Goal: Transaction & Acquisition: Purchase product/service

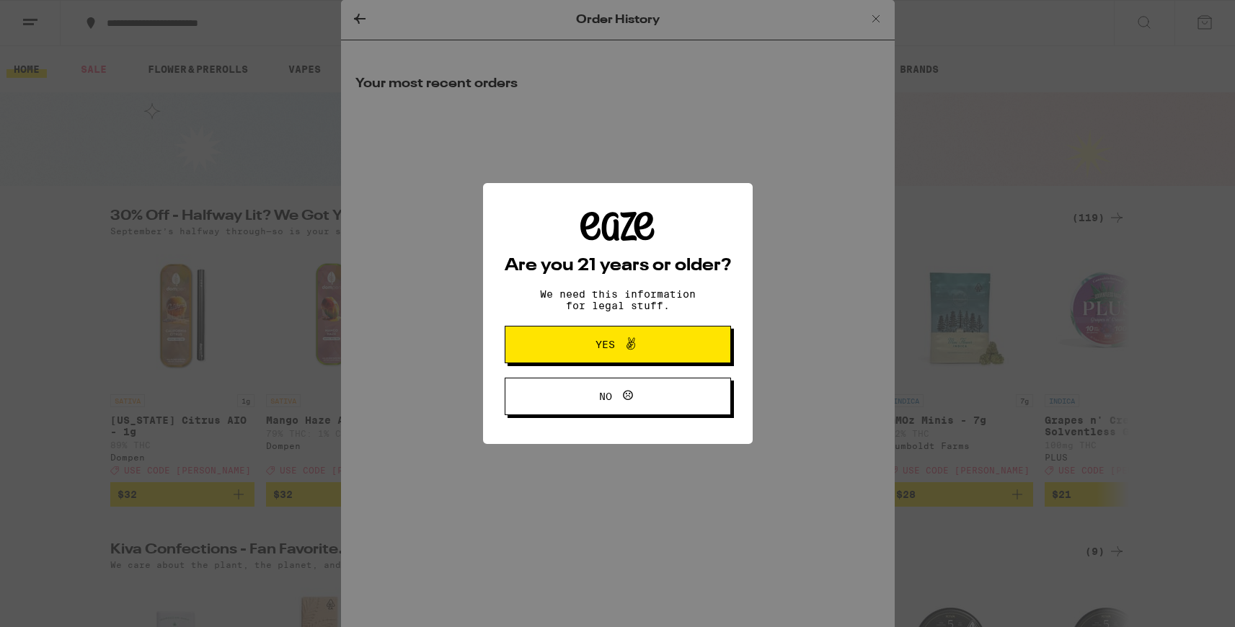
click at [613, 342] on span "Yes" at bounding box center [604, 345] width 19 height 10
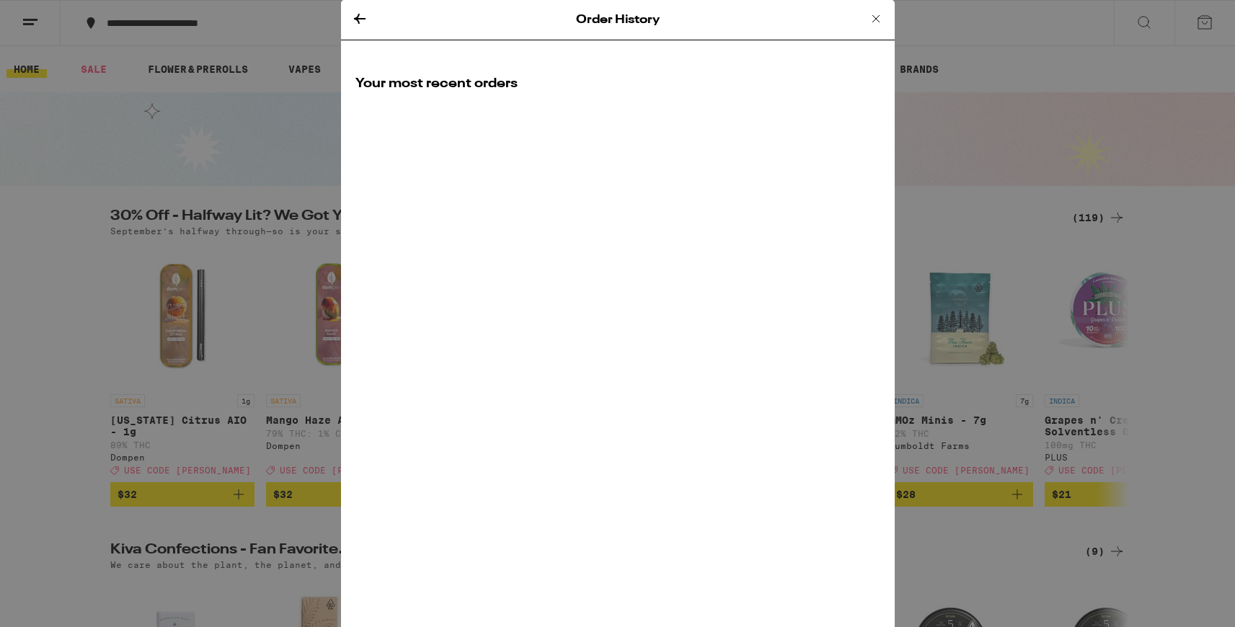
click at [359, 17] on icon at bounding box center [359, 18] width 17 height 17
click at [358, 18] on icon at bounding box center [360, 19] width 12 height 10
click at [358, 16] on icon at bounding box center [360, 19] width 12 height 10
click at [872, 19] on icon at bounding box center [875, 18] width 17 height 17
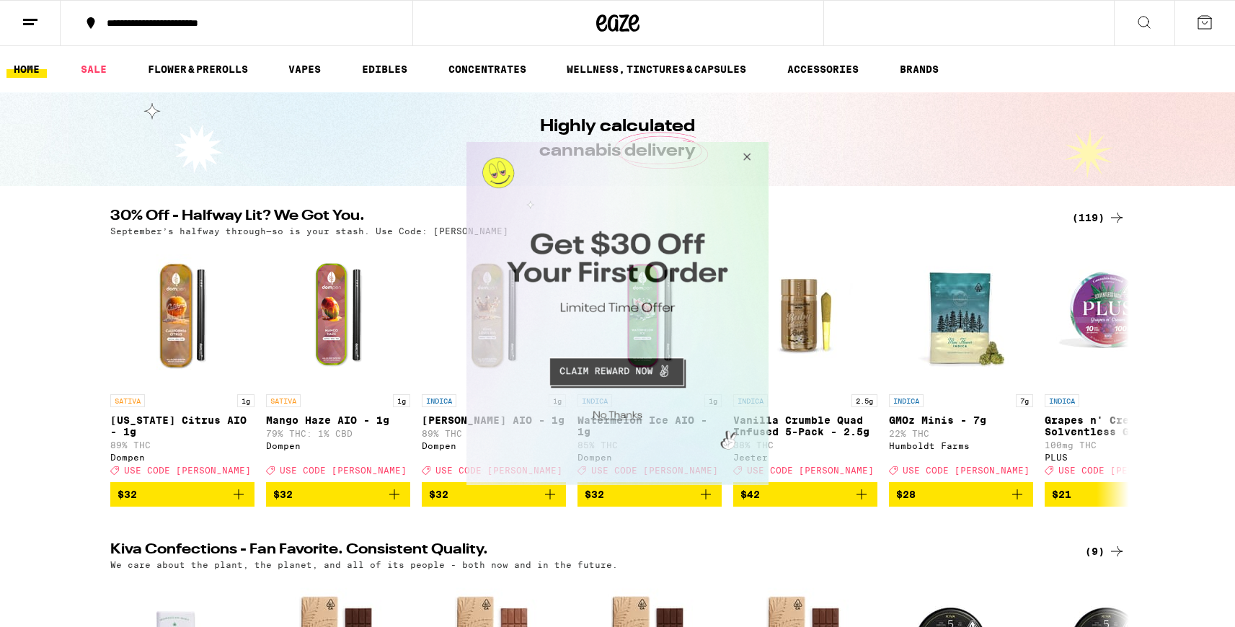
click at [748, 155] on button "Close Modal" at bounding box center [744, 159] width 39 height 35
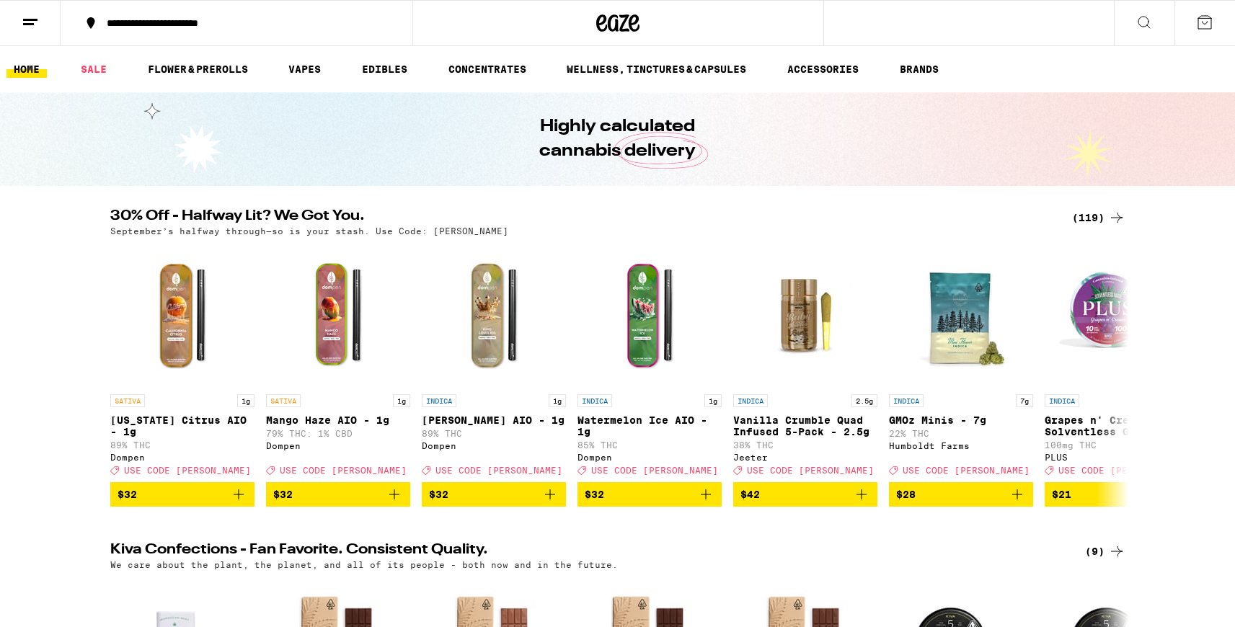
click at [1145, 24] on icon at bounding box center [1143, 22] width 17 height 17
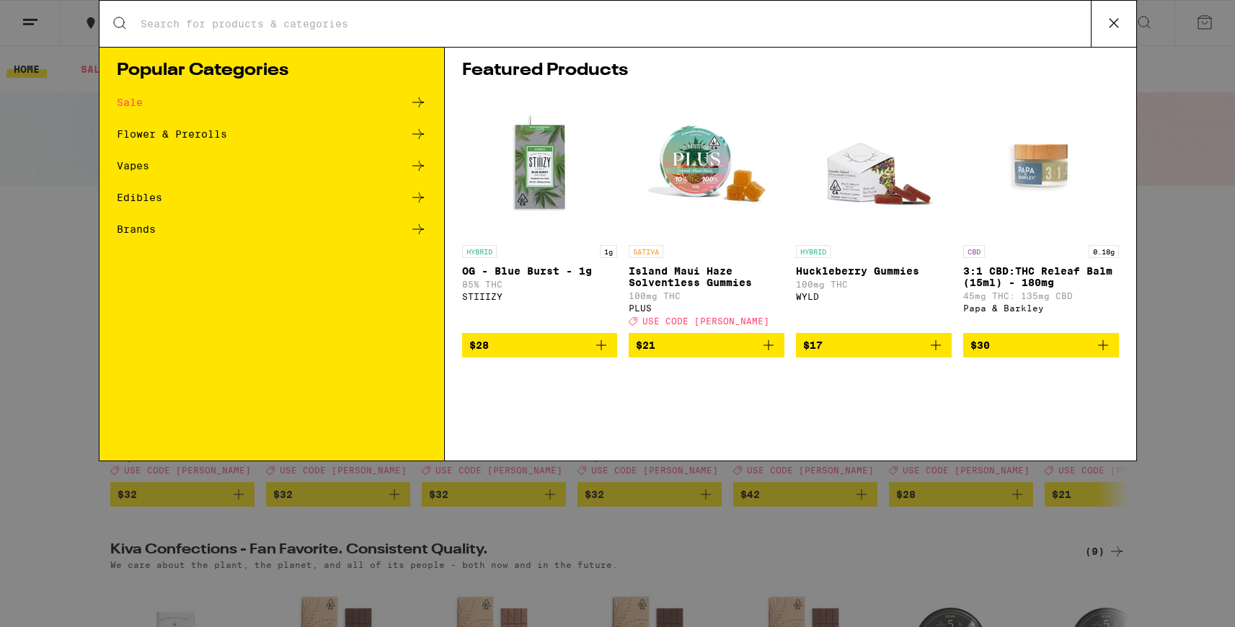
click at [420, 198] on icon at bounding box center [418, 197] width 12 height 10
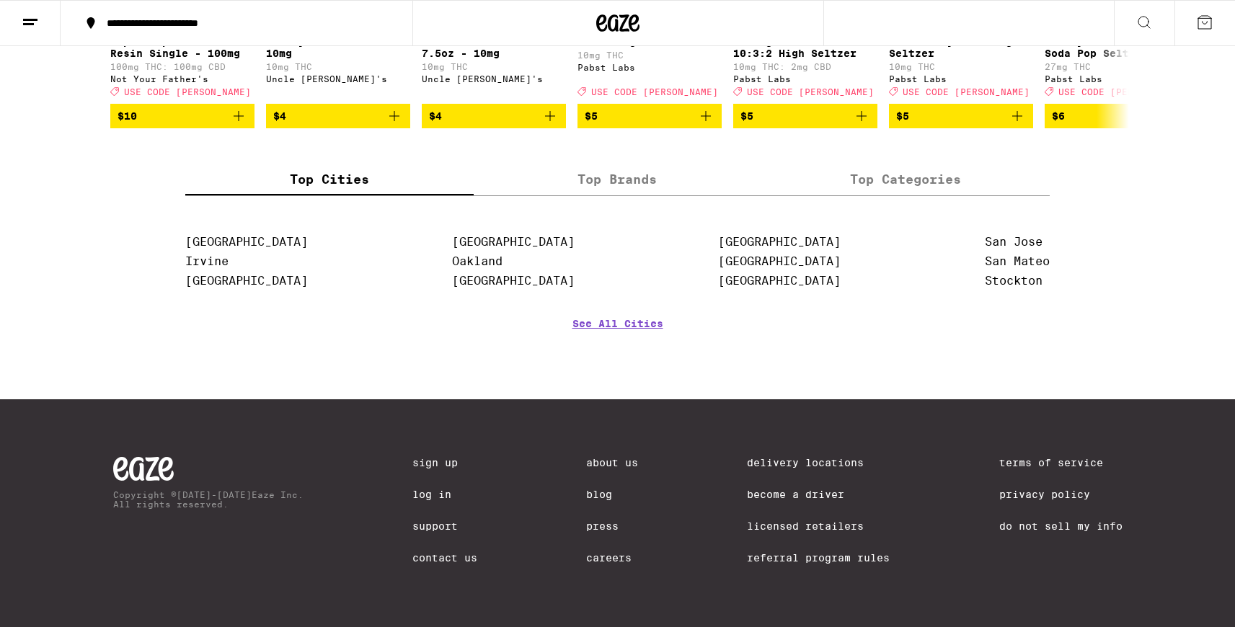
scroll to position [1083, 0]
click at [420, 198] on div "Top Cities Top Brands Top Categories Anaheim Irvine Long Beach Los Angeles Oakl…" at bounding box center [617, 270] width 865 height 213
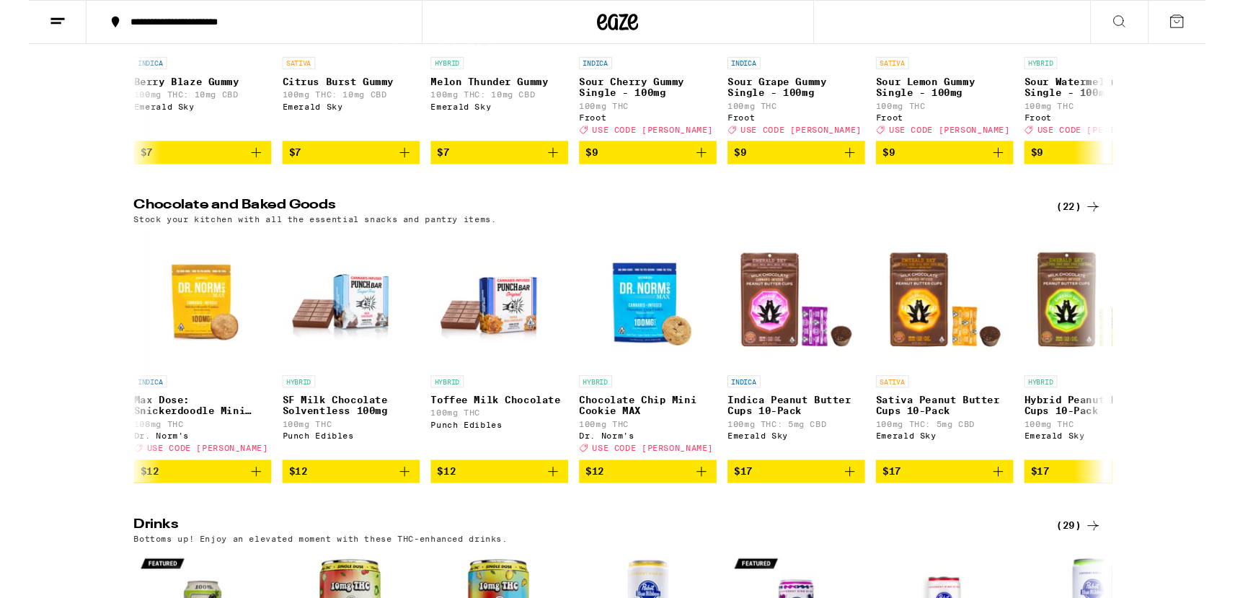
scroll to position [0, 0]
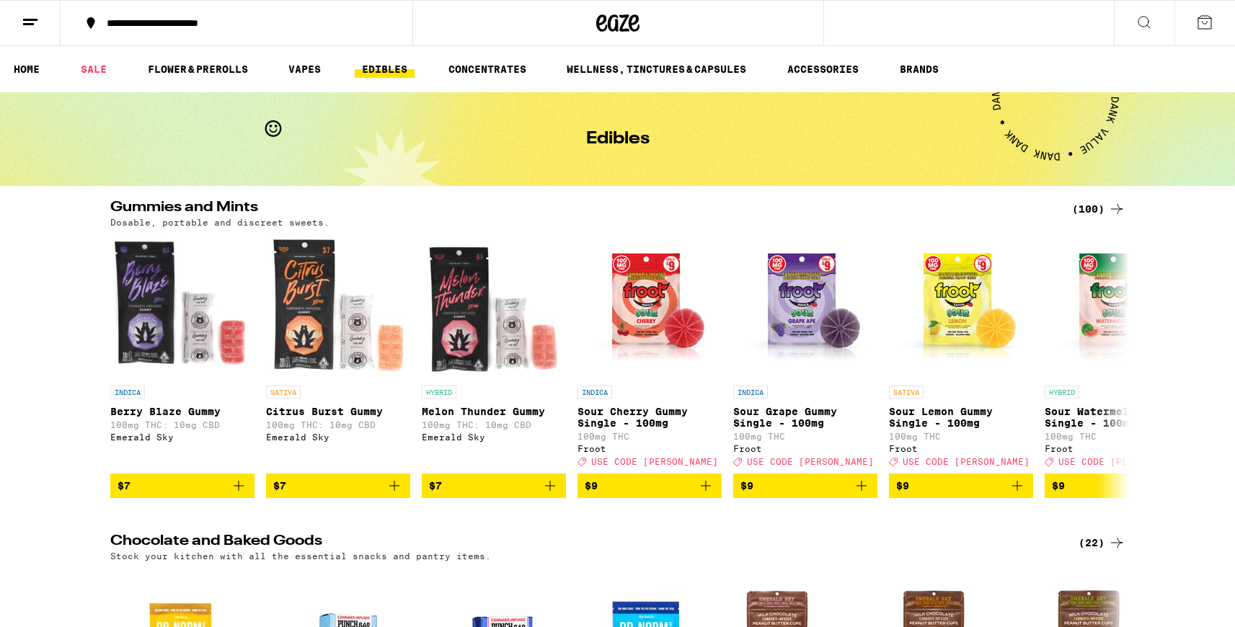
click at [1143, 22] on icon at bounding box center [1143, 22] width 17 height 17
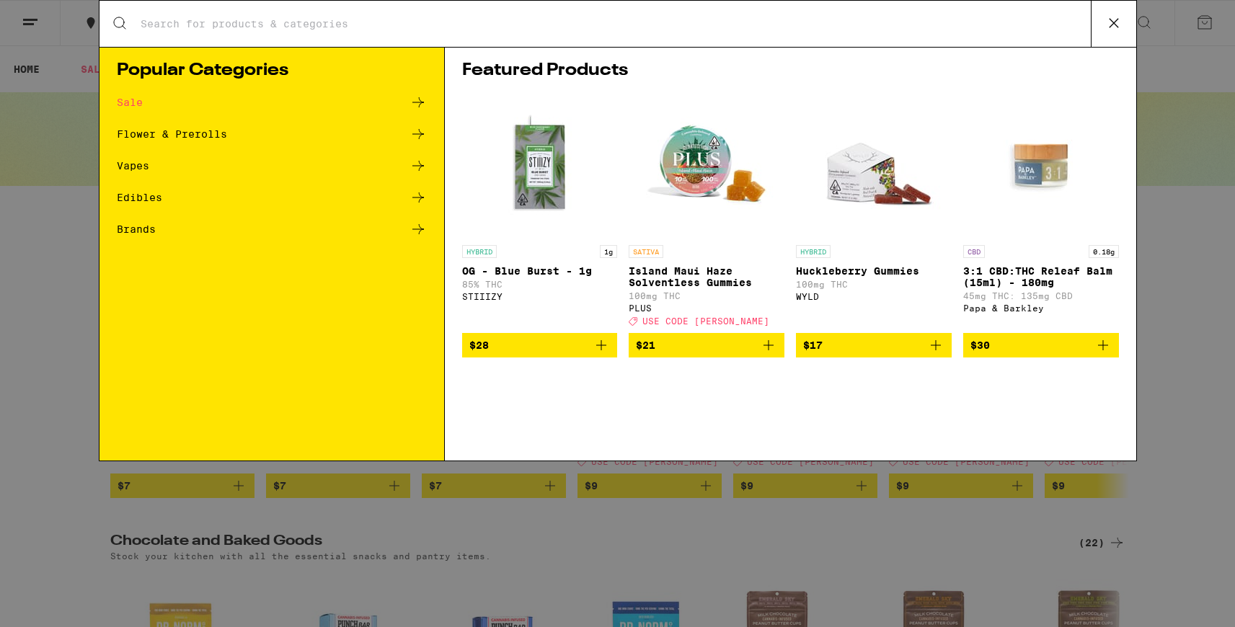
click at [159, 27] on input "Search for Products" at bounding box center [615, 23] width 951 height 13
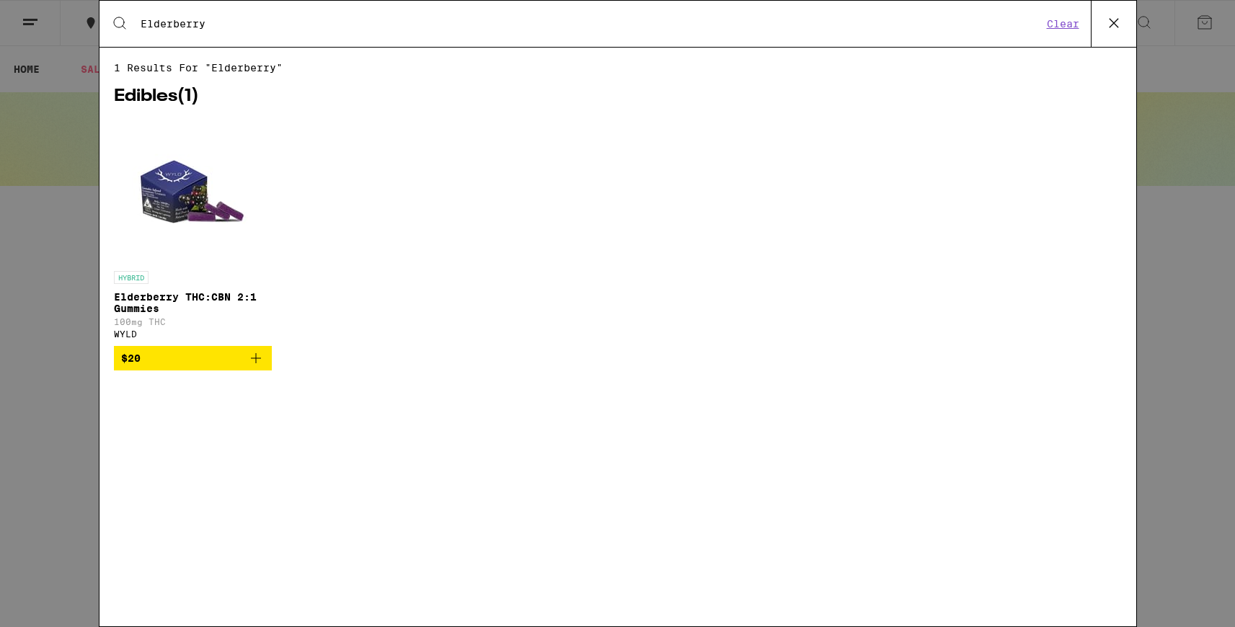
type input "Elderberry"
click at [262, 367] on icon "Add to bag" at bounding box center [255, 358] width 17 height 17
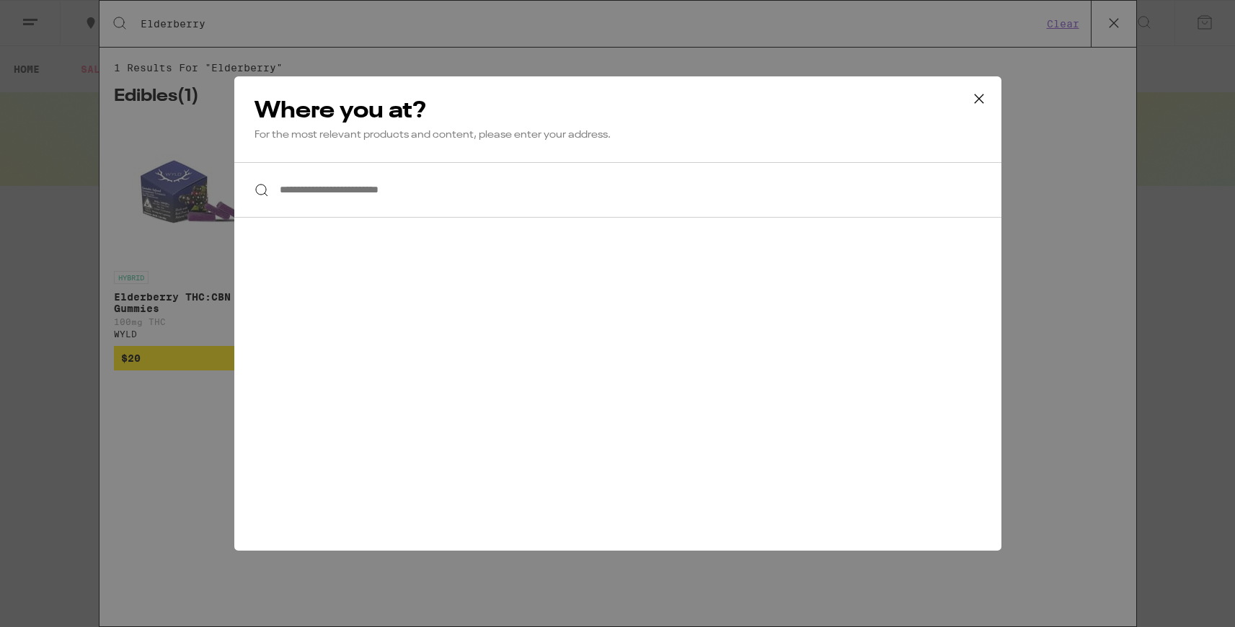
click at [291, 198] on input "**********" at bounding box center [617, 190] width 767 height 56
click at [260, 191] on div at bounding box center [617, 190] width 767 height 56
click at [294, 139] on p "For the most relevant products and content, please enter your address." at bounding box center [617, 135] width 727 height 14
click at [261, 141] on p "For the most relevant products and content, please enter your address." at bounding box center [617, 135] width 727 height 14
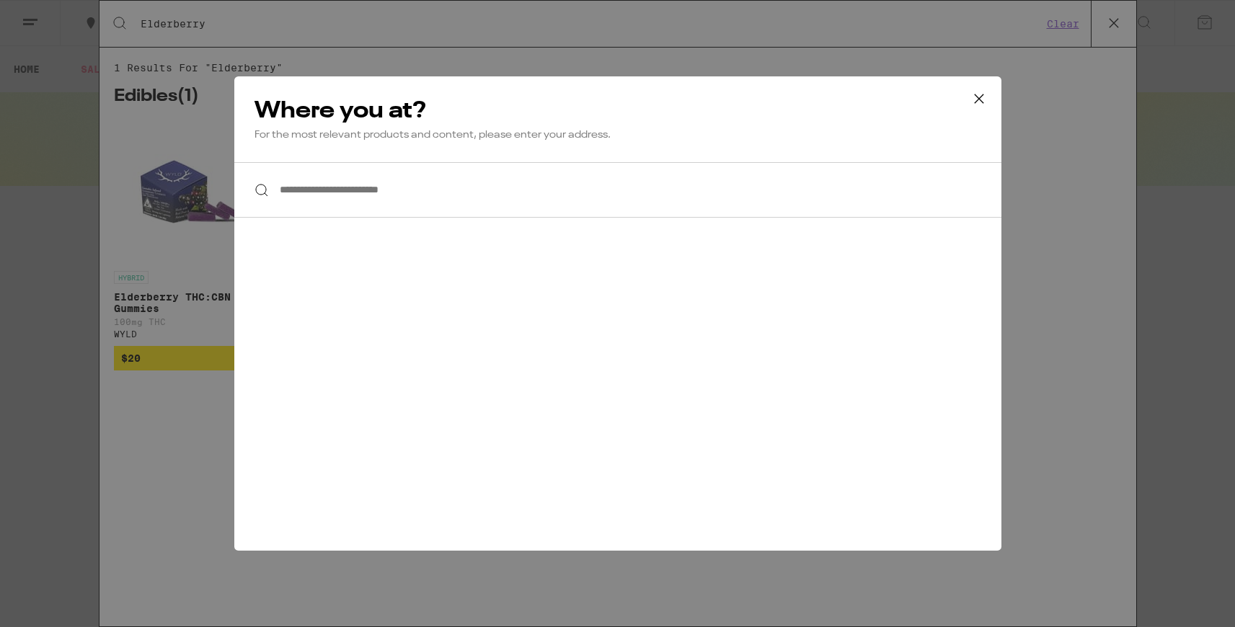
click at [624, 131] on p "For the most relevant products and content, please enter your address." at bounding box center [617, 135] width 727 height 14
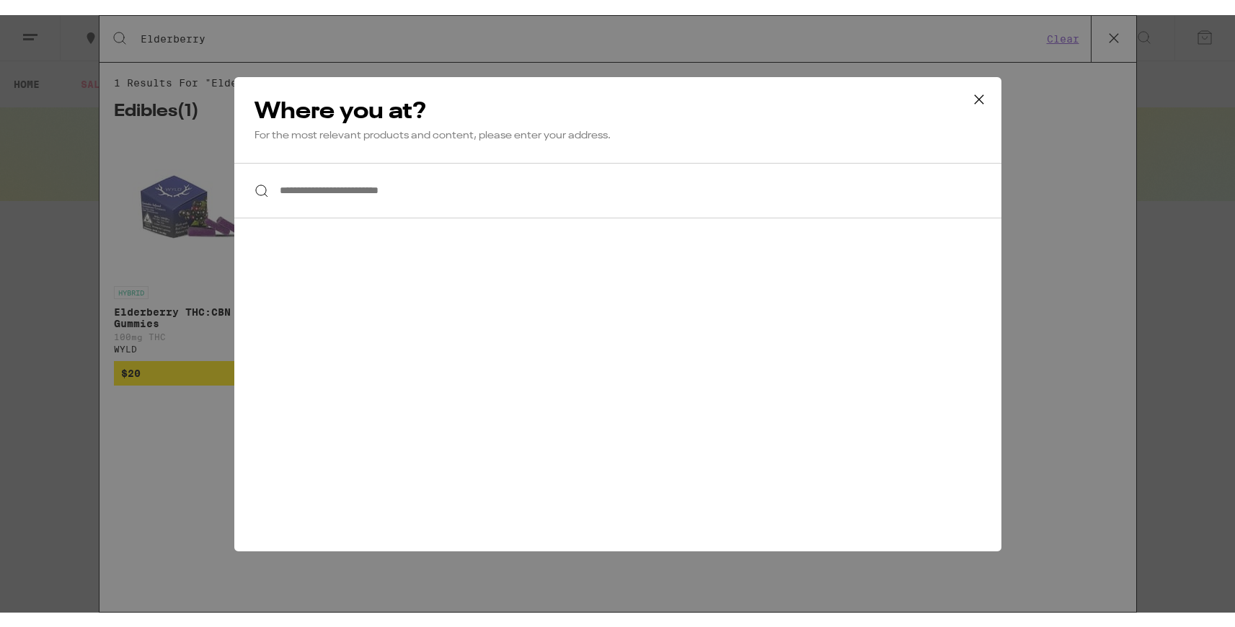
scroll to position [0, 246]
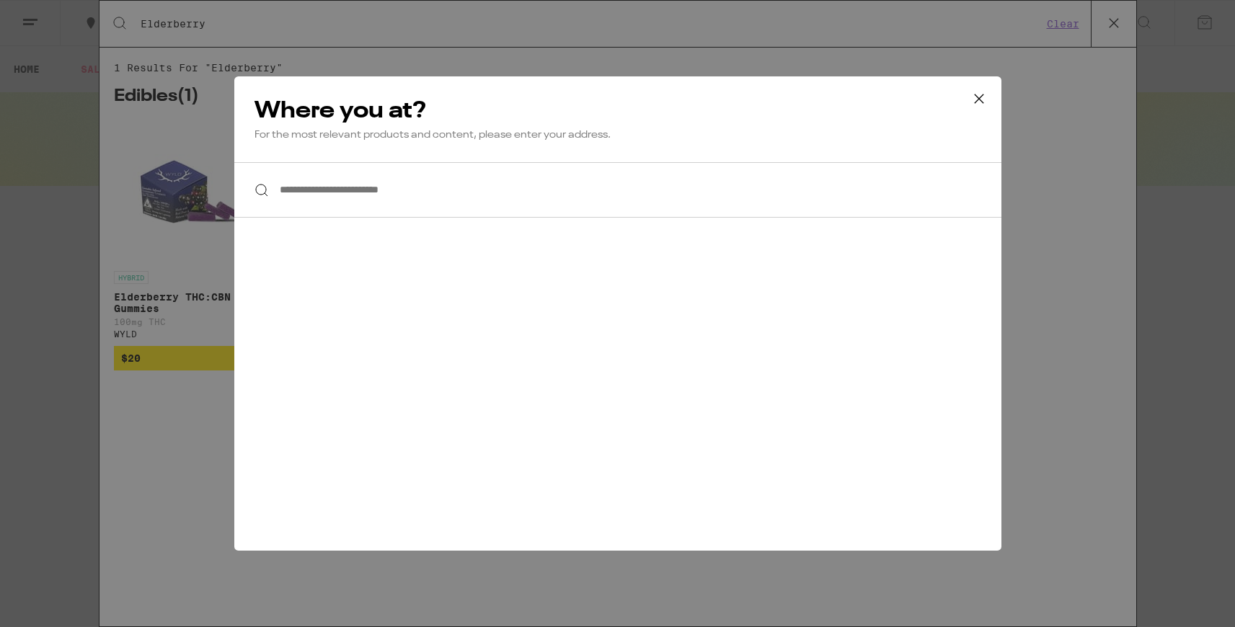
click at [283, 178] on input "**********" at bounding box center [617, 190] width 767 height 56
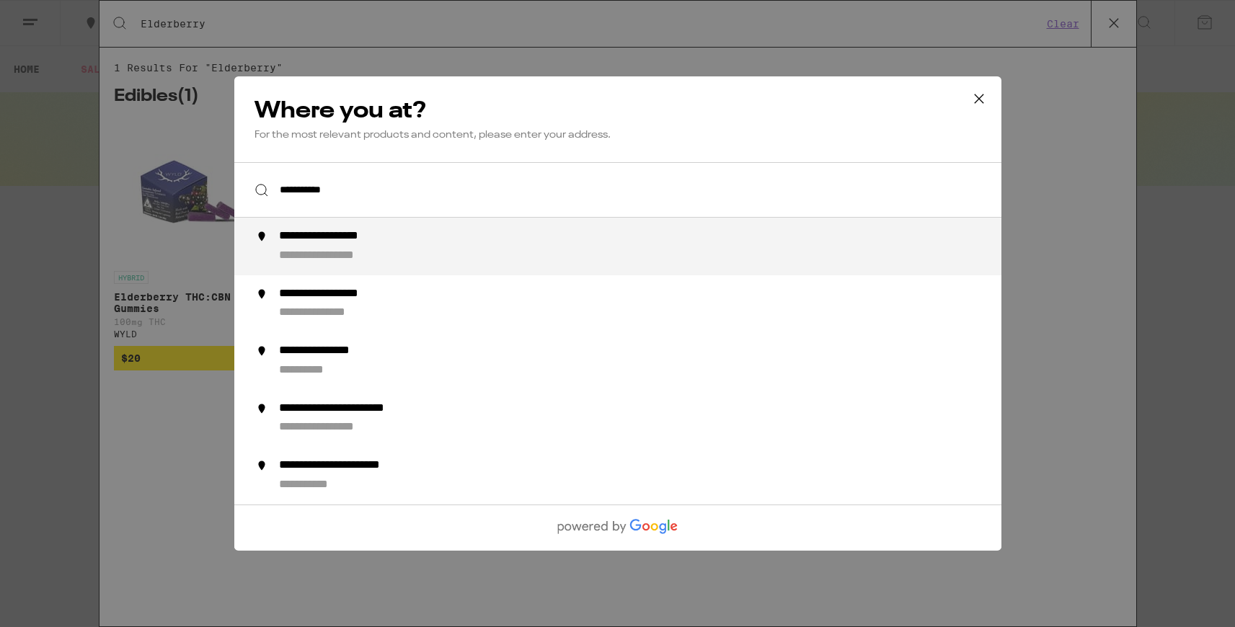
click at [340, 244] on div "**********" at bounding box center [345, 236] width 134 height 15
type input "**********"
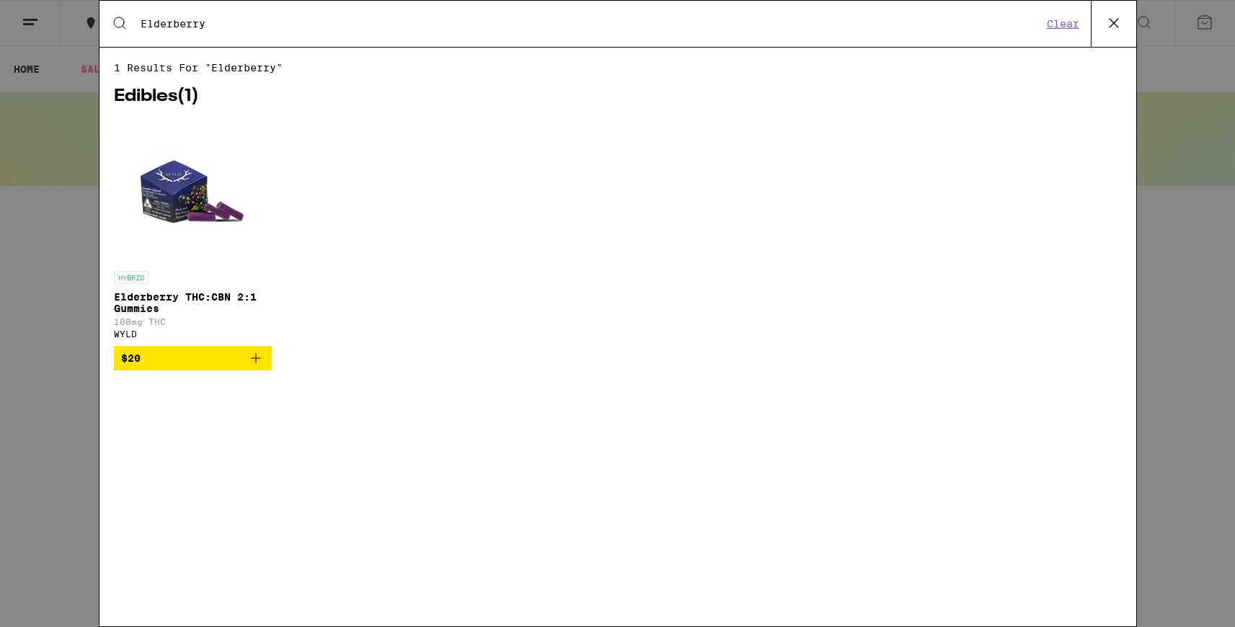
click at [260, 367] on icon "Add to bag" at bounding box center [255, 358] width 17 height 17
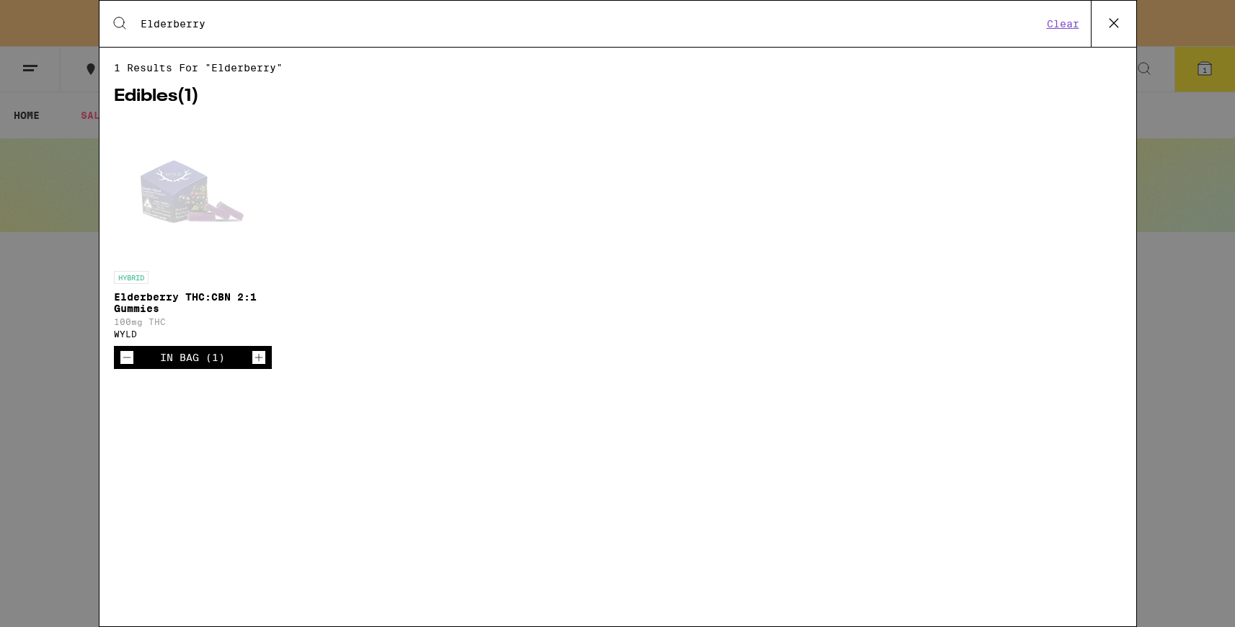
click at [260, 366] on icon "Increment" at bounding box center [258, 357] width 13 height 17
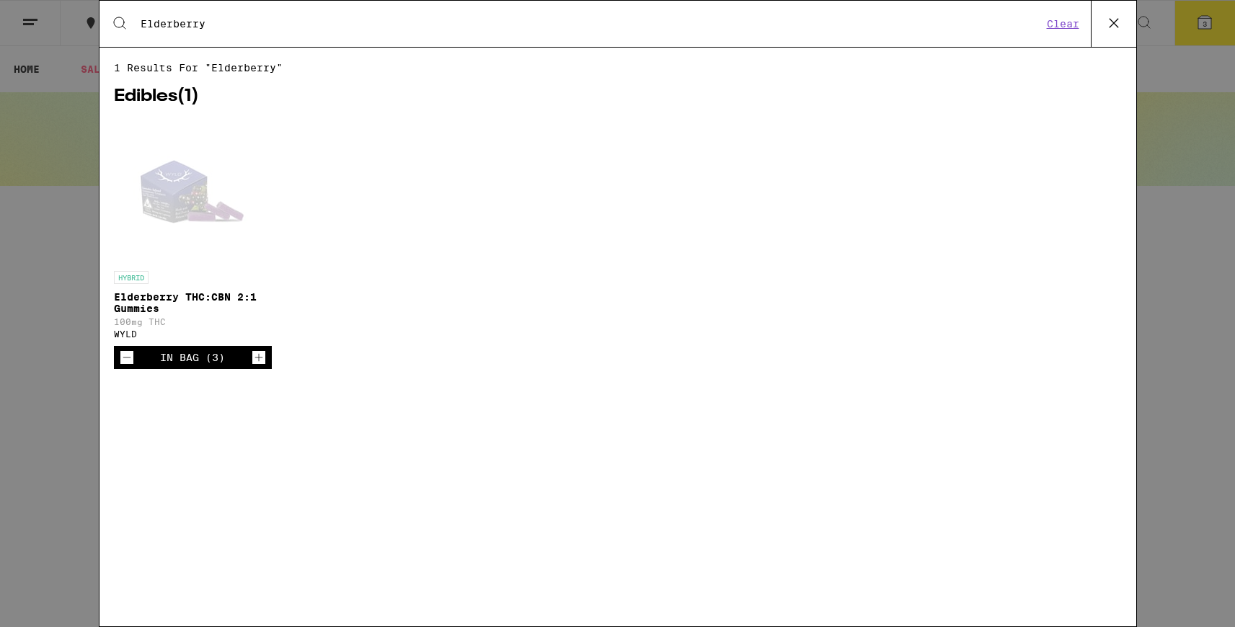
click at [260, 366] on icon "Increment" at bounding box center [258, 357] width 13 height 17
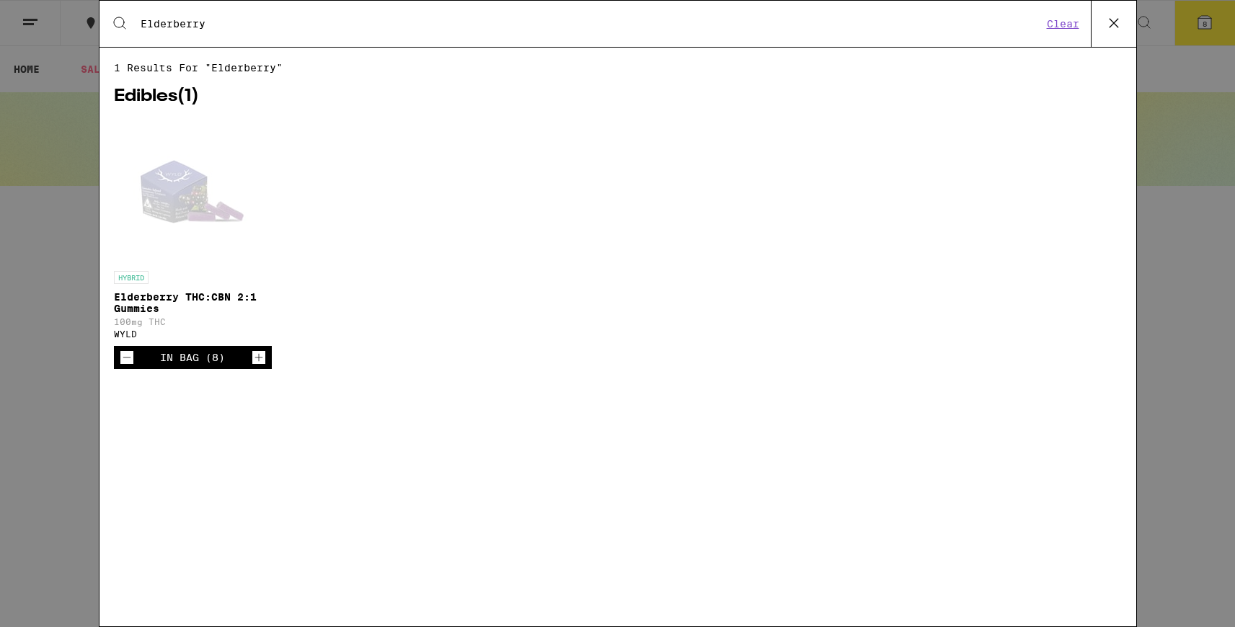
click at [260, 366] on icon "Increment" at bounding box center [258, 357] width 13 height 17
click at [510, 391] on div "HYBRID Elderberry THC:CBN 2:1 Gummies 100mg THC WYLD In Bag (10)" at bounding box center [618, 255] width 1008 height 271
click at [193, 301] on p "Elderberry THC:CBN 2:1 Gummies" at bounding box center [193, 302] width 159 height 23
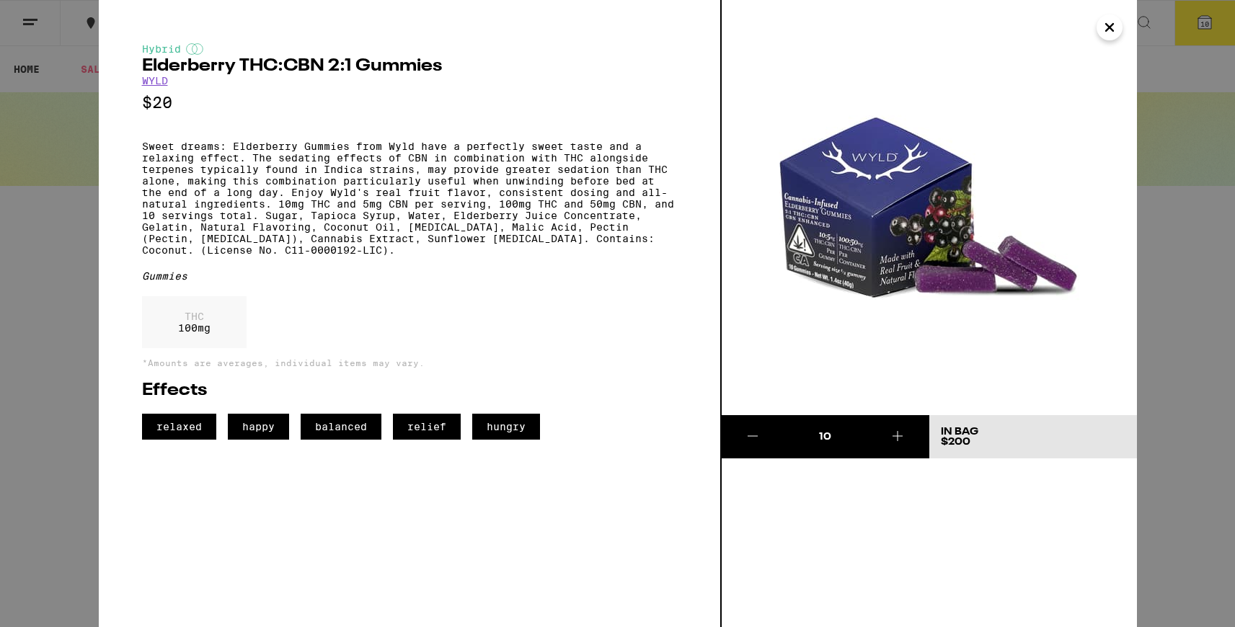
click at [164, 282] on div "Gummies" at bounding box center [409, 276] width 535 height 12
click at [856, 193] on img at bounding box center [929, 207] width 415 height 415
click at [447, 210] on p "Sweet dreams: Elderberry Gummies from Wyld have a perfectly sweet taste and a r…" at bounding box center [409, 198] width 535 height 115
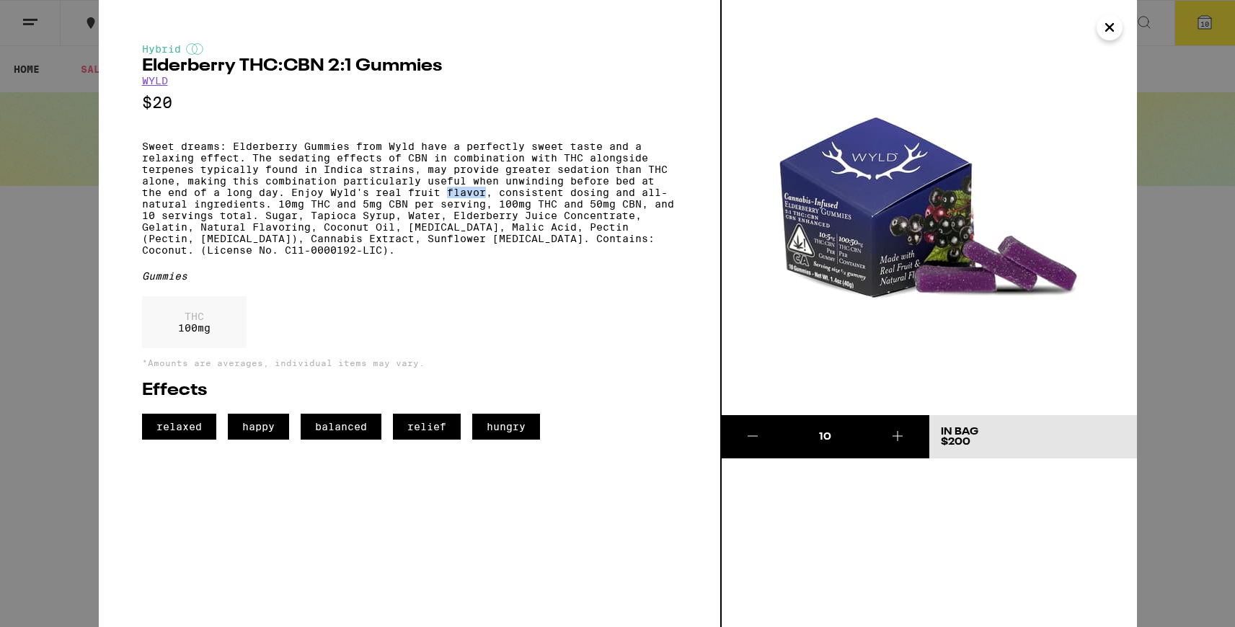
click at [447, 209] on p "Sweet dreams: Elderberry Gummies from Wyld have a perfectly sweet taste and a r…" at bounding box center [409, 198] width 535 height 115
click at [387, 368] on p "*Amounts are averages, individual items may vary." at bounding box center [409, 362] width 535 height 9
click at [208, 348] on div "THC 100 mg" at bounding box center [194, 322] width 105 height 52
click at [188, 322] on p "THC" at bounding box center [194, 317] width 32 height 12
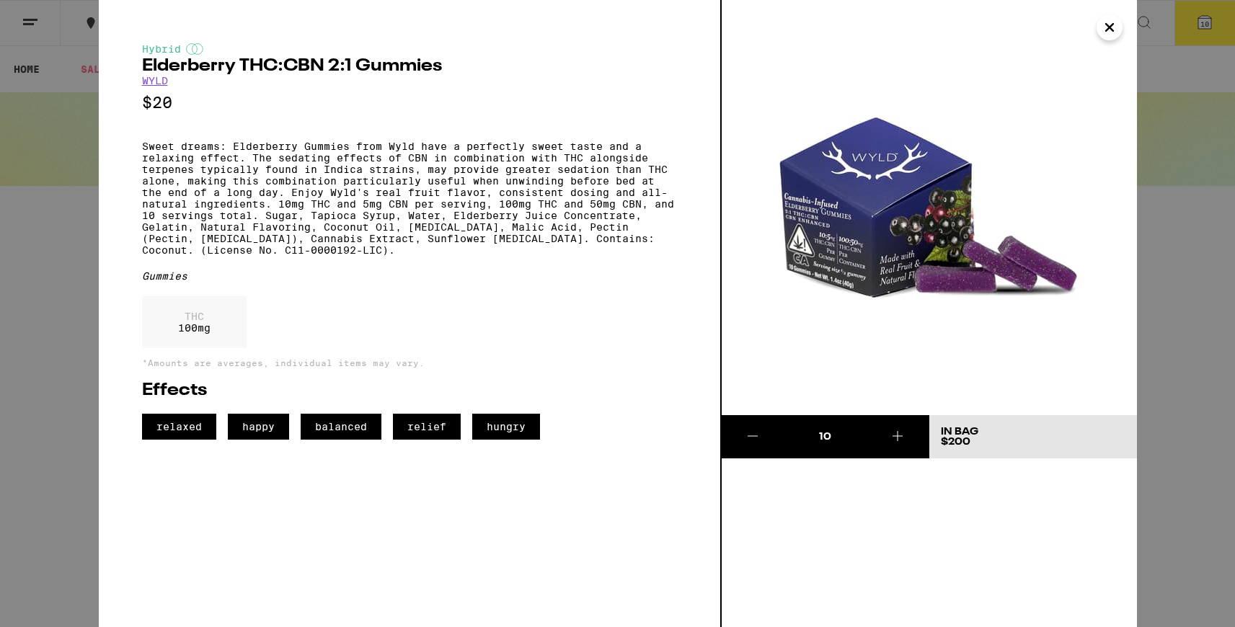
click at [844, 191] on img at bounding box center [929, 207] width 415 height 415
click at [825, 438] on div "10" at bounding box center [825, 437] width 83 height 14
click at [1107, 22] on icon "Close" at bounding box center [1109, 28] width 17 height 22
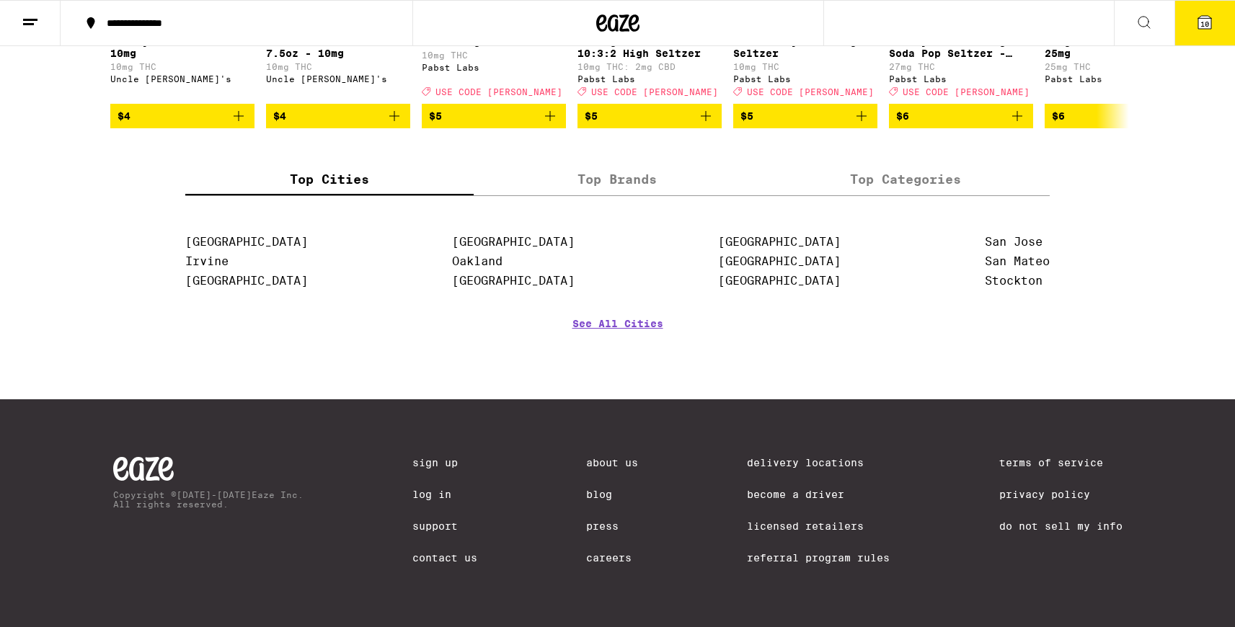
scroll to position [1083, 0]
click at [453, 559] on link "Contact Us" at bounding box center [444, 558] width 65 height 12
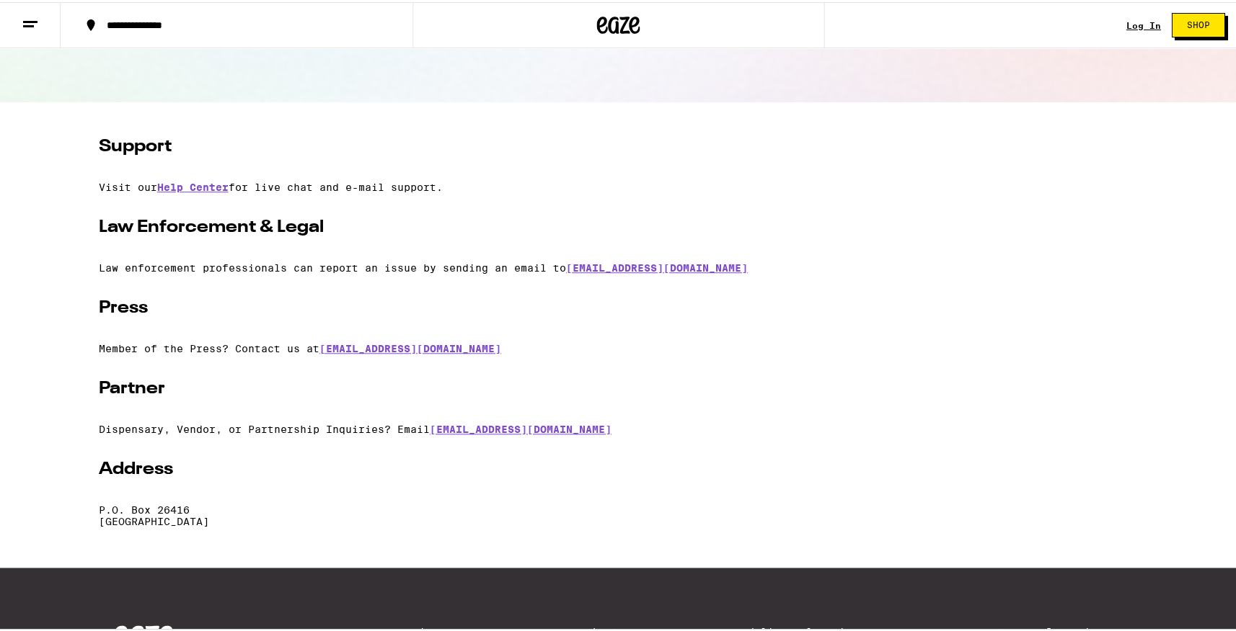
scroll to position [175, 0]
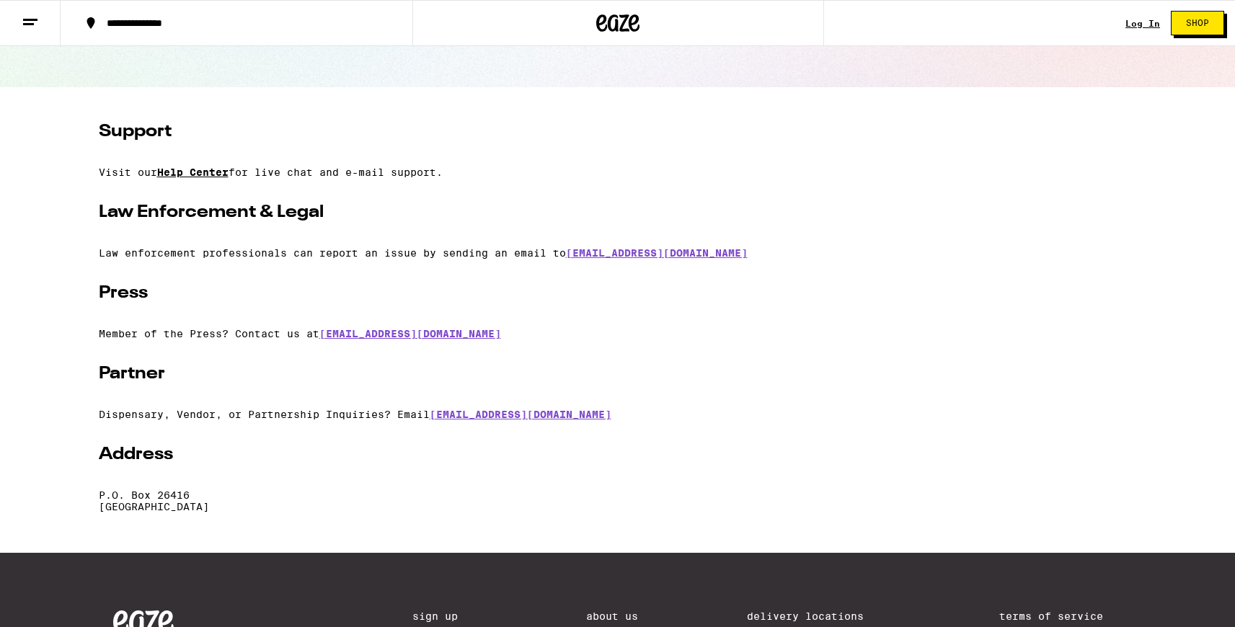
click at [216, 169] on link "Help Center" at bounding box center [192, 173] width 71 height 12
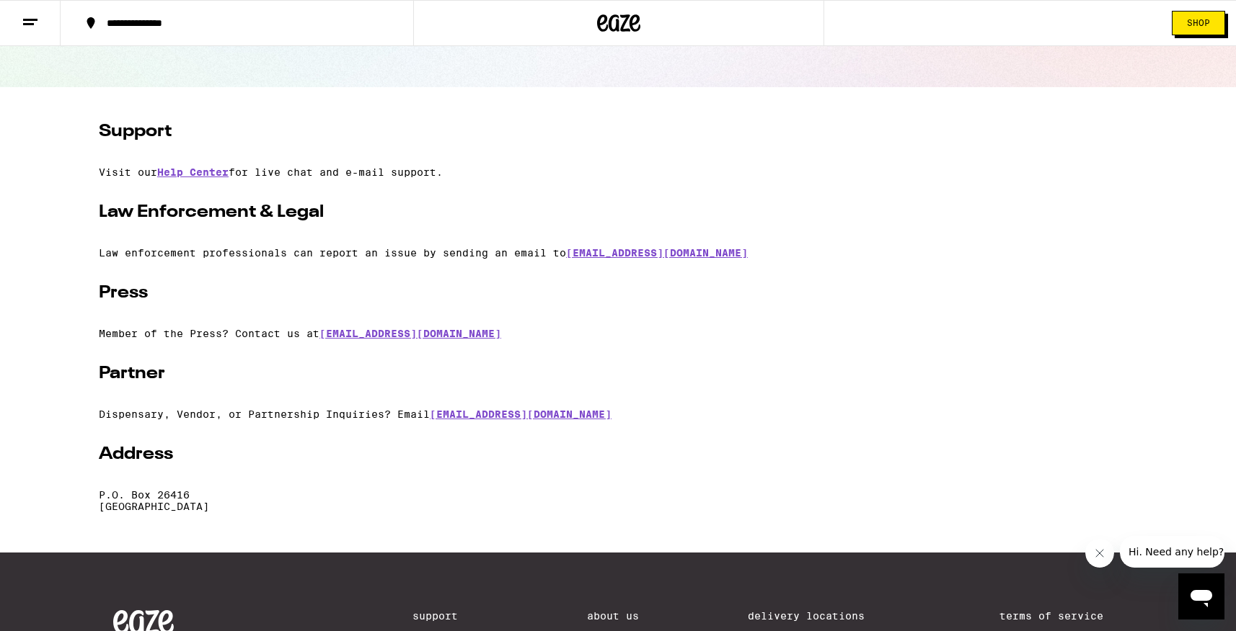
scroll to position [0, 0]
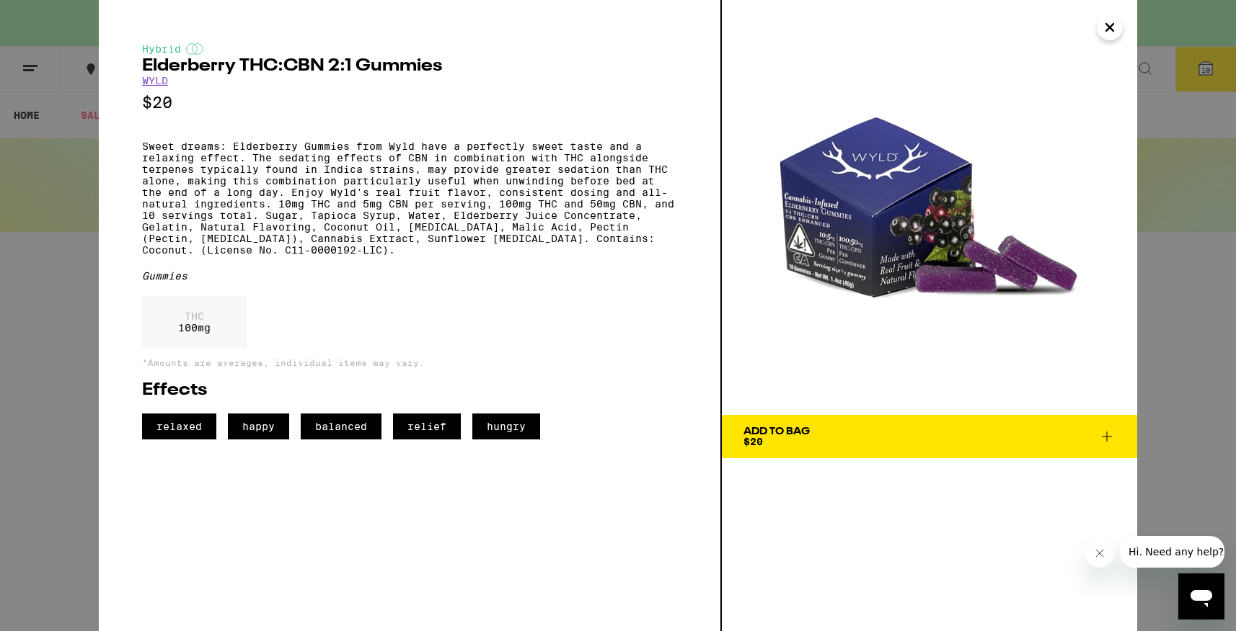
click at [1111, 437] on icon at bounding box center [1106, 437] width 10 height 10
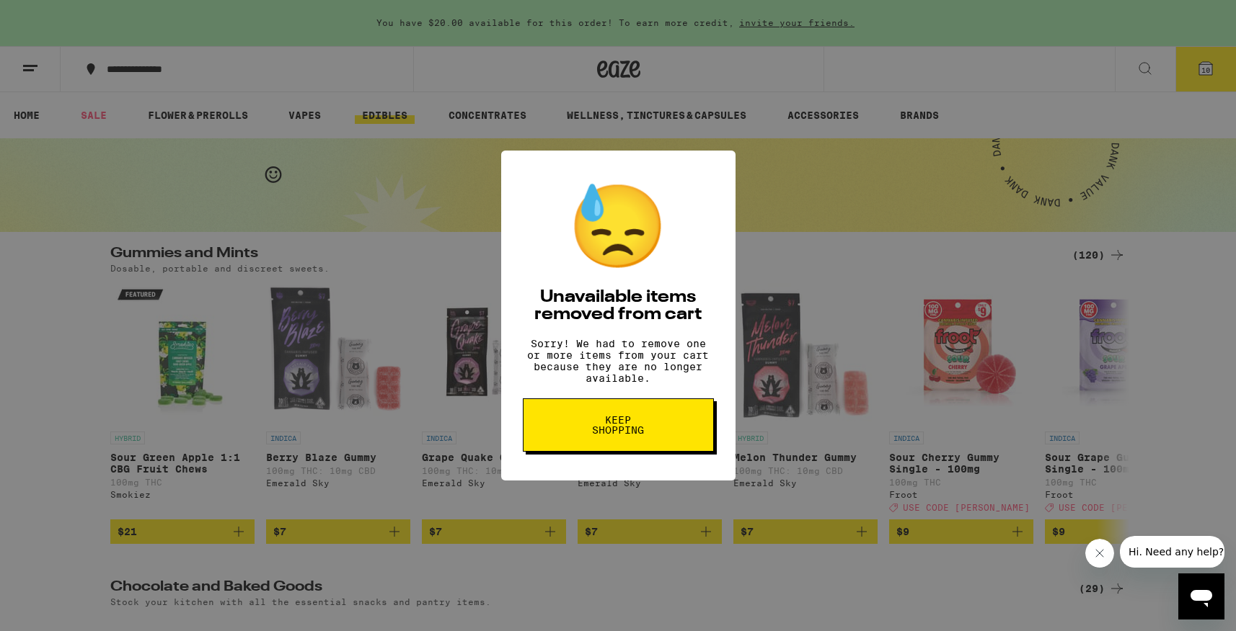
click at [659, 430] on button "Keep Shopping" at bounding box center [618, 425] width 191 height 53
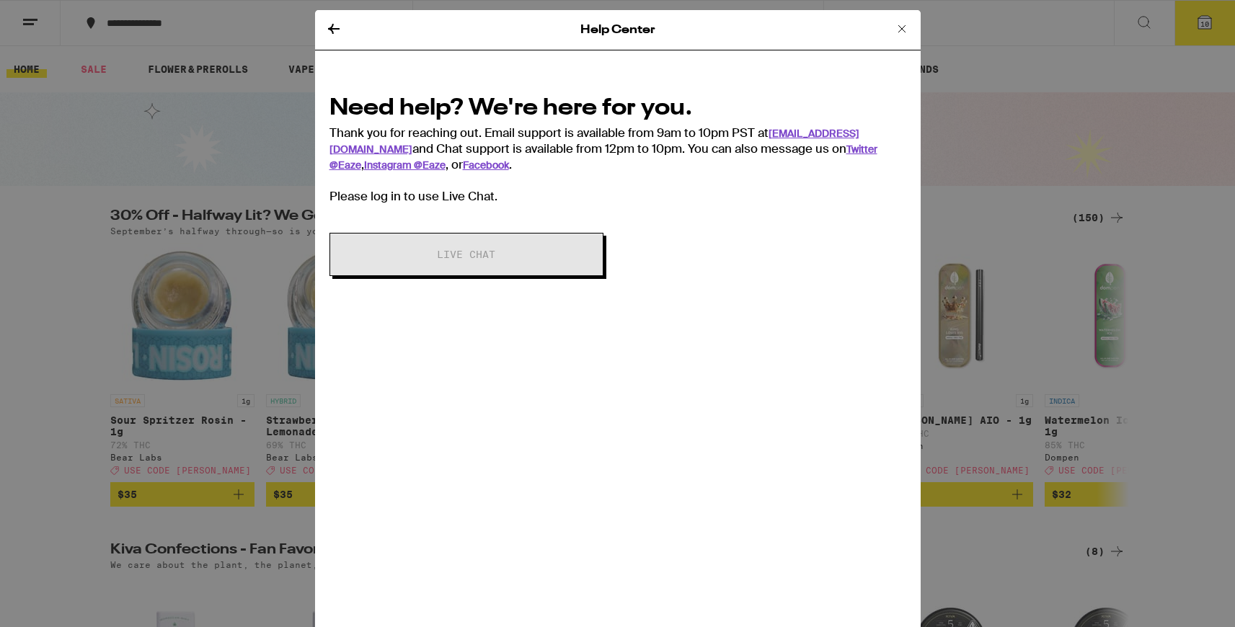
click at [445, 200] on div "Need help? We're here for you. Thank you for reaching out. Email support is ava…" at bounding box center [617, 148] width 577 height 112
click at [809, 133] on link "[EMAIL_ADDRESS][DOMAIN_NAME]" at bounding box center [594, 141] width 530 height 29
click at [331, 28] on icon at bounding box center [334, 29] width 12 height 10
click at [900, 30] on icon at bounding box center [901, 28] width 17 height 17
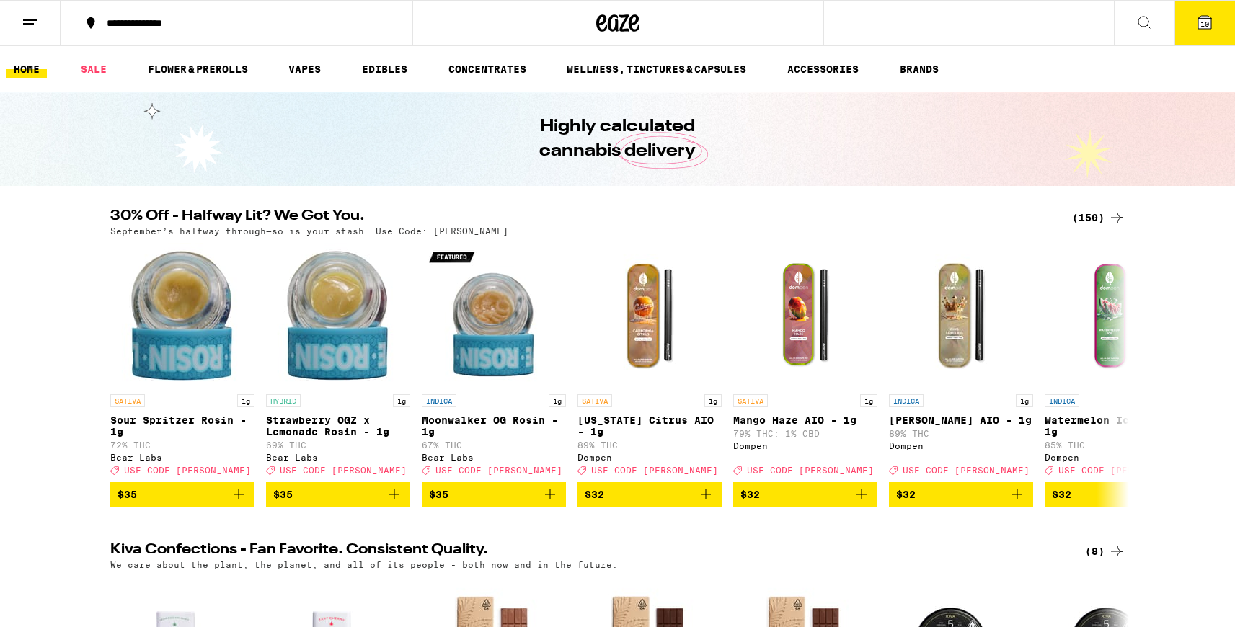
click at [32, 20] on icon at bounding box center [30, 22] width 17 height 17
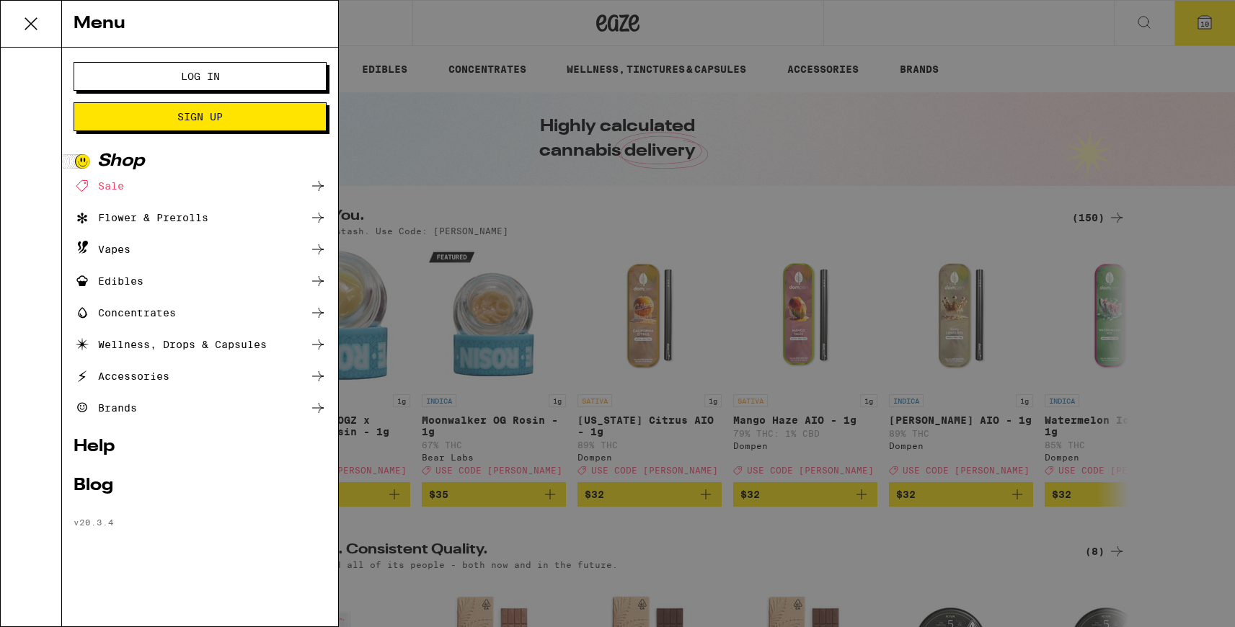
click at [163, 75] on span "Log In" at bounding box center [200, 76] width 136 height 10
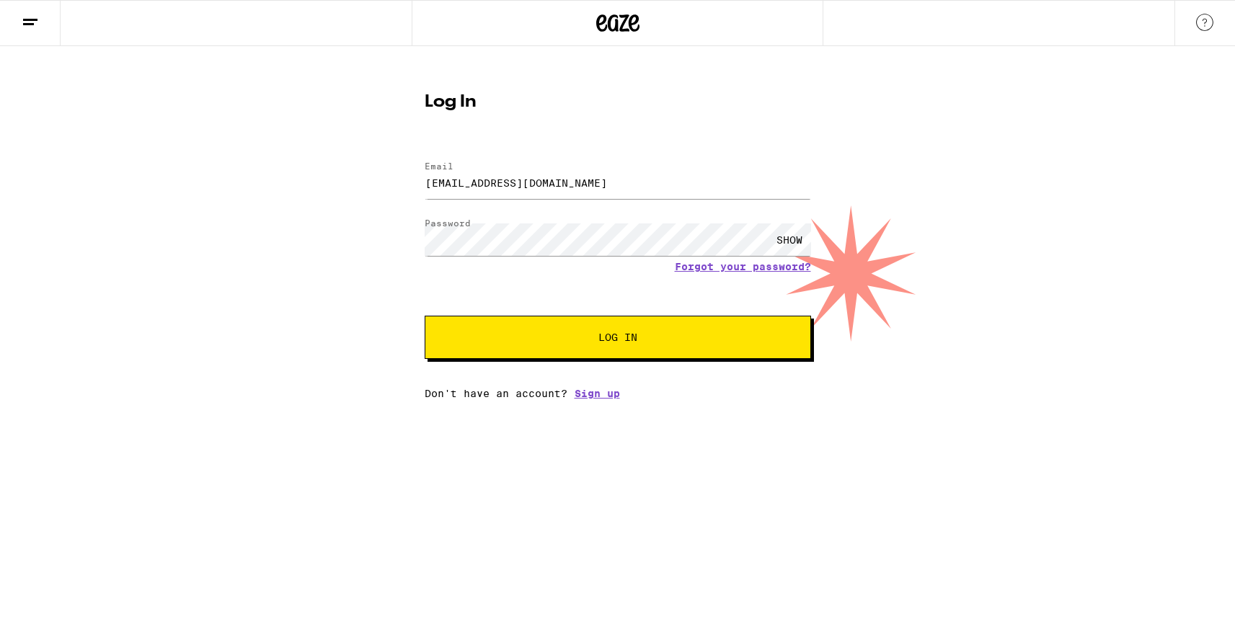
click at [618, 342] on span "Log In" at bounding box center [617, 337] width 39 height 10
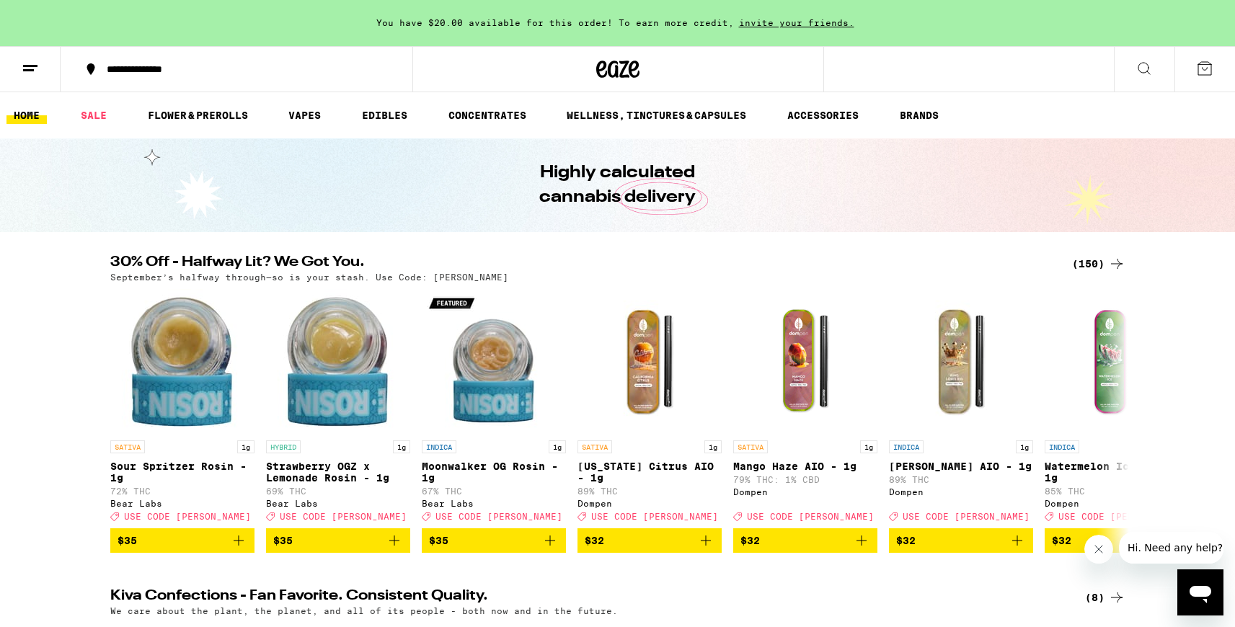
click at [35, 69] on icon at bounding box center [30, 68] width 17 height 17
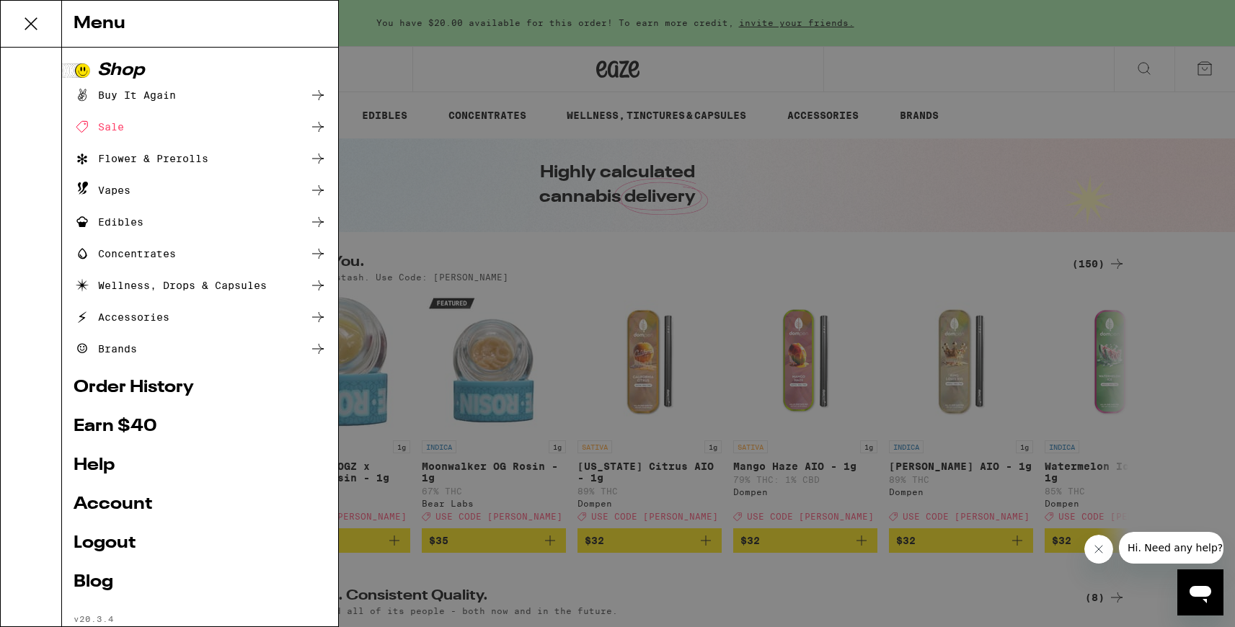
click at [130, 94] on div "Buy It Again" at bounding box center [125, 95] width 102 height 17
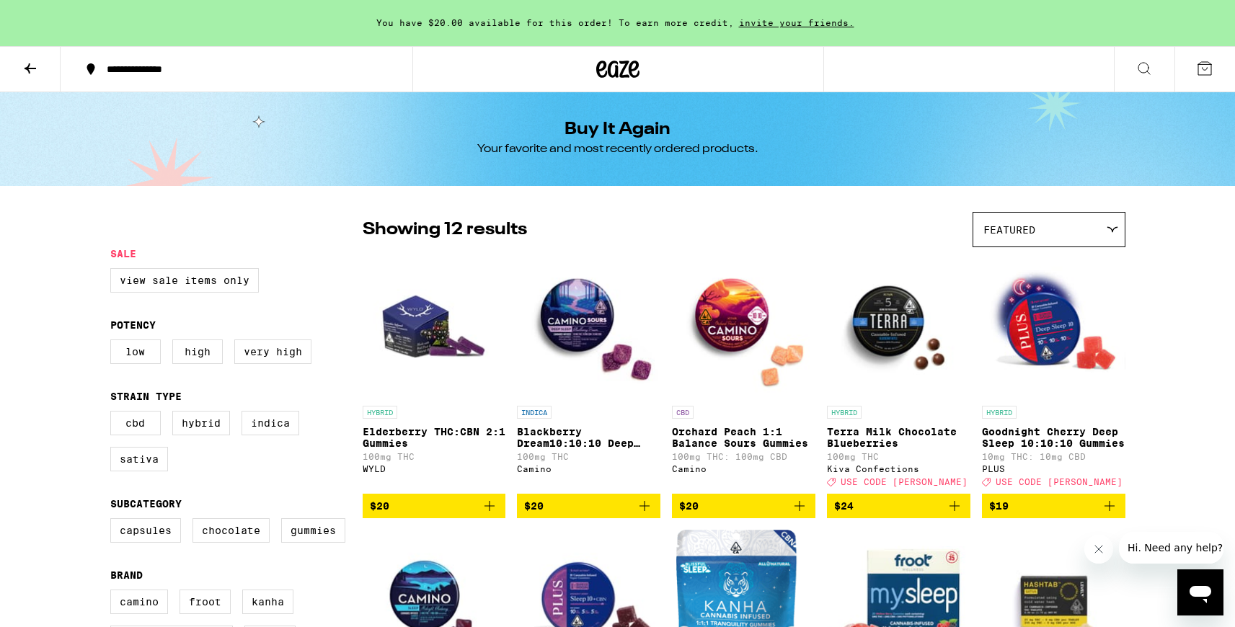
click at [495, 515] on icon "Add to bag" at bounding box center [489, 505] width 17 height 17
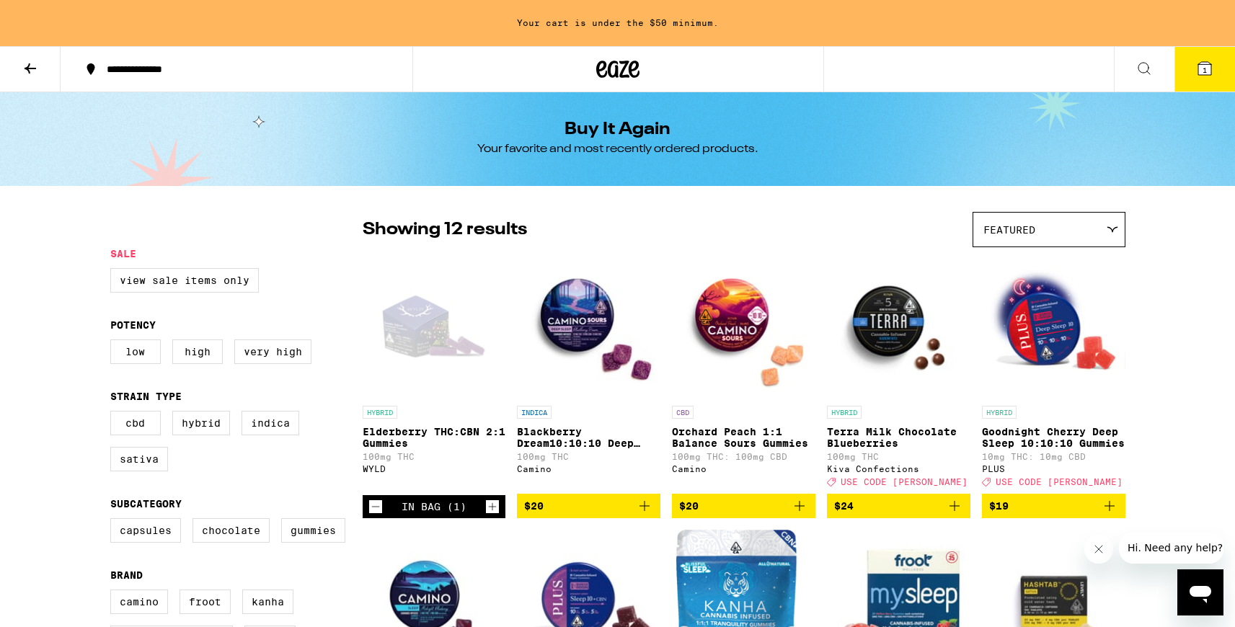
click at [495, 515] on icon "Increment" at bounding box center [492, 506] width 13 height 17
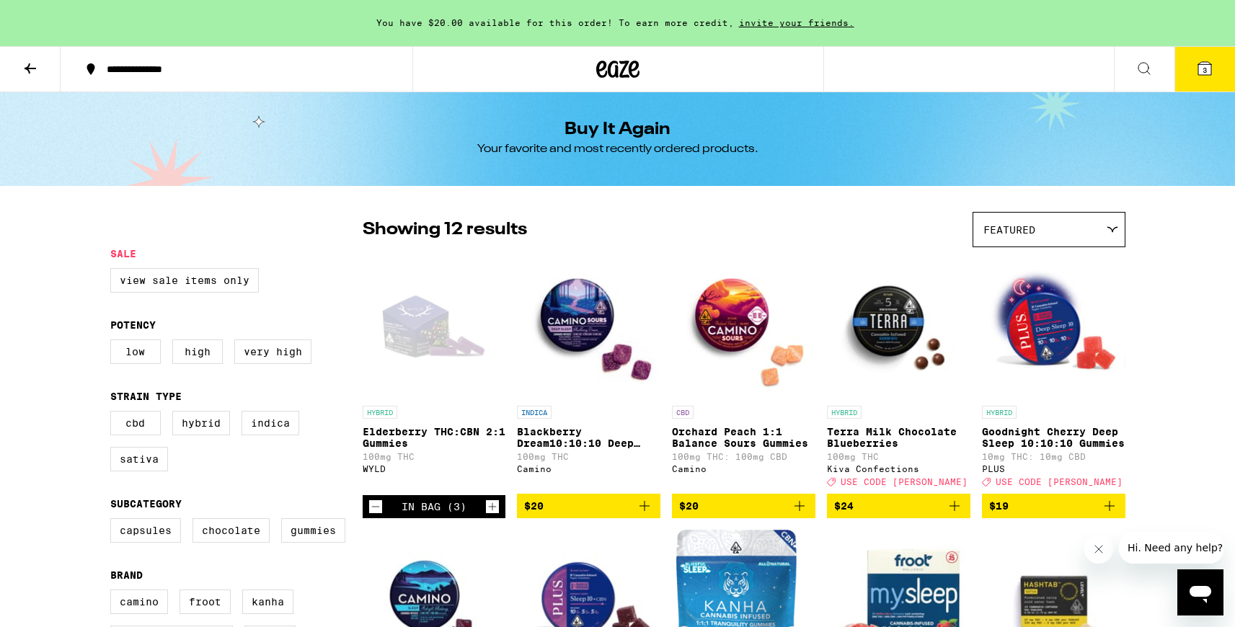
click at [495, 515] on icon "Increment" at bounding box center [492, 506] width 13 height 17
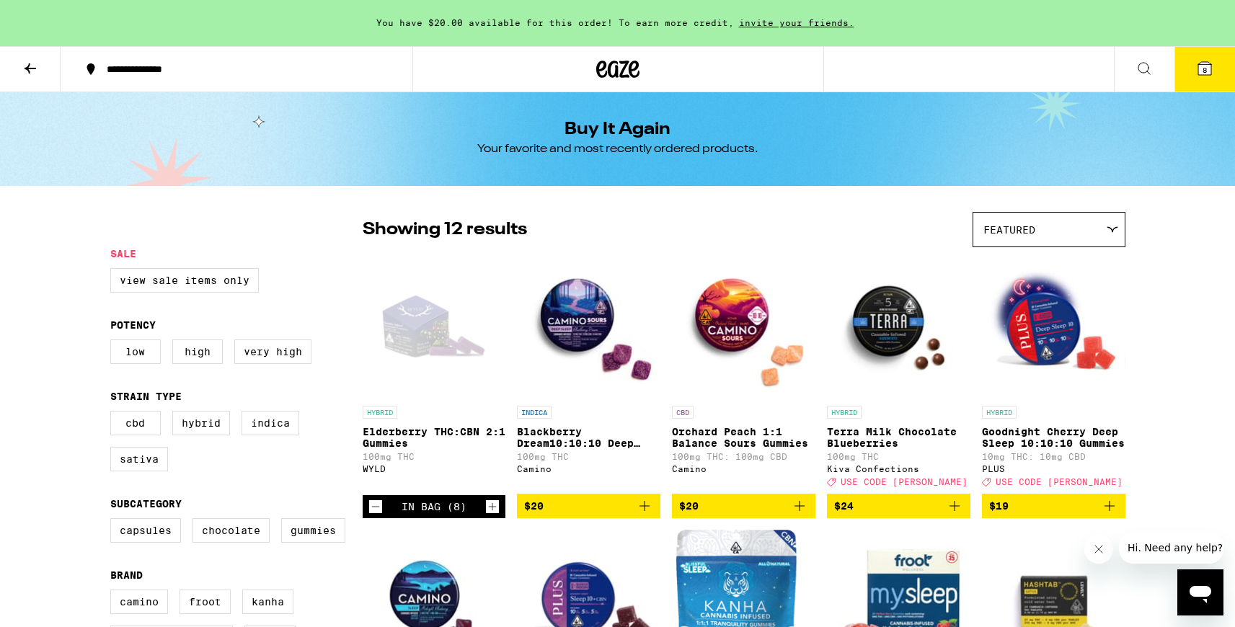
click at [495, 515] on icon "Increment" at bounding box center [492, 506] width 13 height 17
click at [425, 337] on div "Open page for Elderberry THC:CBN 2:1 Gummies from WYLD" at bounding box center [434, 326] width 143 height 144
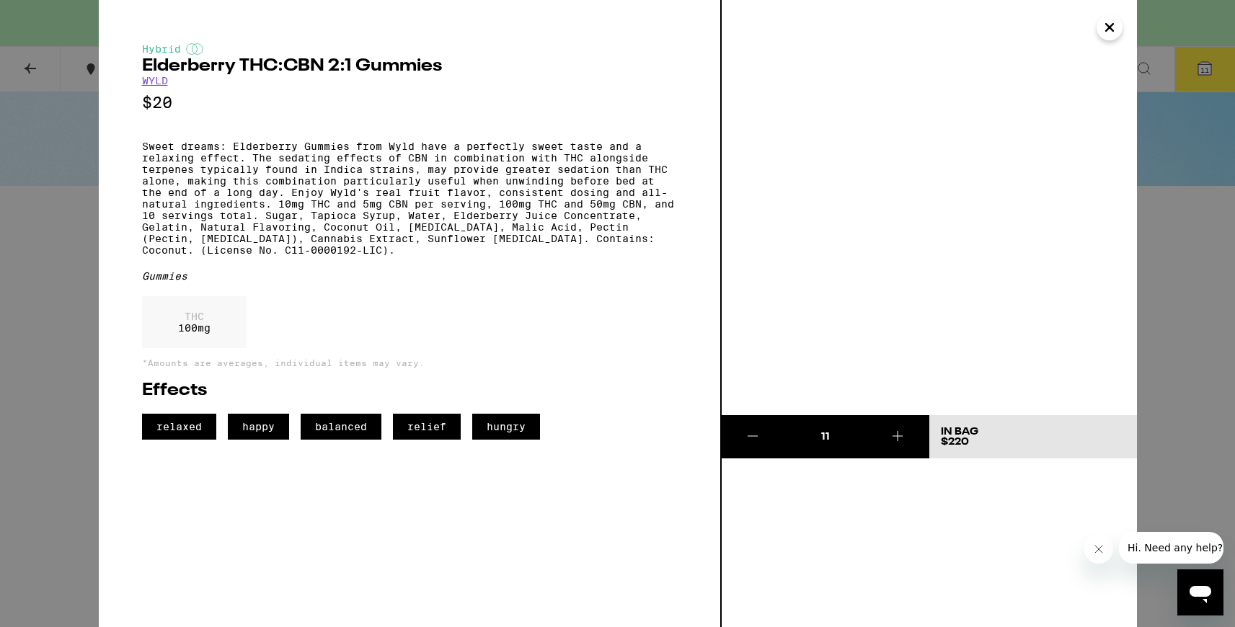
click at [425, 337] on div "THC 100 mg" at bounding box center [409, 325] width 535 height 59
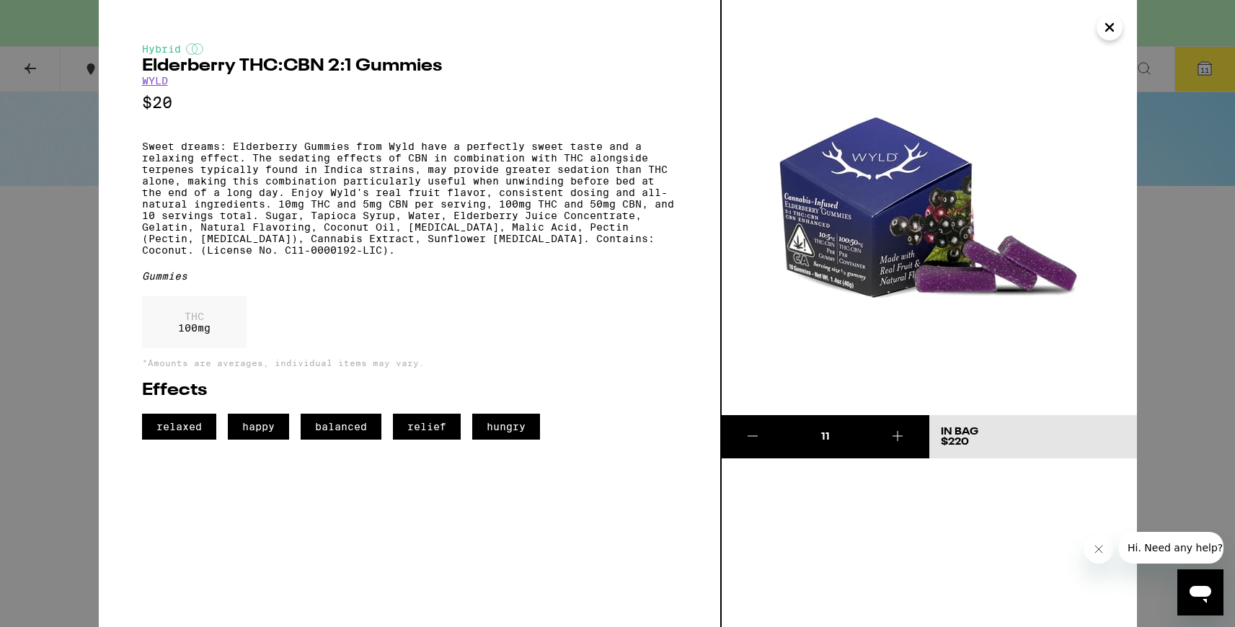
click at [760, 435] on icon at bounding box center [752, 435] width 17 height 17
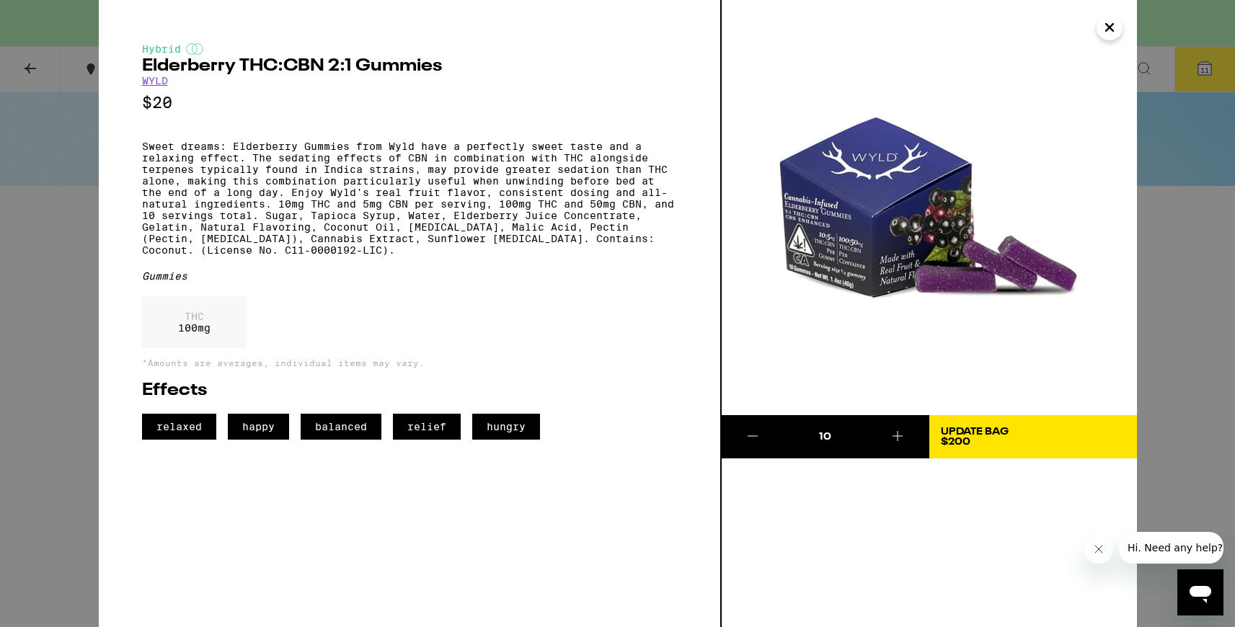
click at [994, 433] on div "Update Bag" at bounding box center [975, 432] width 68 height 10
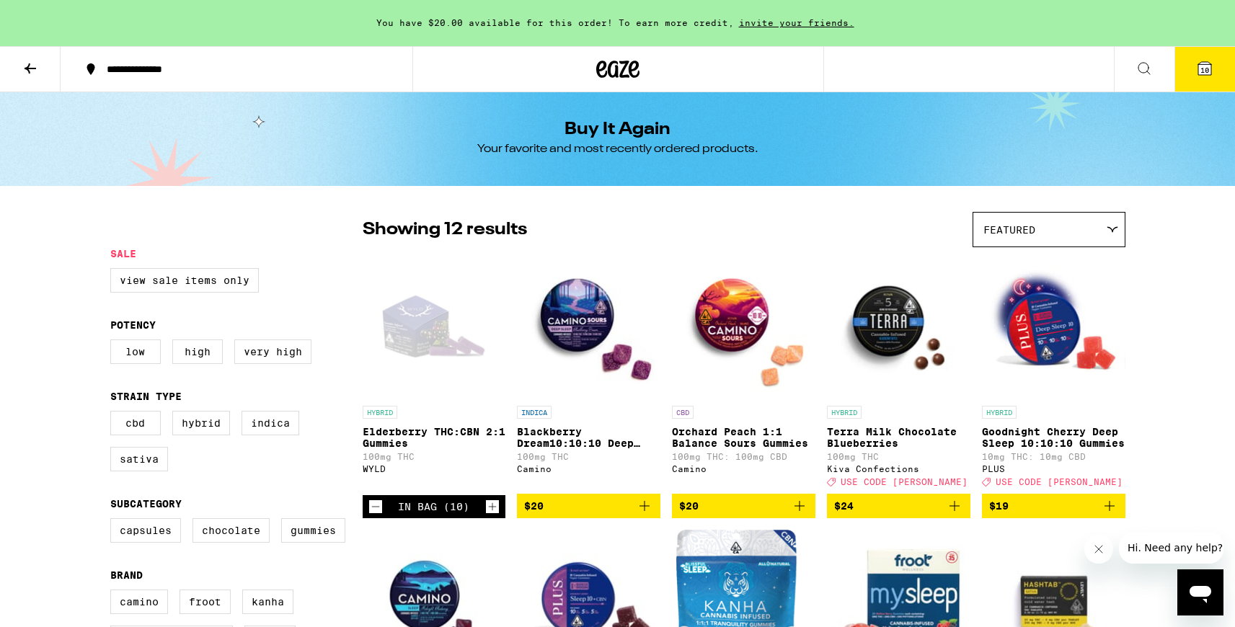
click at [1171, 551] on span "Hi. Need any help?" at bounding box center [1174, 548] width 95 height 12
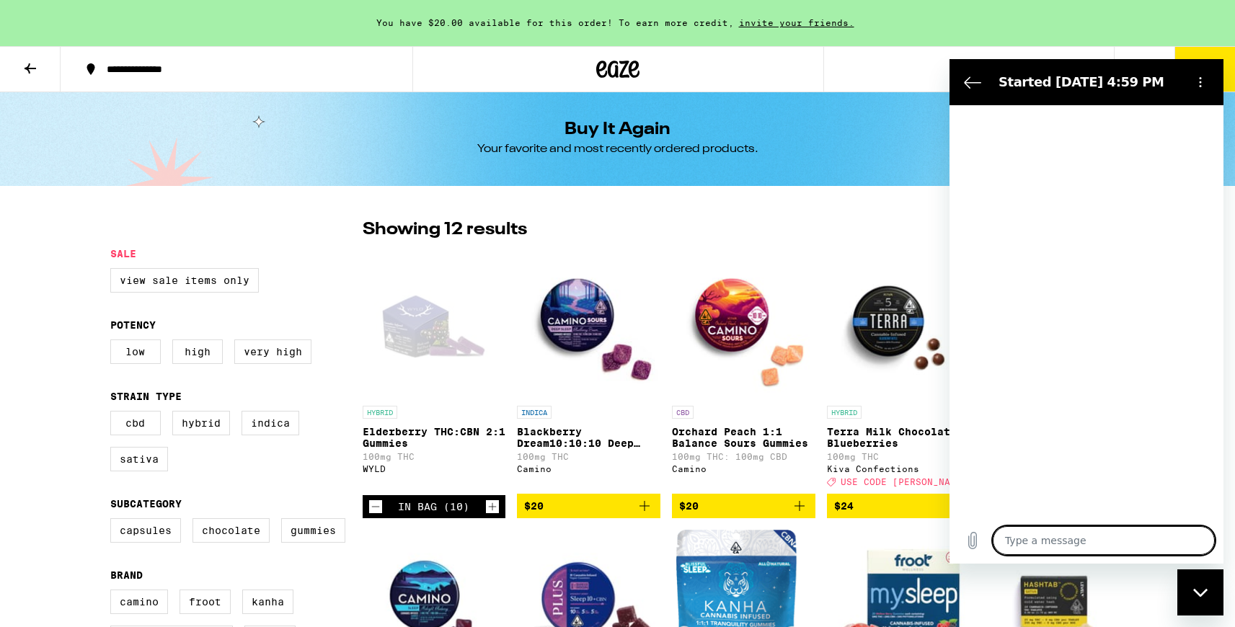
type textarea "x"
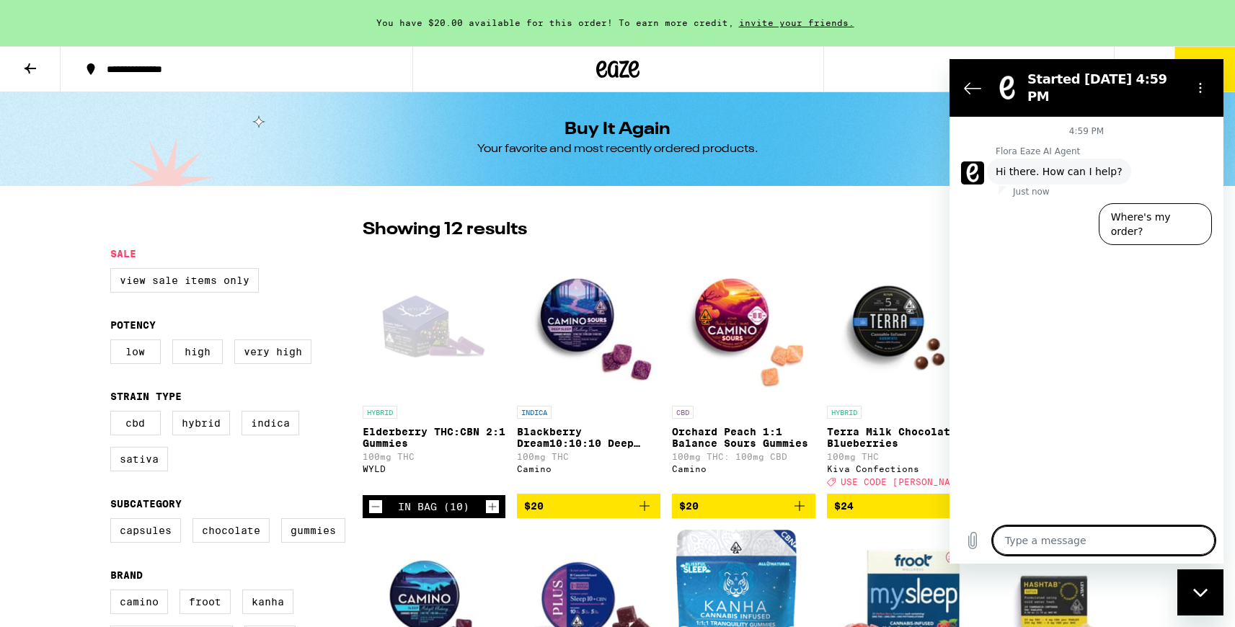
click at [1046, 544] on textarea at bounding box center [1104, 540] width 222 height 29
type textarea "P"
type textarea "x"
type textarea "Pl"
type textarea "x"
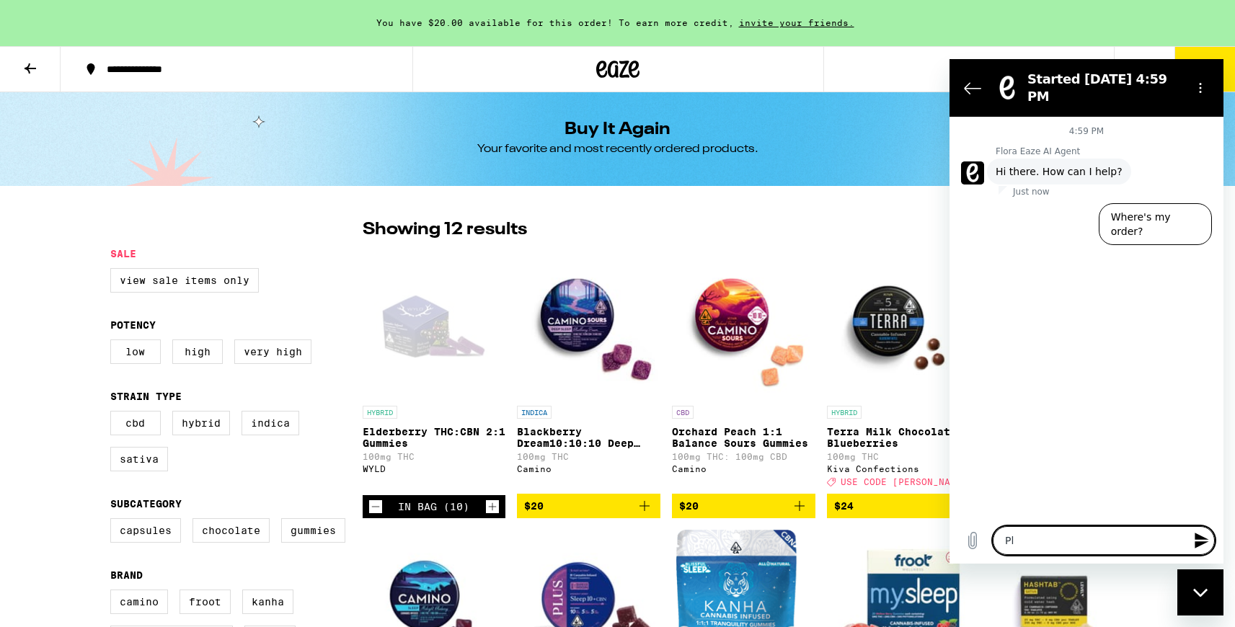
type textarea "Ple"
type textarea "x"
type textarea "Plea"
type textarea "x"
type textarea "Pleas"
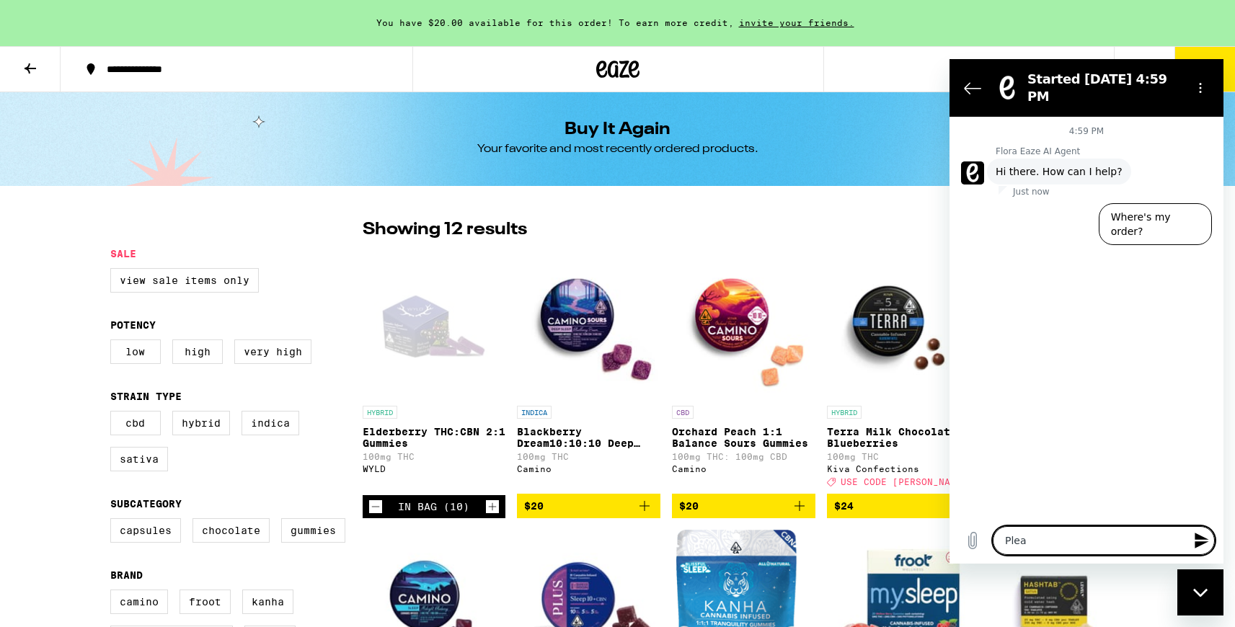
type textarea "x"
type textarea "Please"
type textarea "x"
type textarea "Please"
type textarea "x"
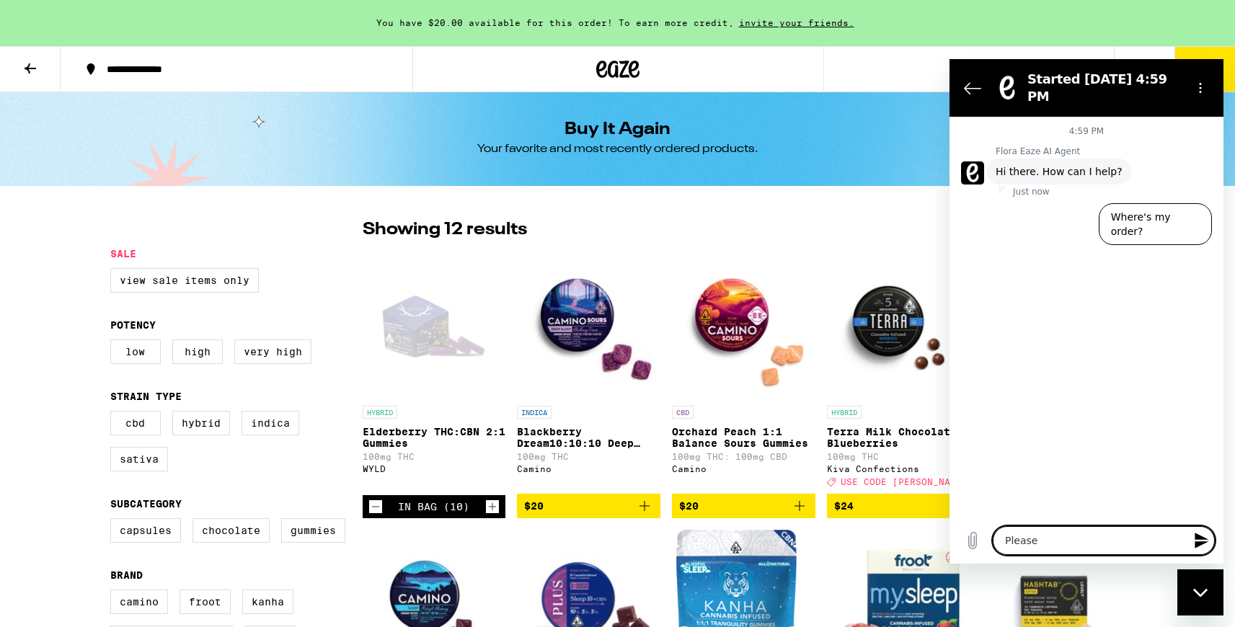
type textarea "Please h"
type textarea "x"
type textarea "Please he"
type textarea "x"
type textarea "Please hel"
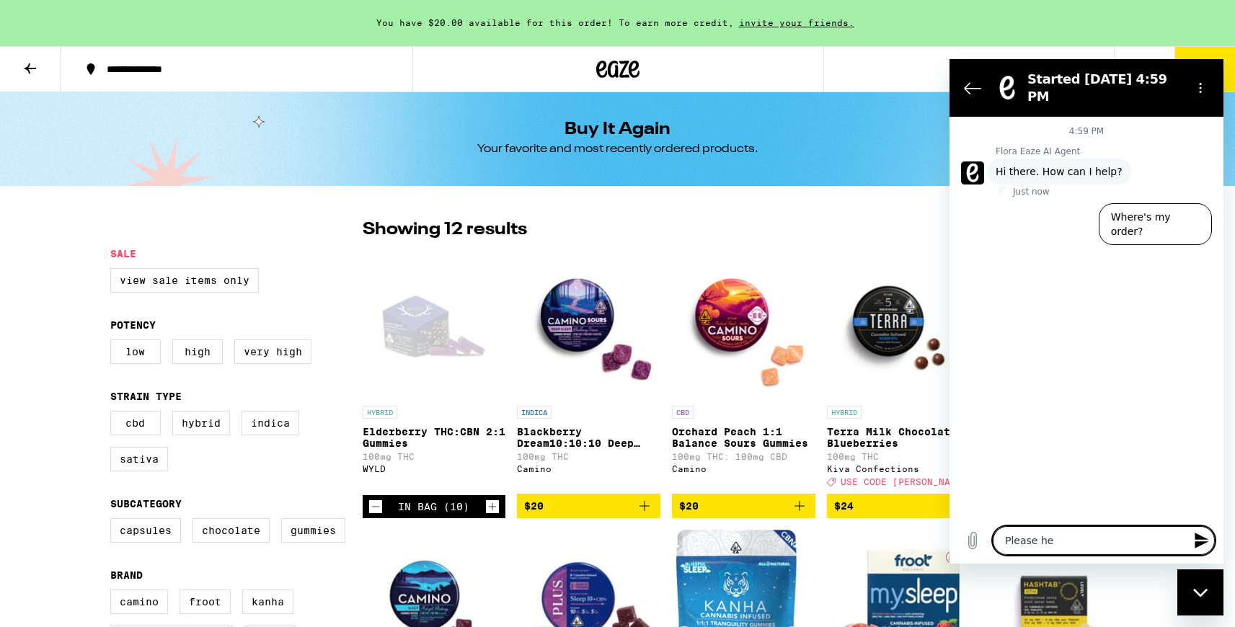
type textarea "x"
type textarea "Please help"
type textarea "x"
type textarea "Please help"
type textarea "x"
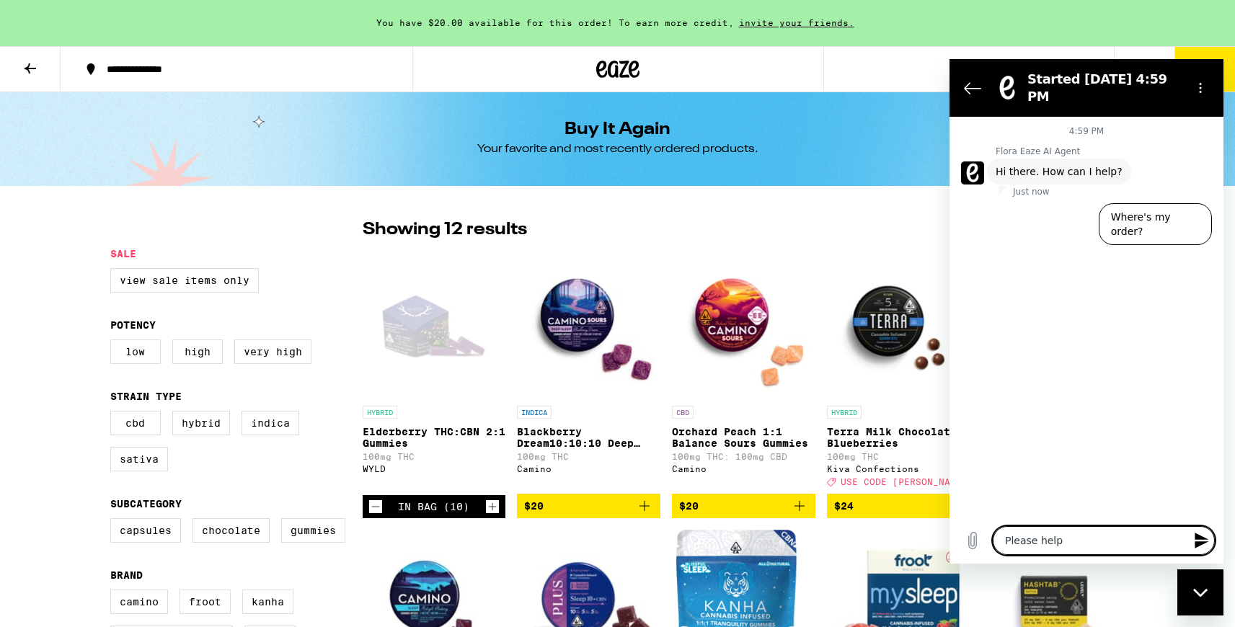
type textarea "Please help m"
type textarea "x"
type textarea "Please help me"
type textarea "x"
type textarea "Please help me"
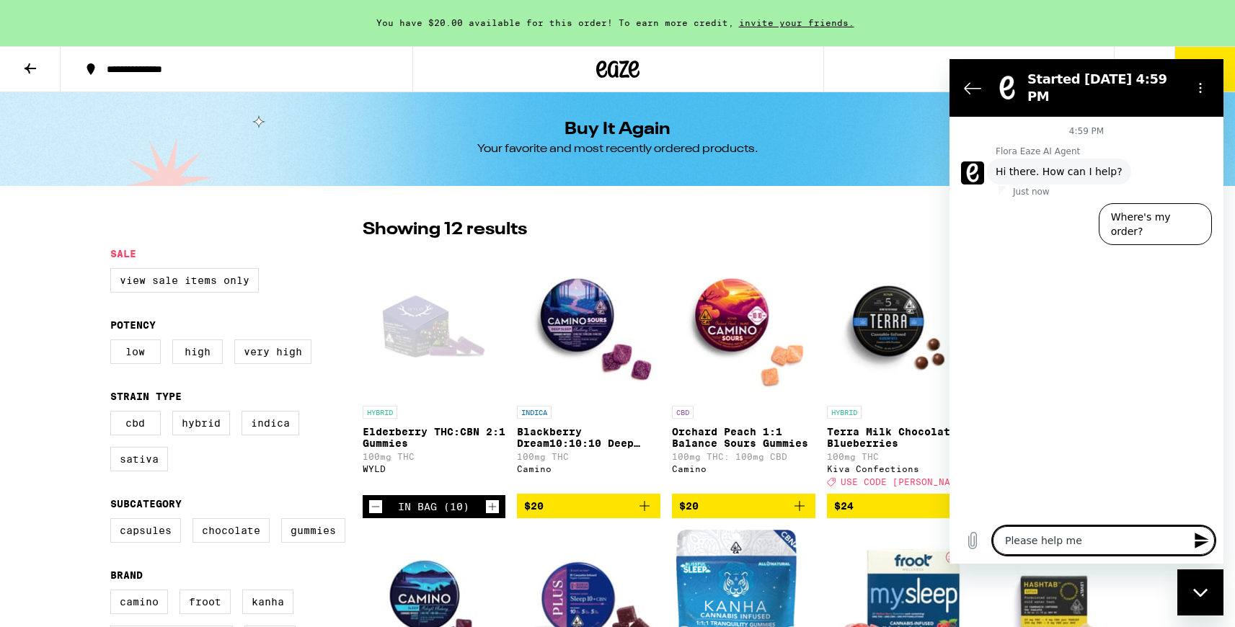
type textarea "x"
type textarea "Please help me r"
type textarea "x"
type textarea "Please help me re"
type textarea "x"
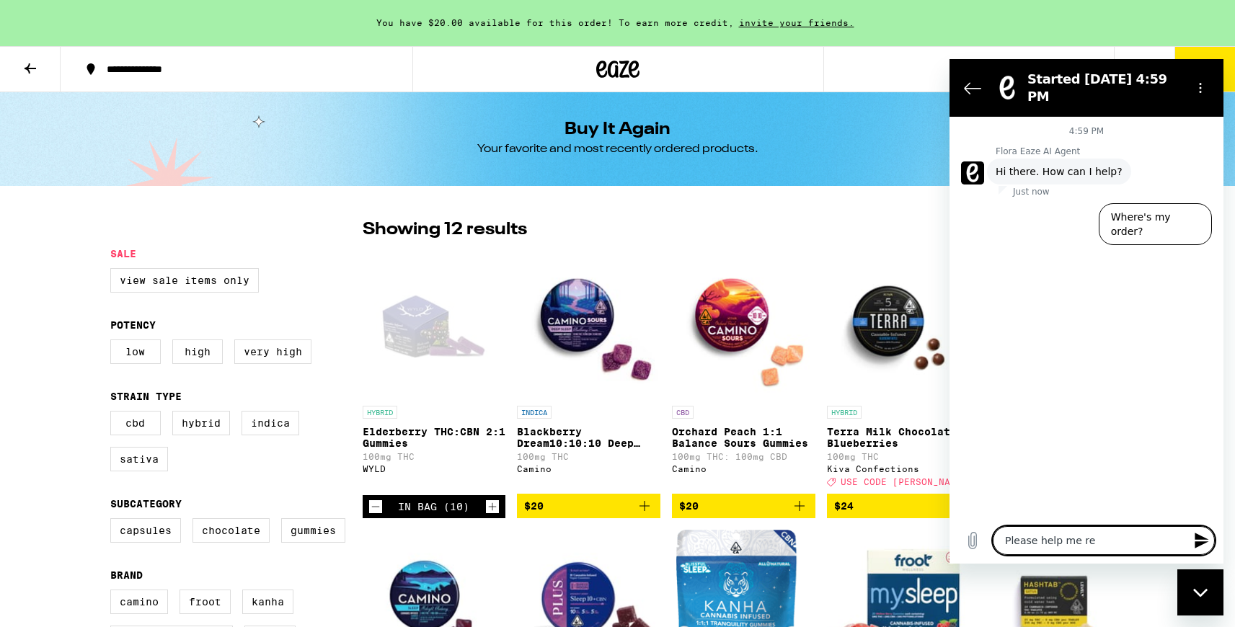
type textarea "Please help me ren"
type textarea "x"
type textarea "Please help me rene"
type textarea "x"
type textarea "Please help me renew"
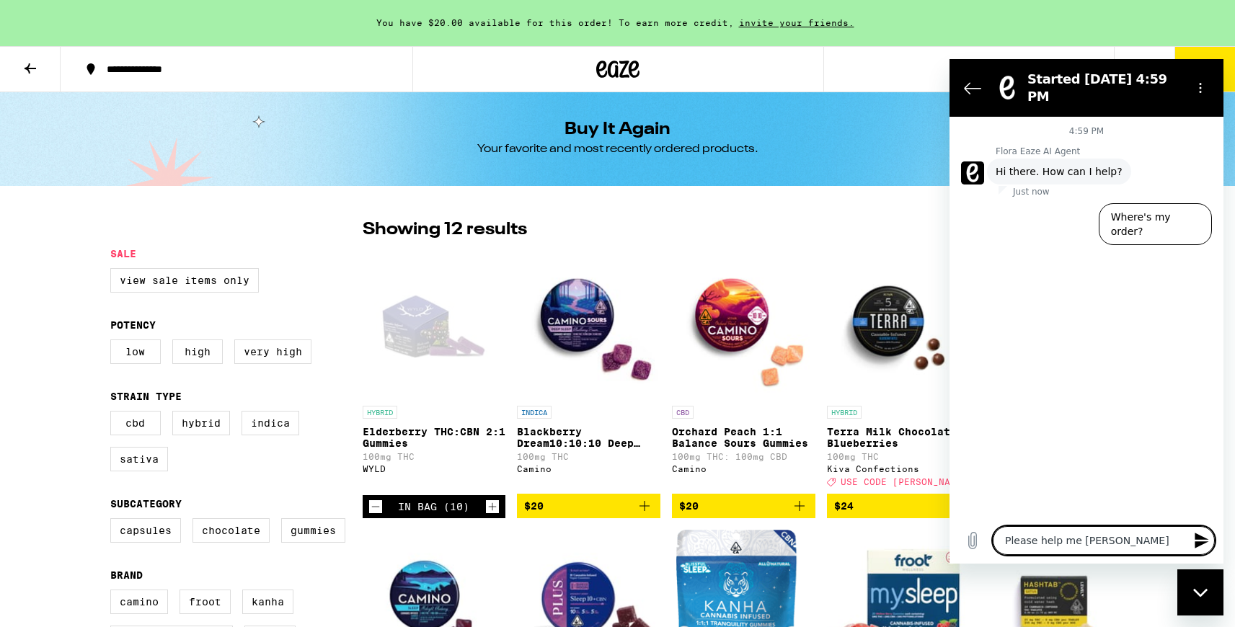
type textarea "x"
type textarea "Please help me renew"
type textarea "x"
type textarea "Please help me renew m"
type textarea "x"
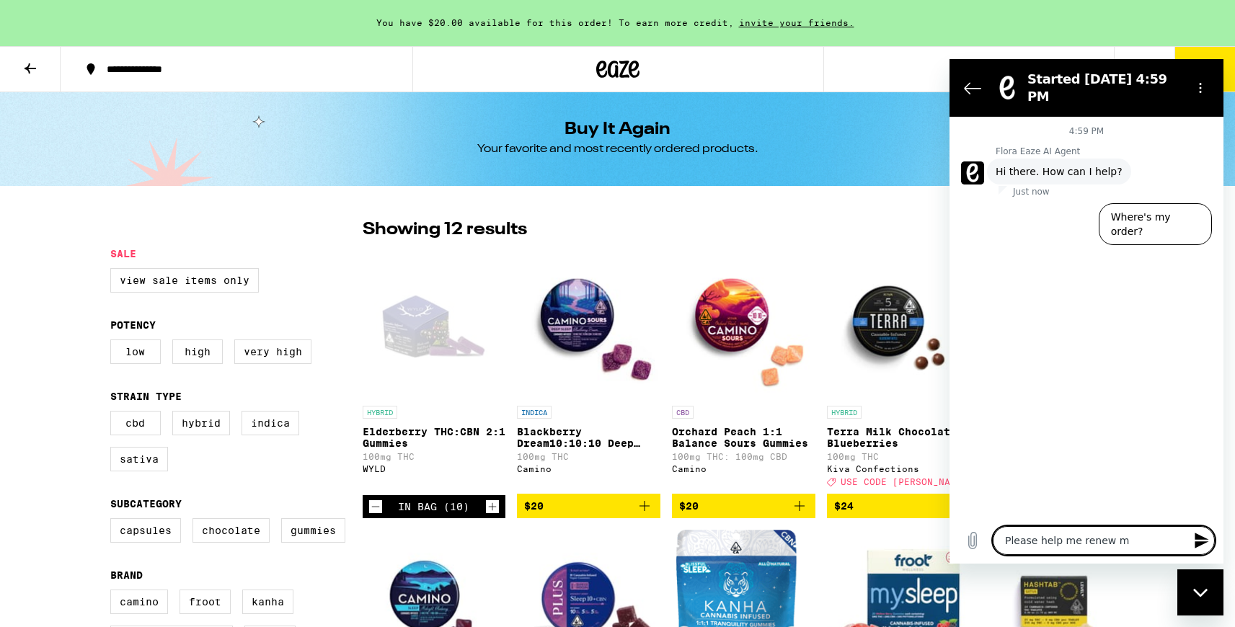
type textarea "Please help me renew my"
type textarea "x"
type textarea "Please help me renew my"
type textarea "x"
type textarea "Please help me renew my E"
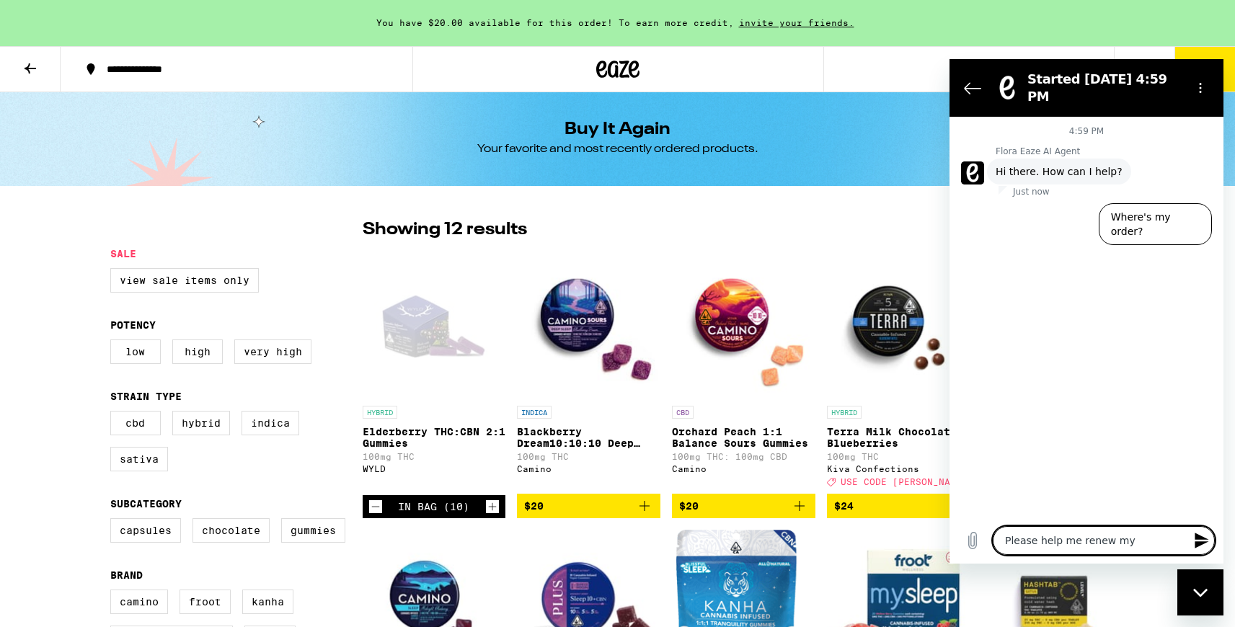
type textarea "x"
type textarea "Please help me renew my El"
type textarea "x"
type textarea "Please help me renew my Eld"
type textarea "x"
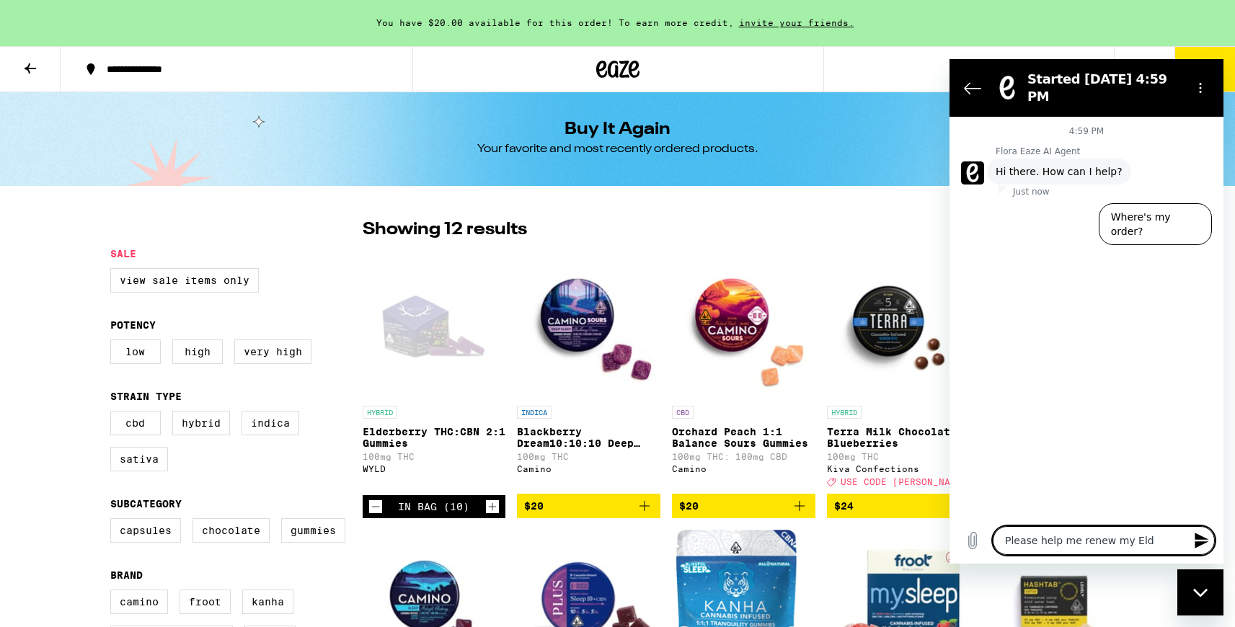
type textarea "Please help me renew my Elde"
type textarea "x"
type textarea "Please help me renew my Elder"
type textarea "x"
type textarea "Please help me renew my Elderb"
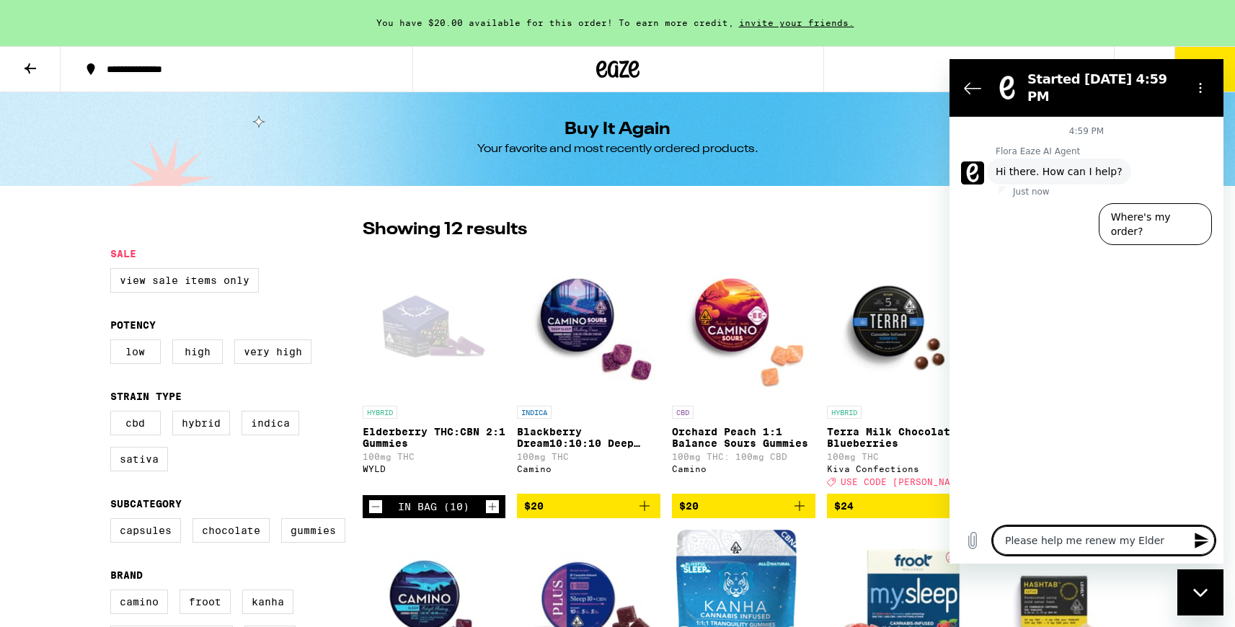
type textarea "x"
type textarea "Please help me renew my Elderbe"
type textarea "x"
type textarea "Please help me renew my Elderber"
type textarea "x"
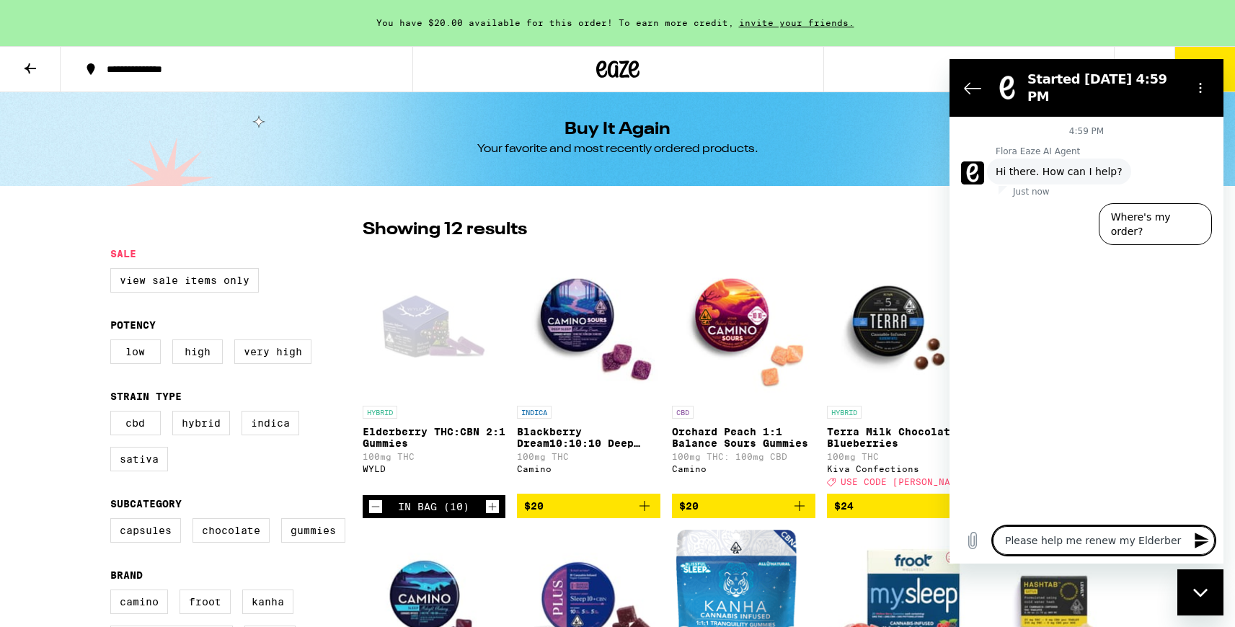
type textarea "Please help me renew my Elderberr"
type textarea "x"
type textarea "Please help me renew my Elderberry"
type textarea "x"
type textarea "Please help me renew my Elderberry"
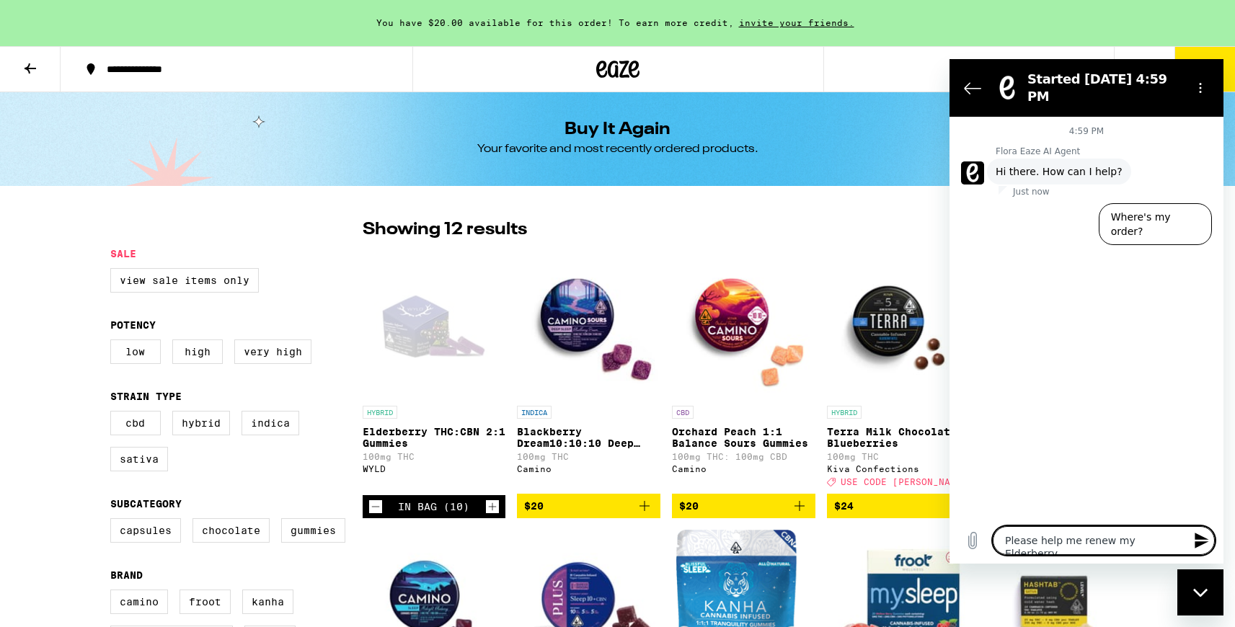
type textarea "x"
type textarea "Please help me renew my Elderberry T"
type textarea "x"
type textarea "Please help me renew my Elderberry TH"
type textarea "x"
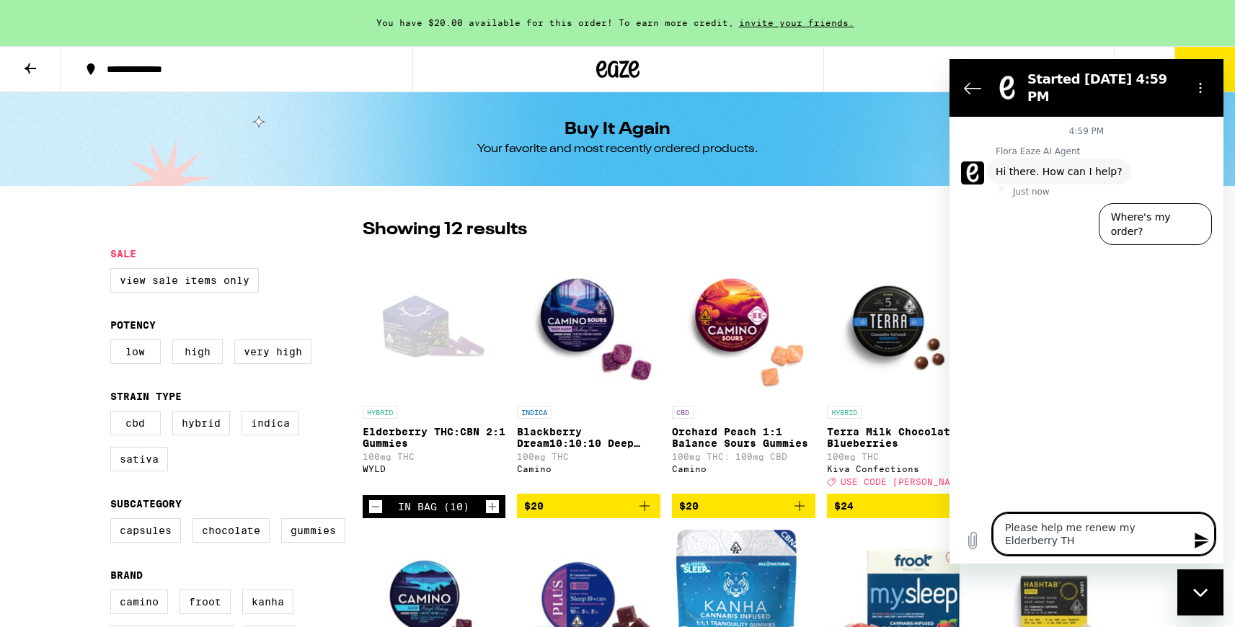
type textarea "Please help me renew my Elderberry THC"
type textarea "x"
type textarea "Please help me renew my Elderberry THC:"
type textarea "x"
type textarea "Please help me renew my Elderberry THC:C"
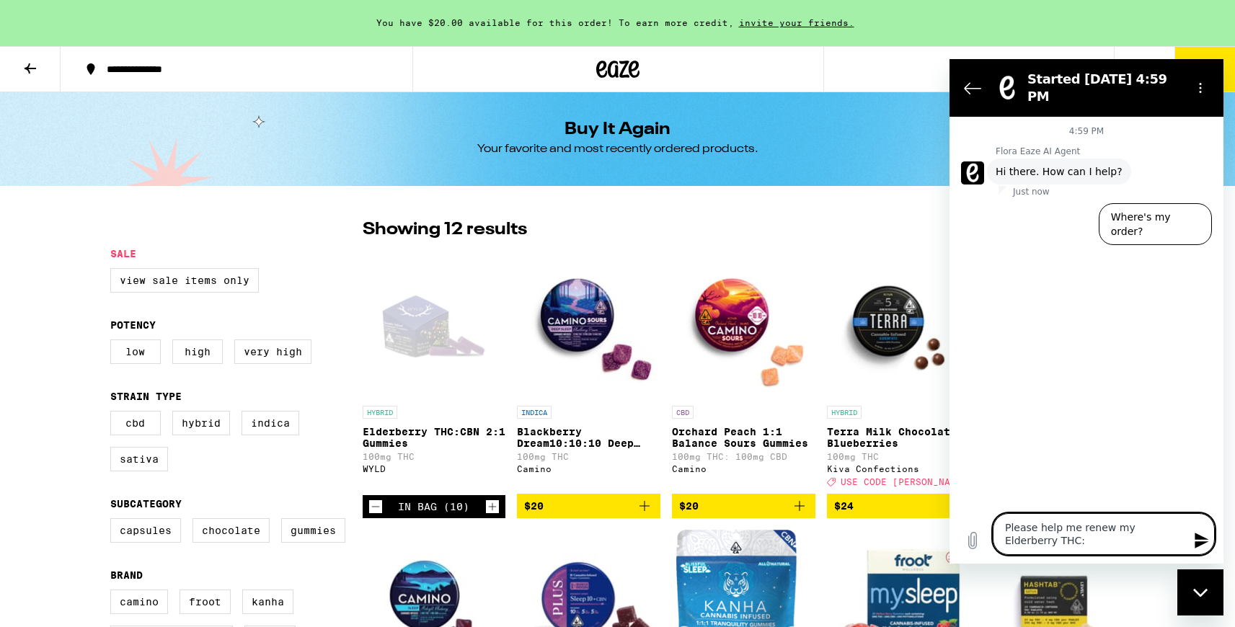
type textarea "x"
type textarea "Please help me renew my Elderberry THC:CB"
type textarea "x"
type textarea "Please help me renew my Elderberry THC:CBN"
type textarea "x"
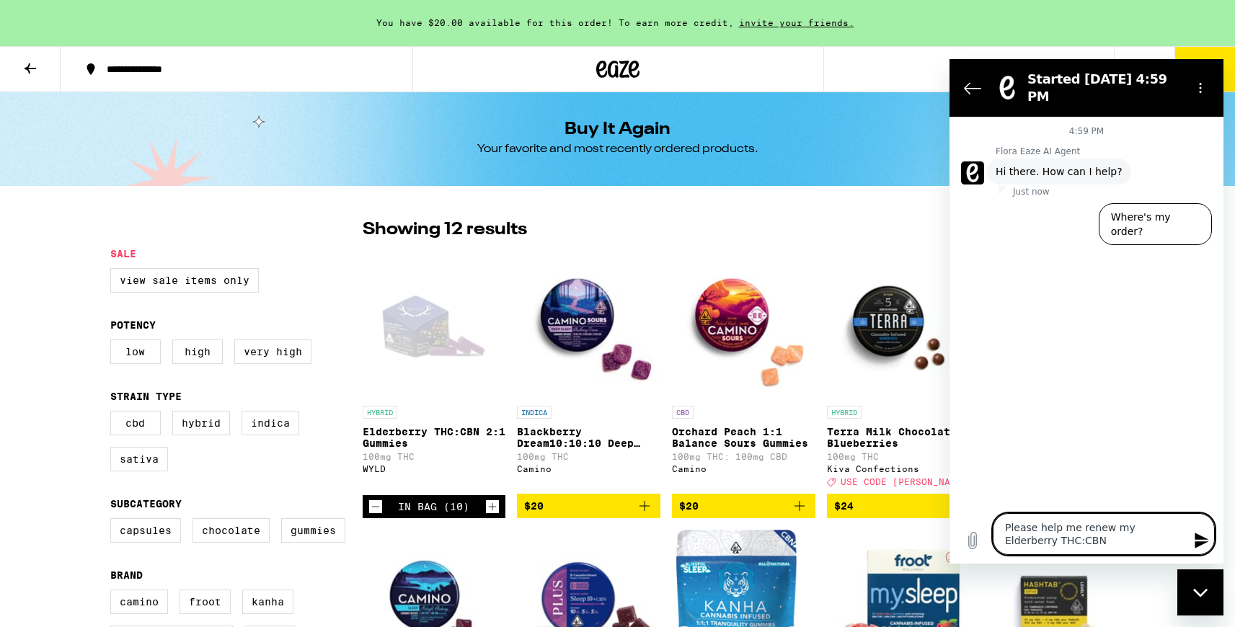
type textarea "Please help me renew my Elderberry THC:CBN2"
type textarea "x"
type textarea "Please help me renew my Elderberry THC:CBN"
type textarea "x"
type textarea "Please help me renew my Elderberry THC:CBN"
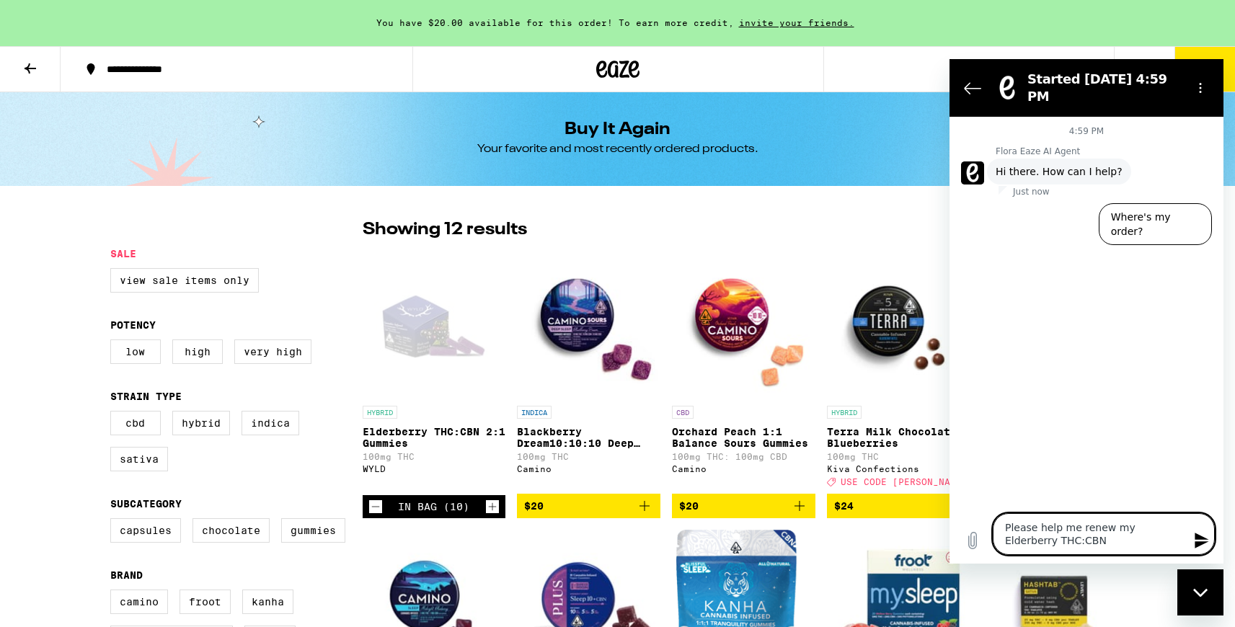
type textarea "x"
type textarea "Please help me renew my Elderberry THC:CBN 2"
type textarea "x"
type textarea "Please help me renew my Elderberry THC:CBN 2:"
type textarea "x"
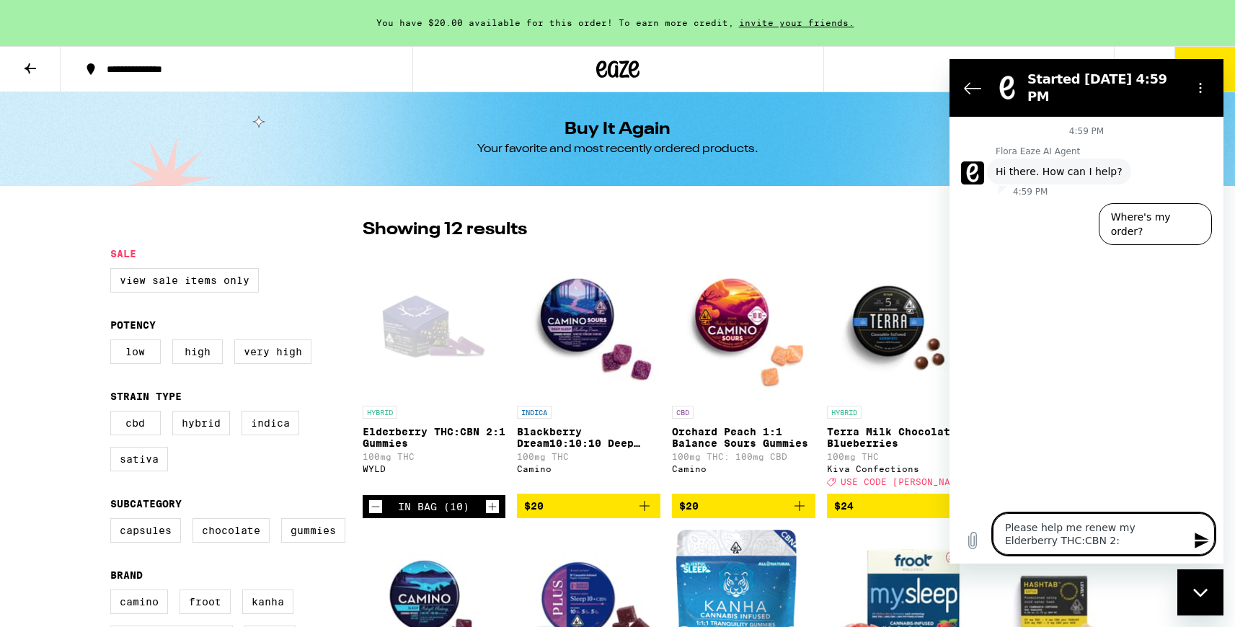
type textarea "Please help me renew my Elderberry THC:CBN 2:1"
type textarea "x"
click at [1125, 533] on textarea "Please help me renew my Elderberry THC:CBN 2:1" at bounding box center [1104, 534] width 222 height 42
type textarea "Please help me renew my oElderberry THC:CBN 2:1"
type textarea "x"
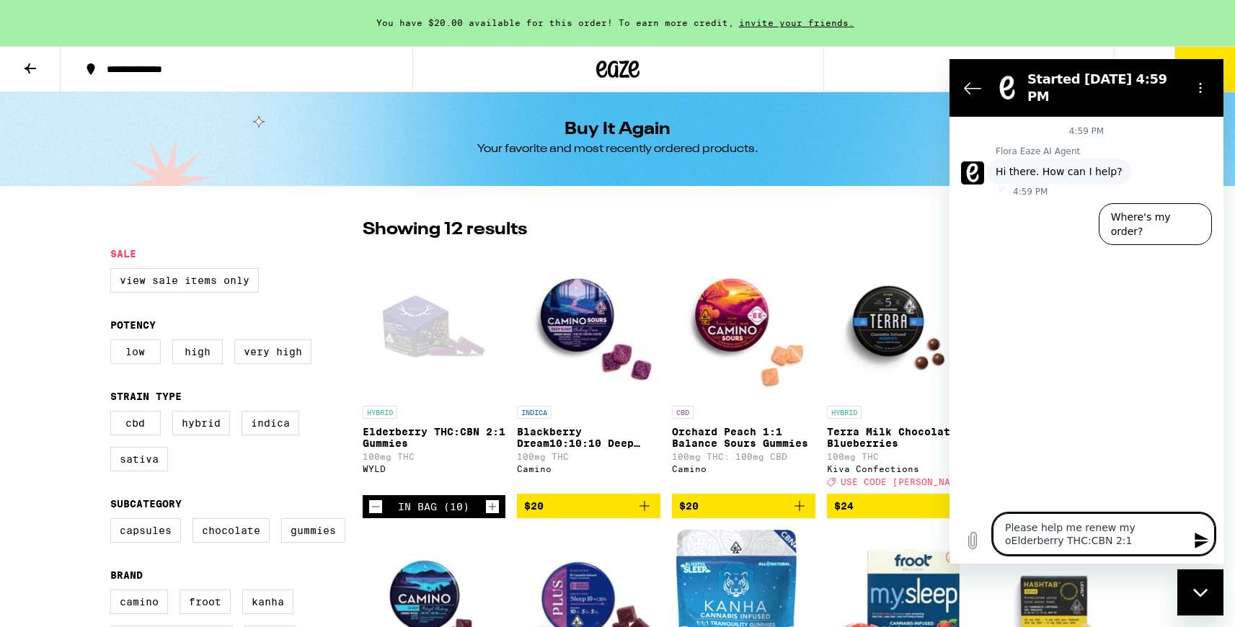
type textarea "Please help me renew my orElderberry THC:CBN 2:1"
type textarea "x"
type textarea "Please help me renew my ordElderberry THC:CBN 2:1"
type textarea "x"
type textarea "Please help me renew my ordeElderberry THC:CBN 2:1"
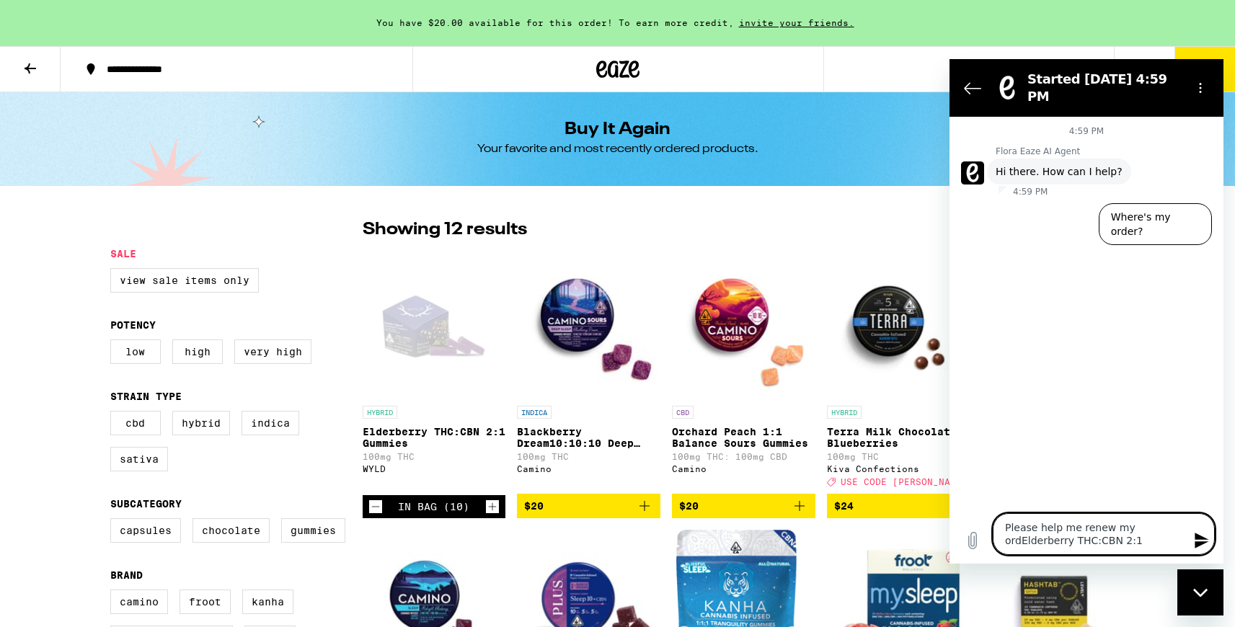
type textarea "x"
type textarea "Please help me renew my orderElderberry THC:CBN 2:1"
type textarea "x"
type textarea "Please help me renew my order Elderberry THC:CBN 2:1"
type textarea "x"
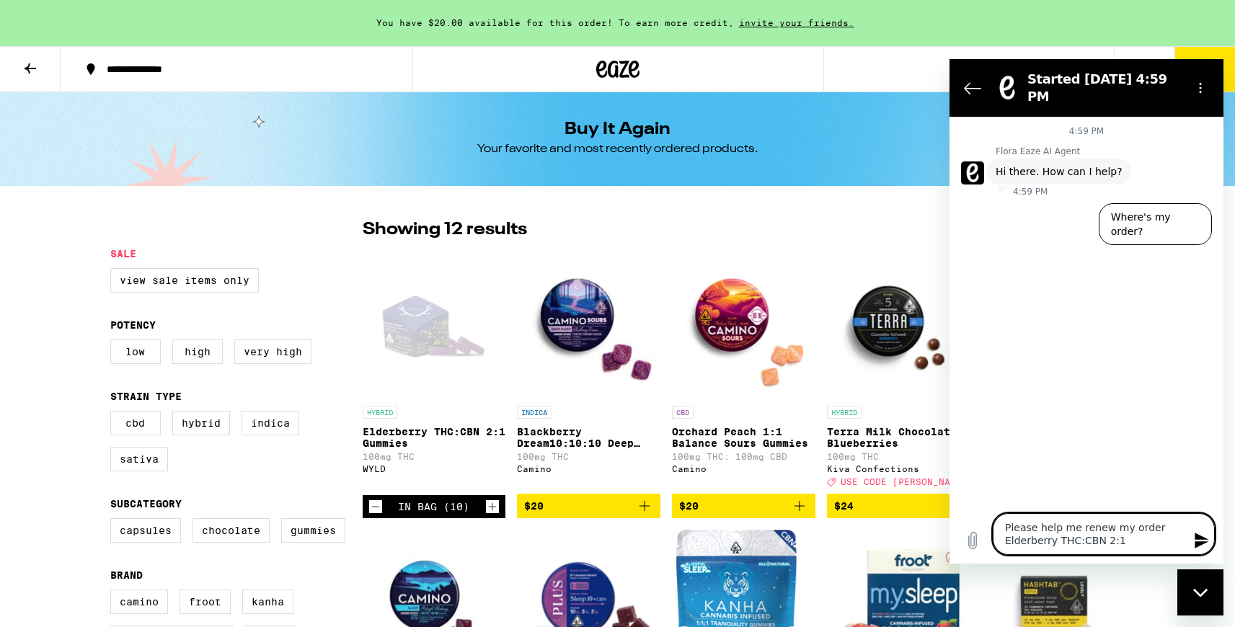
type textarea "Please help me renew my order fElderberry THC:CBN 2:1"
type textarea "x"
type textarea "Please help me renew my order foElderberry THC:CBN 2:1"
type textarea "x"
type textarea "Please help me renew my order forElderberry THC:CBN 2:1"
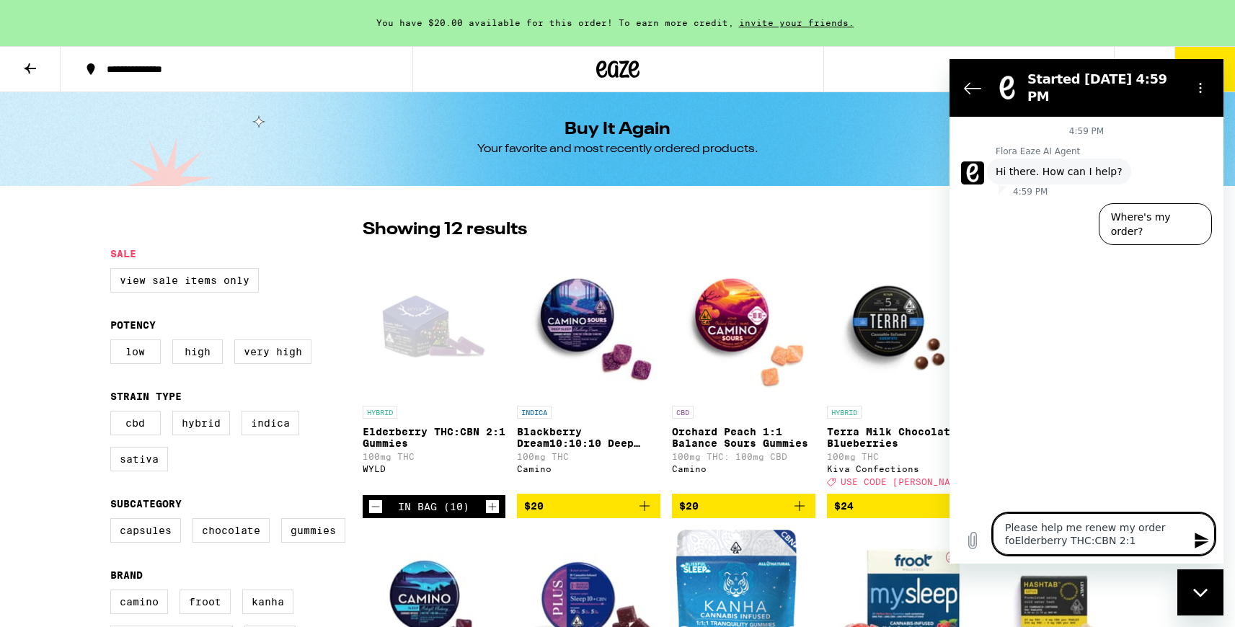
type textarea "x"
type textarea "Please help me renew my order for Elderberry THC:CBN 2:1"
type textarea "x"
type textarea "Please help me renew my order for 1Elderberry THC:CBN 2:1"
type textarea "x"
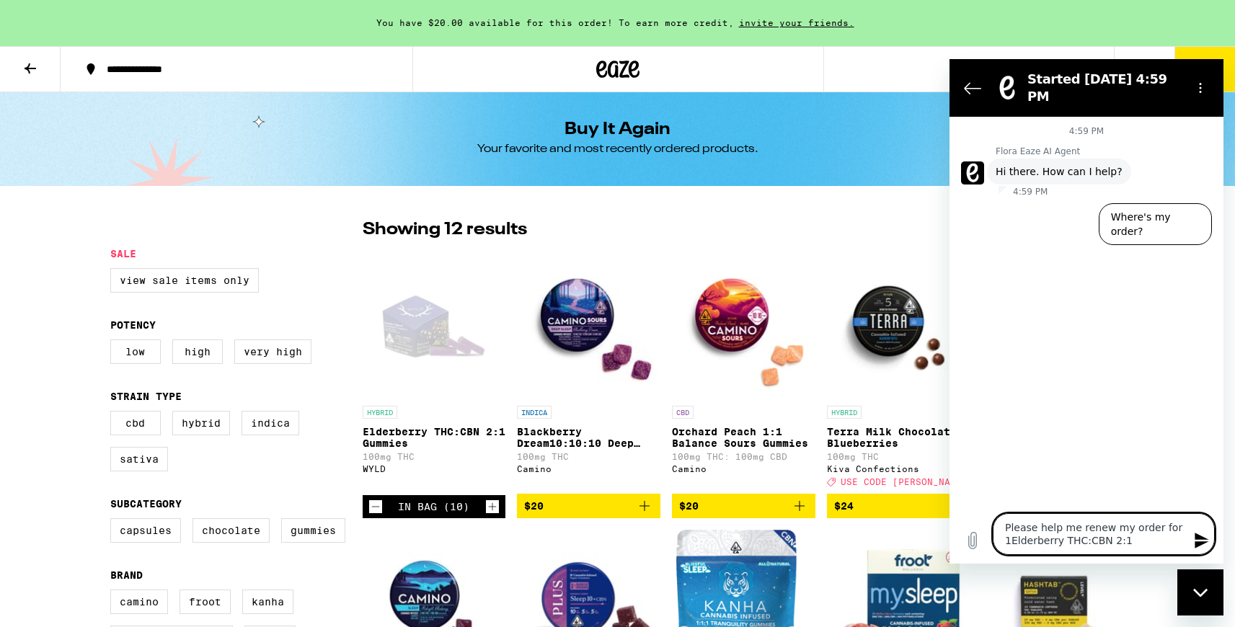
type textarea "Please help me renew my order for 10Elderberry THC:CBN 2:1"
type textarea "x"
type textarea "Please help me renew my order for 10 Elderberry THC:CBN 2:1"
type textarea "x"
type textarea "Please help me renew my order for 10 Elderberry THC:CBN 2:1"
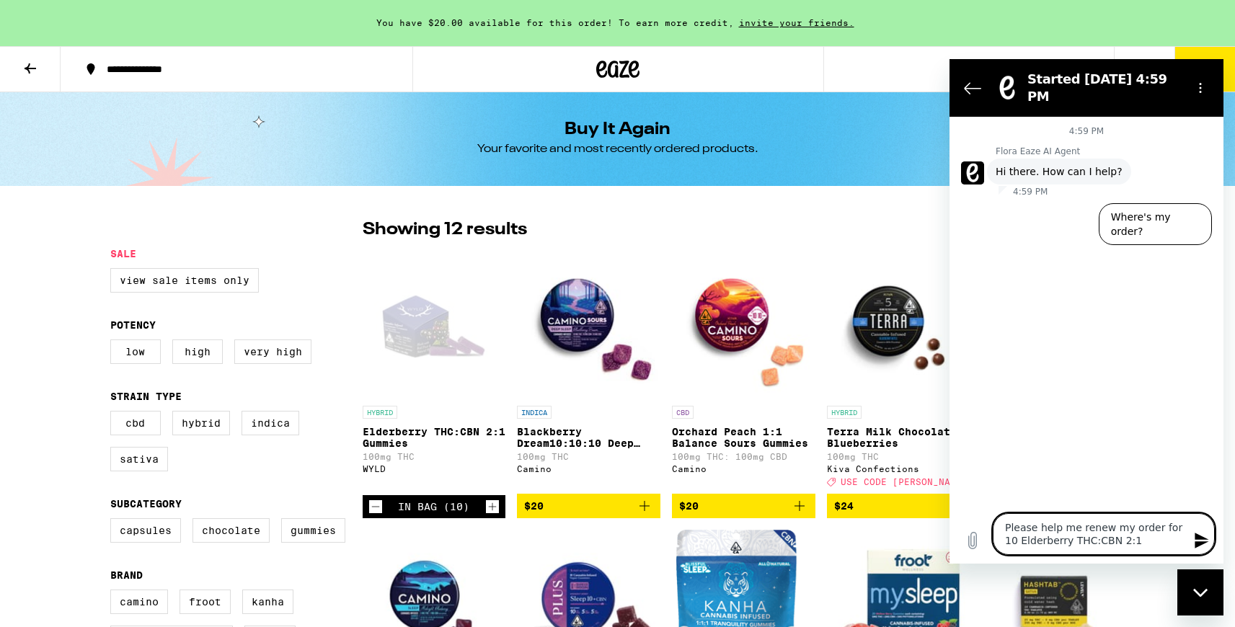
click at [949, 59] on lt-div at bounding box center [949, 59] width 0 height 0
click at [1199, 557] on div "Type a message Please help me renew my order for 10 Elderberry THC:CBN 2:1 x" at bounding box center [1086, 534] width 274 height 59
click at [949, 59] on lt-div at bounding box center [949, 59] width 0 height 0
select select "words"
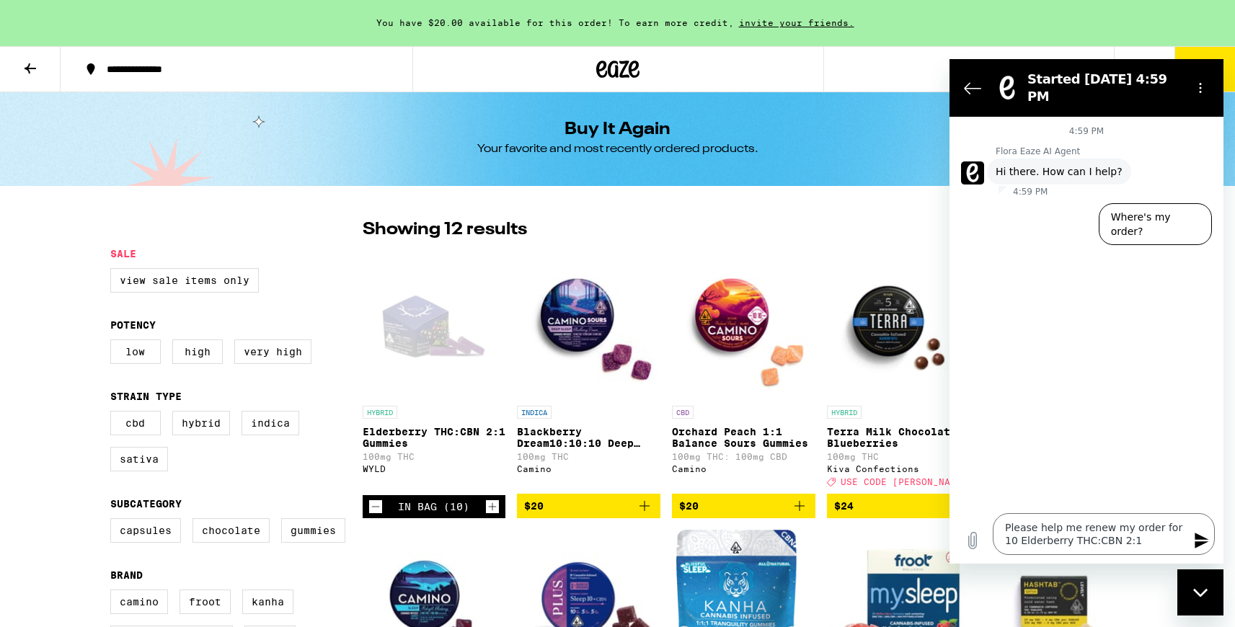
click at [1179, 169] on div "Flora Eaze AI Agent says: Hi there. How can I help?" at bounding box center [1092, 170] width 262 height 27
click at [1143, 541] on textarea "Please help me renew my order for 10 Elderberry THC:CBN 2:1" at bounding box center [1104, 534] width 222 height 42
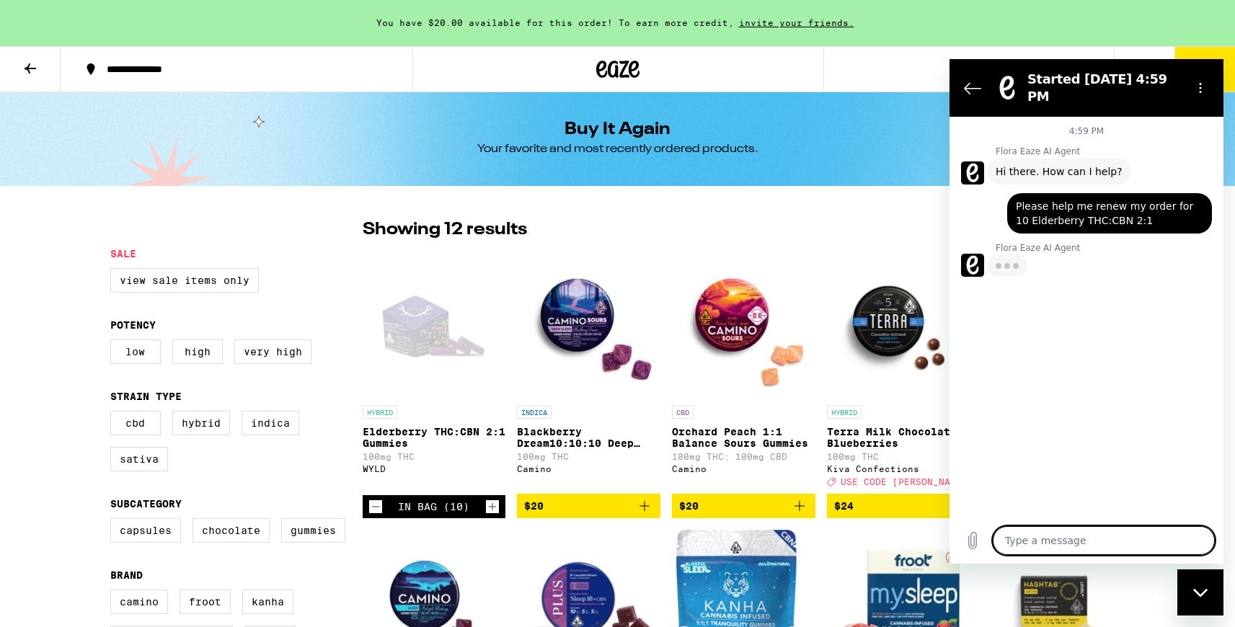
type textarea "x"
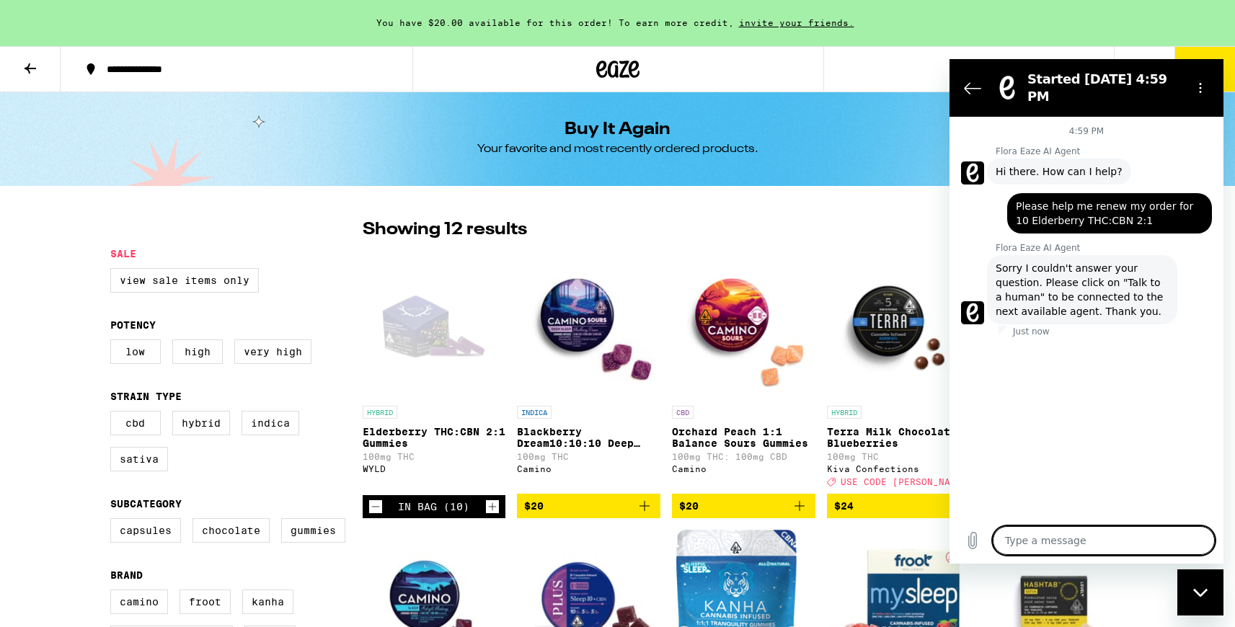
click at [1052, 542] on textarea at bounding box center [1104, 540] width 222 height 29
type textarea "T"
type textarea "x"
type textarea "Ta"
type textarea "x"
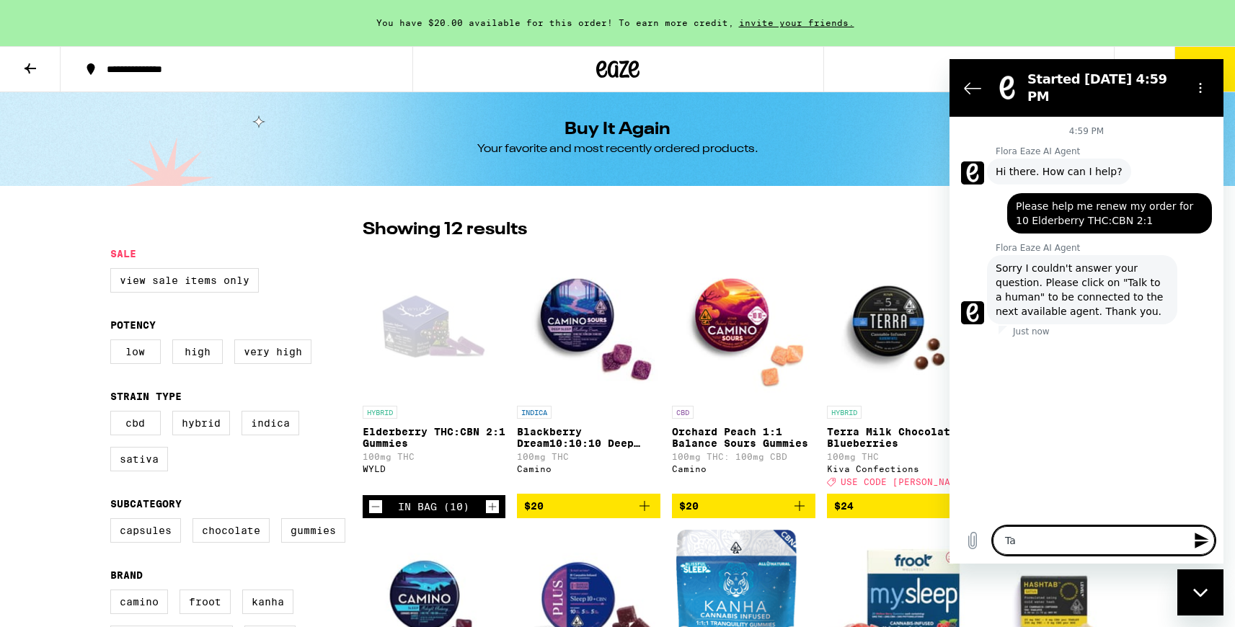
type textarea "Tal"
type textarea "x"
type textarea "Talk"
type textarea "x"
type textarea "Talk"
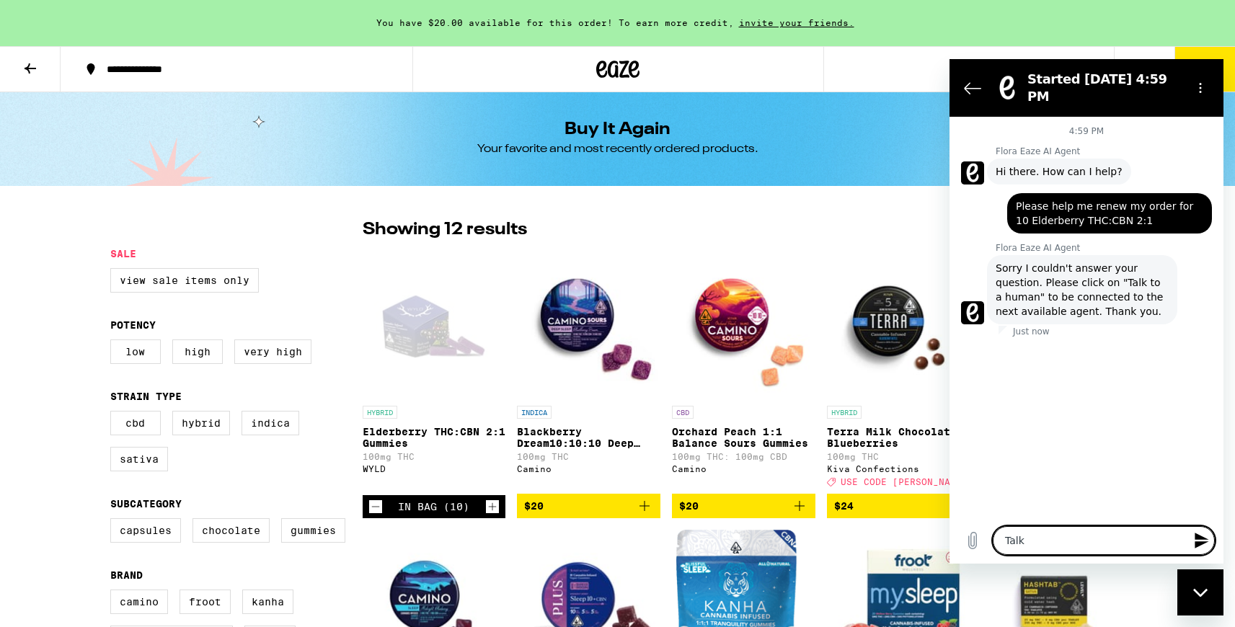
type textarea "x"
type textarea "Talk t"
type textarea "x"
type textarea "Talk to"
type textarea "x"
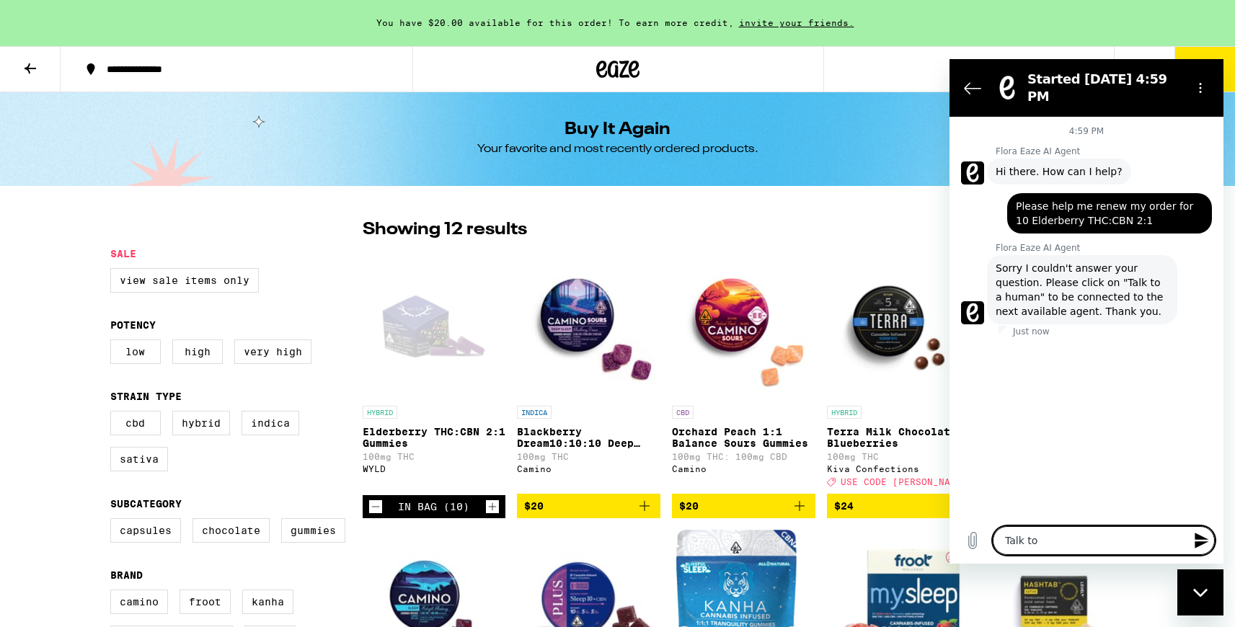
type textarea "Talk to"
type textarea "x"
type textarea "Talk to a"
type textarea "x"
type textarea "Talk to a"
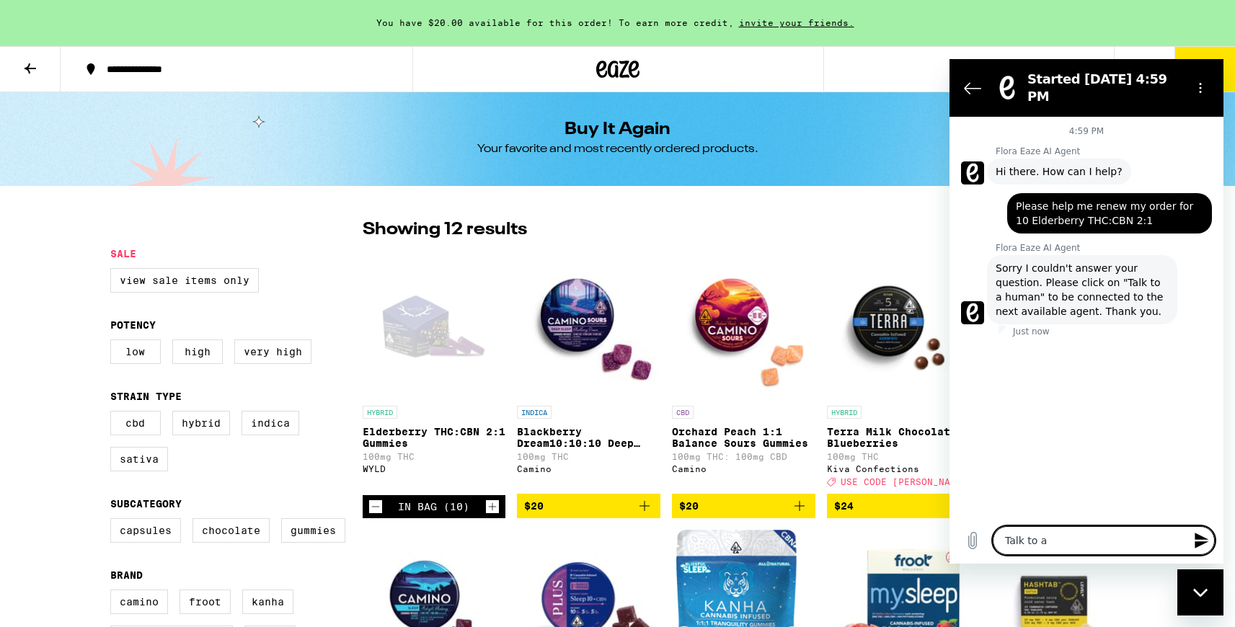
type textarea "x"
type textarea "Talk to a h"
type textarea "x"
type textarea "Talk to a hu"
type textarea "x"
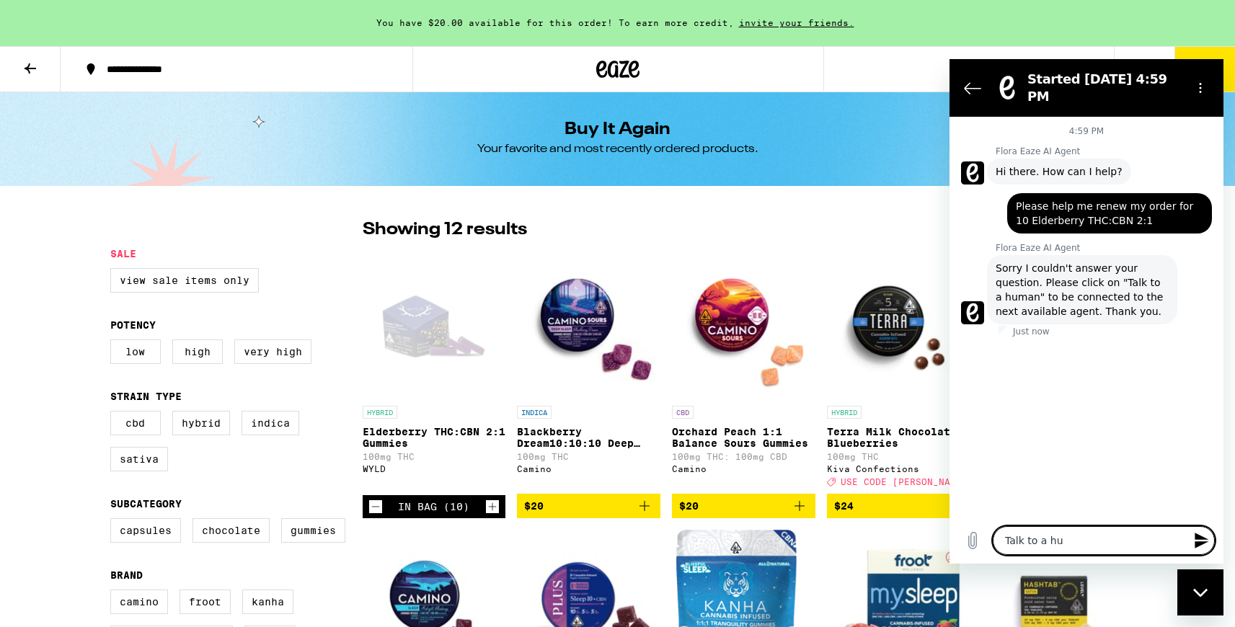
type textarea "Talk to a hum"
type textarea "x"
type textarea "Talk to a huma"
type textarea "x"
type textarea "Talk to a human"
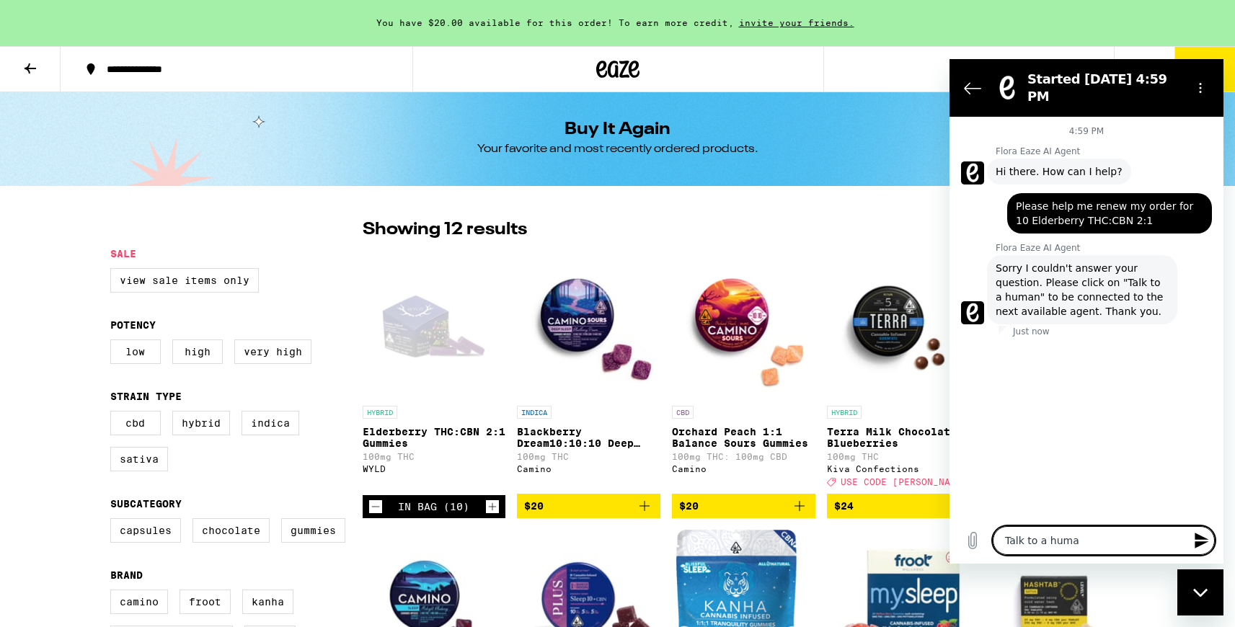
type textarea "x"
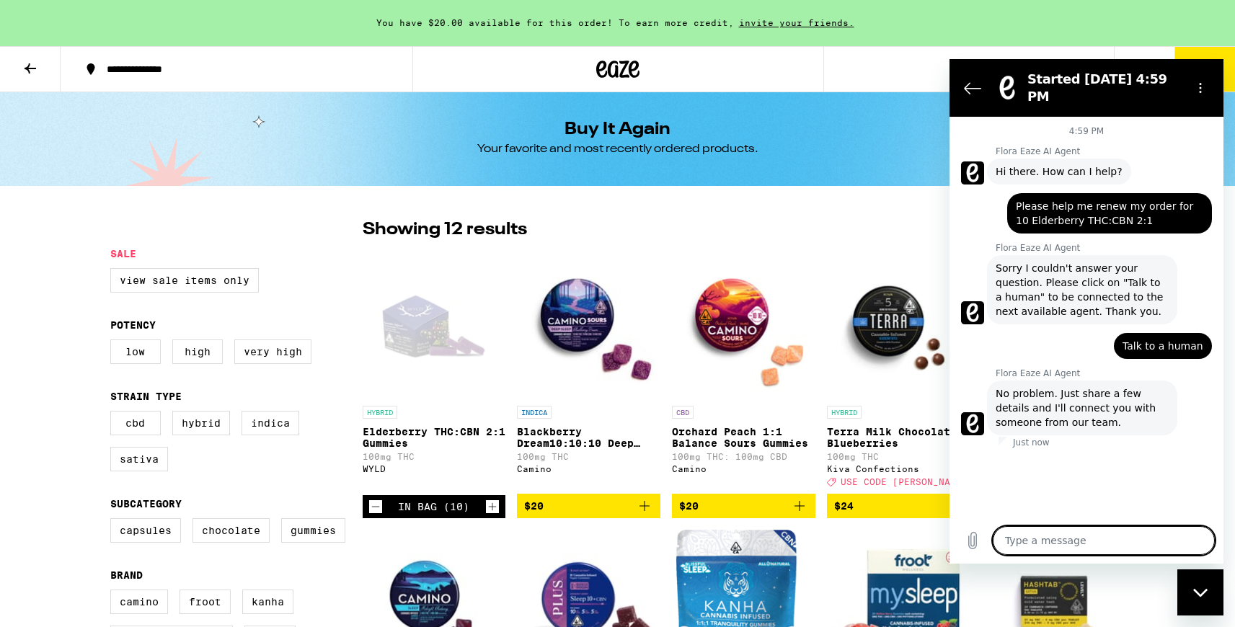
type textarea "x"
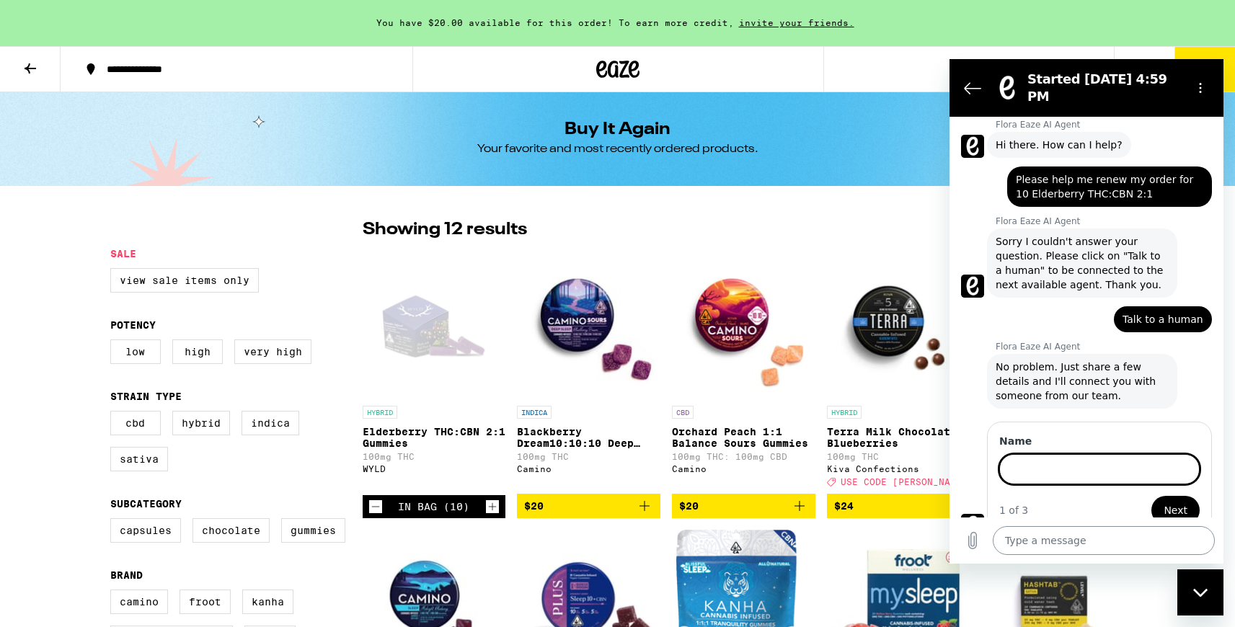
scroll to position [34, 0]
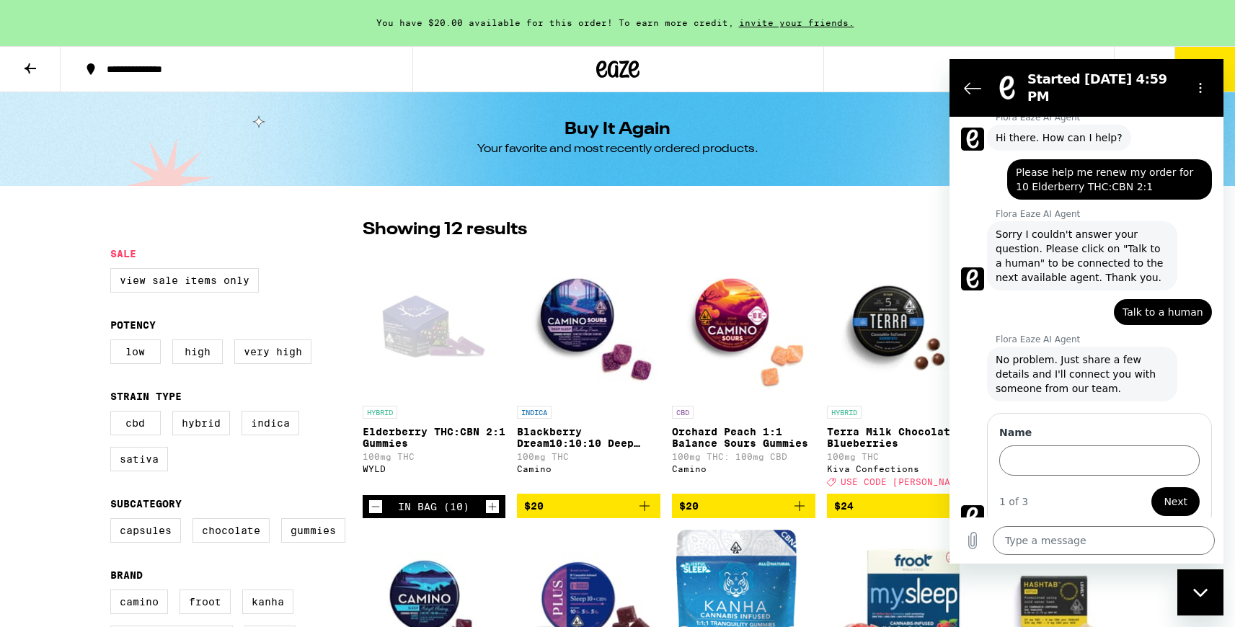
click at [1016, 163] on div "says: Please help me renew my order for 10 Elderberry THC:CBN 2:1" at bounding box center [1109, 179] width 205 height 40
drag, startPoint x: 1016, startPoint y: 162, endPoint x: 1142, endPoint y: 180, distance: 126.7
click at [1142, 179] on span "Please help me renew my order for 10 Elderberry THC:CBN 2:1" at bounding box center [1109, 179] width 187 height 29
drag, startPoint x: 1135, startPoint y: 174, endPoint x: 1011, endPoint y: 161, distance: 125.5
click at [1011, 161] on div "says: Please help me renew my order for 10 Elderberry THC:CBN 2:1" at bounding box center [1109, 179] width 205 height 40
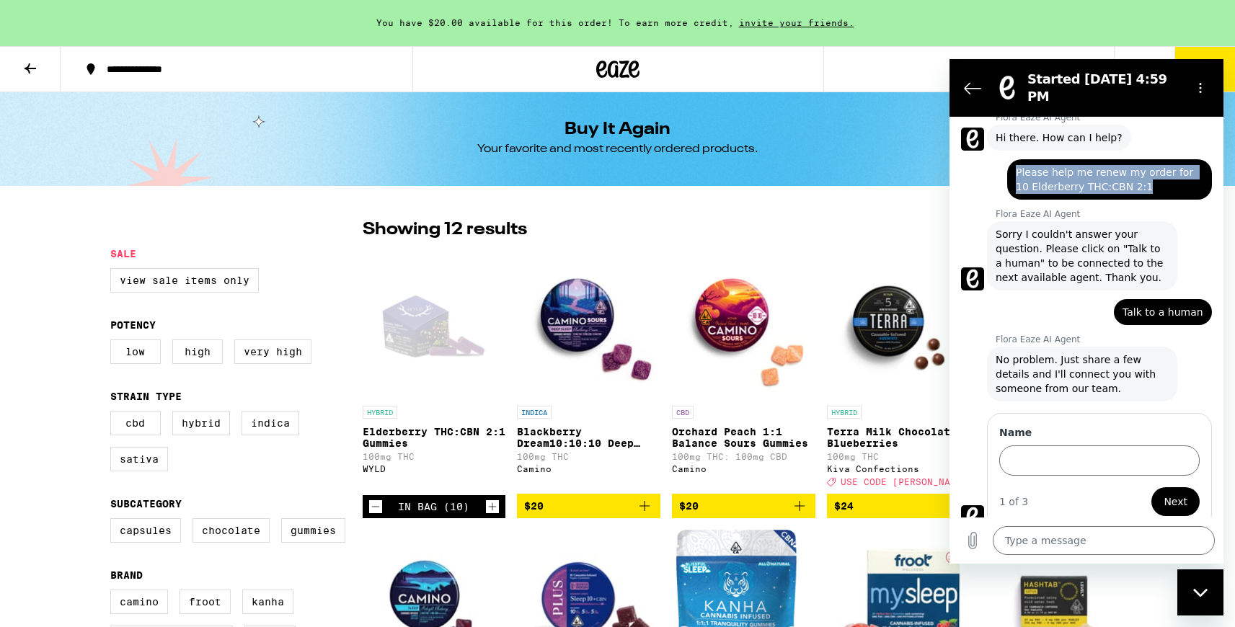
copy span "Please help me renew my order for 10 Elderberry THC:CBN 2:1"
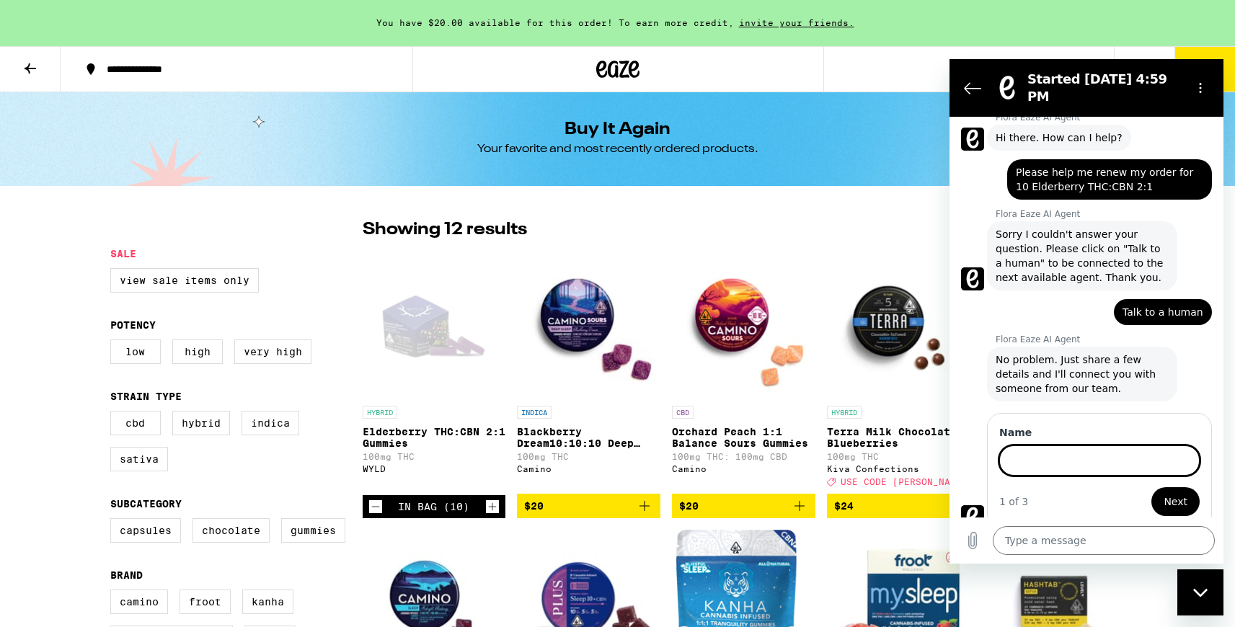
click at [1027, 452] on input "Name" at bounding box center [1099, 460] width 200 height 30
type input "[PERSON_NAME]"
click at [1170, 493] on span "Next" at bounding box center [1175, 501] width 24 height 17
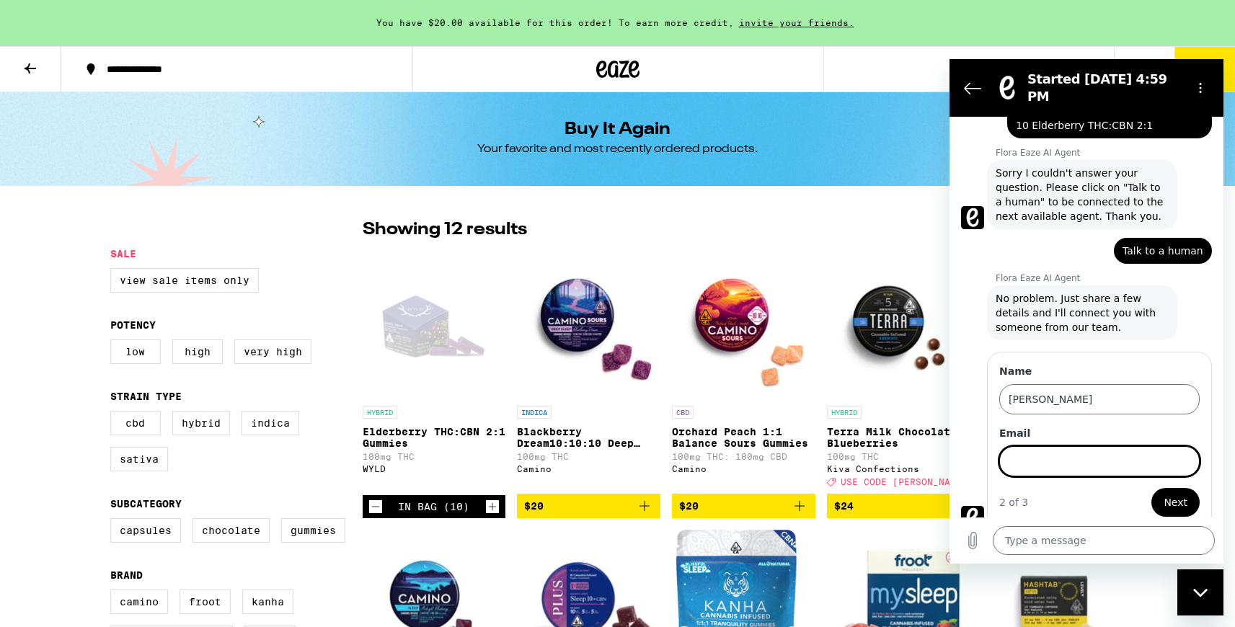
scroll to position [96, 0]
click at [1035, 451] on input "Email" at bounding box center [1099, 460] width 200 height 30
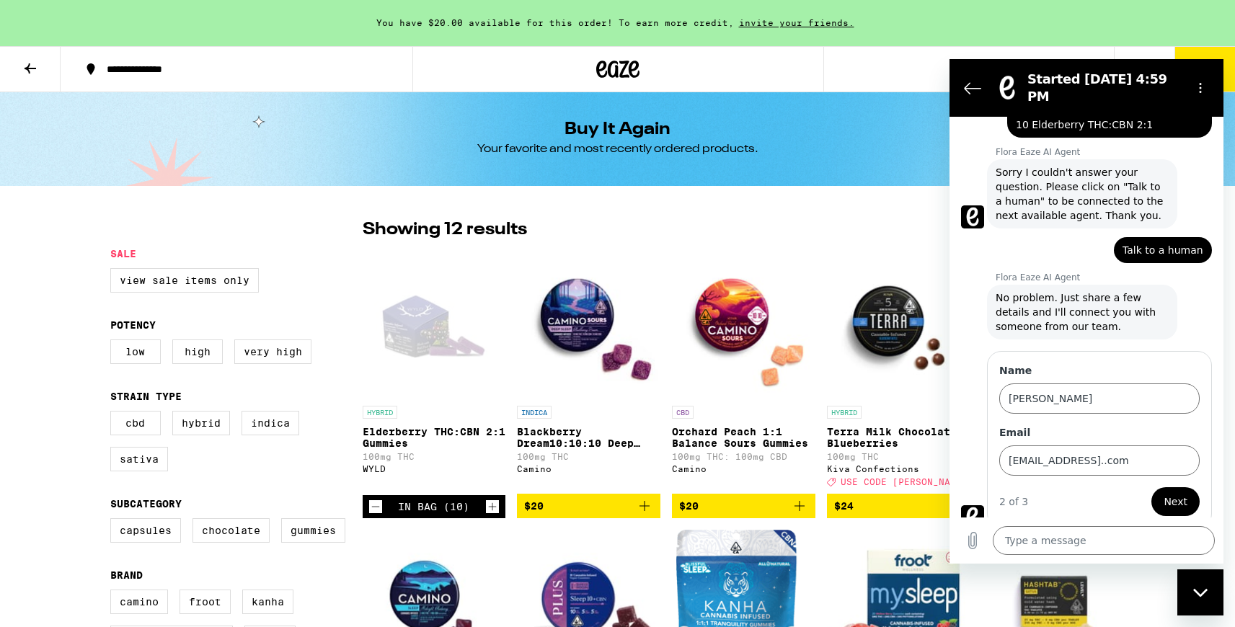
click at [1180, 493] on span "Next" at bounding box center [1175, 501] width 24 height 17
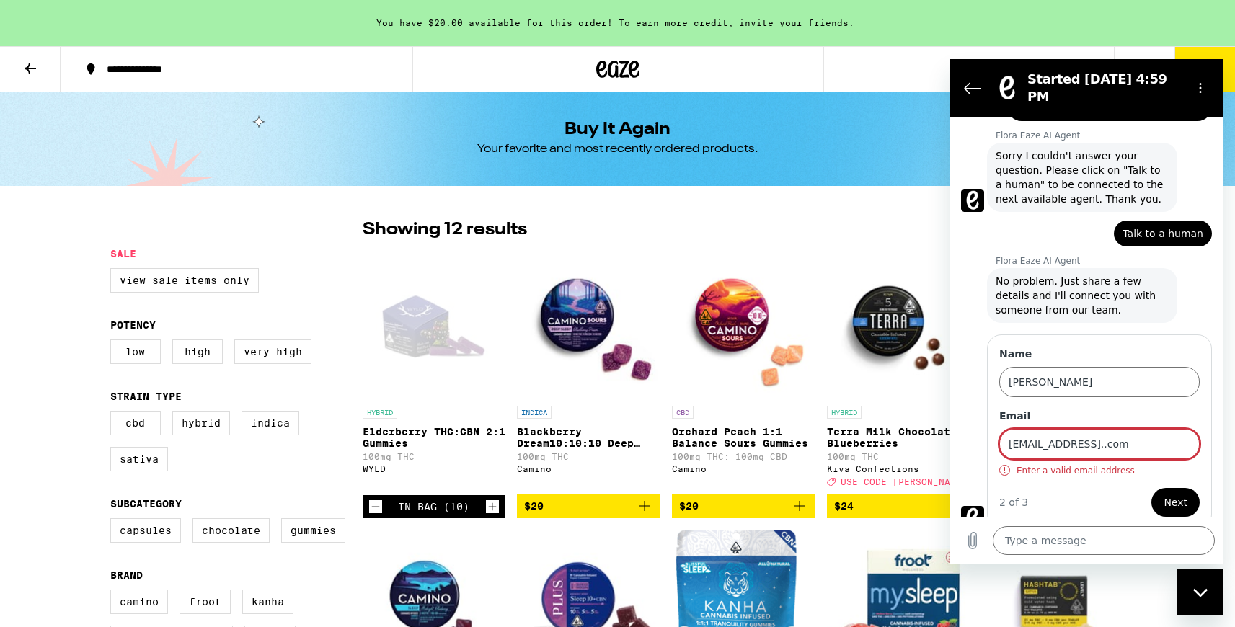
scroll to position [113, 0]
click at [1120, 434] on input "newsservice@aol..com" at bounding box center [1099, 443] width 200 height 30
type input "n"
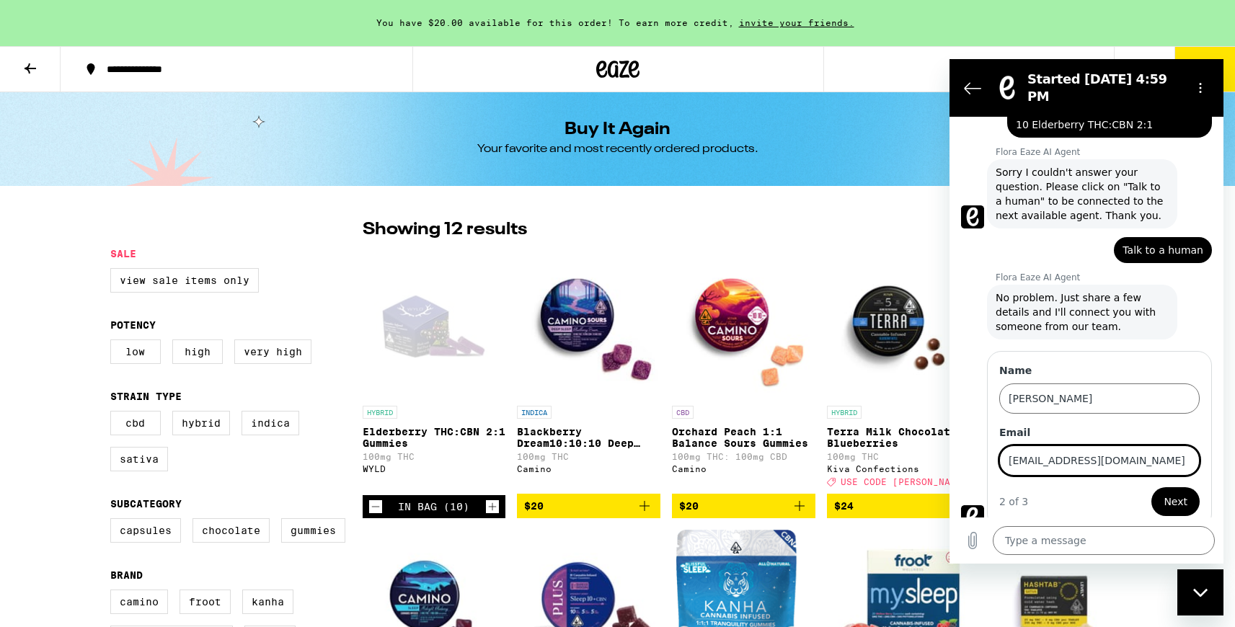
type input "[EMAIL_ADDRESS][DOMAIN_NAME]"
click at [1180, 493] on span "Next" at bounding box center [1175, 501] width 24 height 17
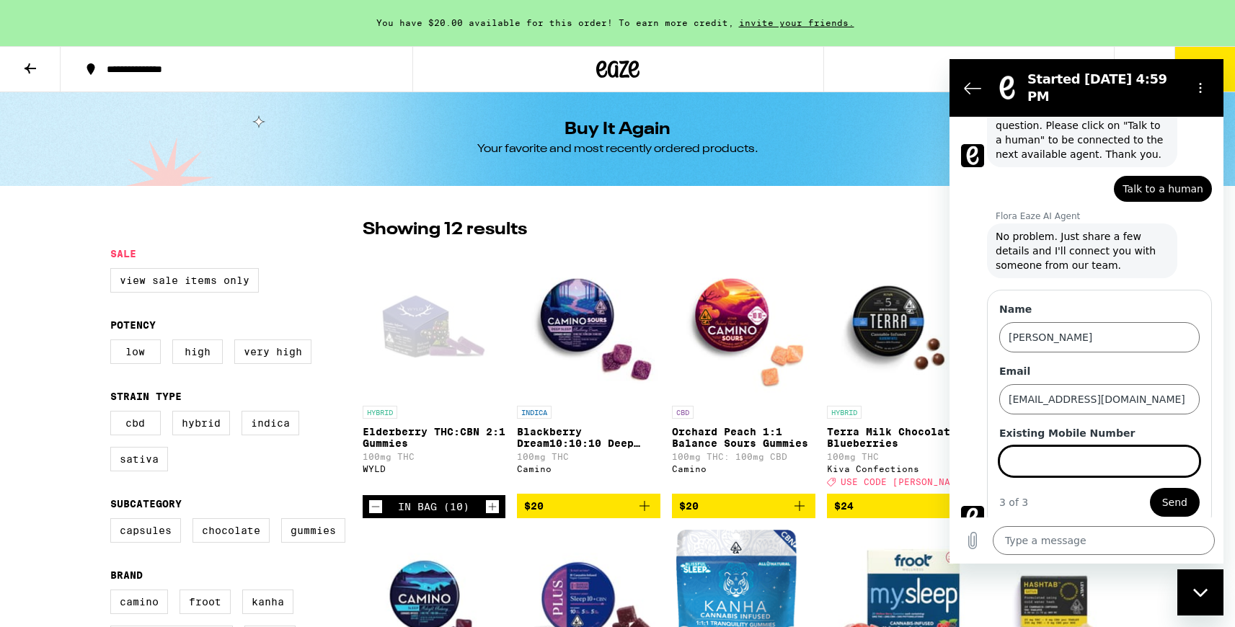
scroll to position [158, 0]
type input "415 654 9141"
click at [1170, 493] on span "Send" at bounding box center [1174, 501] width 25 height 17
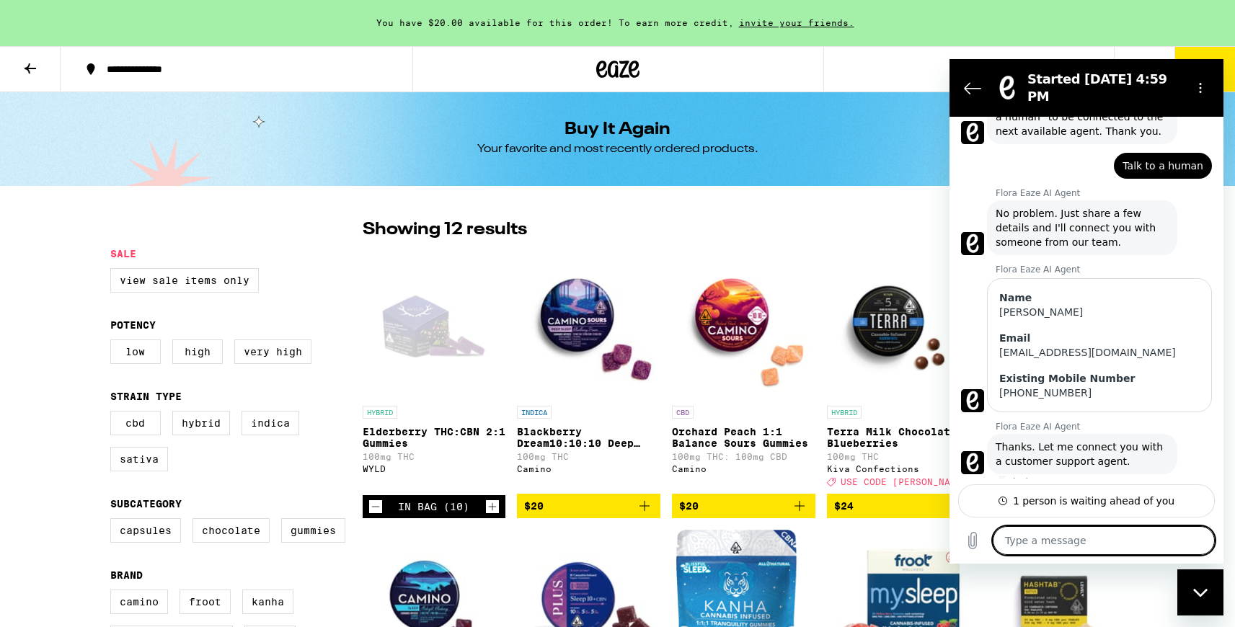
scroll to position [181, 0]
type textarea "x"
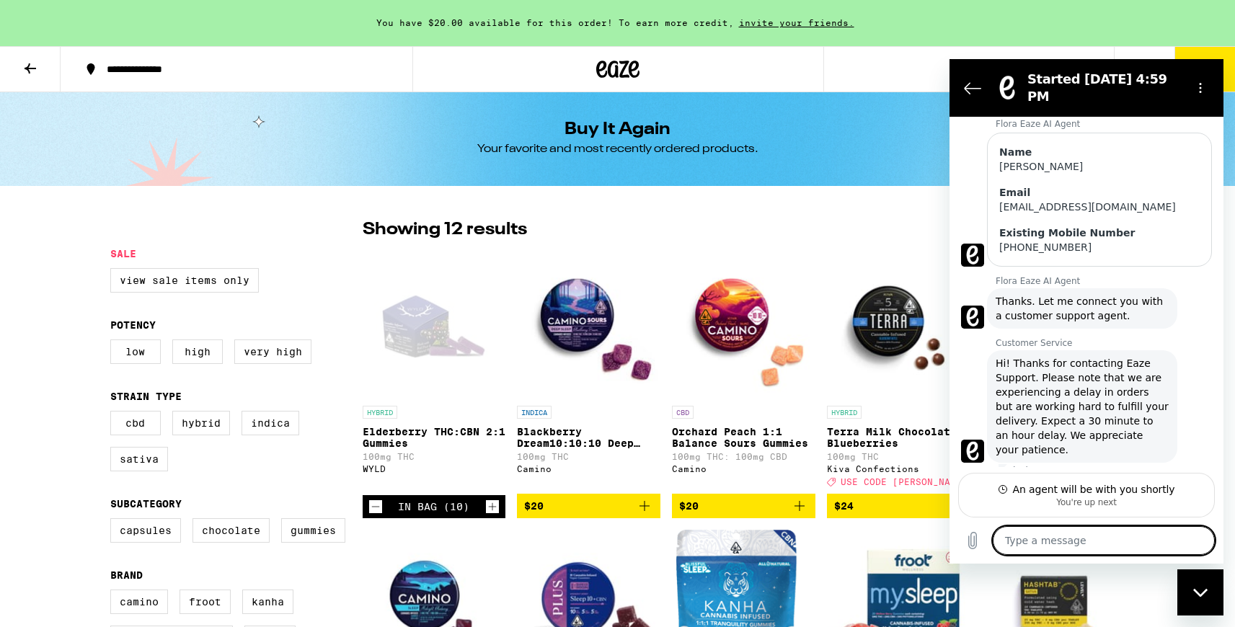
scroll to position [327, 0]
click at [1014, 539] on textarea at bounding box center [1104, 540] width 222 height 29
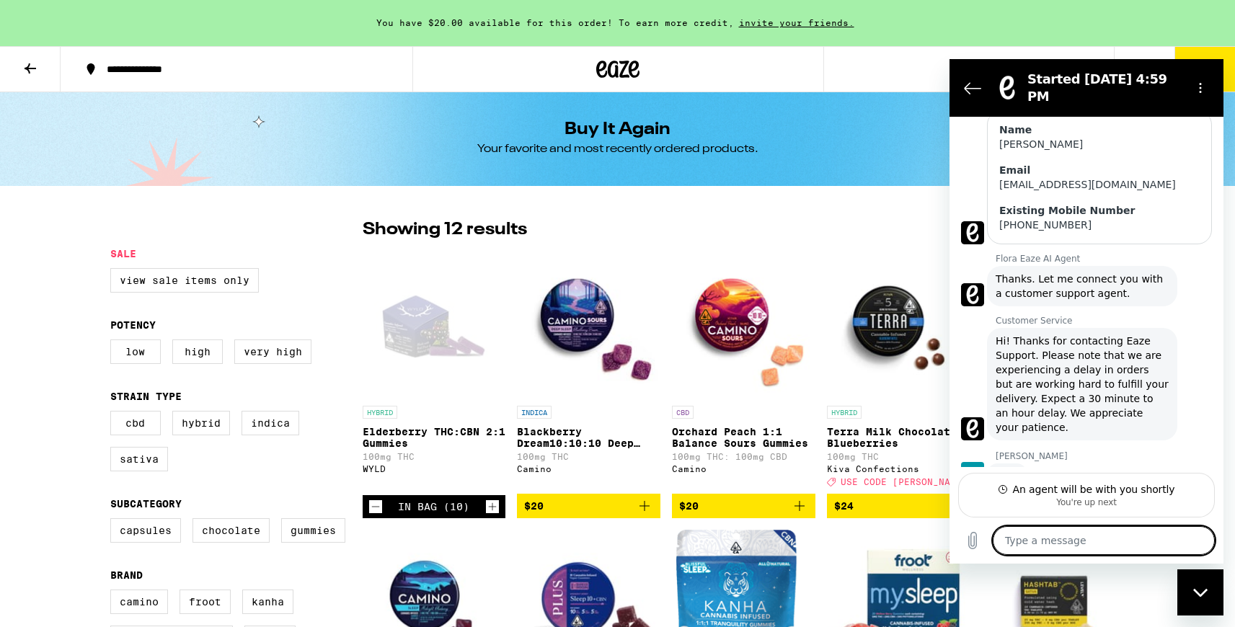
scroll to position [354, 0]
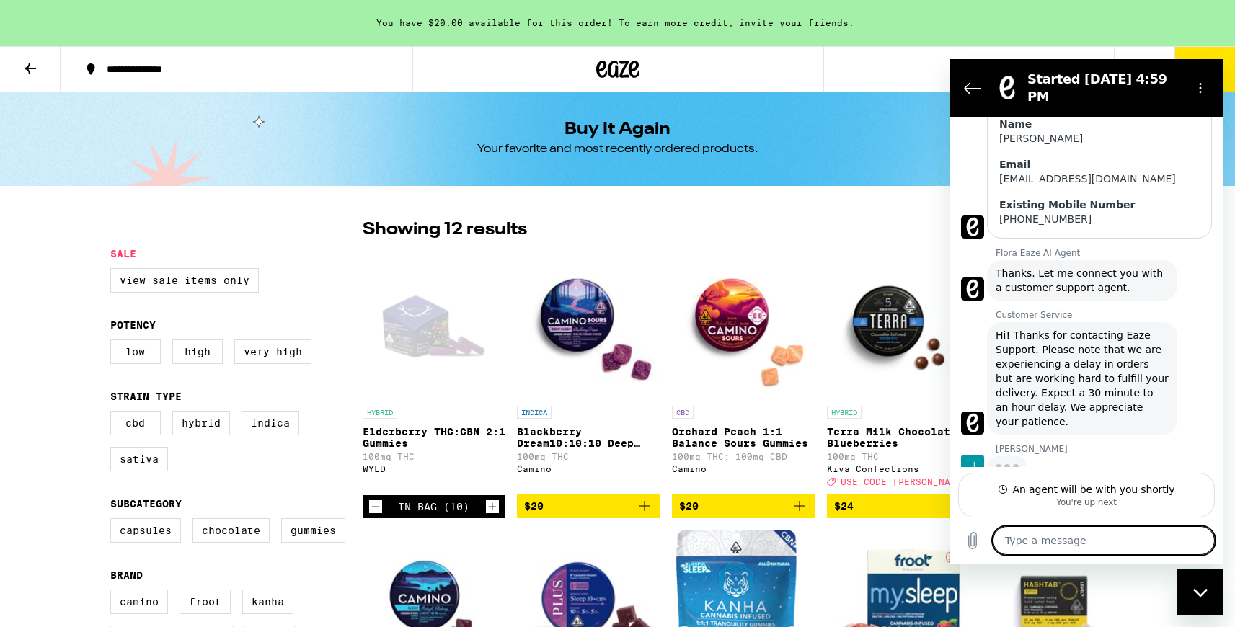
paste textarea "Please help me renew my order for 10 Elderberry THC:CBN 2:1"
type textarea "Please help me renew my order for 10 Elderberry THC:CBN 2:1"
type textarea "x"
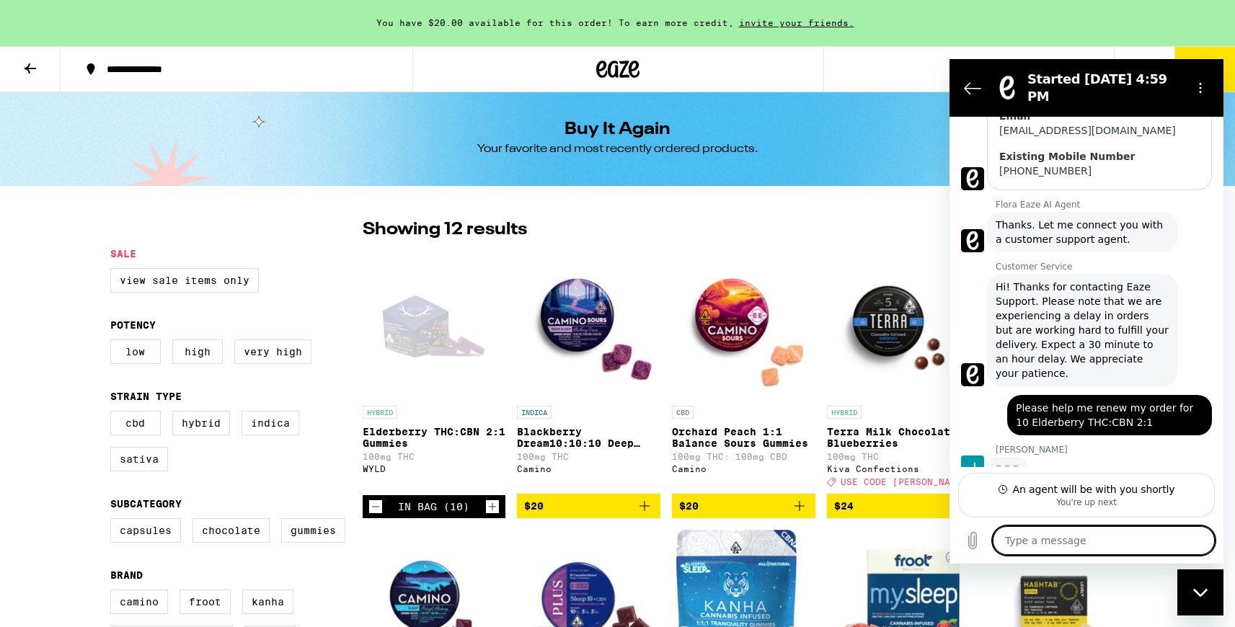
scroll to position [403, 0]
type textarea "x"
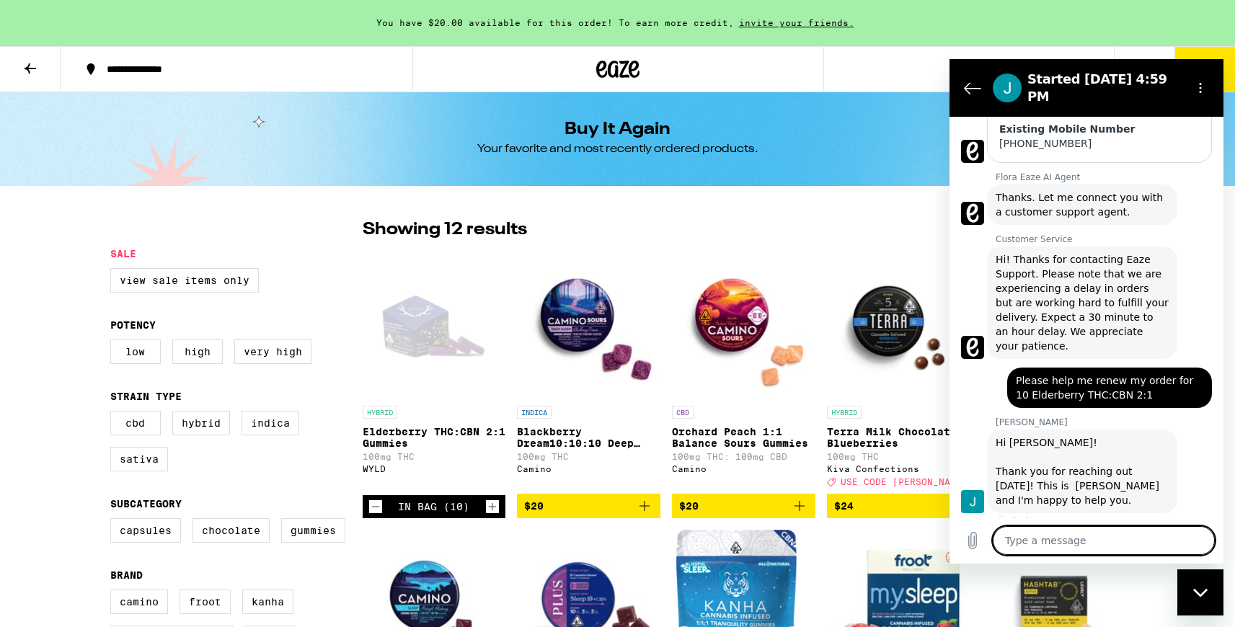
scroll to position [430, 0]
click at [1006, 546] on textarea at bounding box center [1104, 540] width 222 height 29
click at [1026, 543] on textarea at bounding box center [1104, 540] width 222 height 29
paste textarea "Please help me renew my order for 10 Elderberry THC:CBN 2:1"
type textarea "Please help me renew my order for 10 Elderberry THC:CBN 2:1"
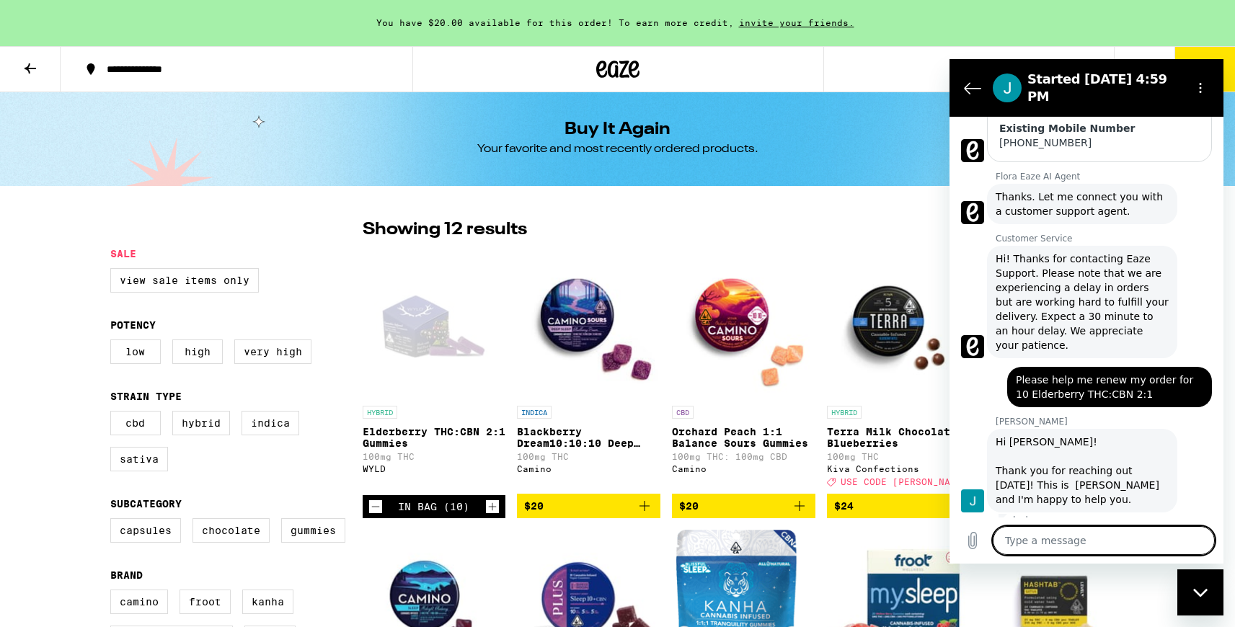
type textarea "x"
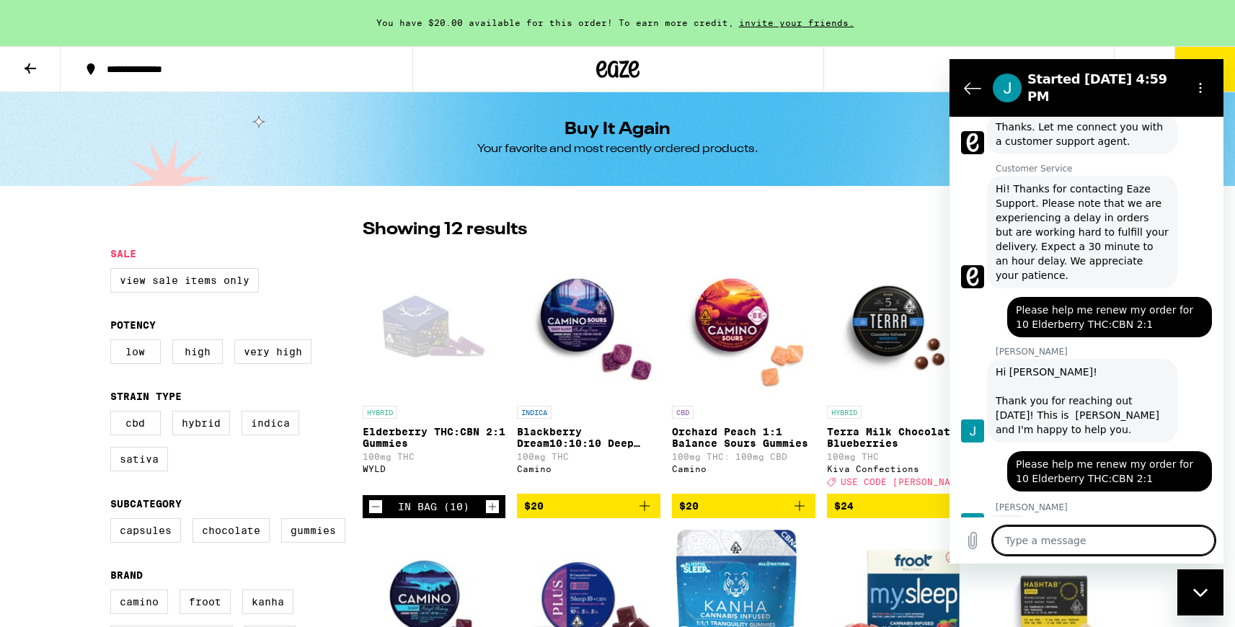
scroll to position [507, 0]
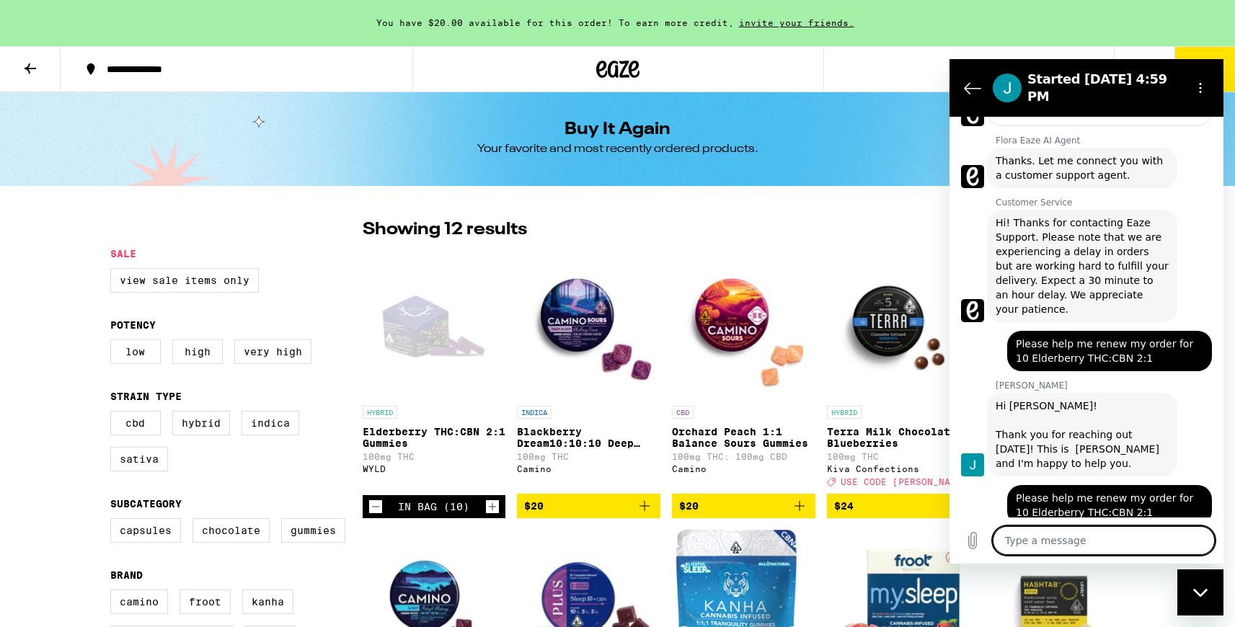
type textarea "x"
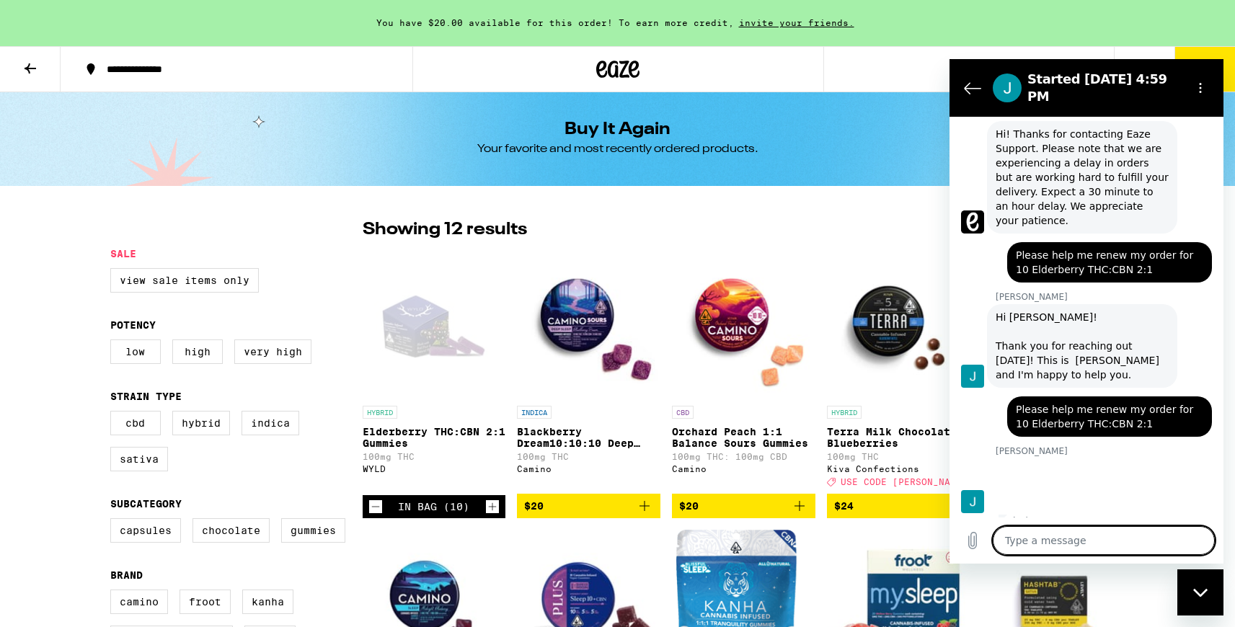
scroll to position [556, 0]
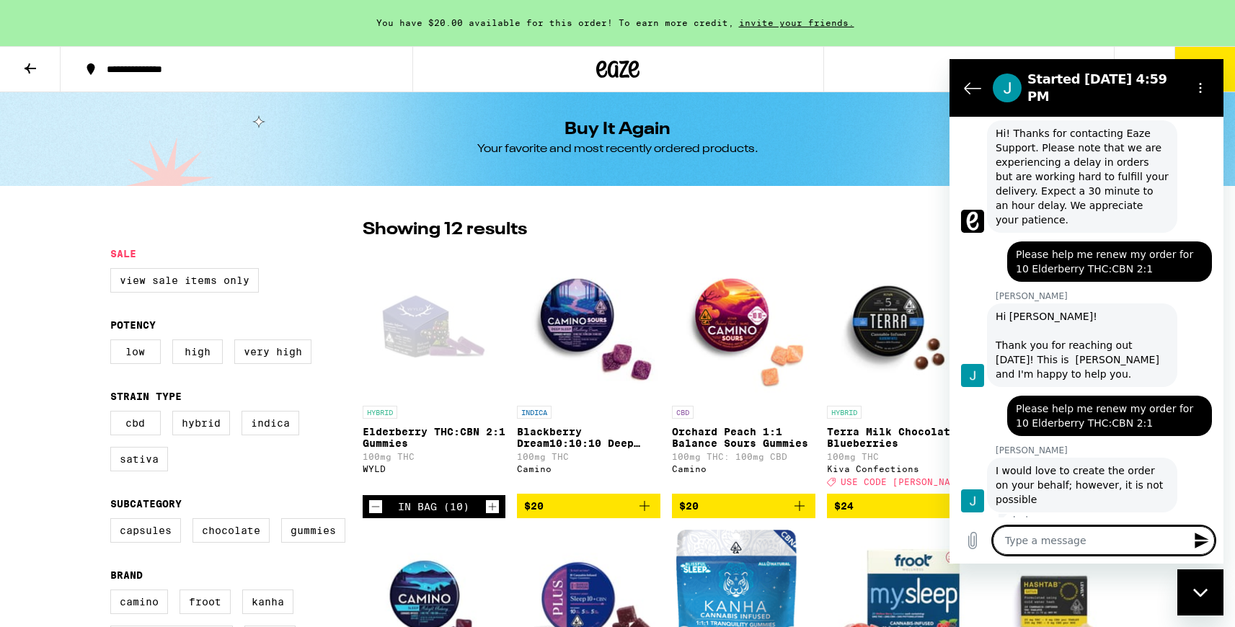
type textarea "H"
type textarea "x"
type textarea "Ho"
type textarea "x"
type textarea "How"
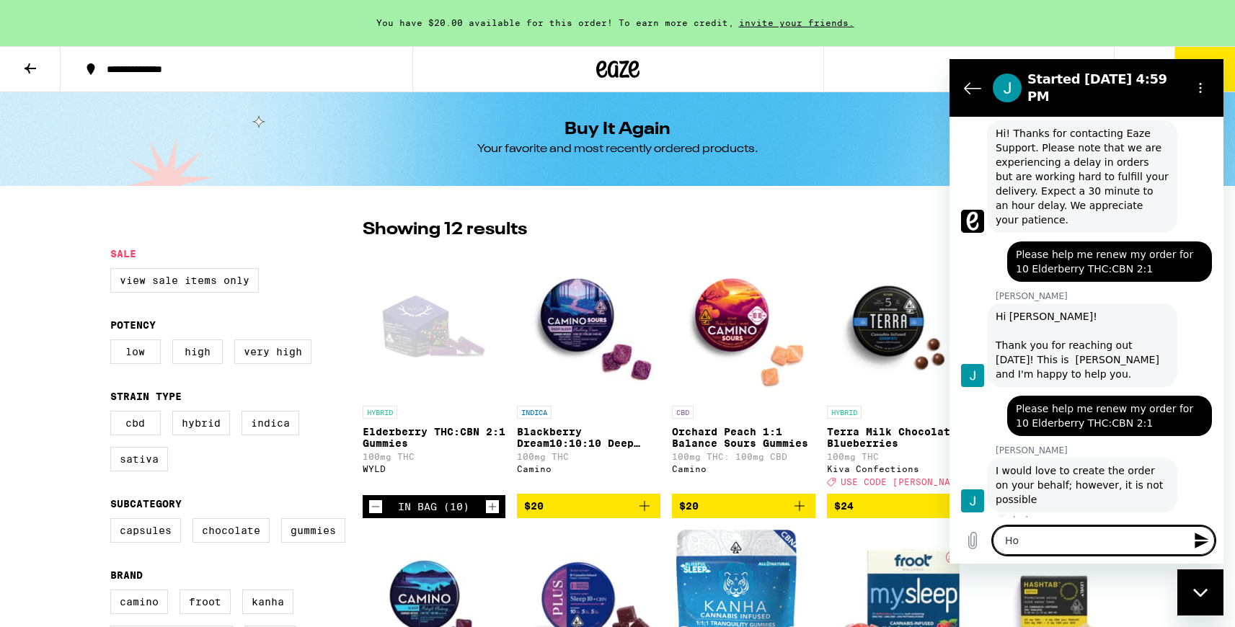
type textarea "x"
type textarea "How"
type textarea "x"
type textarea "How t"
type textarea "x"
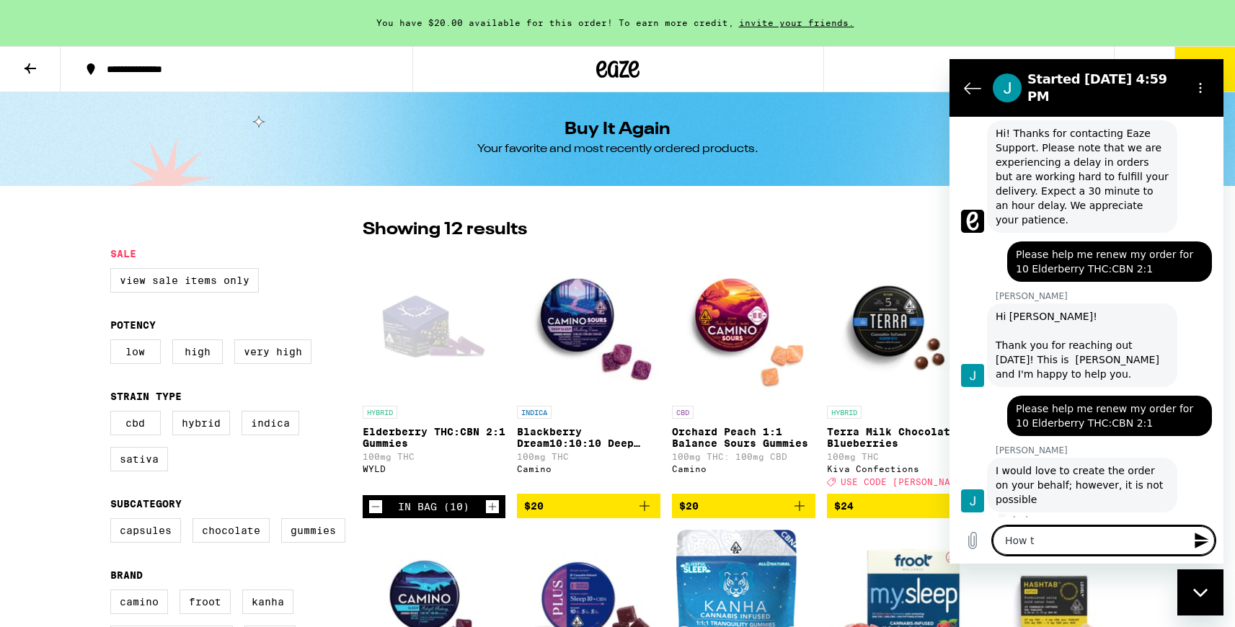
type textarea "How"
type textarea "x"
type textarea "How d"
type textarea "x"
type textarea "How do"
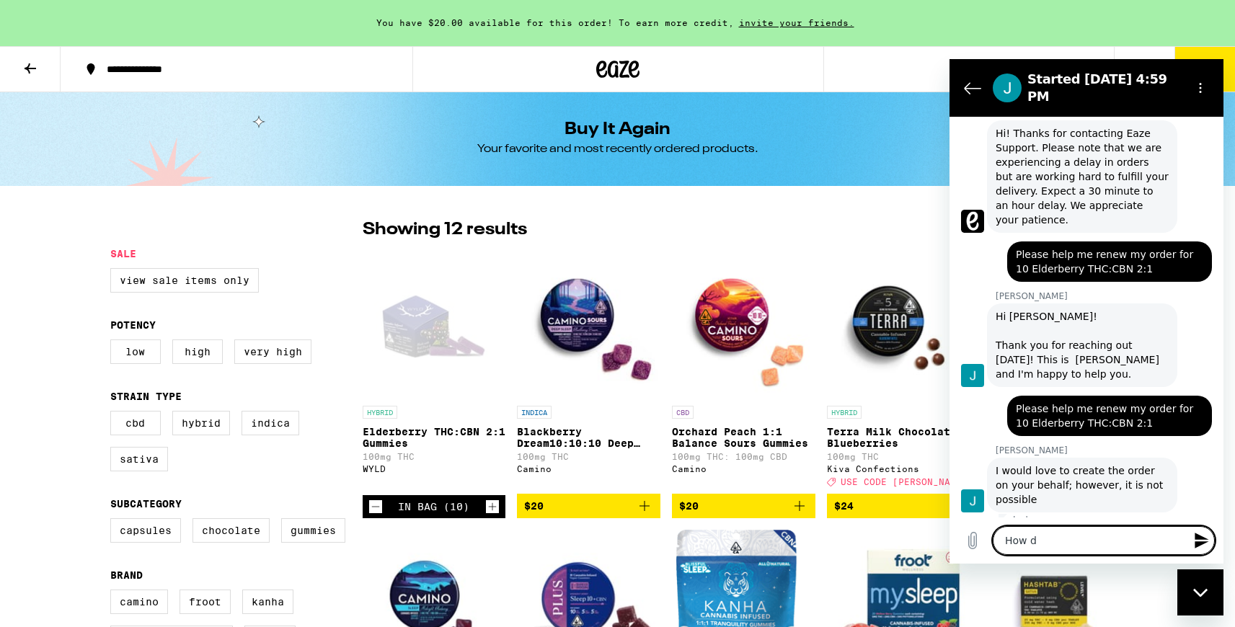
type textarea "x"
type textarea "How do"
type textarea "x"
type textarea "How do I"
type textarea "x"
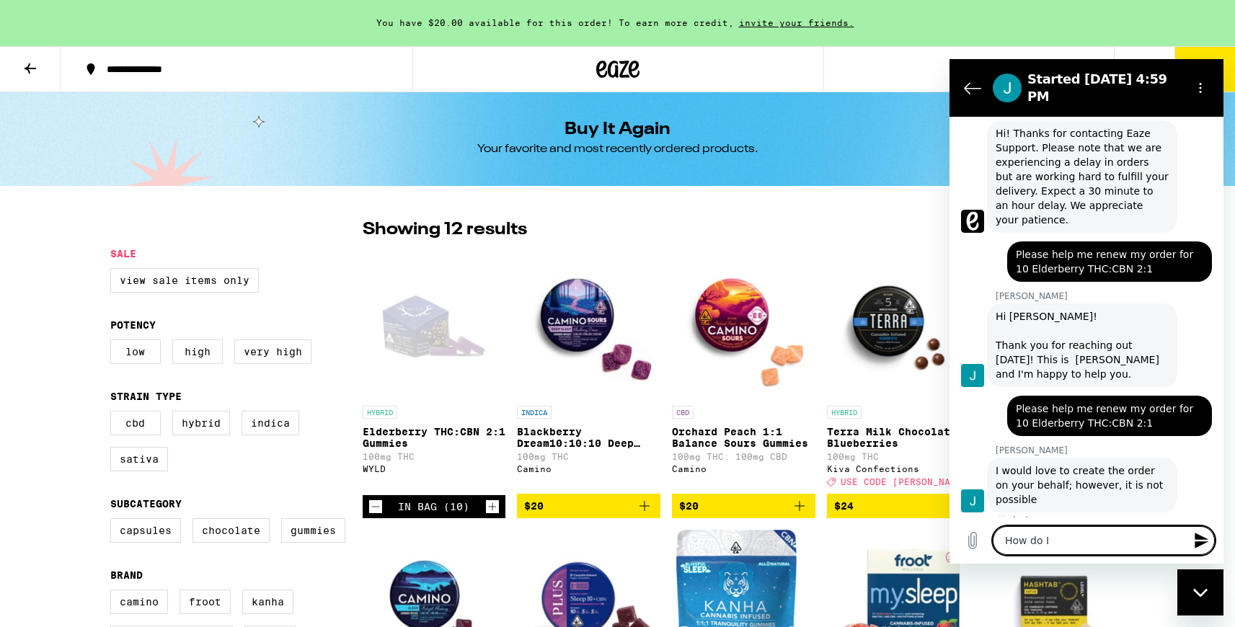
type textarea "How do I"
type textarea "x"
type textarea "How do I d"
type textarea "x"
type textarea "How do I do"
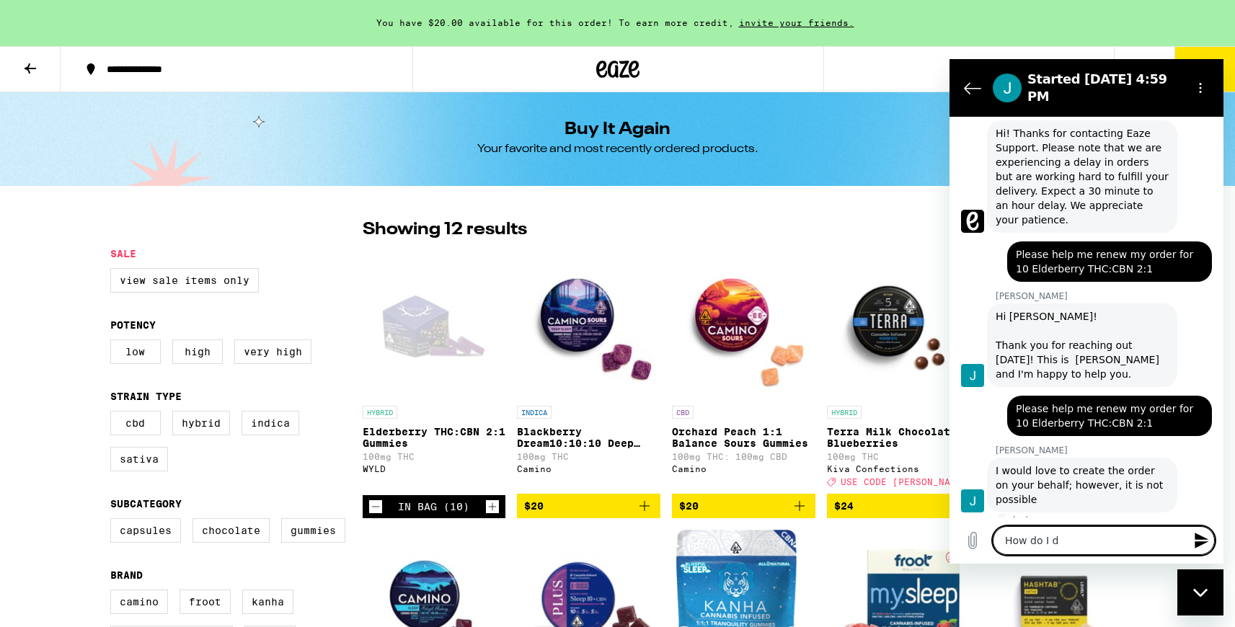
type textarea "x"
type textarea "How do I do"
type textarea "x"
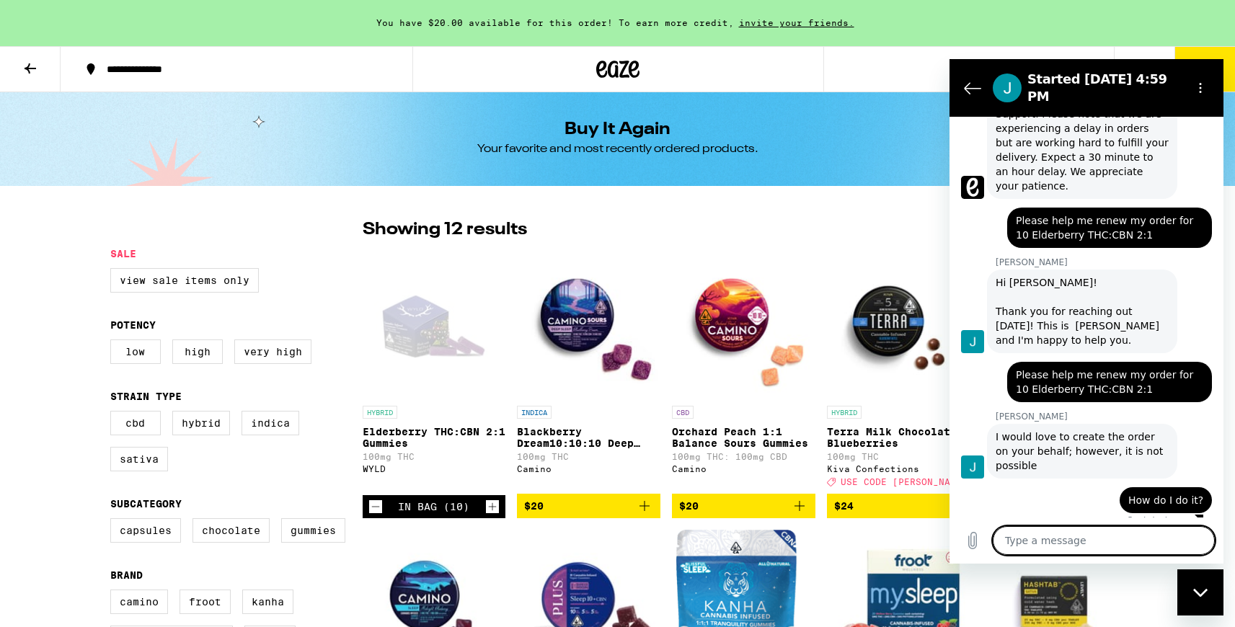
scroll to position [590, 0]
click at [406, 513] on div "In Bag (10)" at bounding box center [433, 507] width 71 height 12
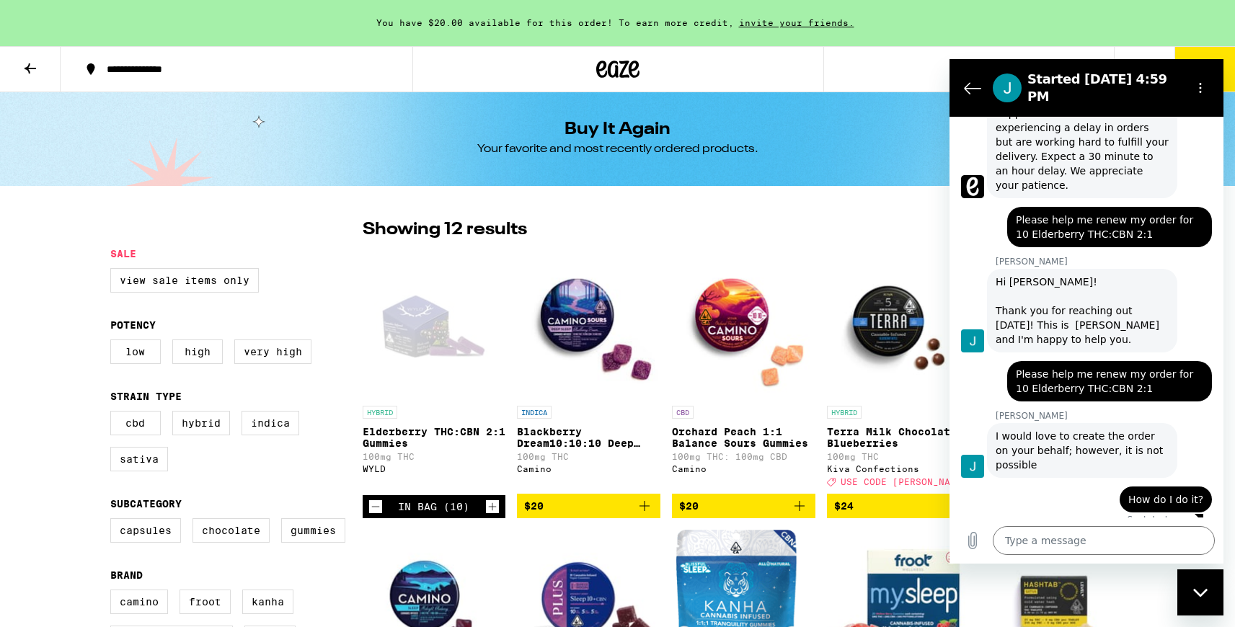
click at [406, 513] on div "In Bag (10)" at bounding box center [433, 507] width 71 height 12
click at [468, 511] on div "In Bag (10)" at bounding box center [433, 507] width 71 height 12
drag, startPoint x: 453, startPoint y: 431, endPoint x: 453, endPoint y: 440, distance: 9.4
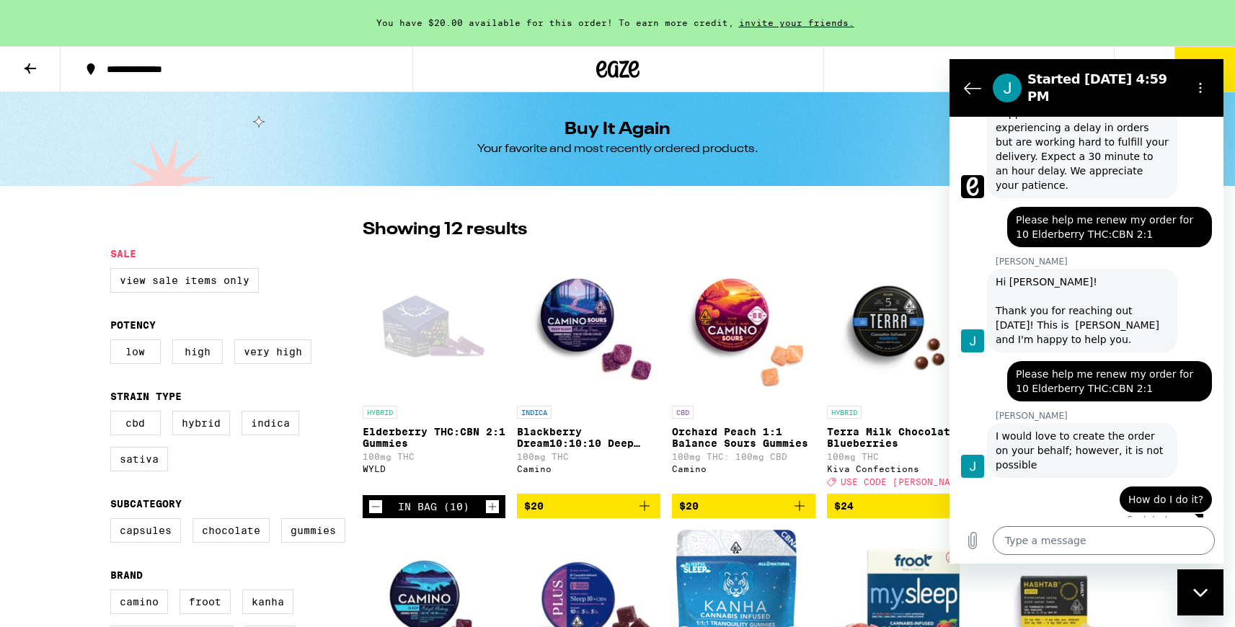
click at [453, 430] on p "Elderberry THC:CBN 2:1 Gummies" at bounding box center [434, 437] width 143 height 23
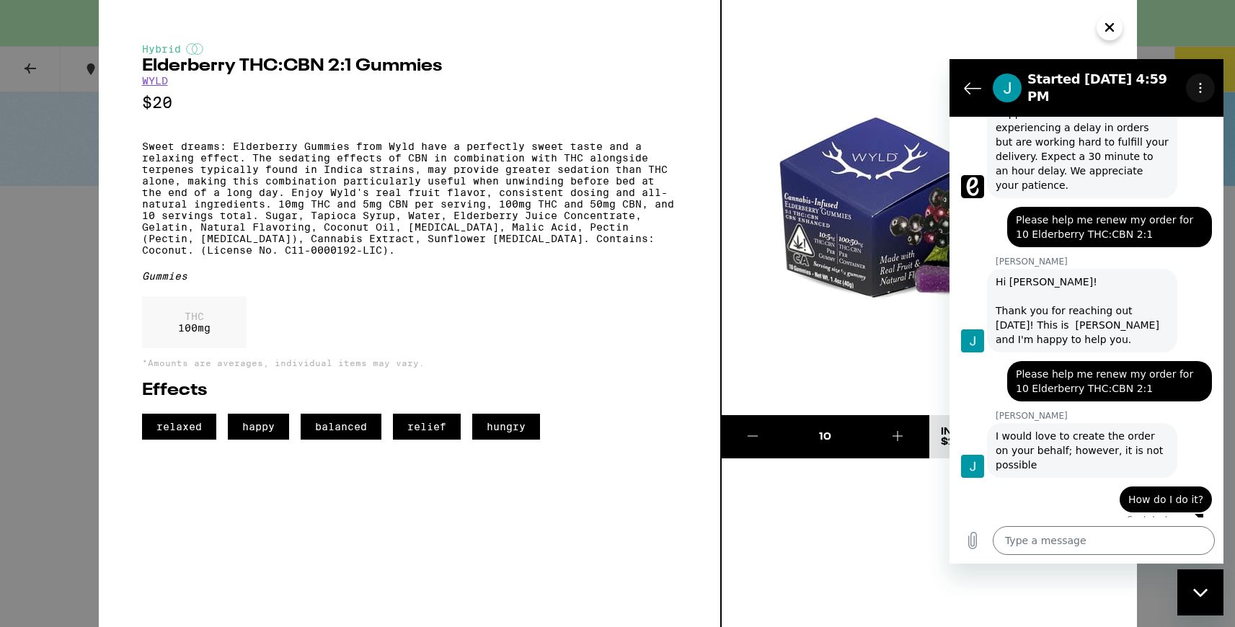
click at [1200, 84] on icon "Options menu" at bounding box center [1200, 88] width 12 height 12
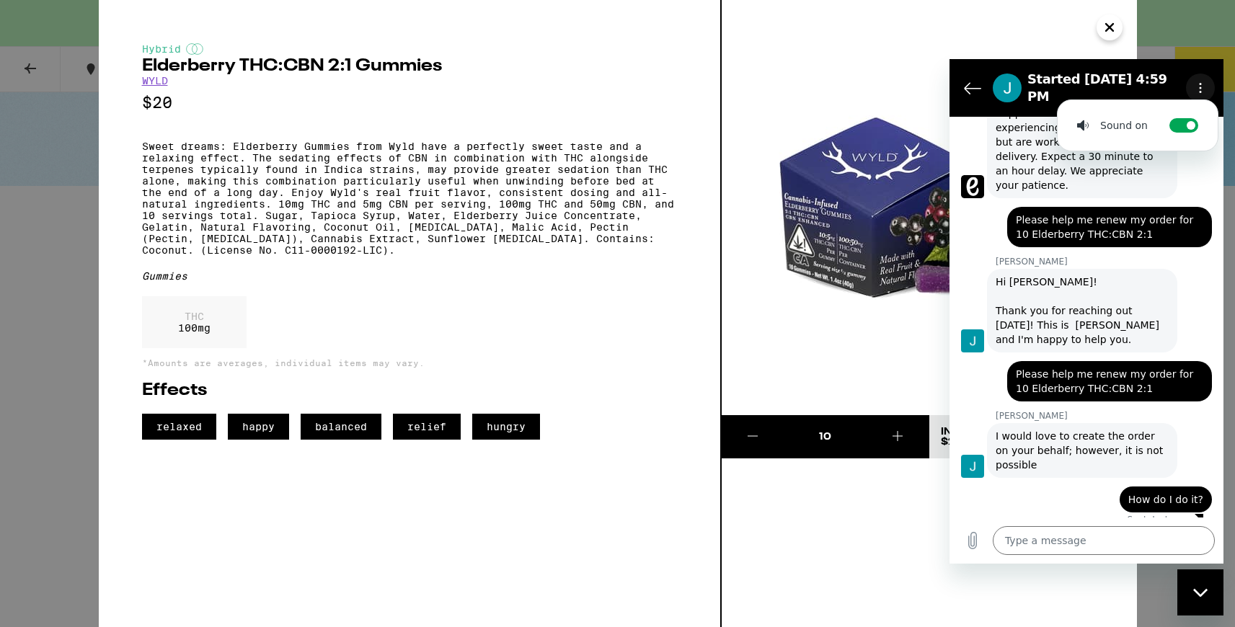
click at [1200, 84] on icon "Options menu" at bounding box center [1200, 88] width 12 height 12
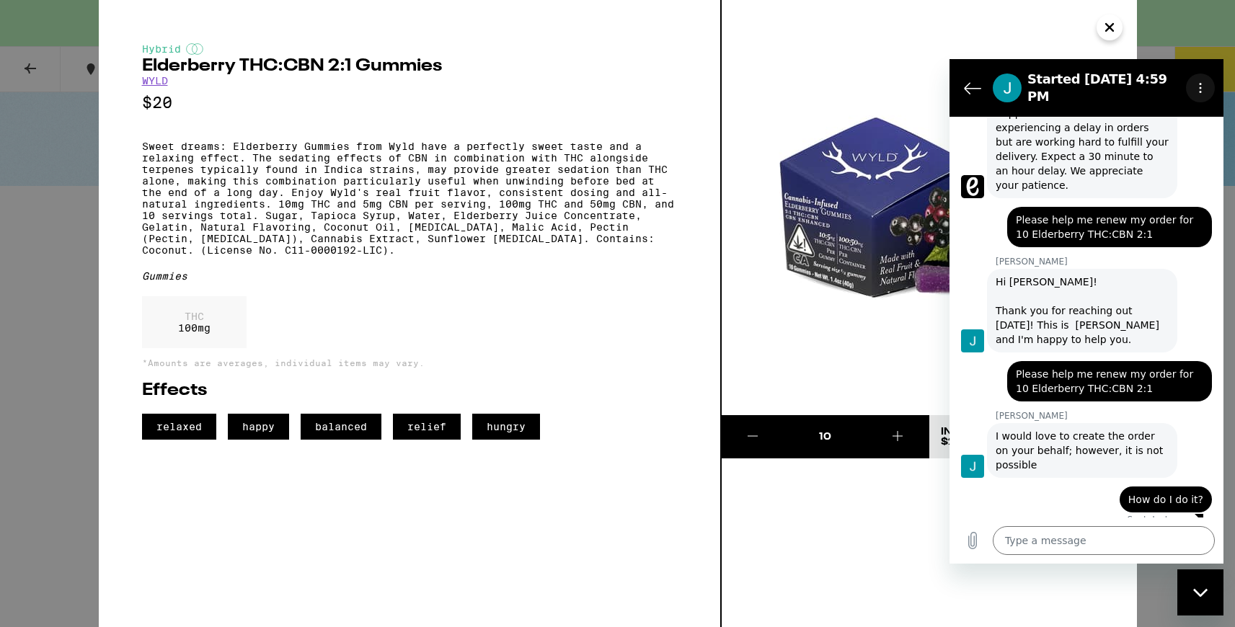
click at [1200, 84] on icon "Options menu" at bounding box center [1200, 88] width 12 height 12
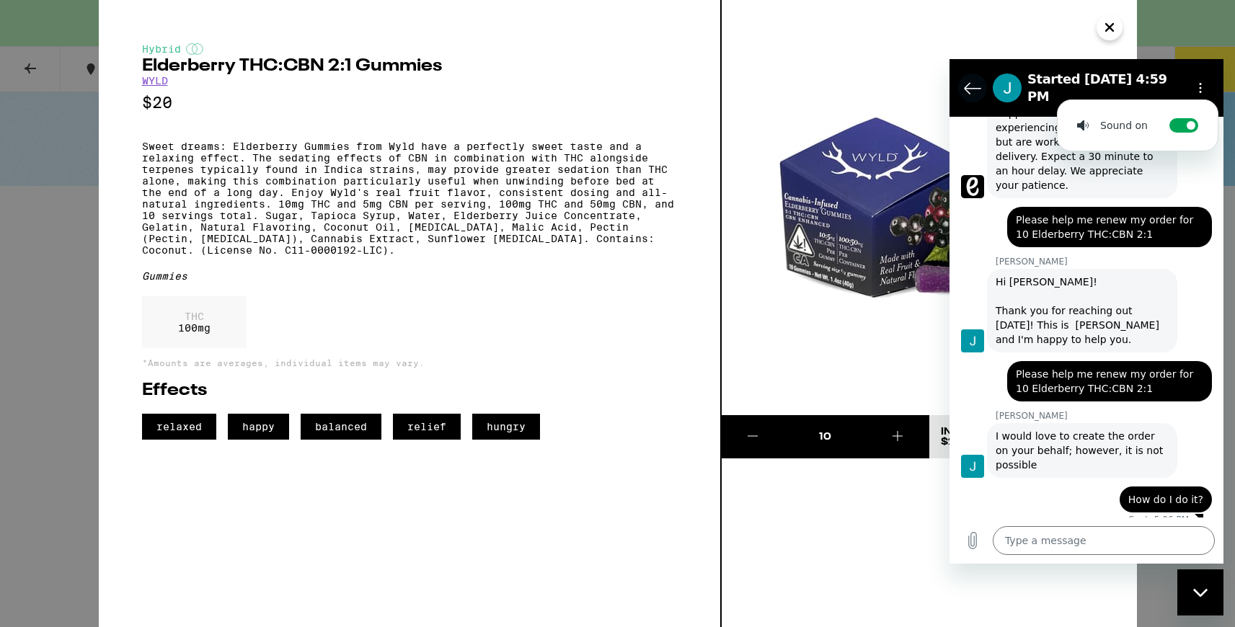
click at [975, 83] on icon "Back to the conversation list" at bounding box center [973, 88] width 16 height 11
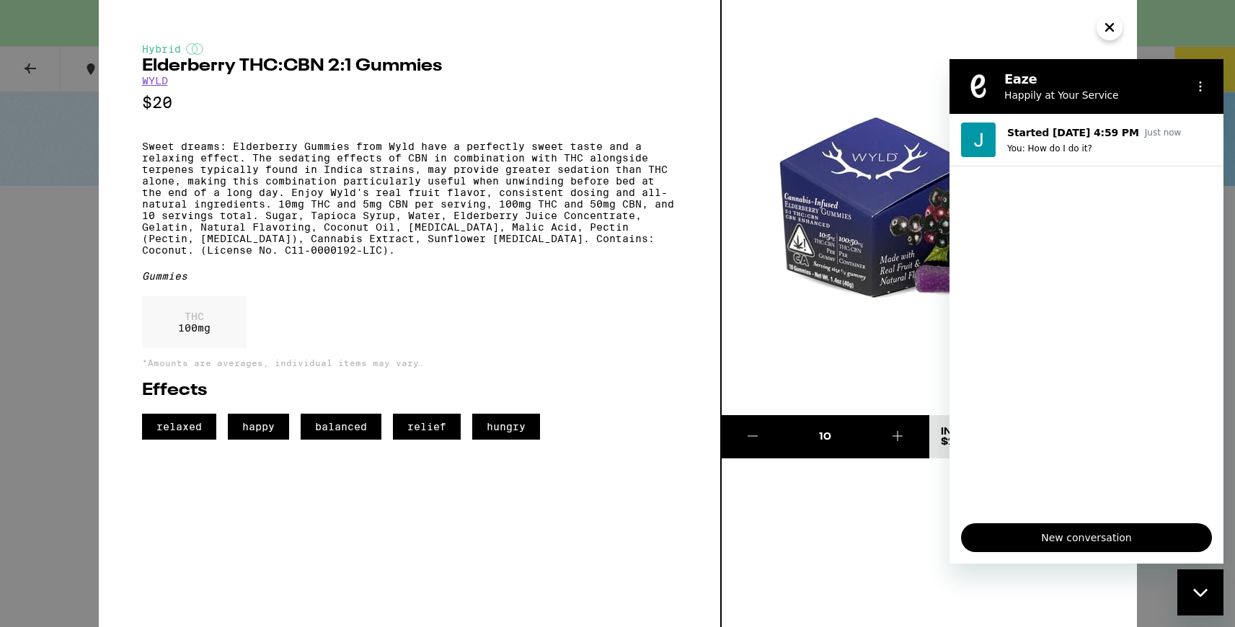
click at [975, 93] on figure at bounding box center [978, 86] width 29 height 29
click at [1214, 71] on section "Eaze Happily at Your Service" at bounding box center [1086, 86] width 274 height 55
click at [919, 348] on img at bounding box center [929, 207] width 415 height 415
click at [977, 86] on figure at bounding box center [978, 86] width 29 height 29
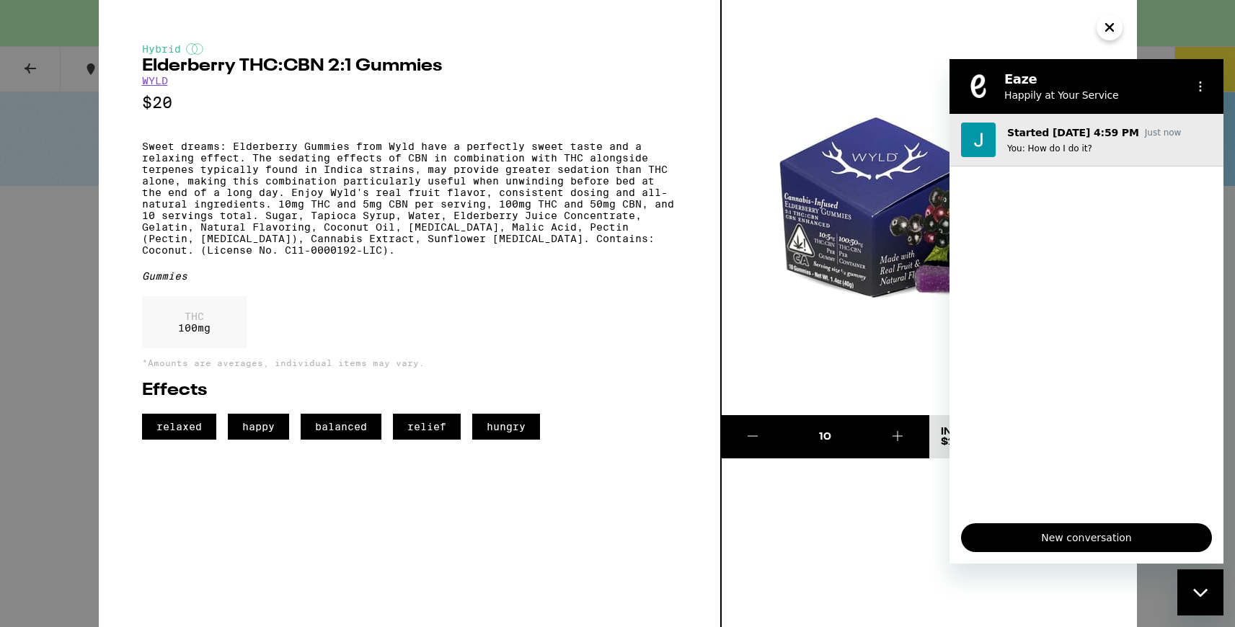
click at [988, 147] on img "Conversation started Sep 15 at Just now, Message from You: How do I do it?, Jus…" at bounding box center [978, 140] width 35 height 35
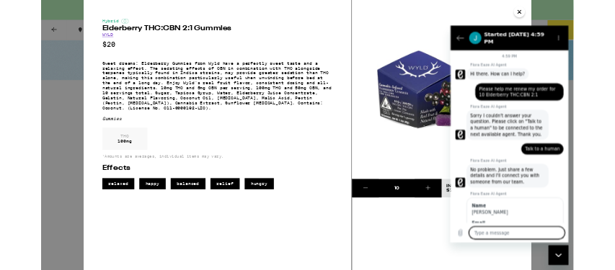
scroll to position [590, 0]
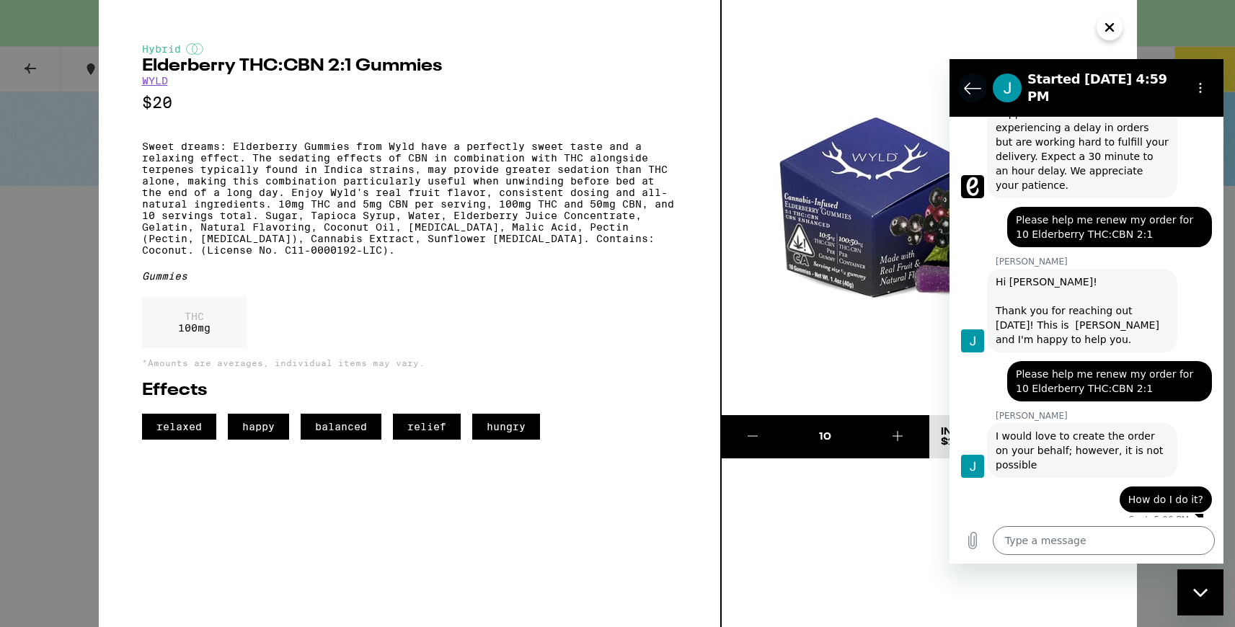
click at [968, 90] on icon "Back to the conversation list" at bounding box center [972, 87] width 17 height 17
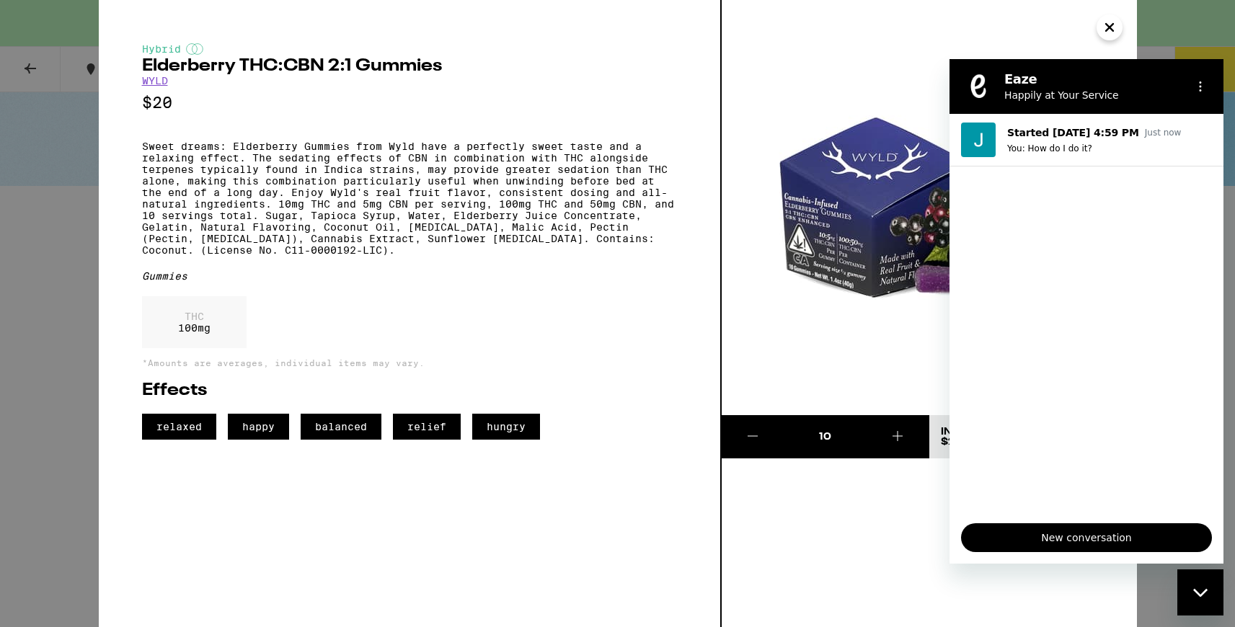
drag, startPoint x: 1139, startPoint y: 84, endPoint x: 1143, endPoint y: 209, distance: 125.5
click at [1143, 88] on h2 "Eaze" at bounding box center [1092, 79] width 176 height 17
click at [891, 329] on img at bounding box center [929, 207] width 415 height 415
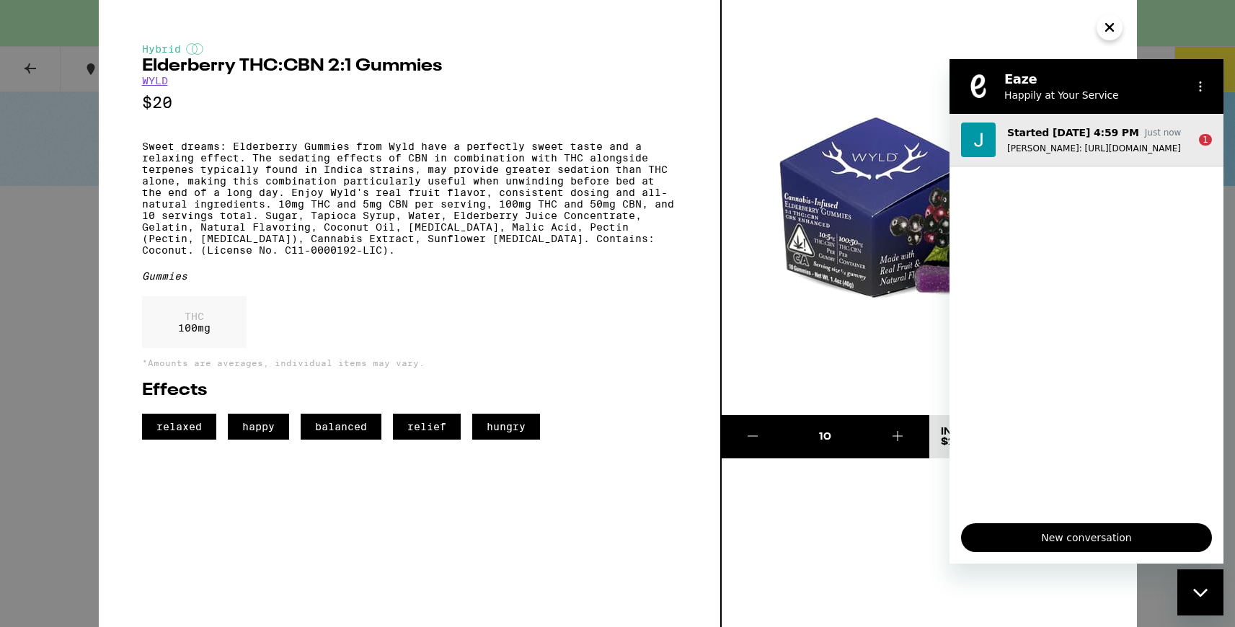
drag, startPoint x: 1143, startPoint y: 138, endPoint x: 1260, endPoint y: 110, distance: 121.0
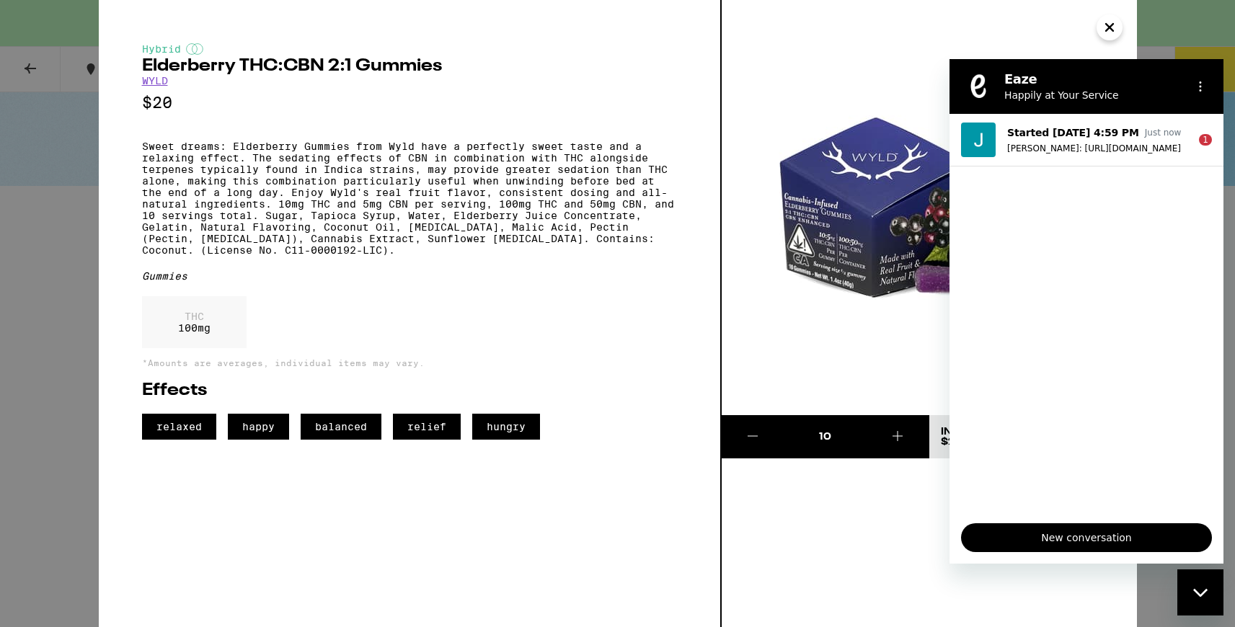
click at [185, 440] on span "relaxed" at bounding box center [179, 427] width 74 height 26
click at [226, 348] on div "THC 100 mg" at bounding box center [194, 322] width 105 height 52
click at [854, 167] on img at bounding box center [929, 207] width 415 height 415
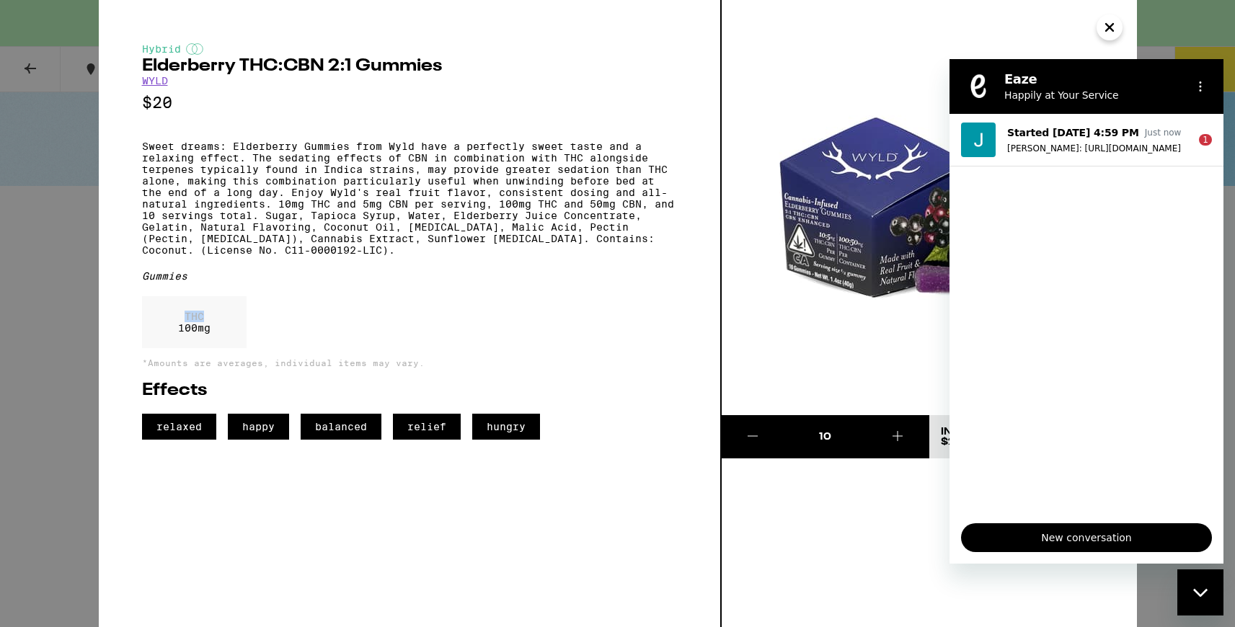
click at [1111, 25] on icon "Close" at bounding box center [1109, 28] width 17 height 22
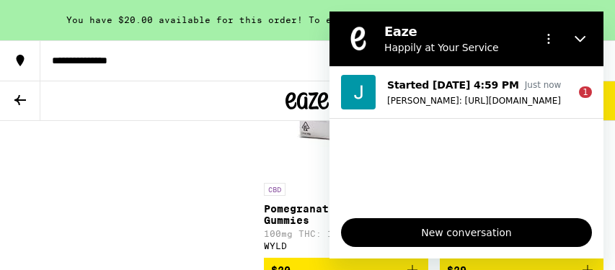
scroll to position [2006, 0]
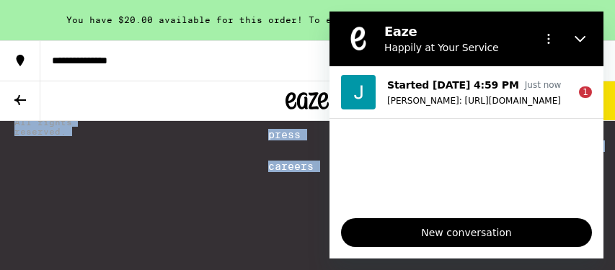
drag, startPoint x: 32, startPoint y: 262, endPoint x: -278, endPoint y: 510, distance: 397.1
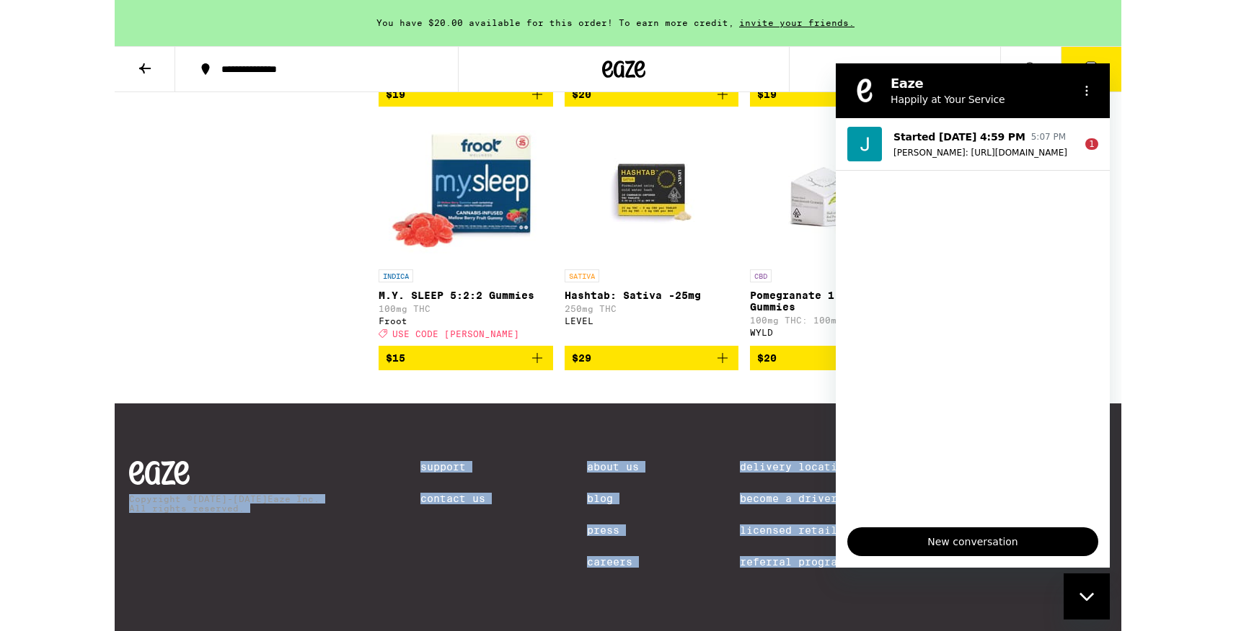
scroll to position [722, 0]
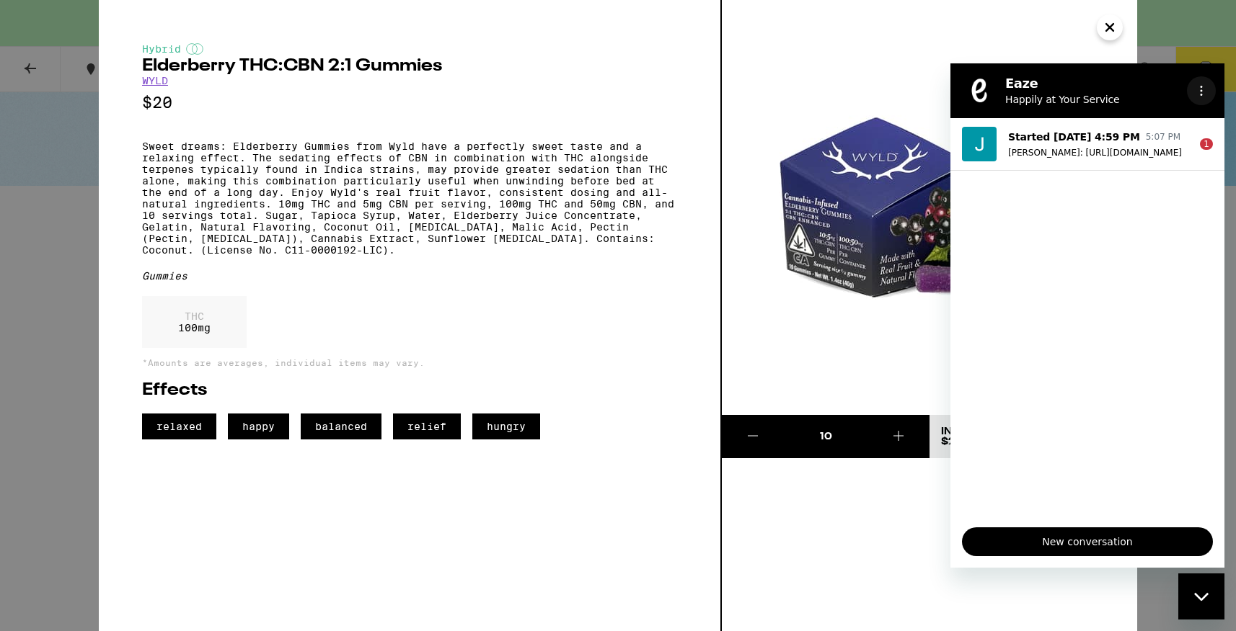
click at [1202, 89] on icon "Options menu" at bounding box center [1201, 91] width 12 height 12
click at [1186, 134] on icon at bounding box center [1192, 134] width 12 height 12
click at [1183, 134] on input "Toggle sound notifications" at bounding box center [1184, 134] width 29 height 14
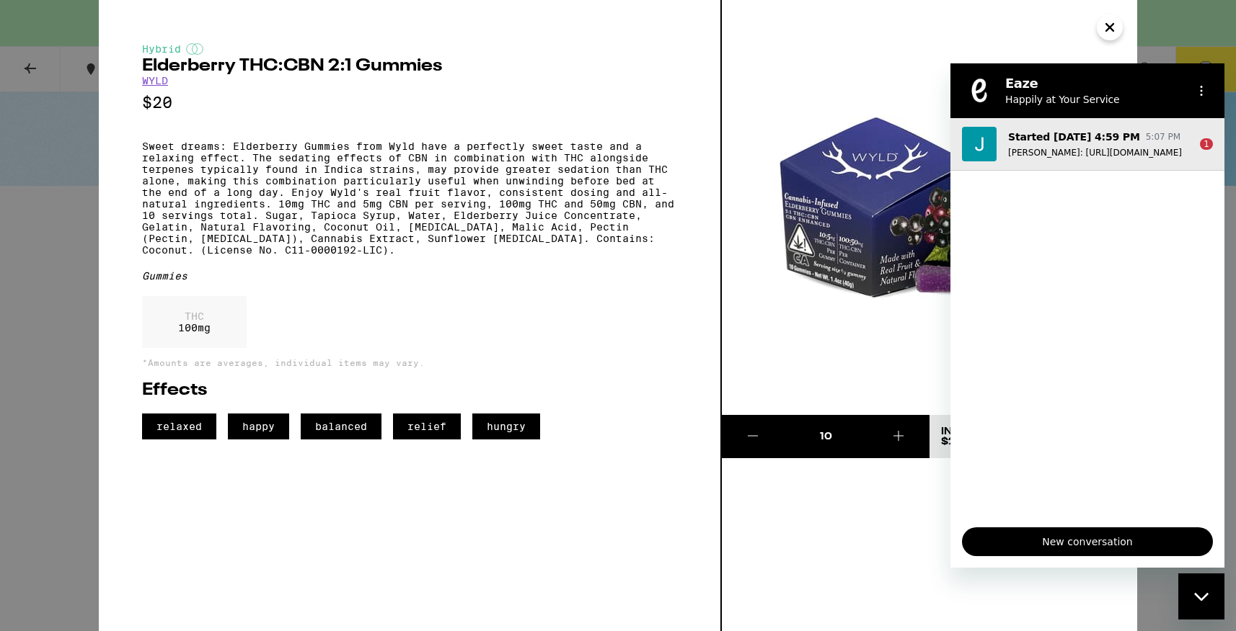
click at [1208, 143] on div "1" at bounding box center [1206, 144] width 13 height 12
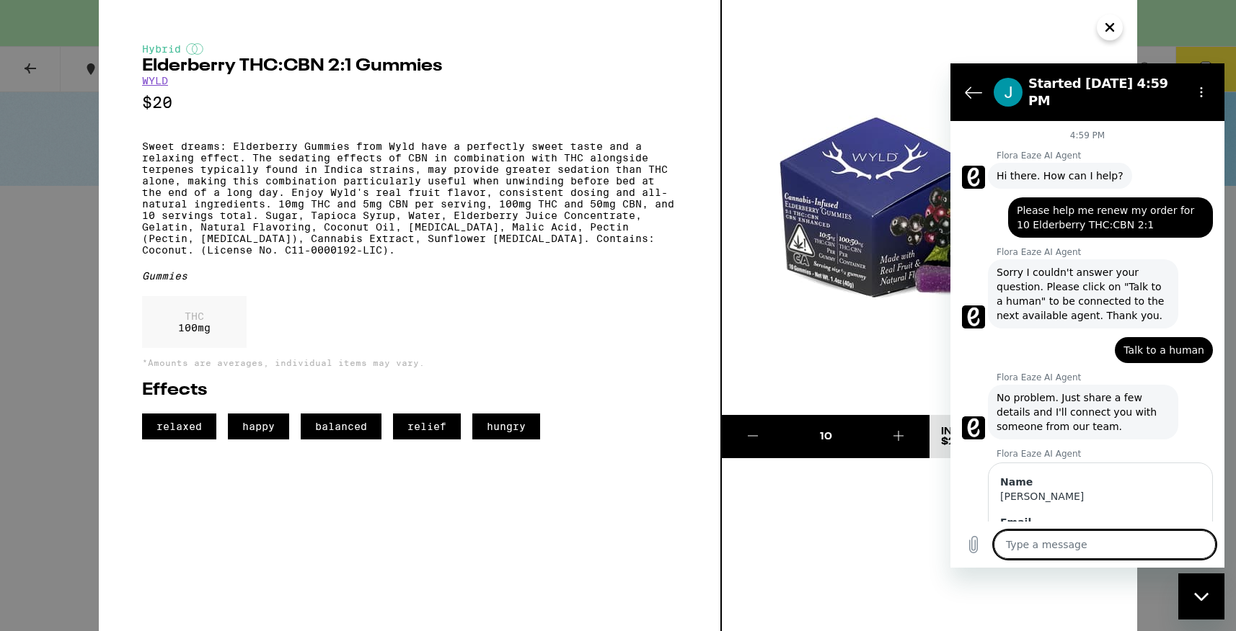
scroll to position [661, 0]
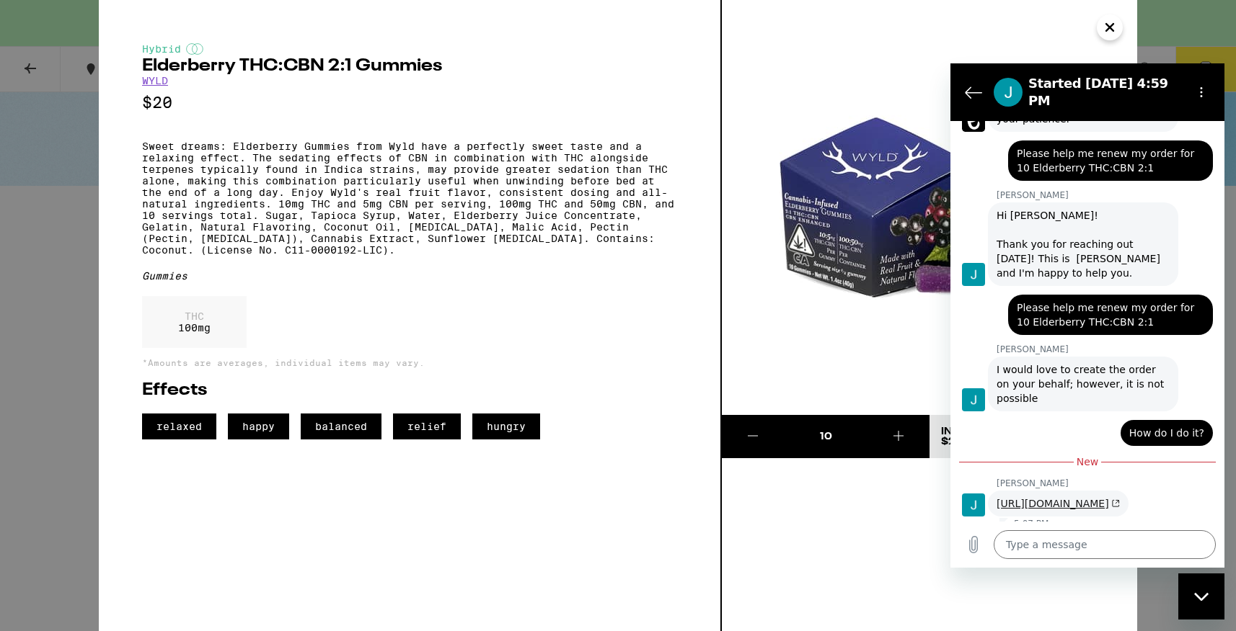
click at [1076, 498] on link "https://www.eaze.com/menu" at bounding box center [1057, 504] width 123 height 12
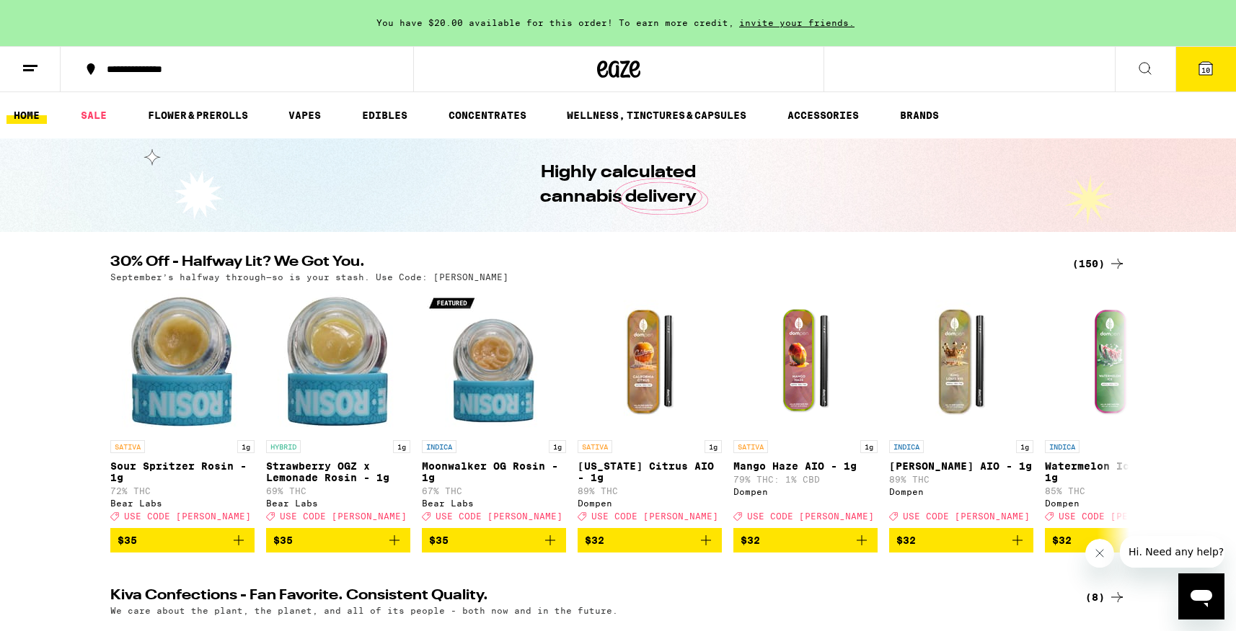
click at [1142, 66] on icon at bounding box center [1144, 68] width 17 height 17
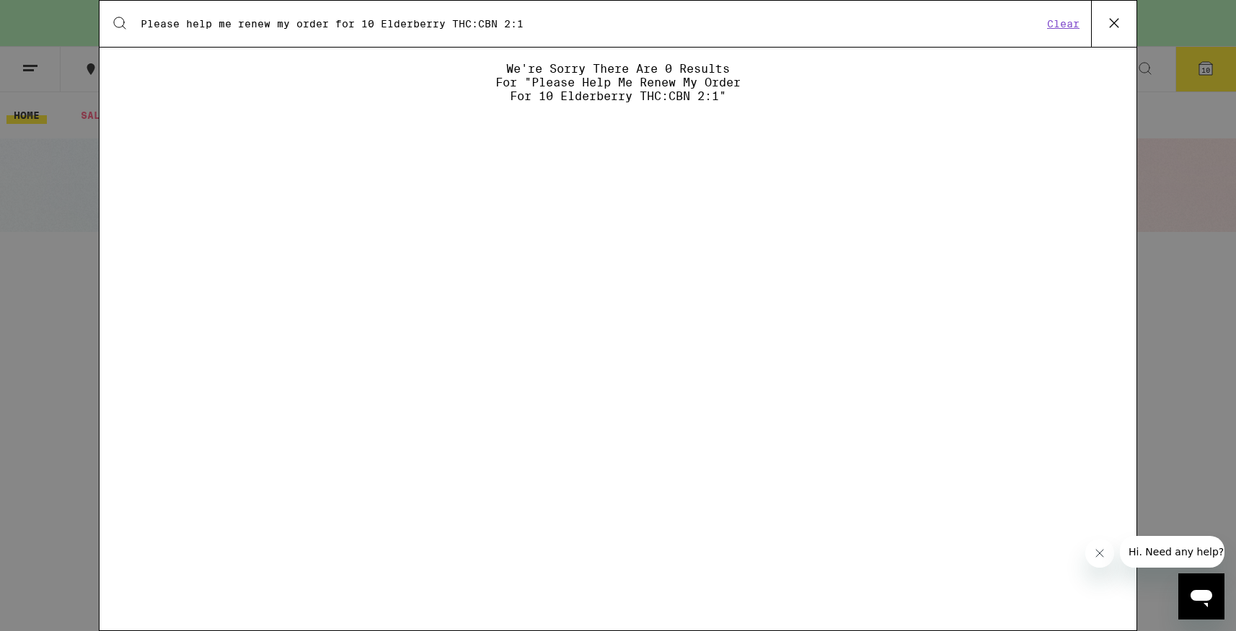
click at [357, 24] on input "Please help me renew my order for 10 Elderberry THC:CBN 2:1" at bounding box center [591, 23] width 903 height 13
drag, startPoint x: 308, startPoint y: 22, endPoint x: 112, endPoint y: 23, distance: 195.4
click at [140, 23] on input "Please help me renew my o 10 Elderberry THC:CBN 2:1" at bounding box center [591, 23] width 903 height 13
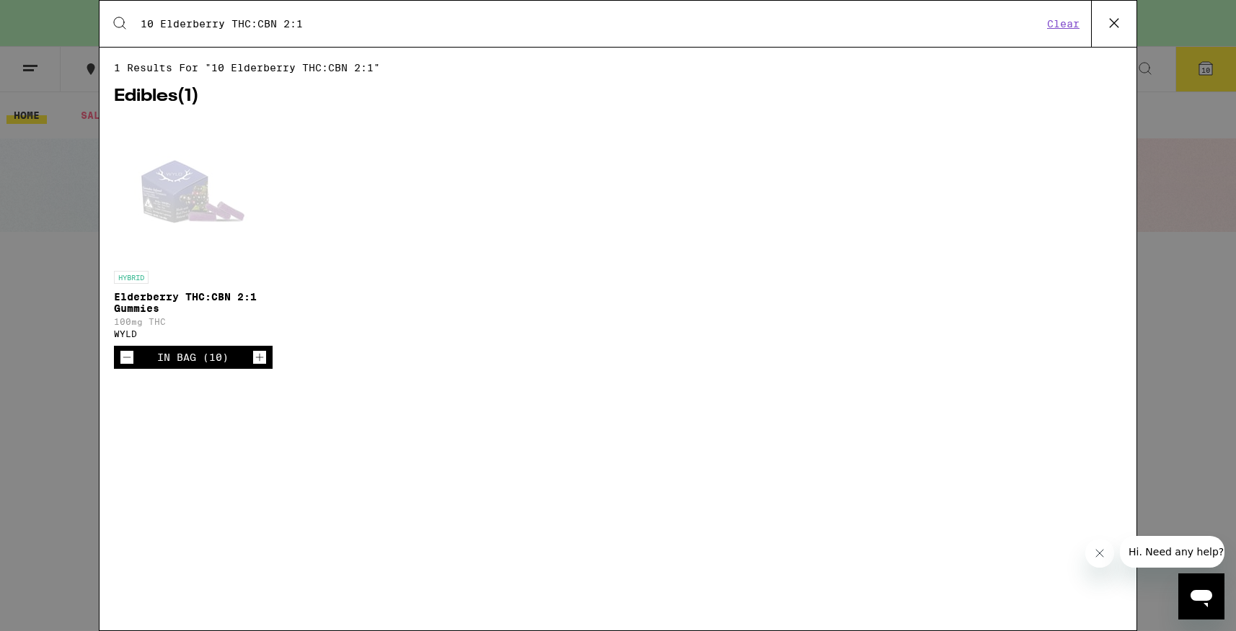
type input "10 Elderberry THC:CBN 2:1"
click at [1194, 594] on icon "Open messaging window" at bounding box center [1201, 598] width 22 height 17
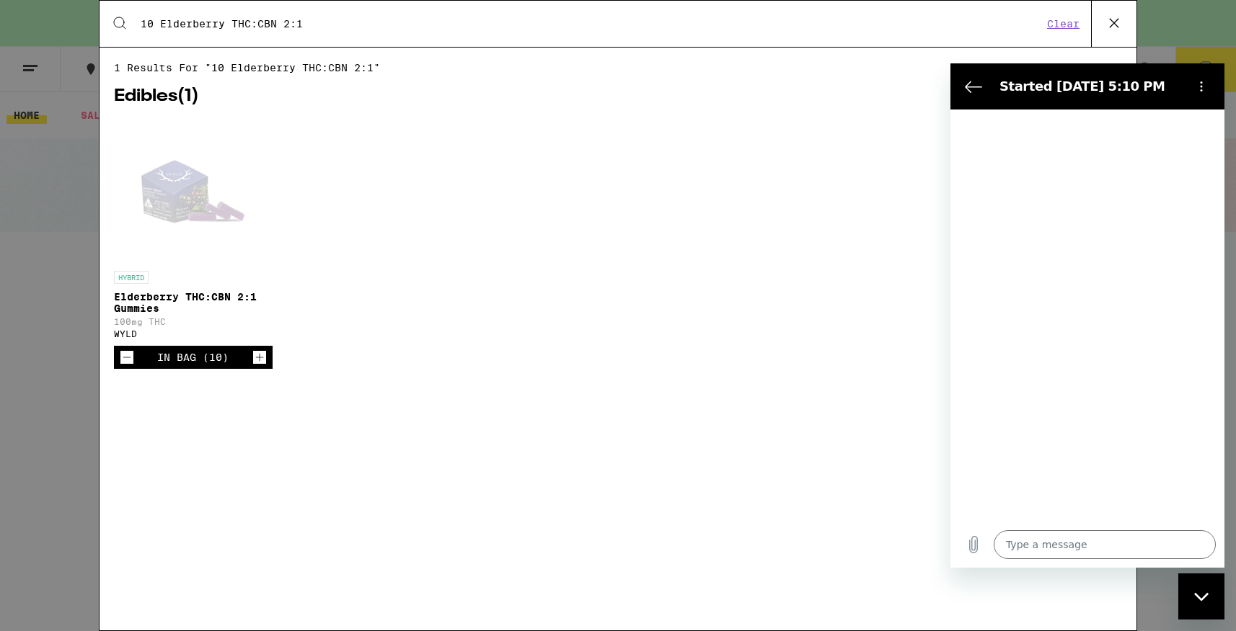
click at [1194, 594] on icon "Close messaging window" at bounding box center [1201, 597] width 15 height 9
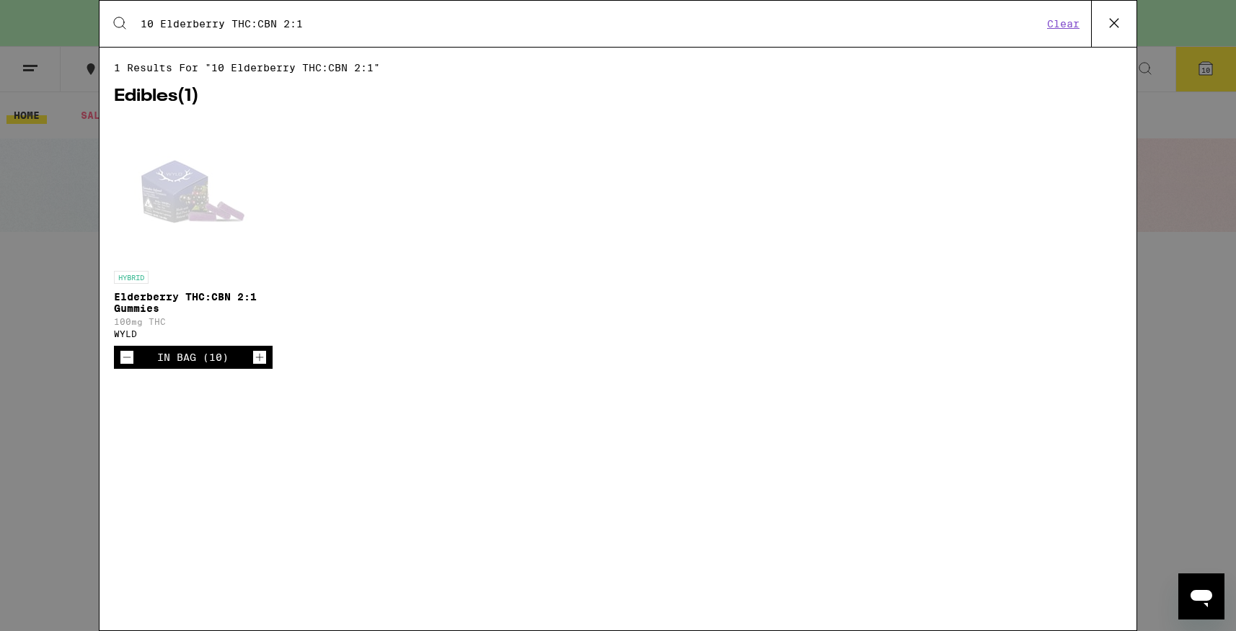
type textarea "x"
click at [147, 369] on div "In Bag (10)" at bounding box center [193, 357] width 159 height 23
click at [165, 101] on h2 "Edibles ( 1 )" at bounding box center [618, 96] width 1008 height 17
click at [242, 369] on div "In Bag (10)" at bounding box center [193, 357] width 159 height 23
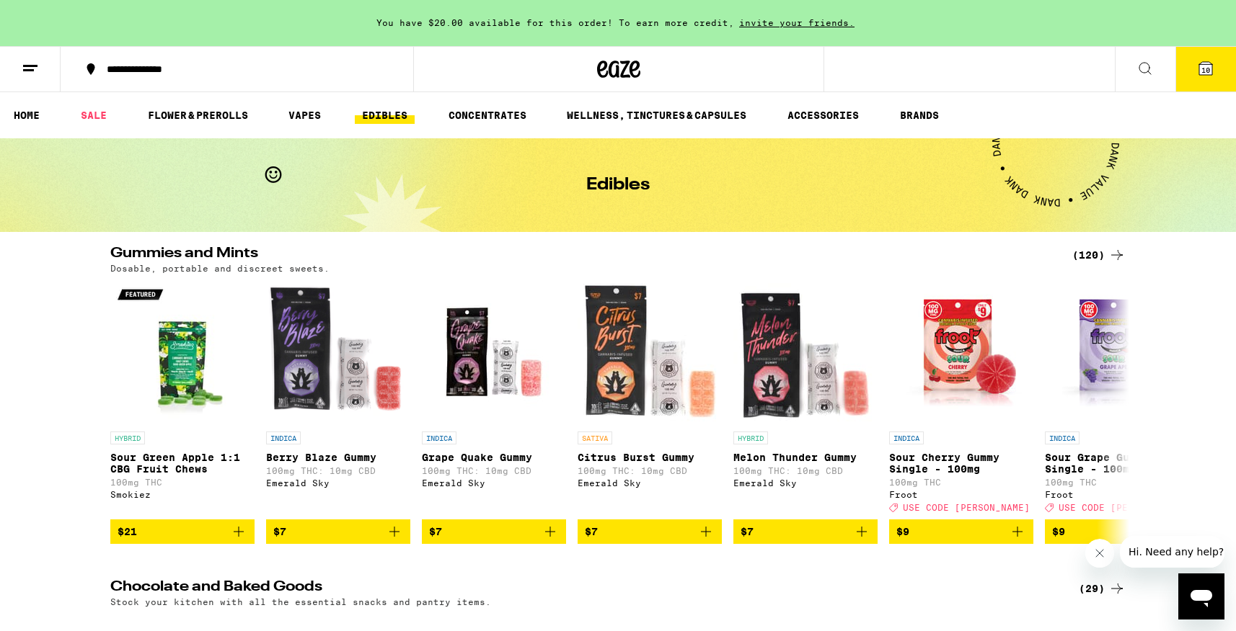
click at [1145, 67] on icon at bounding box center [1144, 68] width 17 height 17
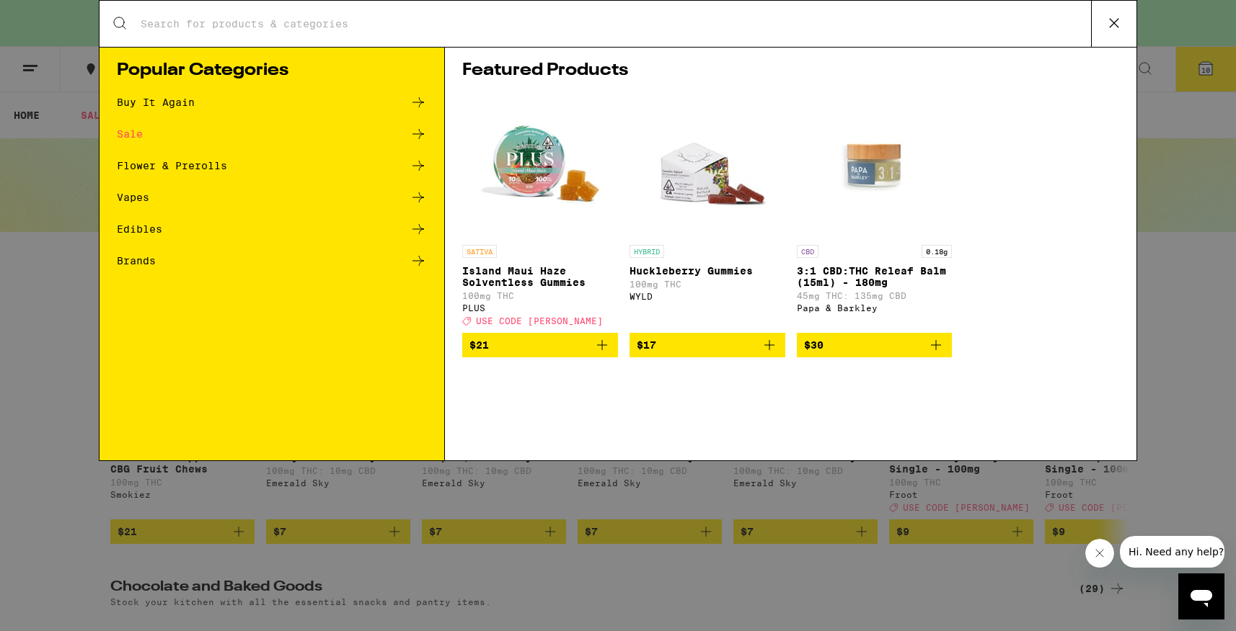
click at [169, 24] on input "Search for Products" at bounding box center [615, 23] width 951 height 13
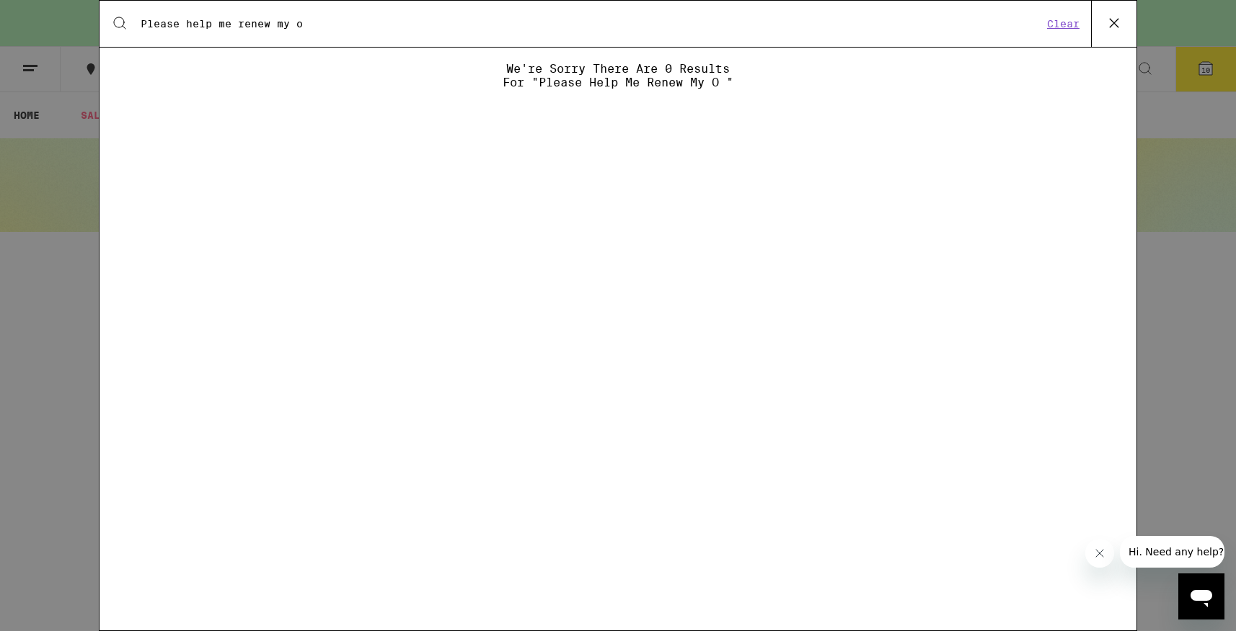
drag, startPoint x: 316, startPoint y: 28, endPoint x: 161, endPoint y: 21, distance: 154.4
click at [161, 22] on input "Please help me renew my o" at bounding box center [591, 23] width 903 height 13
click at [145, 25] on input "Please help me renew my o" at bounding box center [591, 23] width 903 height 13
type input "Please help me renew my o"
click at [1115, 24] on icon at bounding box center [1113, 23] width 9 height 9
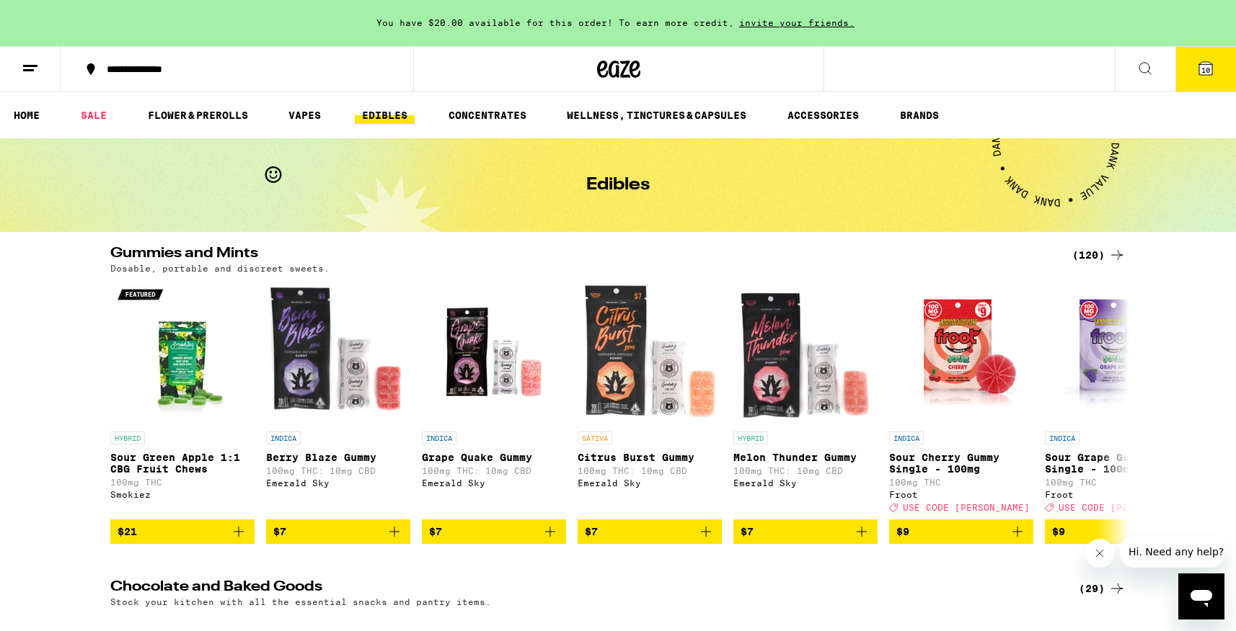
click at [30, 70] on line at bounding box center [28, 70] width 11 height 0
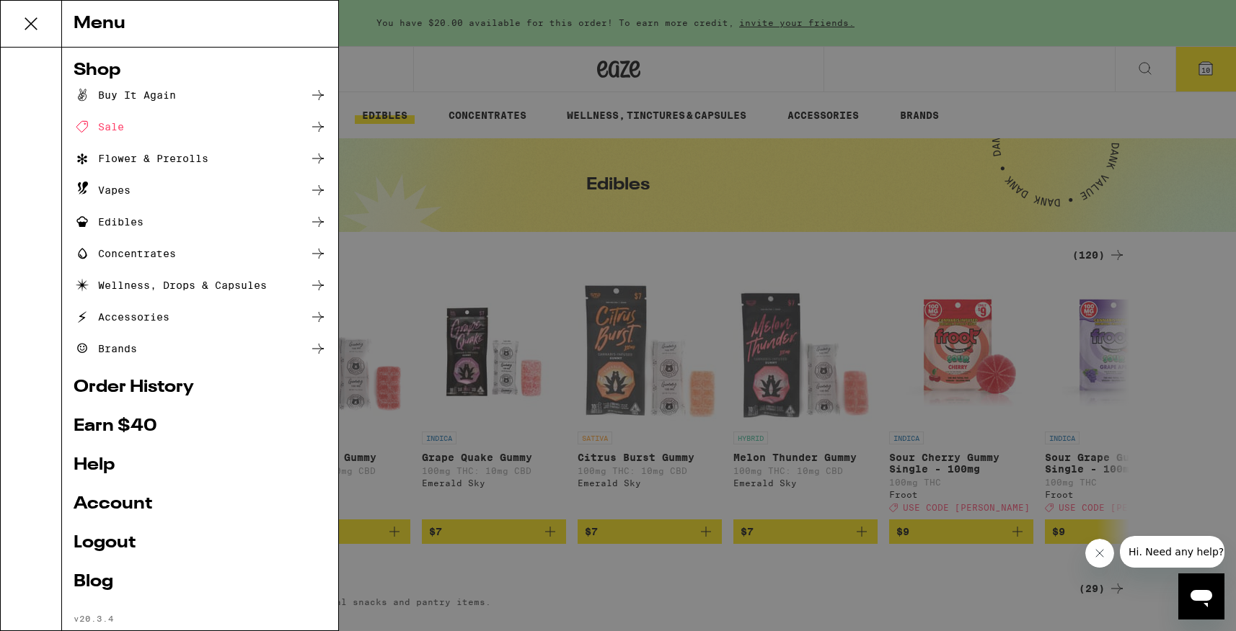
click at [109, 94] on div "Buy It Again" at bounding box center [125, 95] width 102 height 17
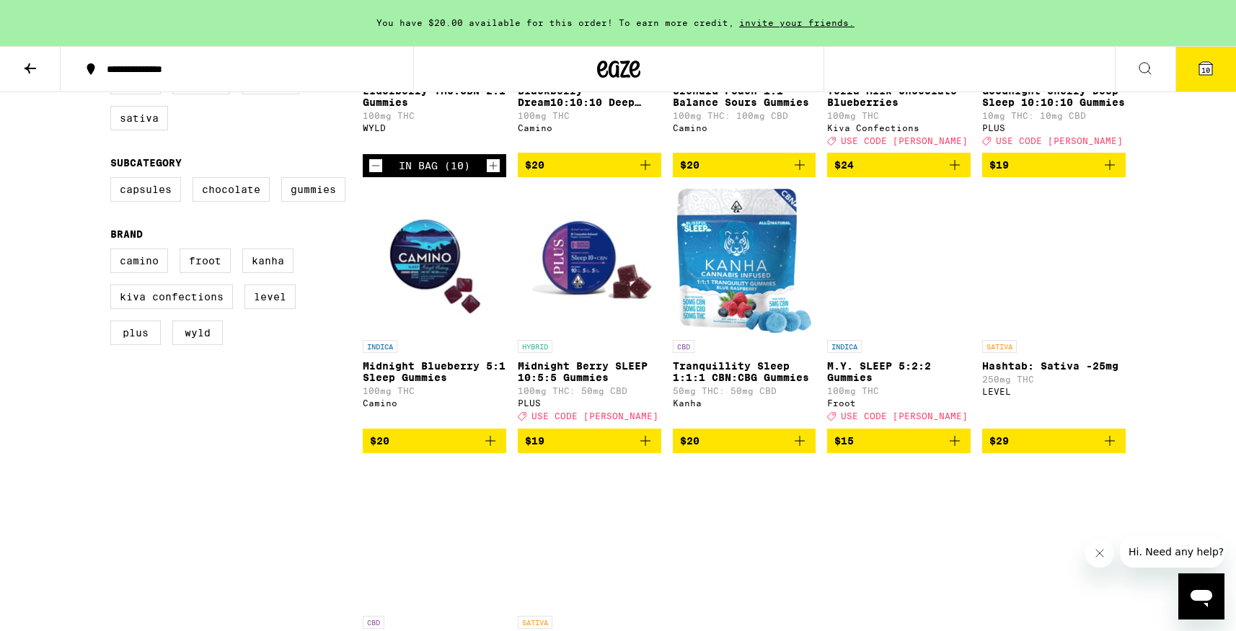
scroll to position [340, 0]
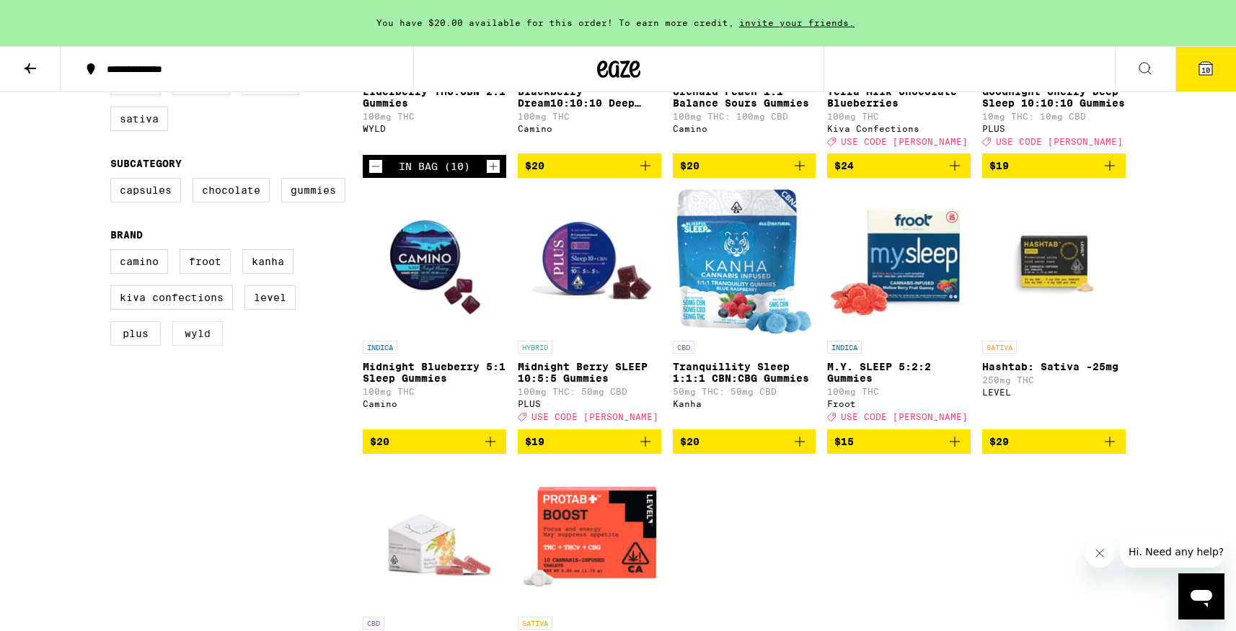
click at [190, 346] on label "WYLD" at bounding box center [197, 334] width 50 height 25
click at [114, 252] on input "WYLD" at bounding box center [113, 252] width 1 height 1
checkbox input "true"
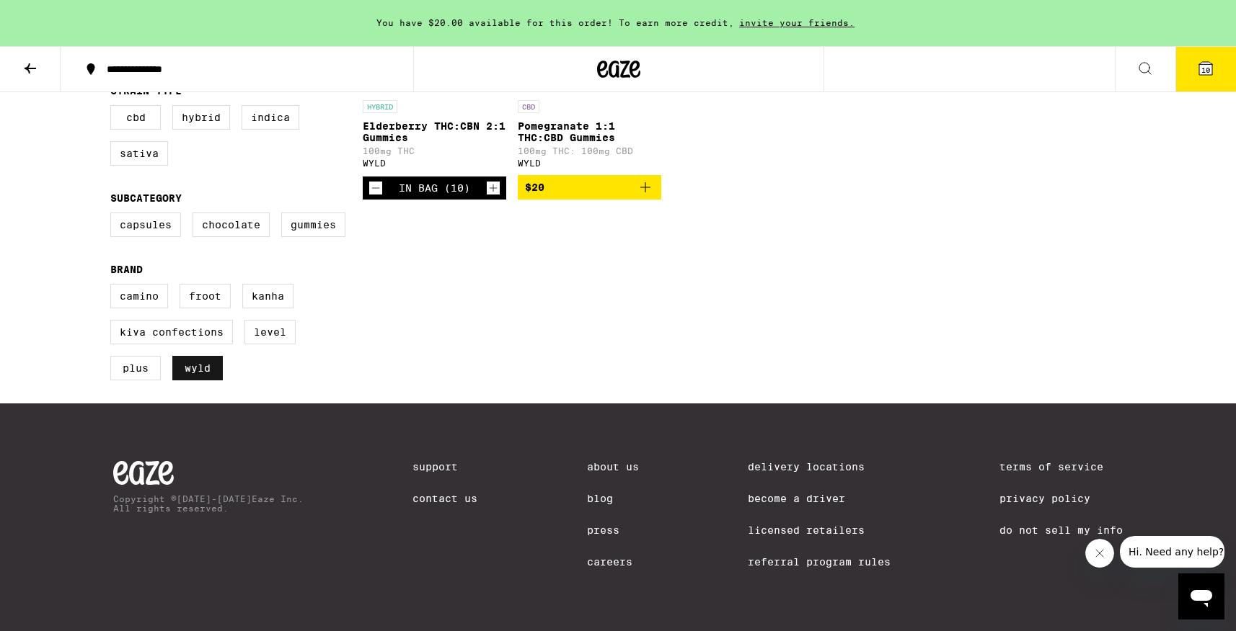
scroll to position [336, 0]
click at [302, 213] on label "Gummies" at bounding box center [313, 225] width 64 height 25
click at [114, 215] on input "Gummies" at bounding box center [113, 215] width 1 height 1
checkbox input "true"
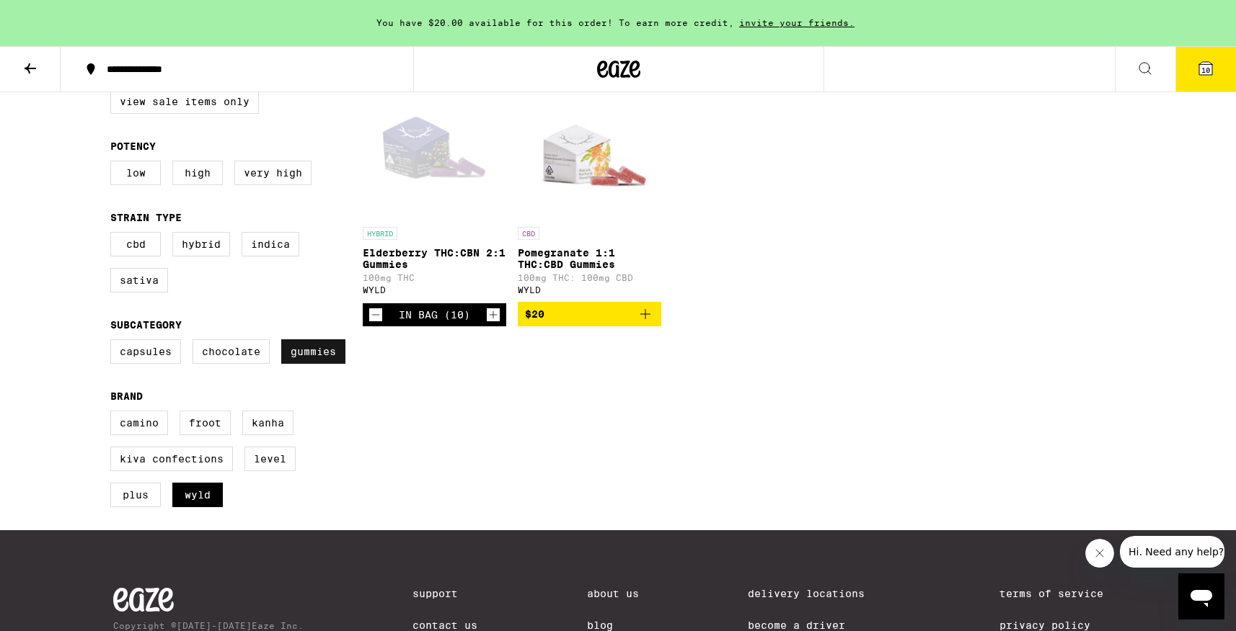
scroll to position [178, 0]
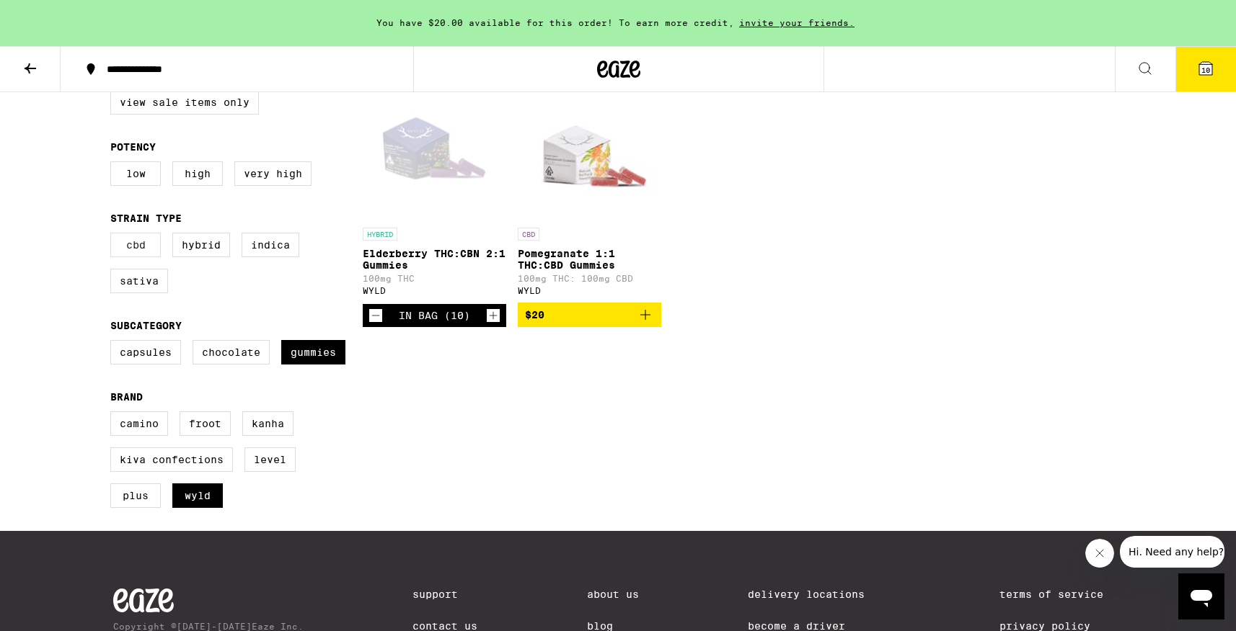
click at [141, 251] on label "CBD" at bounding box center [135, 245] width 50 height 25
click at [114, 236] on input "CBD" at bounding box center [113, 235] width 1 height 1
checkbox input "true"
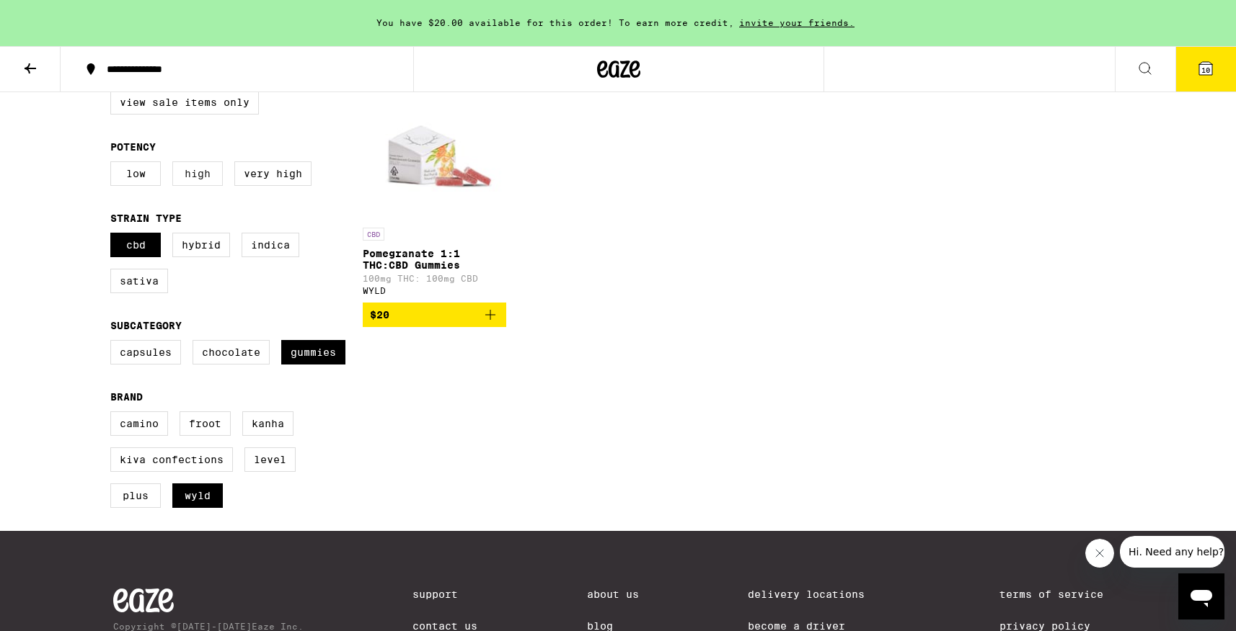
click at [196, 182] on label "High" at bounding box center [197, 173] width 50 height 25
click at [114, 164] on input "High" at bounding box center [113, 164] width 1 height 1
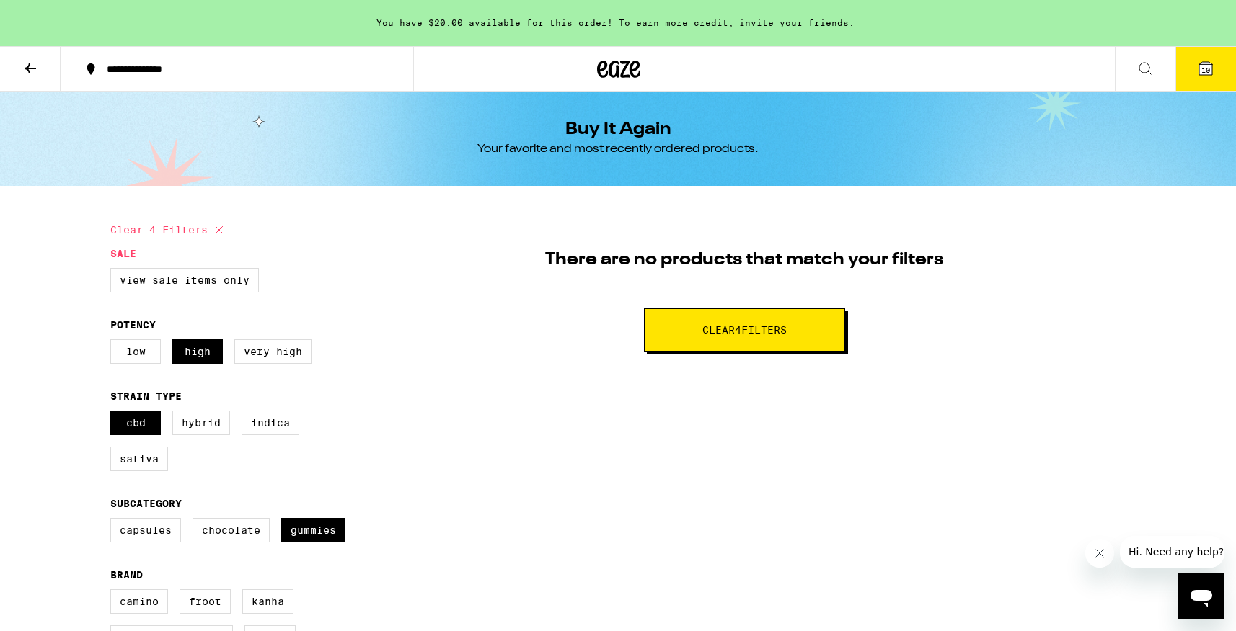
click at [733, 332] on span "Clear 4 filter s" at bounding box center [744, 330] width 84 height 10
checkbox input "false"
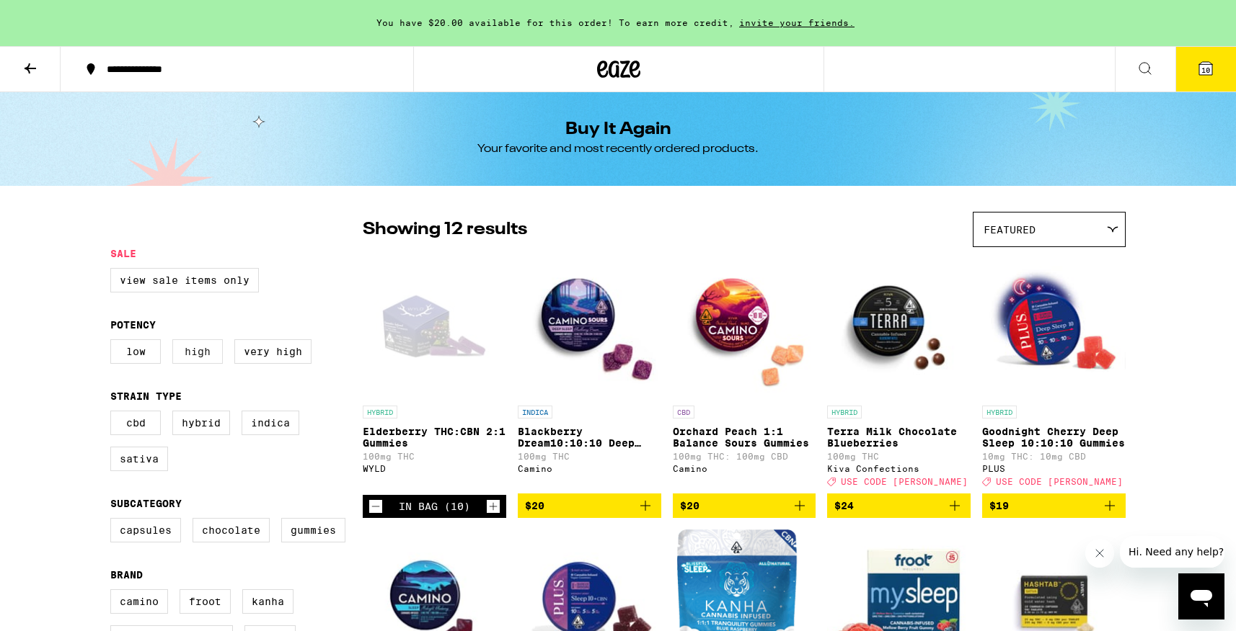
click at [205, 360] on label "High" at bounding box center [197, 352] width 50 height 25
click at [114, 342] on input "High" at bounding box center [113, 342] width 1 height 1
checkbox input "true"
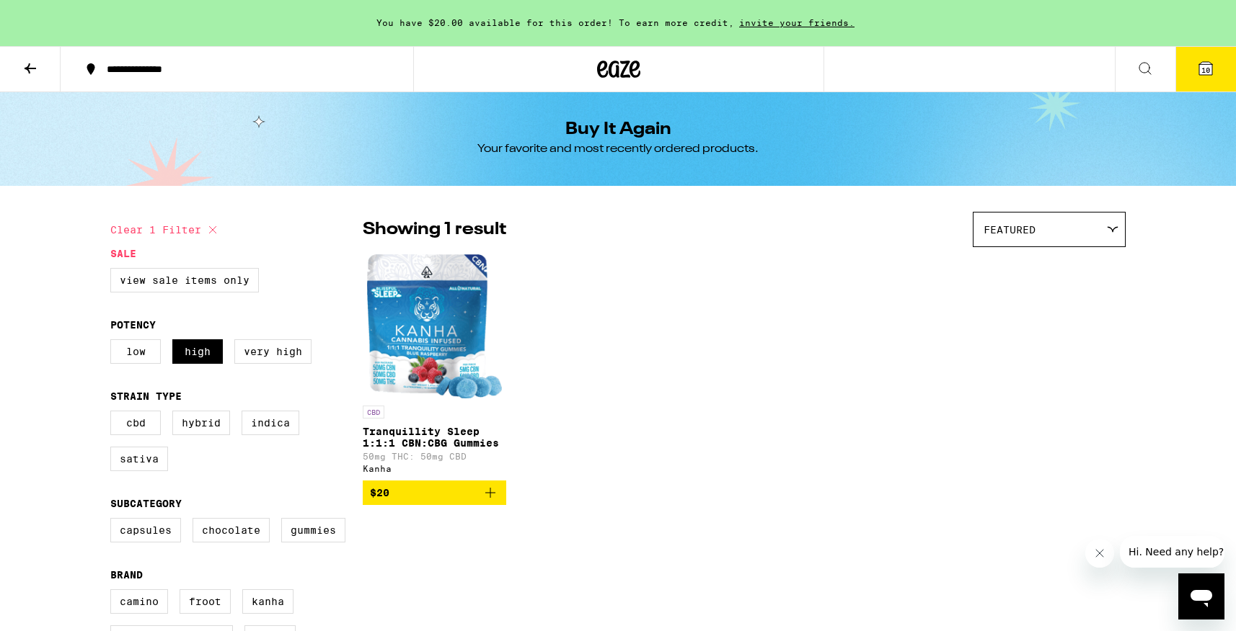
click at [34, 66] on icon at bounding box center [30, 68] width 17 height 17
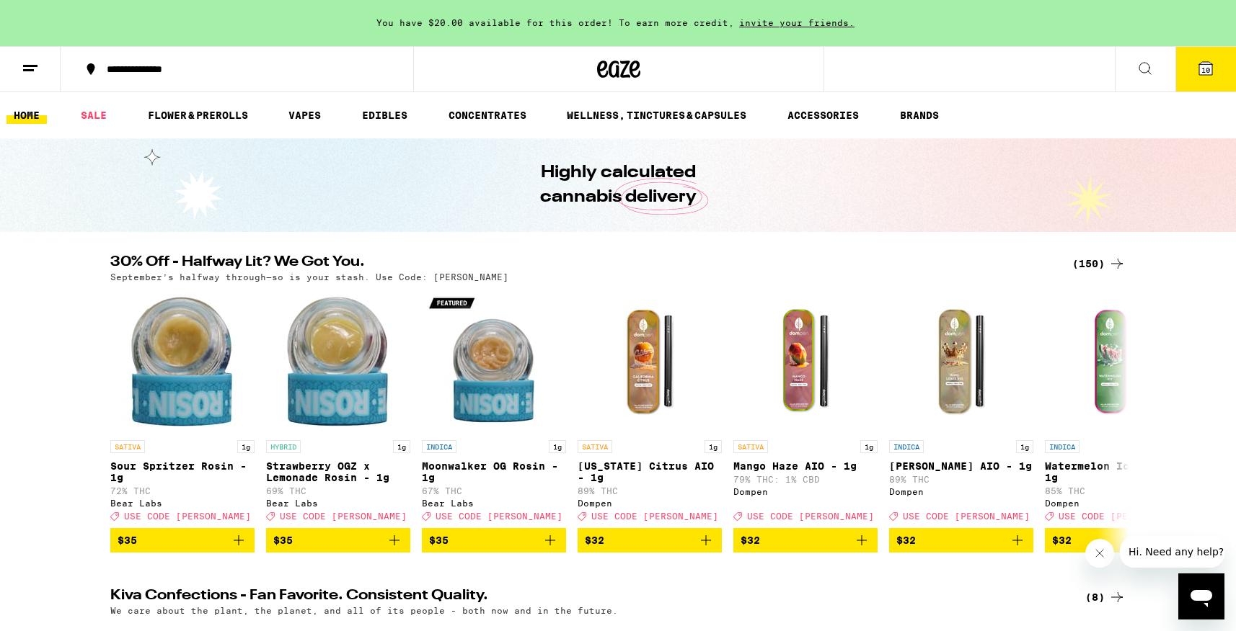
click at [32, 66] on icon at bounding box center [30, 68] width 17 height 17
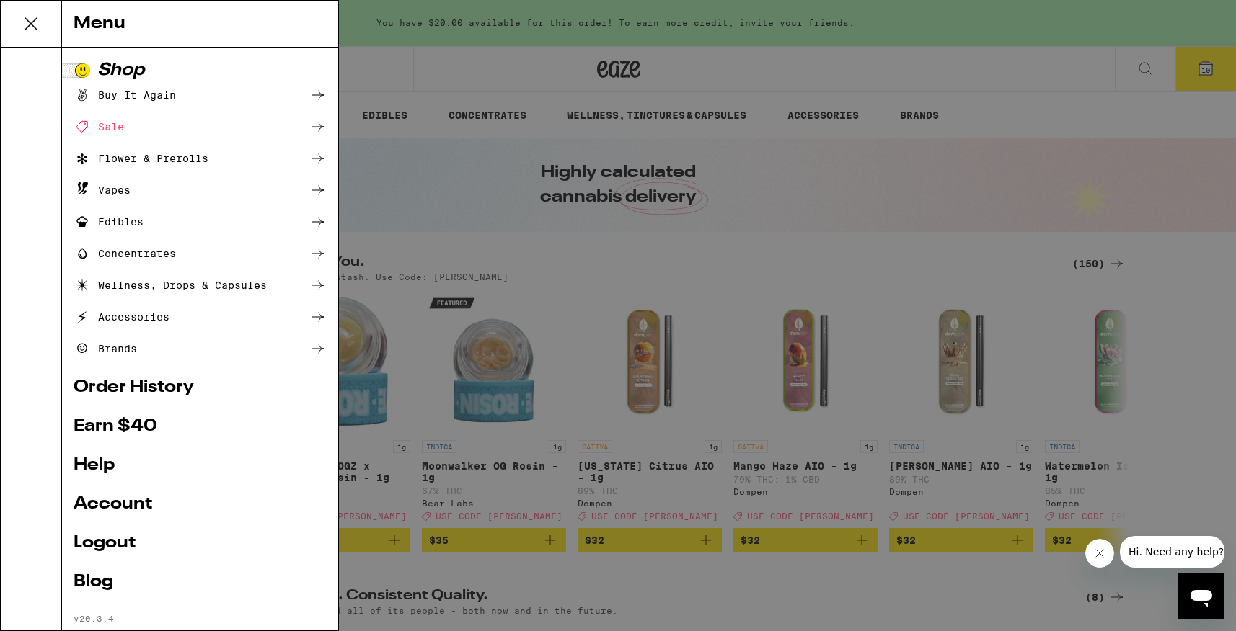
click at [32, 66] on div "Menu Shop Buy It Again Sale Flower & Prerolls Vapes Edibles Concentrates Wellne…" at bounding box center [618, 315] width 1236 height 631
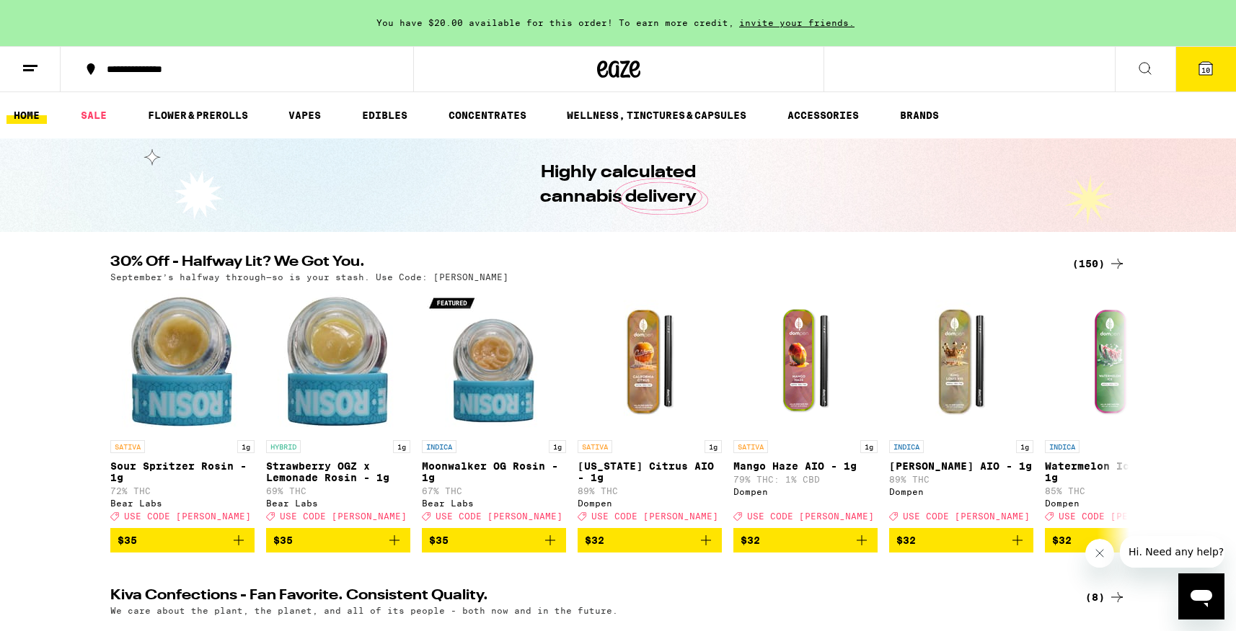
click at [32, 66] on icon at bounding box center [30, 68] width 17 height 17
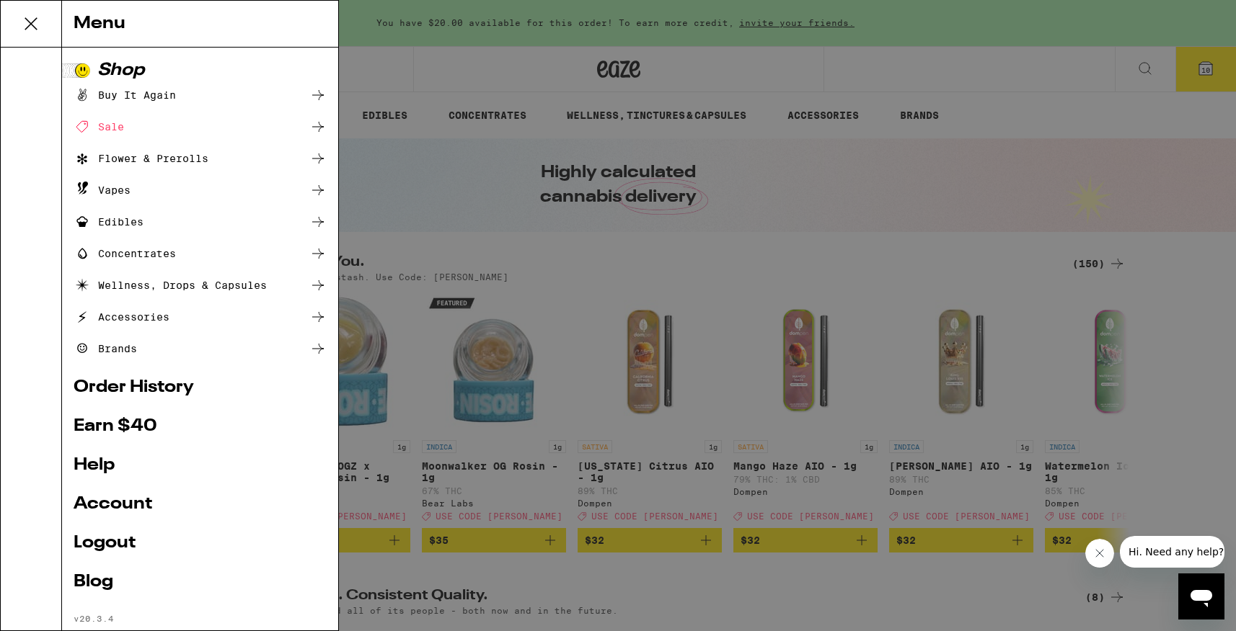
click at [108, 90] on div "Buy It Again" at bounding box center [125, 95] width 102 height 17
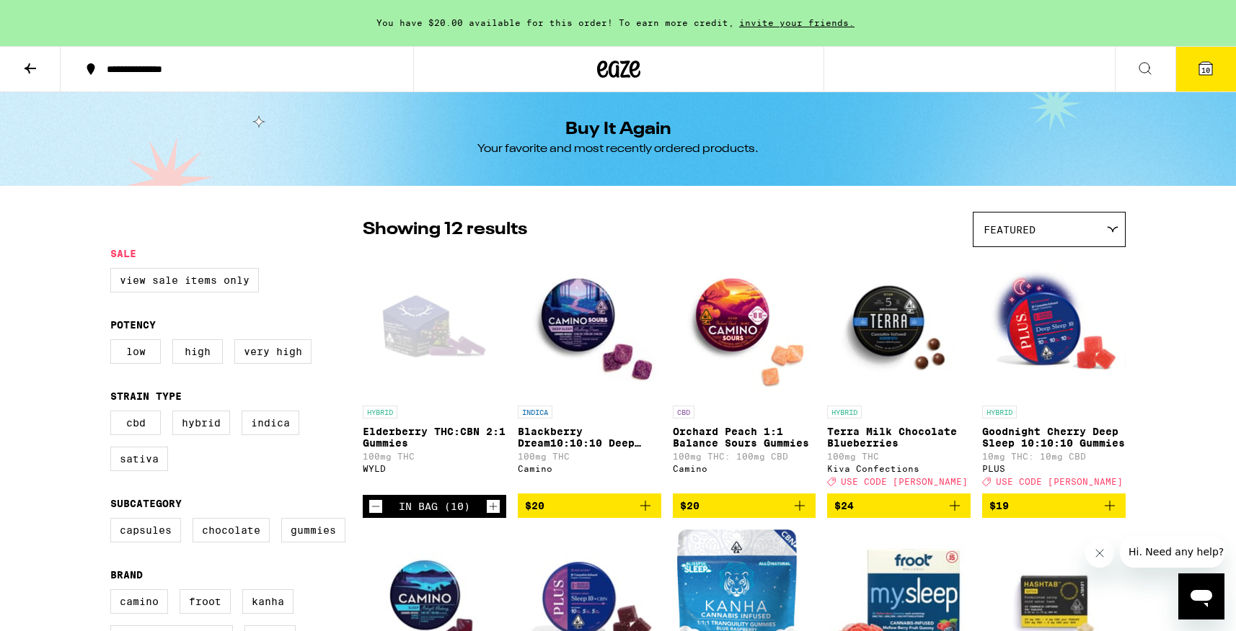
click at [1113, 229] on icon at bounding box center [1113, 229] width 12 height 6
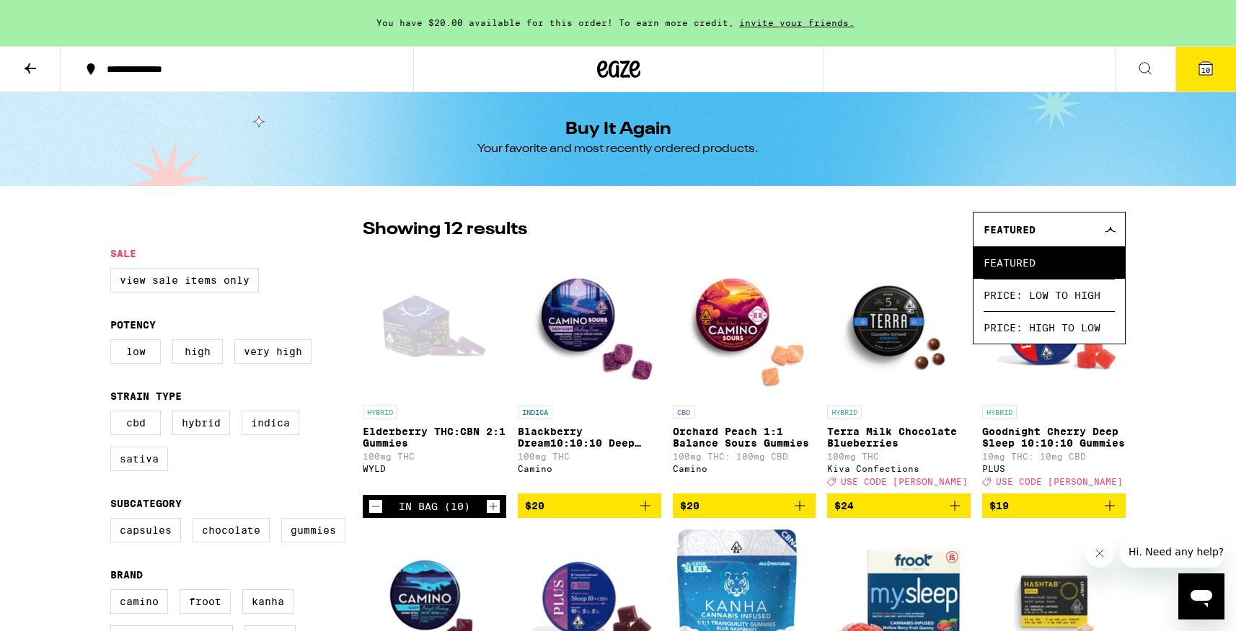
click at [1113, 229] on icon at bounding box center [1110, 229] width 12 height 6
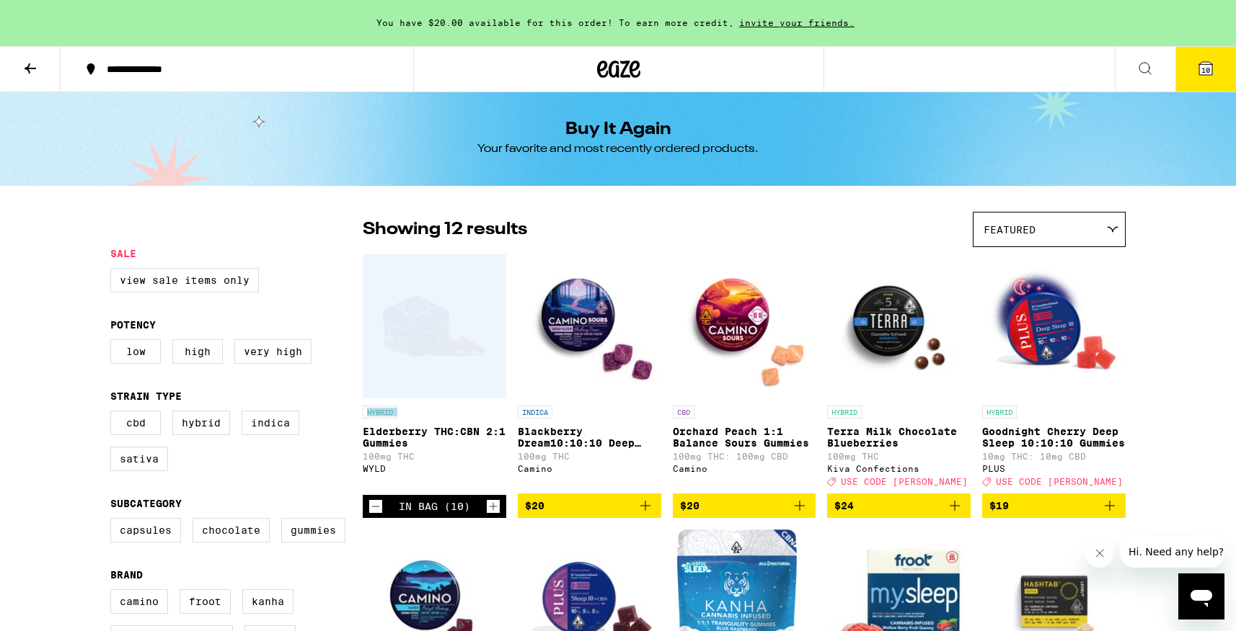
click at [440, 448] on p "Elderberry THC:CBN 2:1 Gummies" at bounding box center [434, 437] width 143 height 23
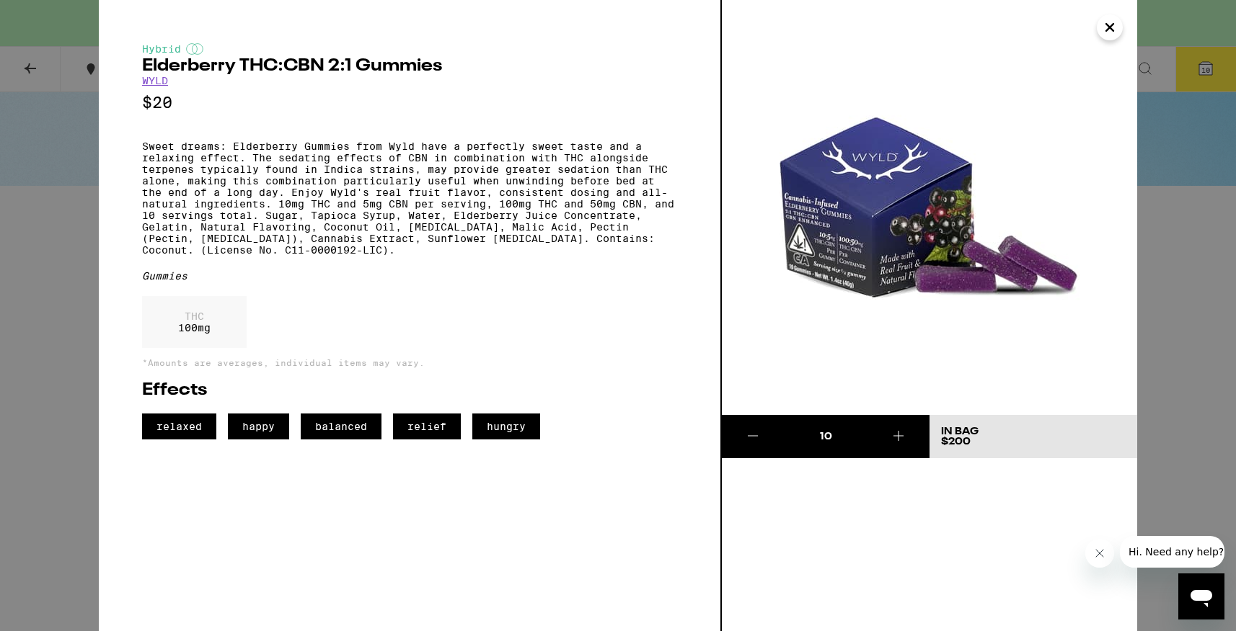
click at [440, 440] on span "relief" at bounding box center [427, 427] width 68 height 26
drag, startPoint x: 447, startPoint y: 65, endPoint x: 344, endPoint y: 53, distance: 103.8
click at [344, 53] on div "Hybrid Elderberry THC:CBN 2:1 Gummies WYLD $20 Sweet dreams: Elderberry Gummies…" at bounding box center [409, 241] width 535 height 396
copy div "Elderberry THC:CBN 2:1 Gummies"
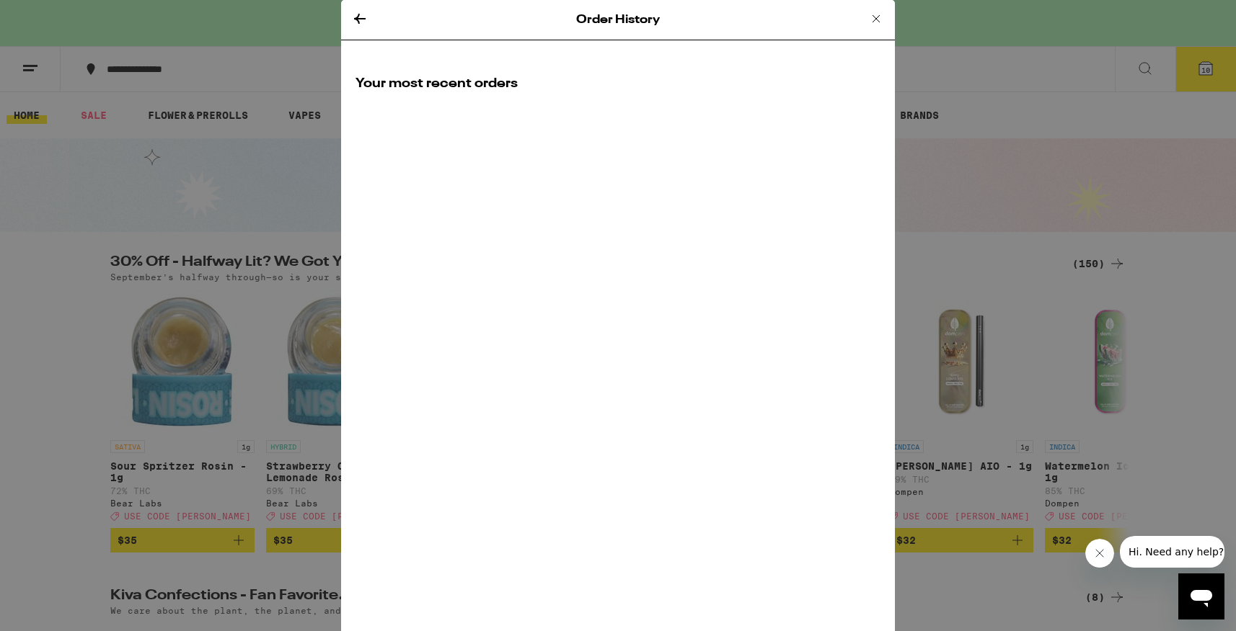
click at [498, 84] on h2 "Your most recent orders" at bounding box center [617, 84] width 525 height 18
click at [360, 17] on icon at bounding box center [359, 18] width 17 height 17
click at [360, 13] on icon at bounding box center [359, 18] width 17 height 17
click at [877, 15] on icon at bounding box center [875, 18] width 17 height 17
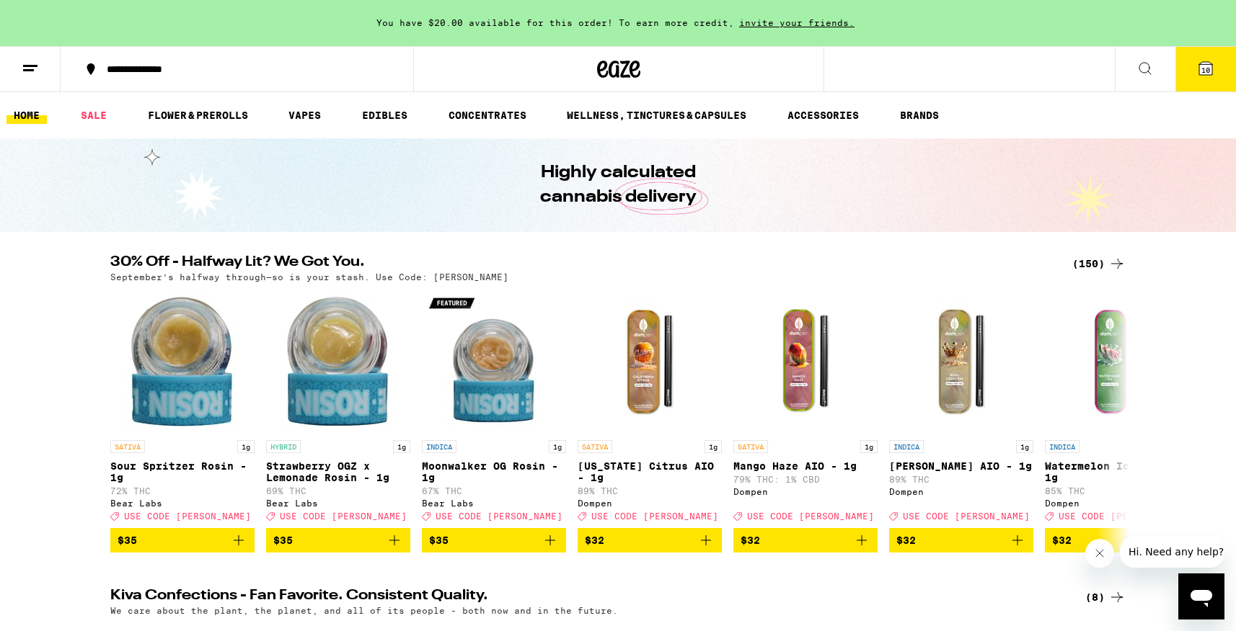
click at [1146, 66] on icon at bounding box center [1144, 68] width 17 height 17
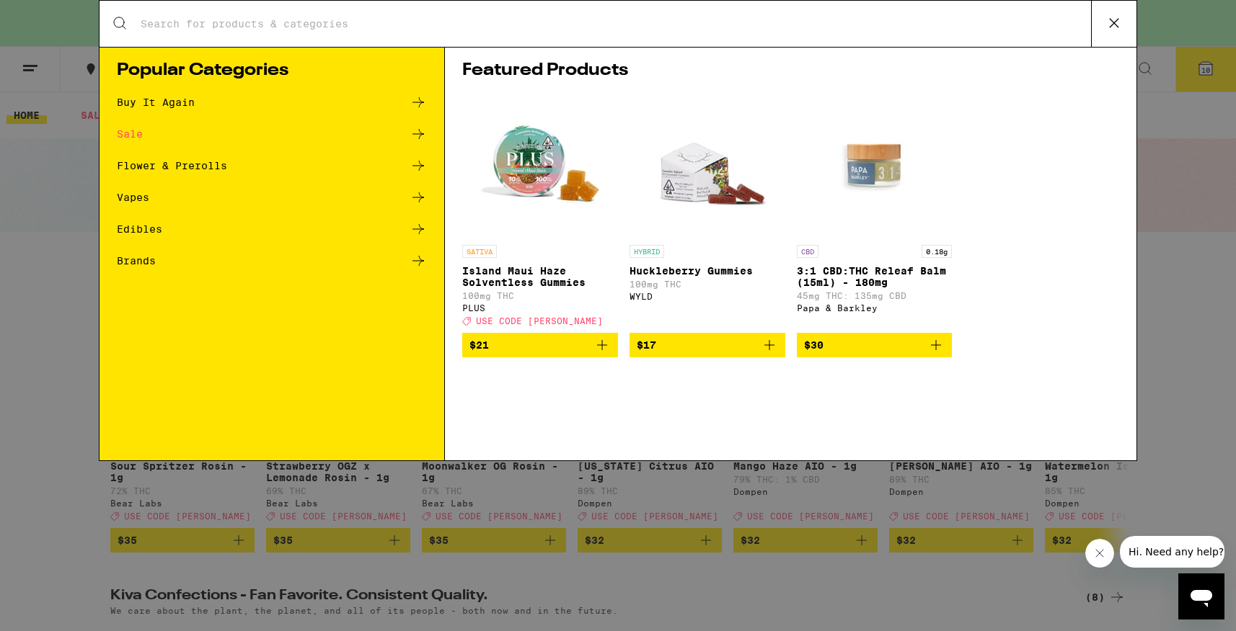
click at [178, 102] on div "Buy It Again" at bounding box center [156, 102] width 78 height 10
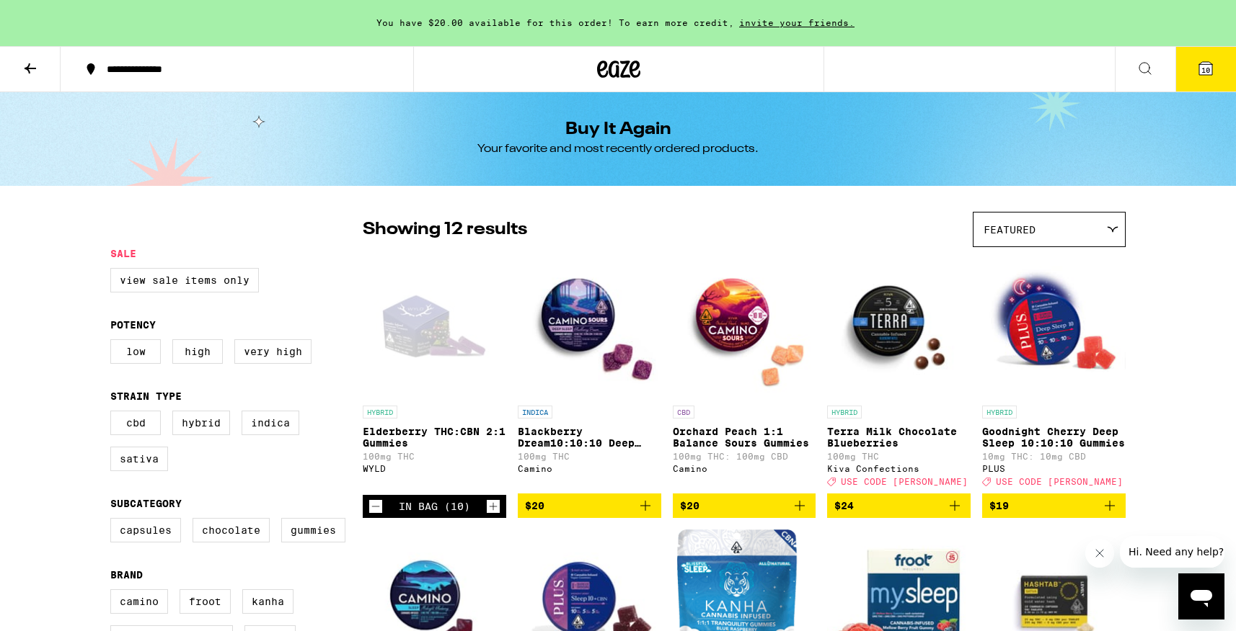
click at [427, 513] on div "In Bag (10)" at bounding box center [434, 507] width 71 height 12
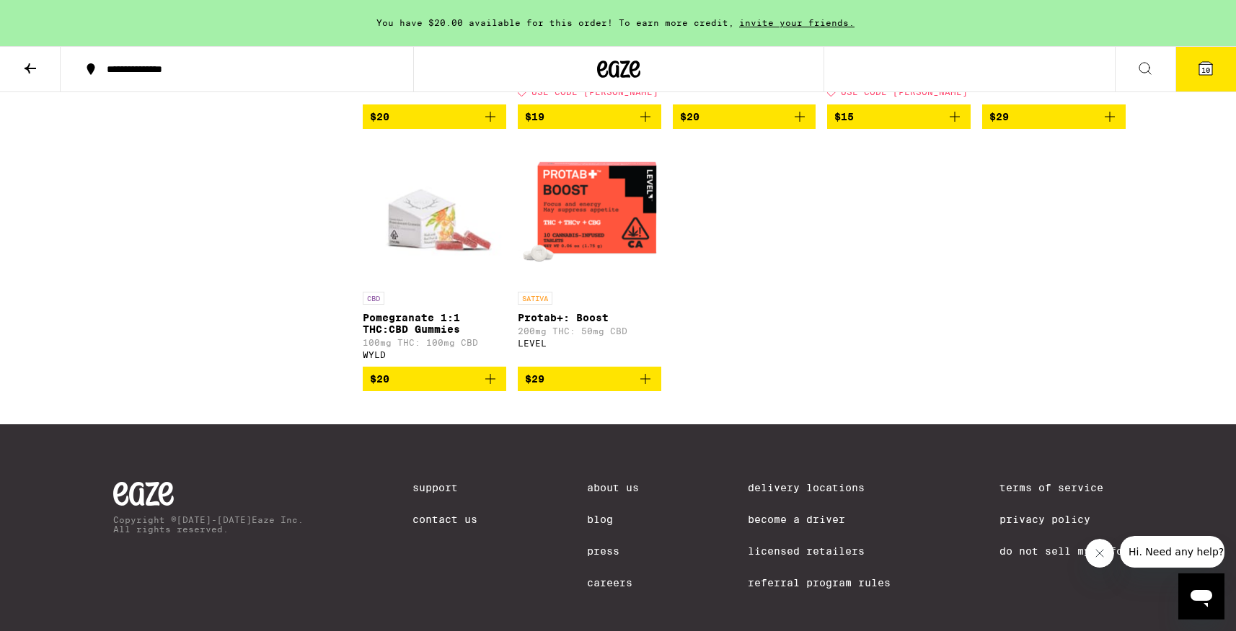
scroll to position [722, 0]
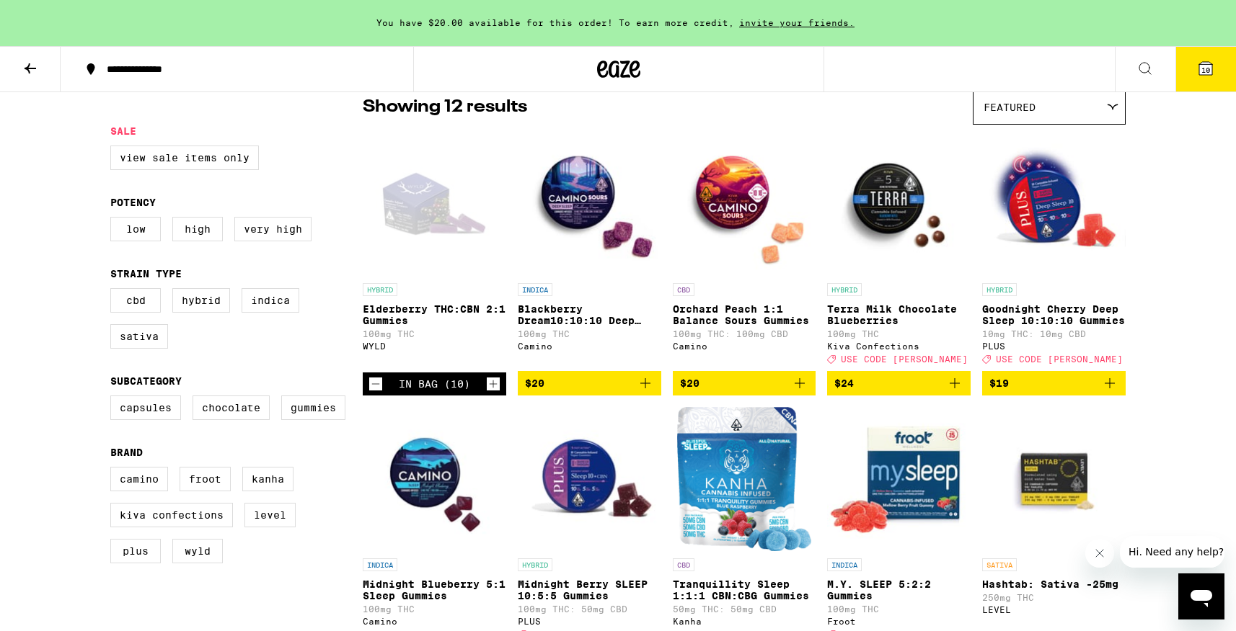
scroll to position [120, 0]
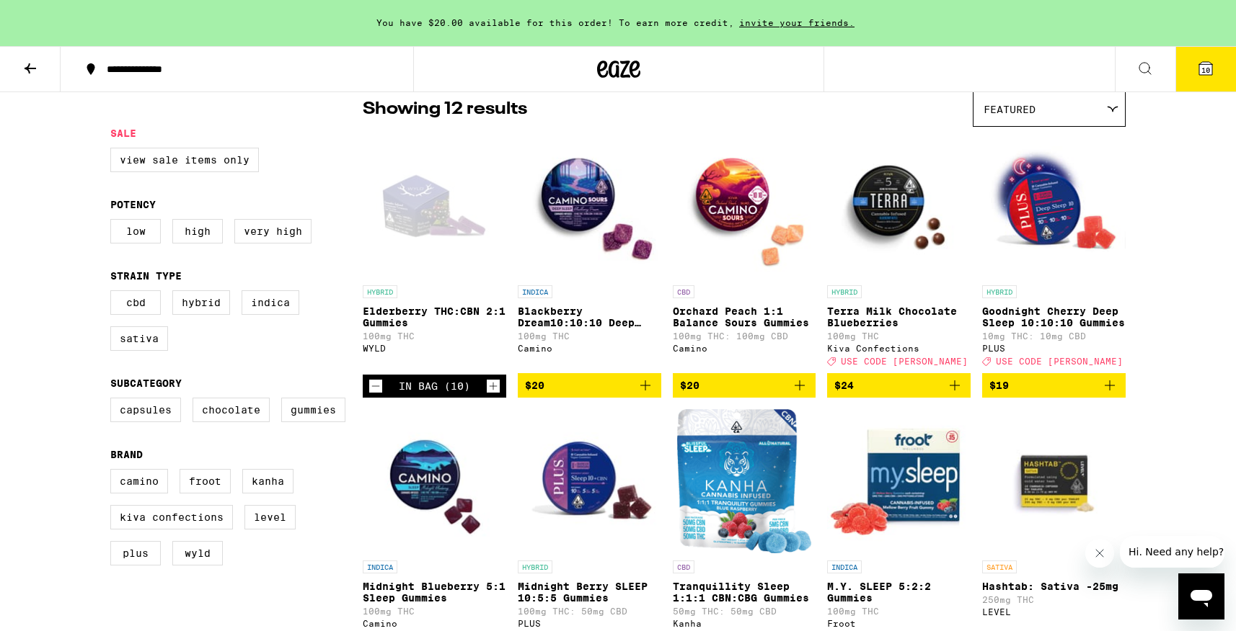
click at [380, 395] on icon "Decrement" at bounding box center [375, 386] width 13 height 17
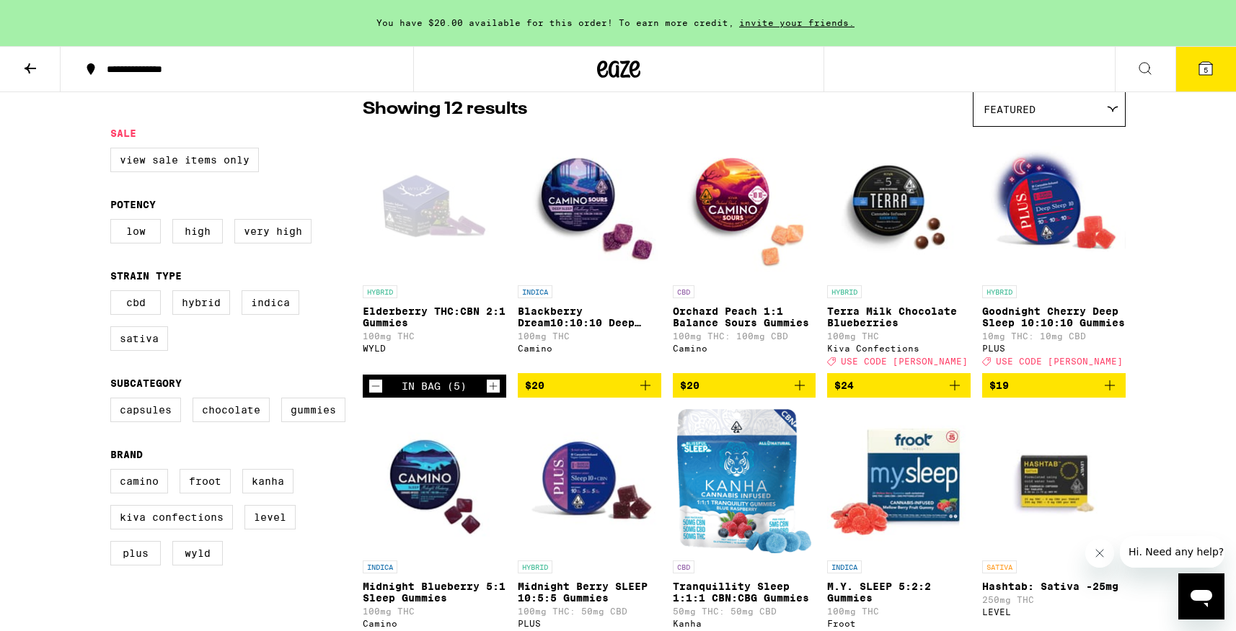
click at [474, 398] on div "In Bag (5)" at bounding box center [434, 386] width 143 height 23
click at [474, 397] on div "In Bag (5)" at bounding box center [434, 386] width 143 height 23
click at [474, 396] on div "In Bag (5)" at bounding box center [434, 386] width 143 height 23
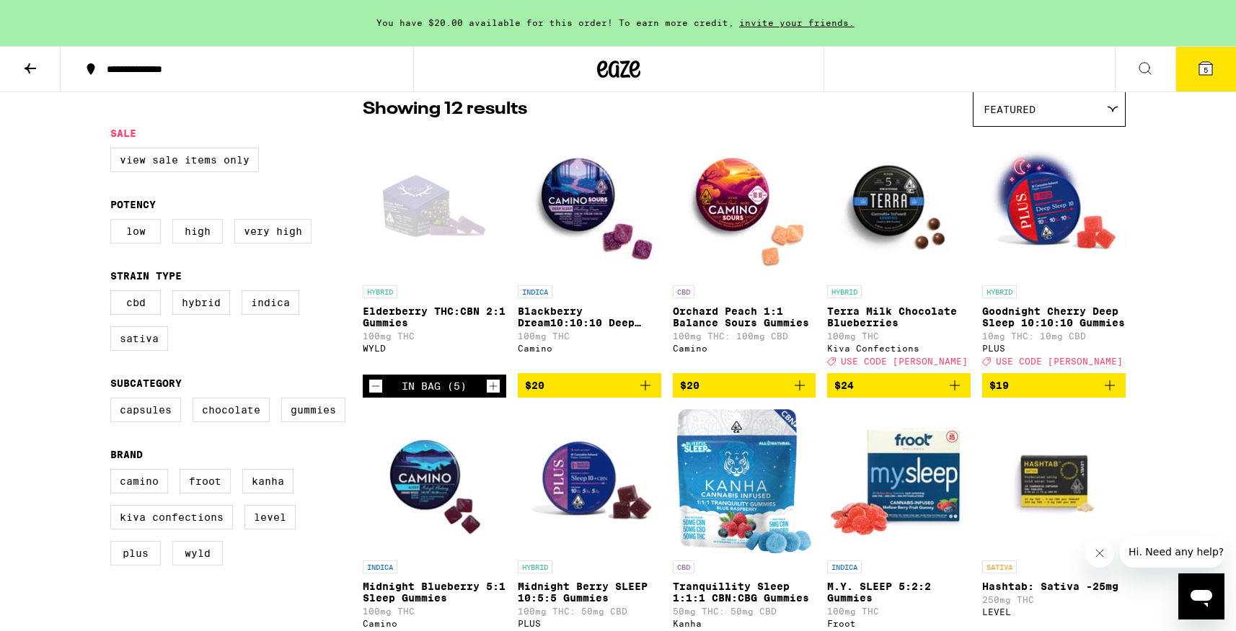
click at [433, 313] on p "Elderberry THC:CBN 2:1 Gummies" at bounding box center [434, 317] width 143 height 23
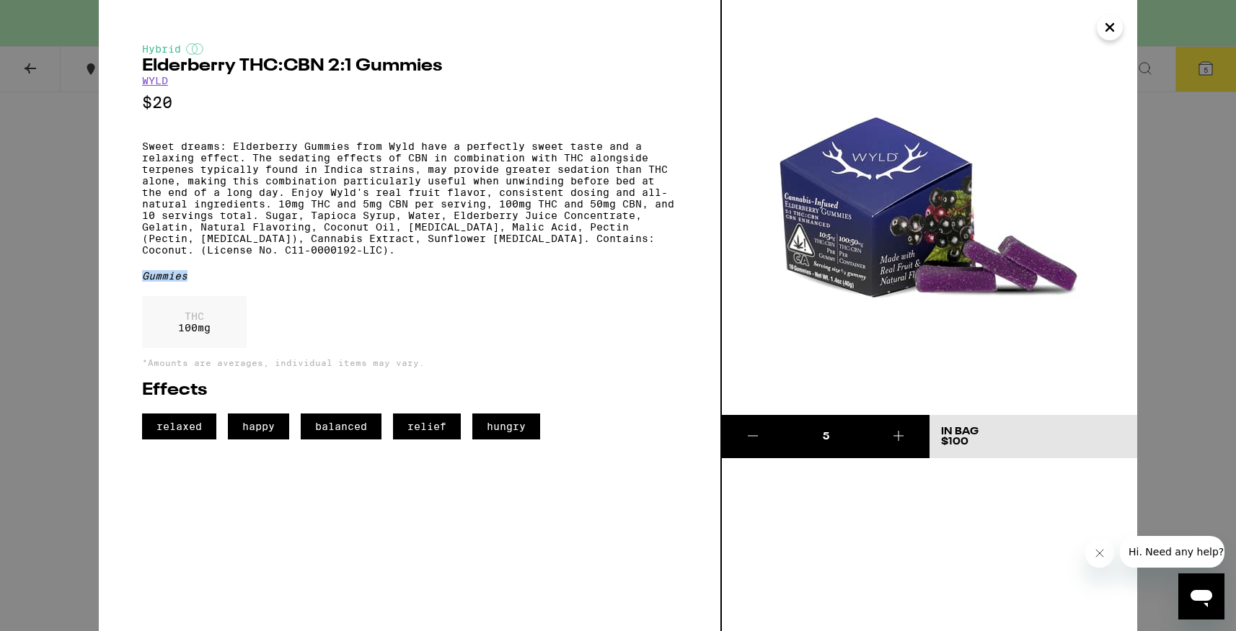
click at [433, 313] on div "Hybrid Elderberry THC:CBN 2:1 Gummies WYLD $20 Sweet dreams: Elderberry Gummies…" at bounding box center [409, 241] width 535 height 396
click at [887, 543] on div "5 In Bag $100" at bounding box center [929, 315] width 415 height 631
click at [1153, 556] on span "Hi. Need any help?" at bounding box center [1174, 552] width 95 height 12
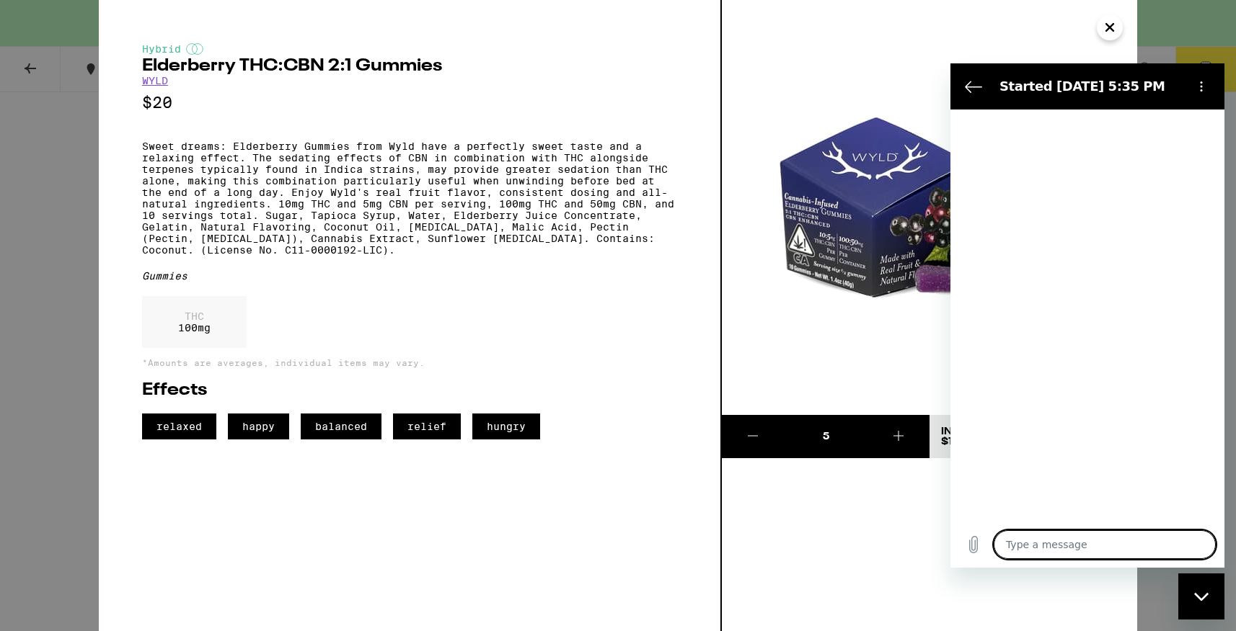
type textarea "x"
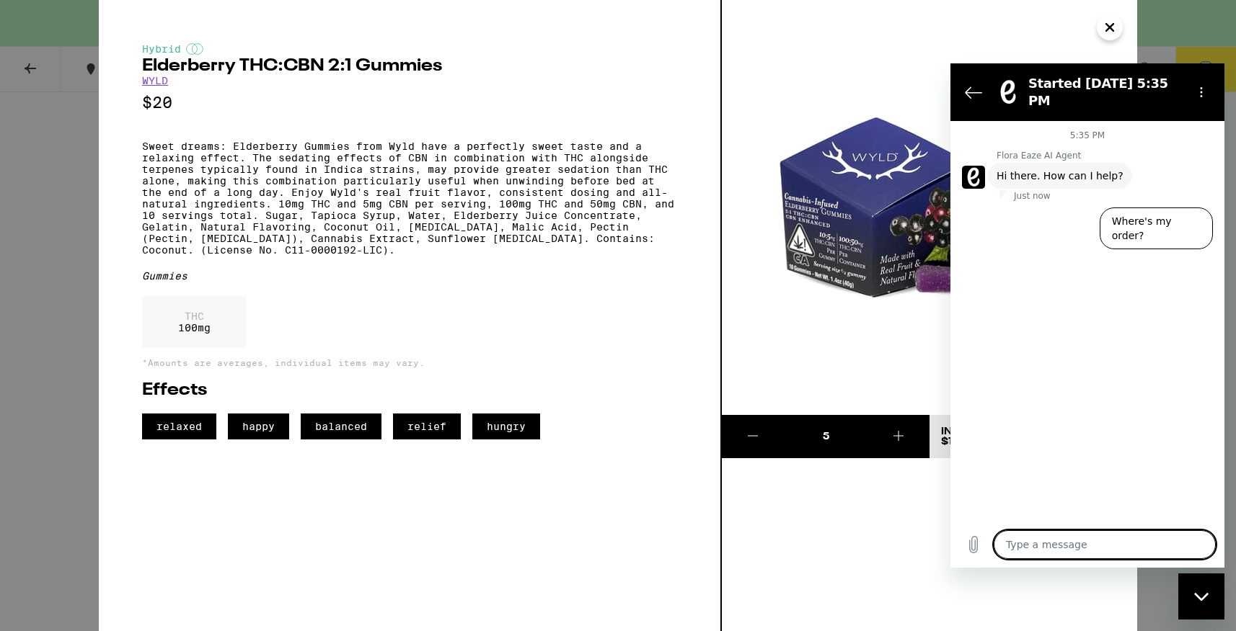
click at [1047, 547] on textarea at bounding box center [1104, 545] width 222 height 29
type textarea "I"
type textarea "x"
type textarea "I"
type textarea "x"
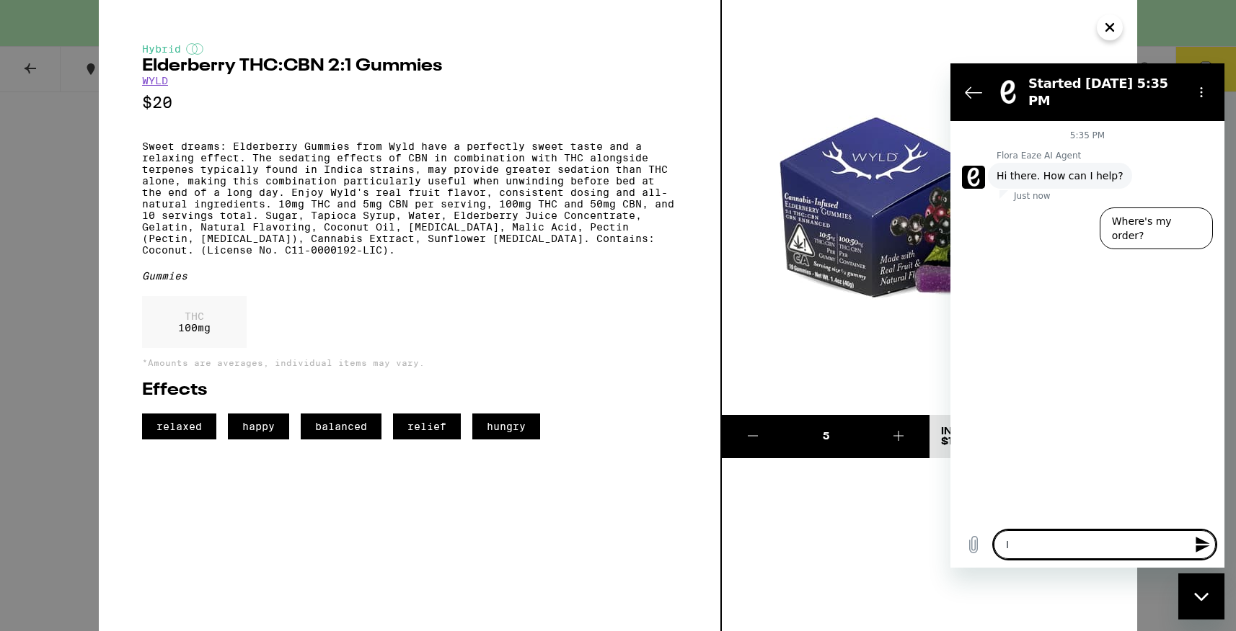
type textarea "I h"
type textarea "x"
type textarea "I ha"
type textarea "x"
type textarea "I hav"
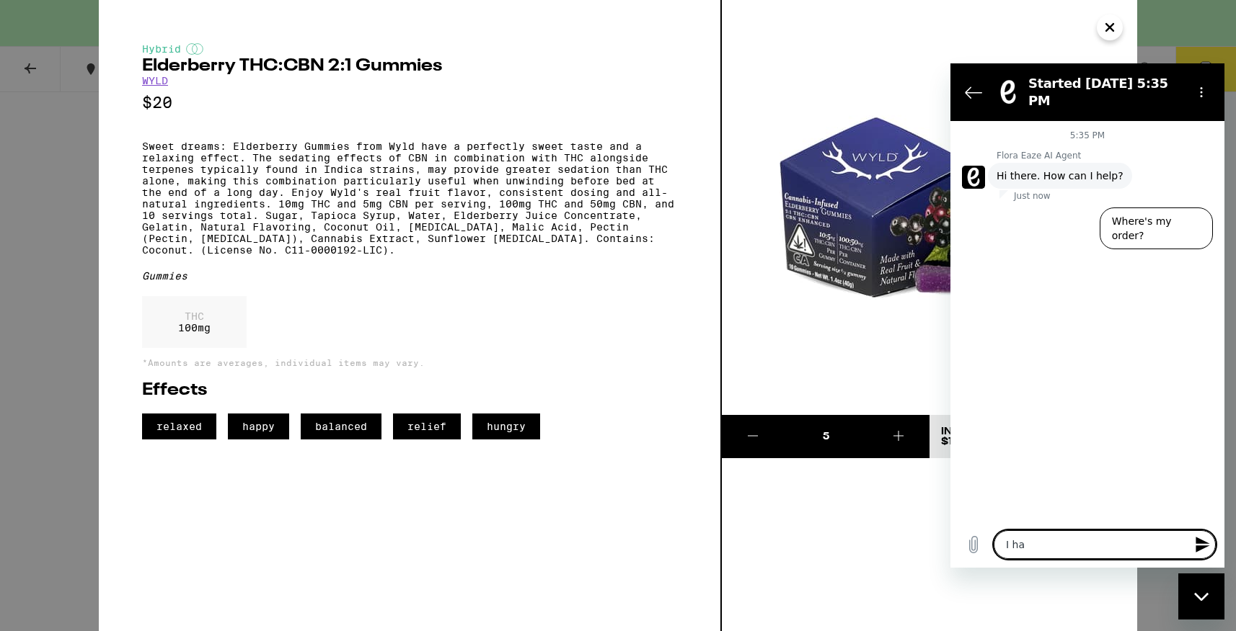
type textarea "x"
type textarea "I have"
type textarea "x"
type textarea "I have"
type textarea "x"
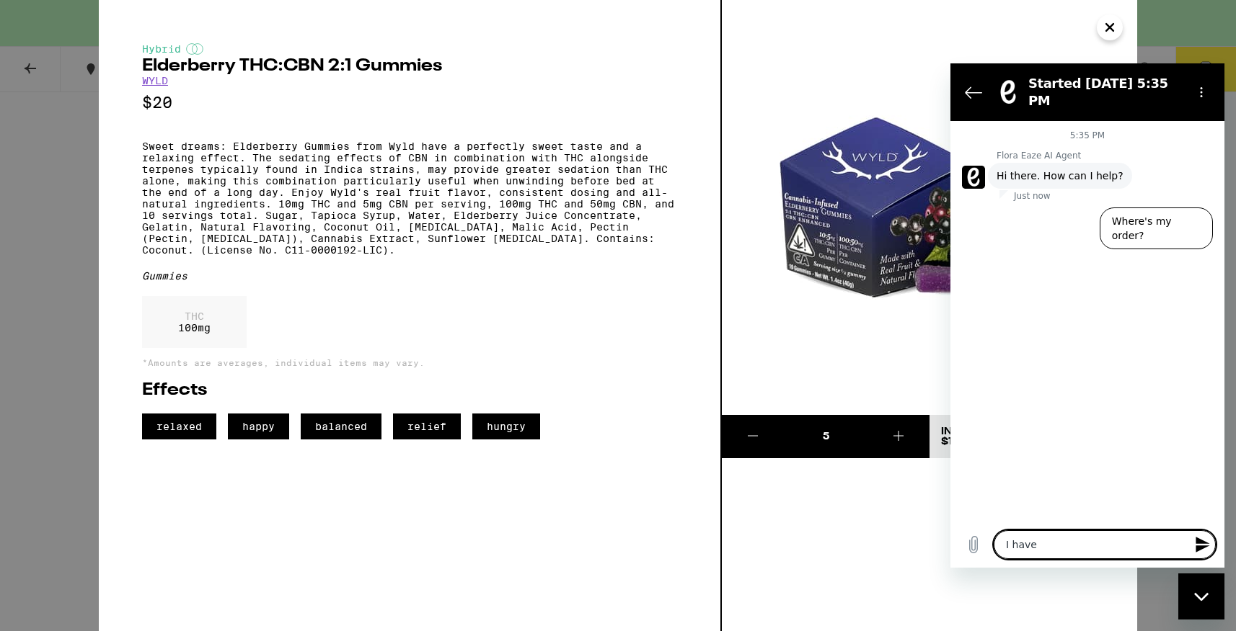
type textarea "I have m"
type textarea "x"
type textarea "I have my"
type textarea "x"
type textarea "I have my"
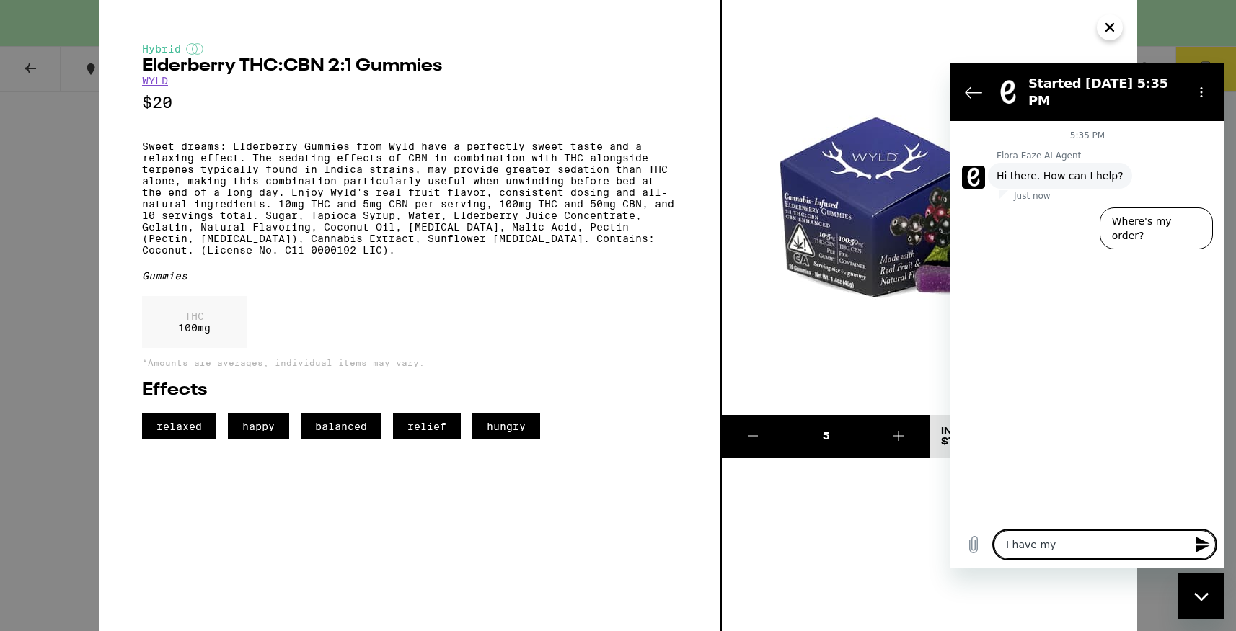
type textarea "x"
type textarea "I have my o"
type textarea "x"
type textarea "I have my or"
type textarea "x"
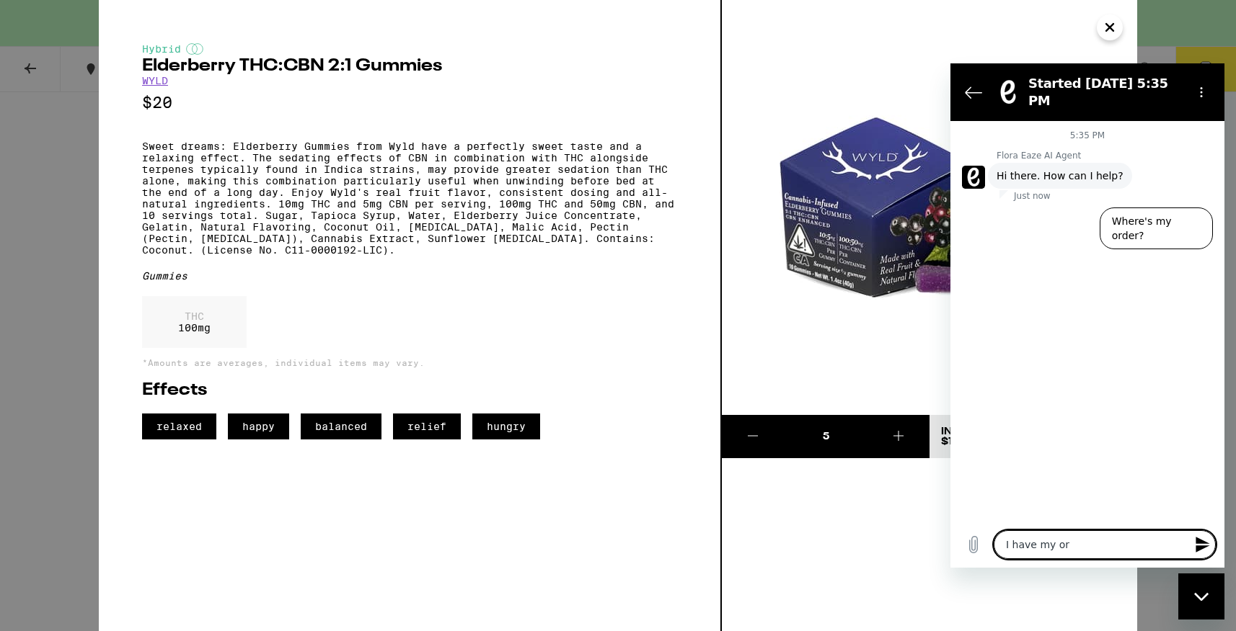
type textarea "I have my ord"
type textarea "x"
type textarea "I have my orde"
type textarea "x"
type textarea "I have my order"
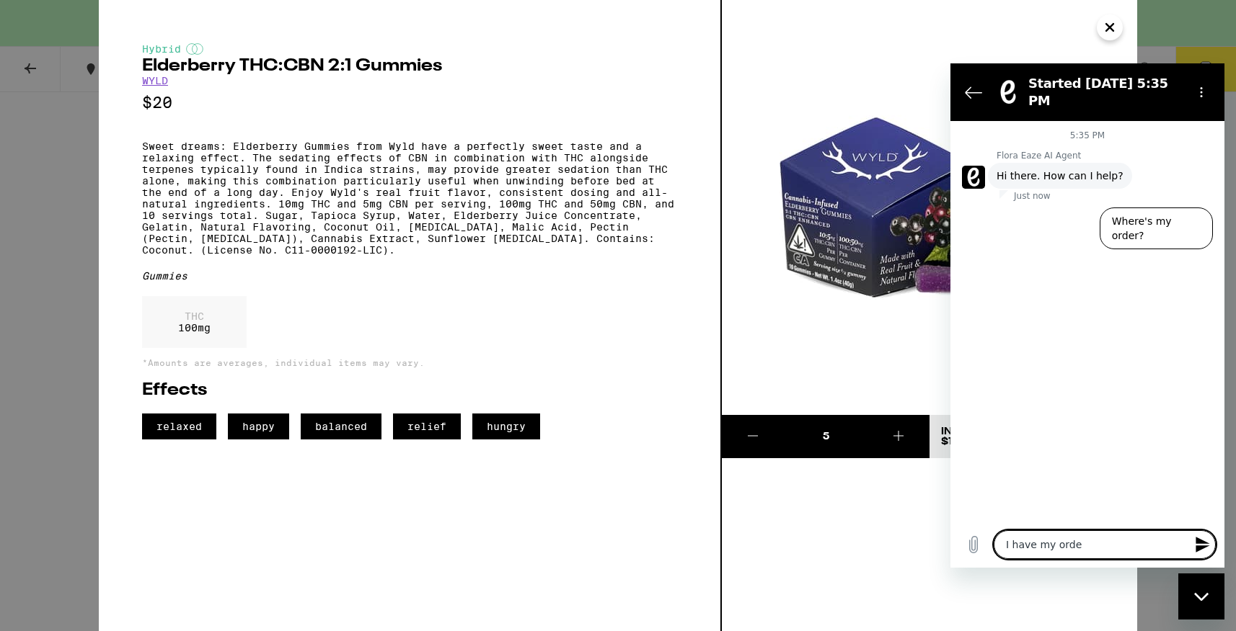
type textarea "x"
type textarea "I have my order"
type textarea "x"
type textarea "I have my order f"
type textarea "x"
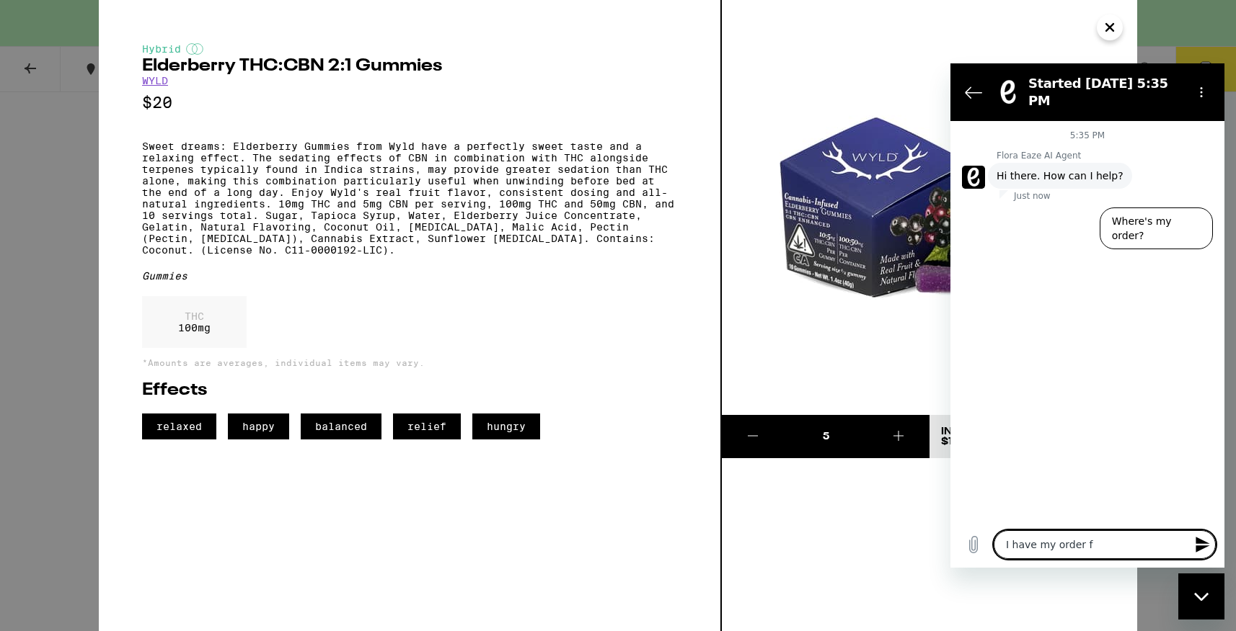
type textarea "I have my order fo"
type textarea "x"
type textarea "I have my order for"
type textarea "x"
type textarea "I have my order for"
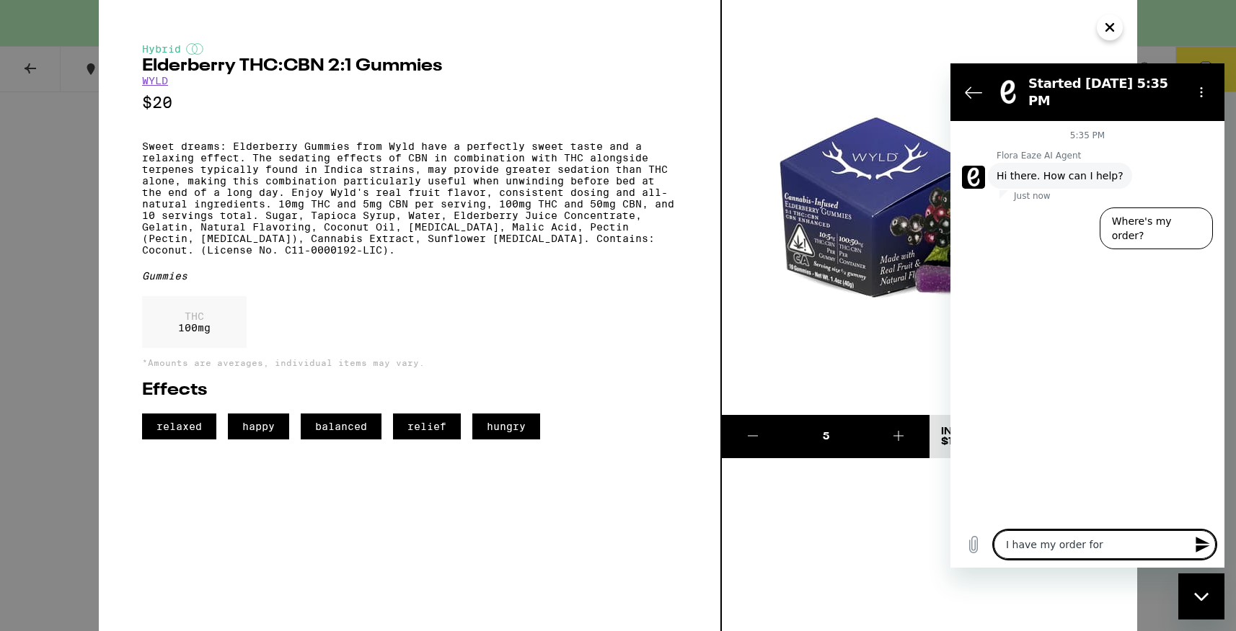
type textarea "x"
type textarea "I have my order for Elderberry THC:CBN 2:1 Gummies"
type textarea "x"
click at [1095, 533] on textarea "I have my order for Elderberry THC:CBN 2:1 Gummies" at bounding box center [1104, 539] width 222 height 42
type textarea "I have my order for 5Elderberry THC:CBN 2:1 Gummies"
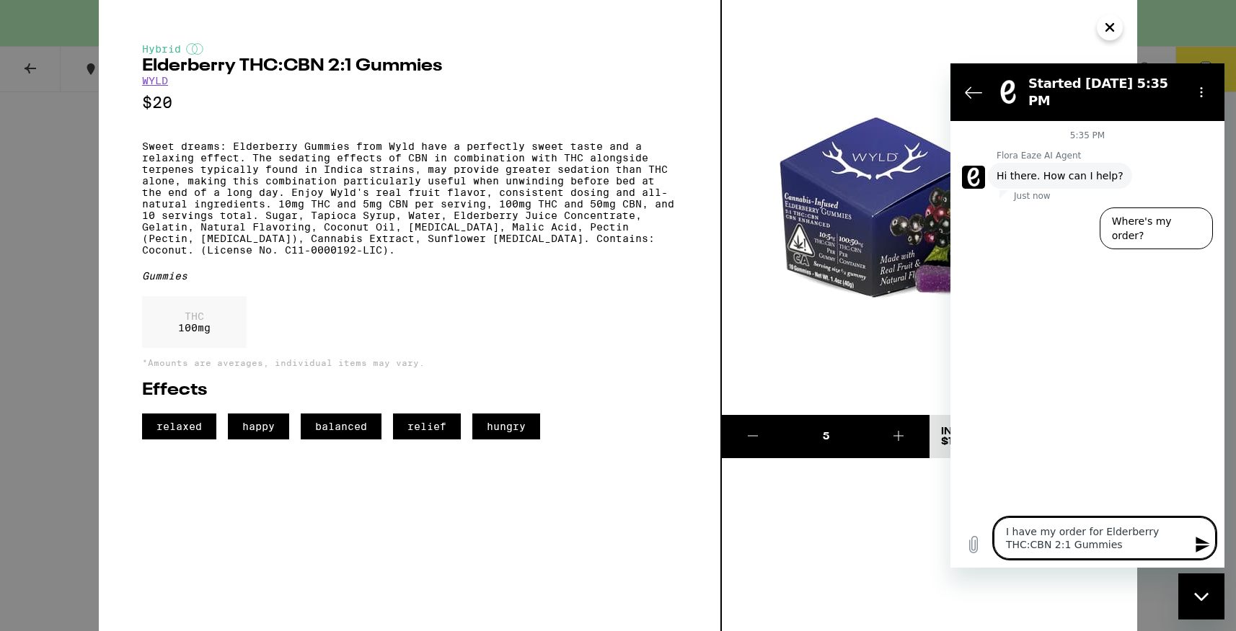
type textarea "x"
type textarea "I have my order for 5 Elderberry THC:CBN 2:1 Gummies"
type textarea "x"
click at [1130, 550] on textarea "I have my order for 5 Elderberry THC:CBN 2:1 Gummies" at bounding box center [1104, 539] width 222 height 42
type textarea "I have my order for 5 Elderberry THC:CBN 2:1 Gummies"
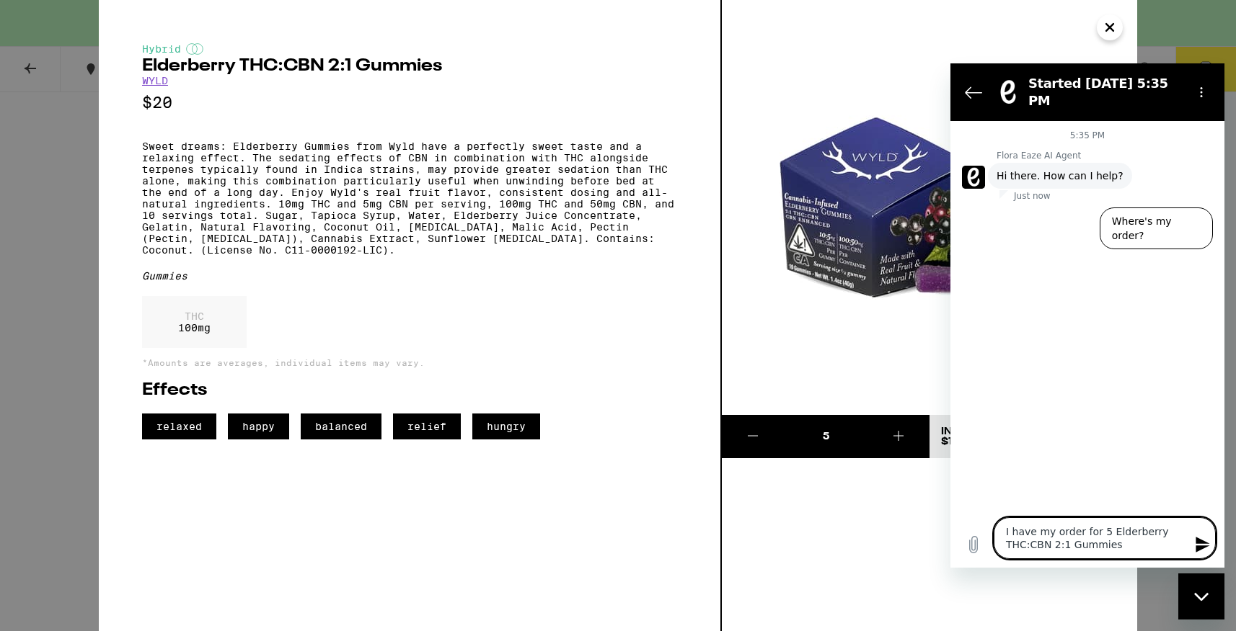
type textarea "x"
type textarea "I have my order for 5 Elderberry THC:CBN 2:1 Gummies b"
type textarea "x"
type textarea "I have my order for 5 Elderberry THC:CBN 2:1 Gummies bu"
type textarea "x"
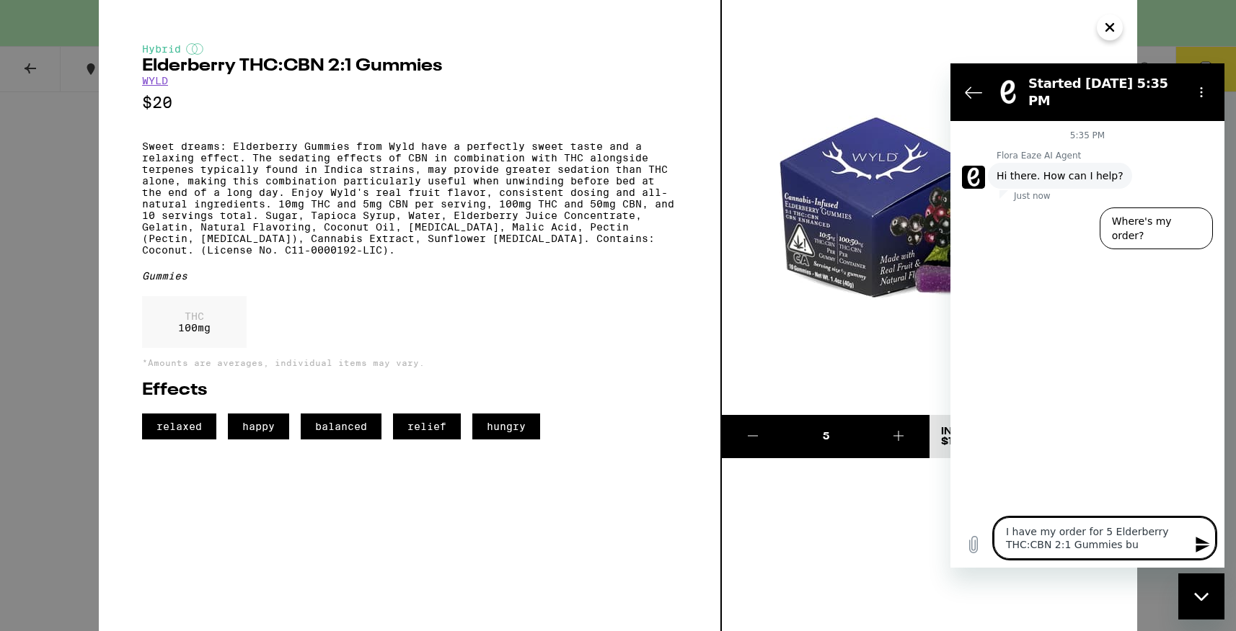
type textarea "I have my order for 5 Elderberry THC:CBN 2:1 Gummies but"
type textarea "x"
type textarea "I have my order for 5 Elderberry THC:CBN 2:1 Gummies but"
type textarea "x"
type textarea "I have my order for 5 Elderberry THC:CBN 2:1 Gummies but c"
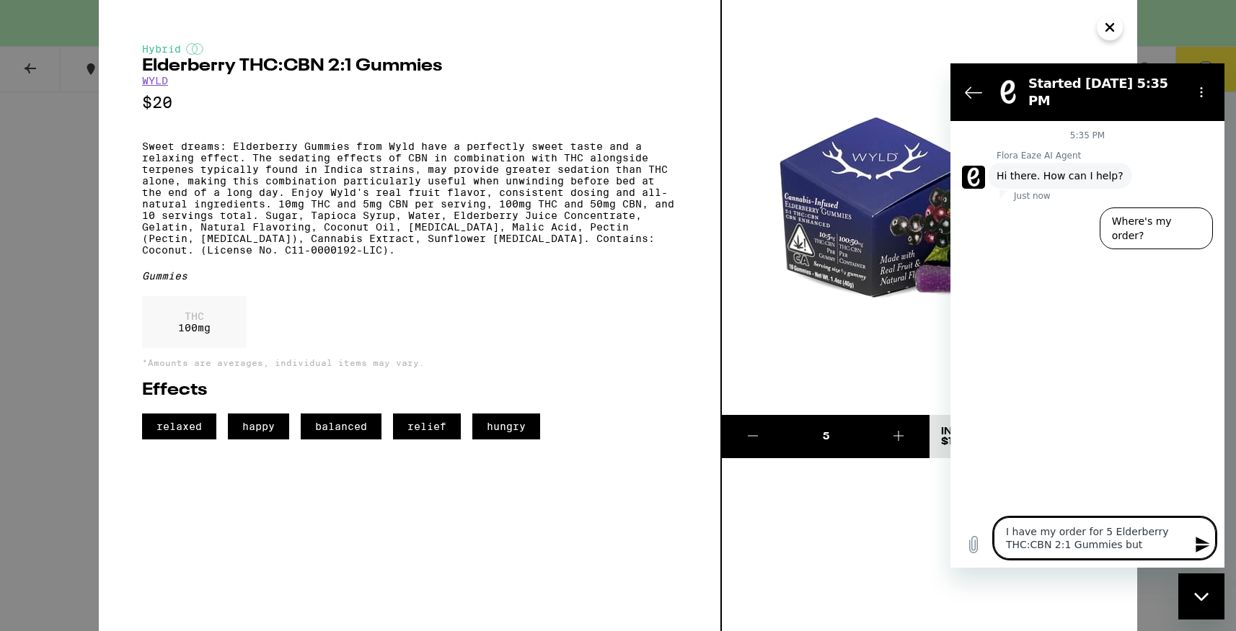
type textarea "x"
type textarea "I have my order for 5 Elderberry THC:CBN 2:1 Gummies but ca"
type textarea "x"
type textarea "I have my order for 5 Elderberry THC:CBN 2:1 Gummies but can"
type textarea "x"
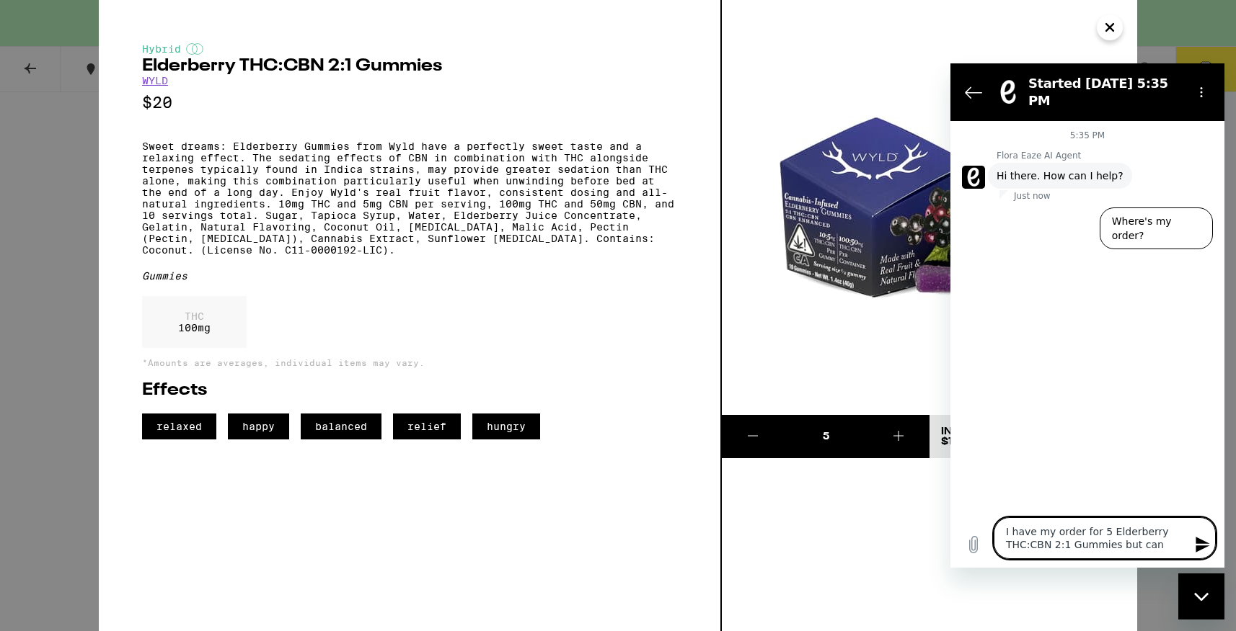
type textarea "I have my order for 5 Elderberry THC:CBN 2:1 Gummies but can'"
type textarea "x"
type textarea "I have my order for 5 Elderberry THC:CBN 2:1 Gummies but can't"
type textarea "x"
type textarea "I have my order for 5 Elderberry THC:CBN 2:1 Gummies but can't"
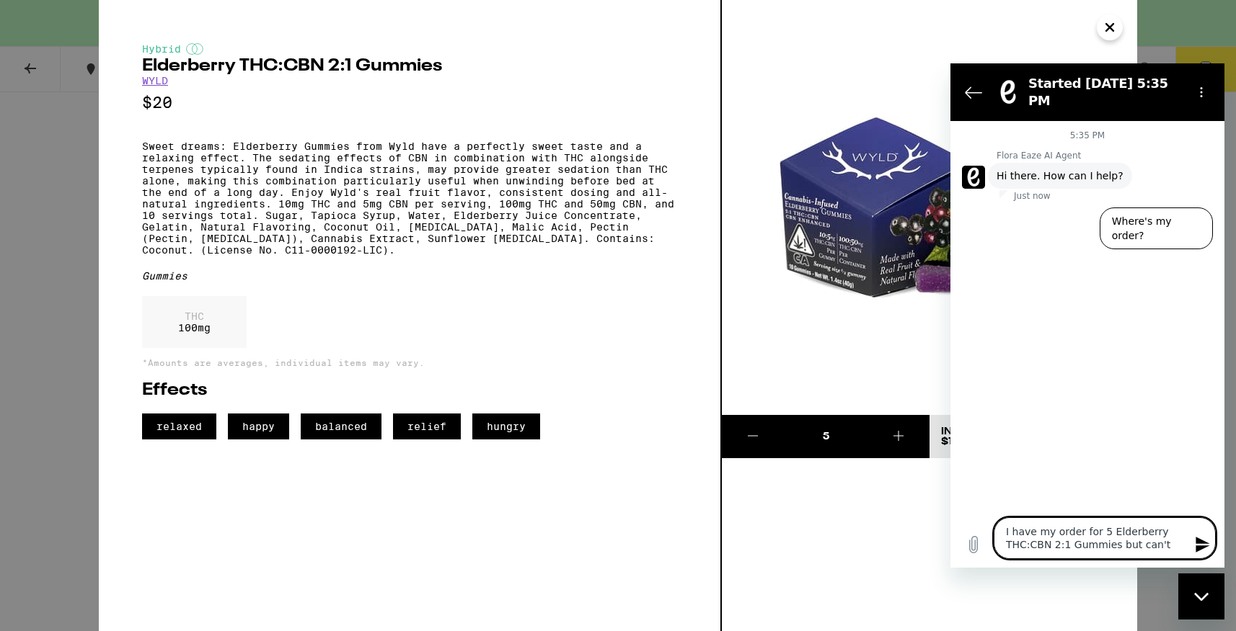
type textarea "x"
type textarea "I have my order for 5 Elderberry THC:CBN 2:1 Gummies but can't f"
type textarea "x"
type textarea "I have my order for 5 Elderberry THC:CBN 2:1 Gummies but can't fi"
type textarea "x"
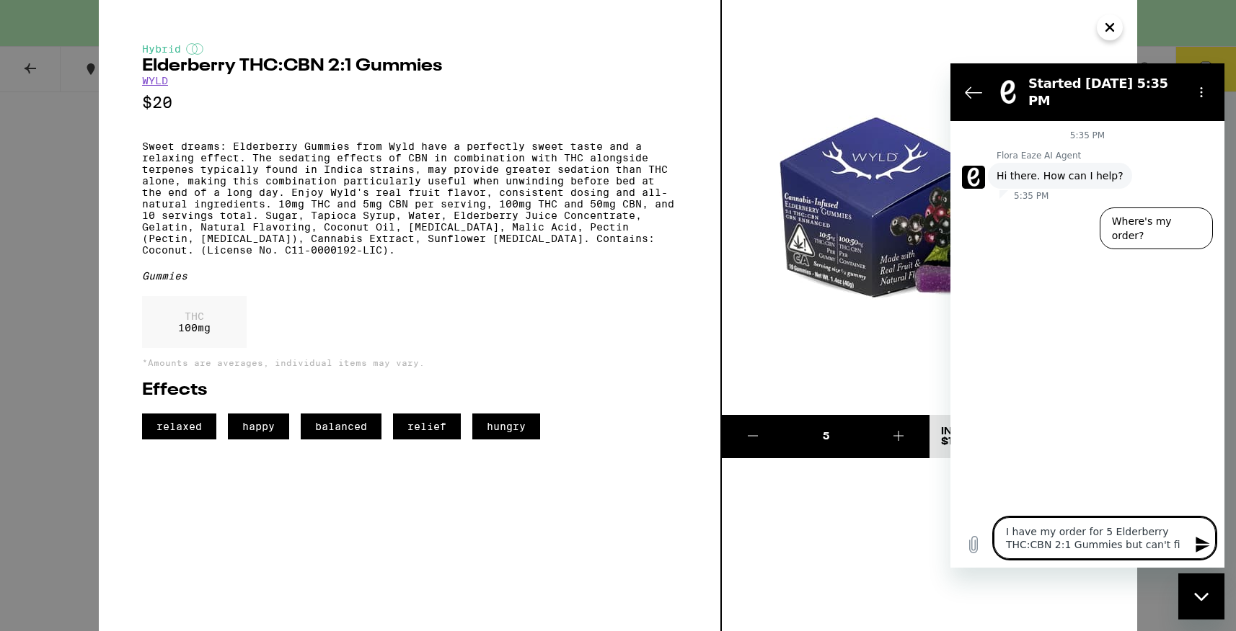
type textarea "I have my order for 5 Elderberry THC:CBN 2:1 Gummies but can't fin"
type textarea "x"
type textarea "I have my order for 5 Elderberry THC:CBN 2:1 Gummies but can't find"
type textarea "x"
type textarea "I have my order for 5 Elderberry THC:CBN 2:1 Gummies but can't find"
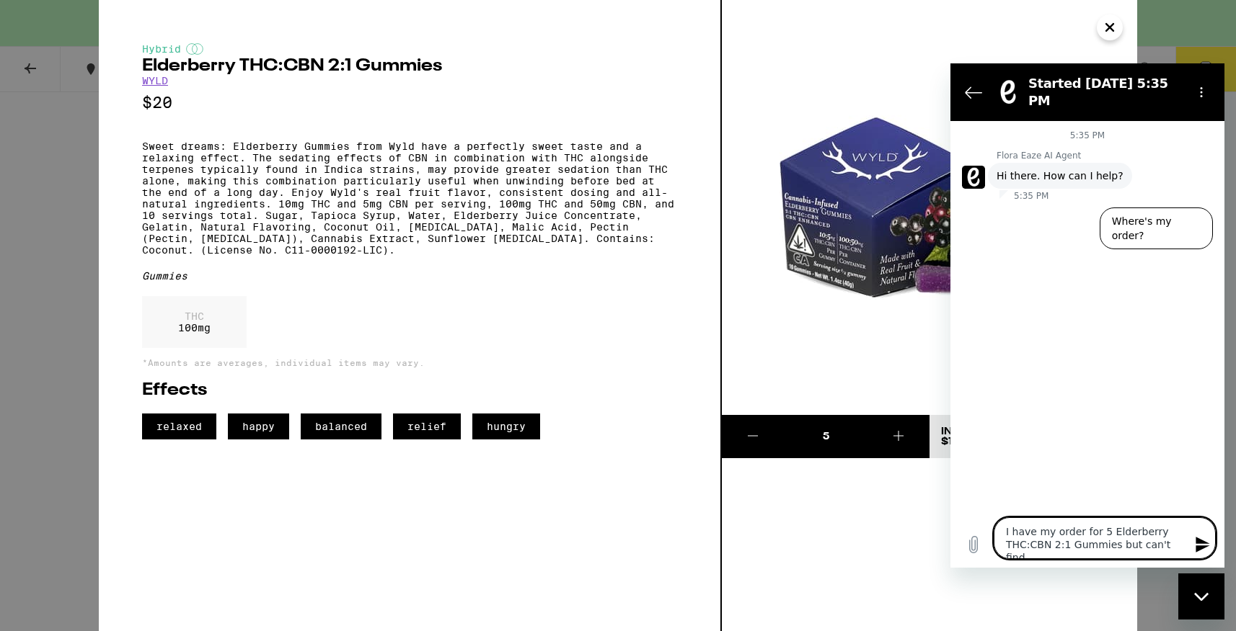
type textarea "x"
type textarea "I have my order for 5 Elderberry THC:CBN 2:1 Gummies but can't find t"
type textarea "x"
type textarea "I have my order for 5 Elderberry THC:CBN 2:1 Gummies but can't find th"
type textarea "x"
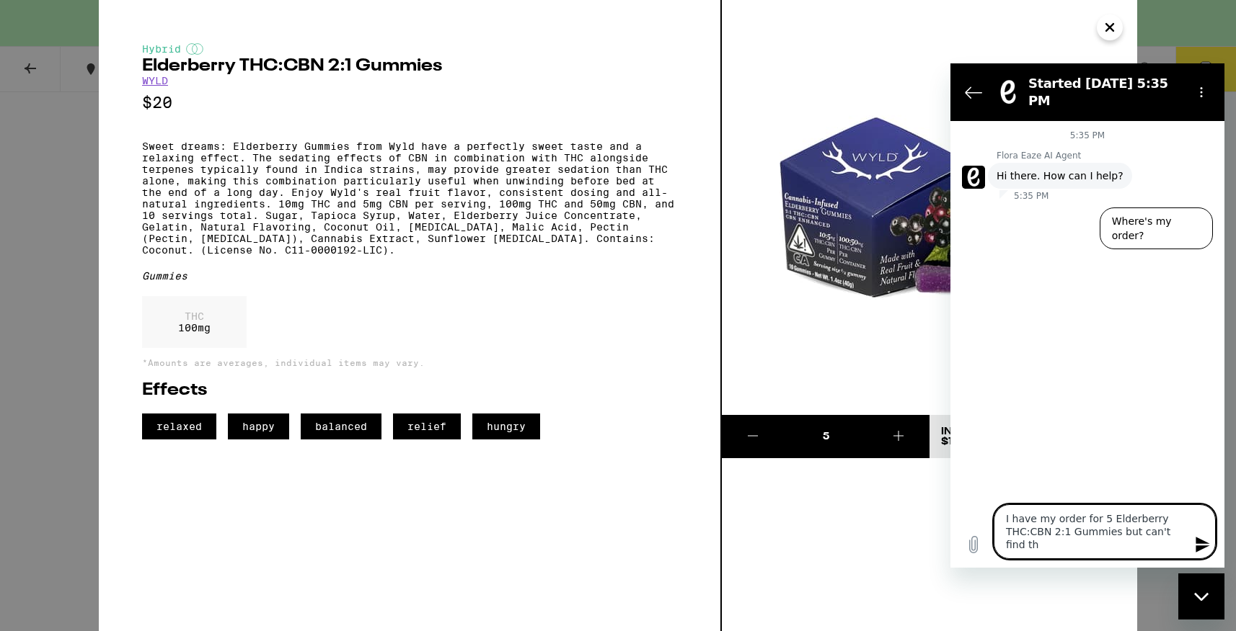
type textarea "I have my order for 5 Elderberry THC:CBN 2:1 Gummies but can't find the"
type textarea "x"
type textarea "I have my order for 5 Elderberry THC:CBN 2:1 Gummies but can't find the"
type textarea "x"
type textarea "I have my order for 5 Elderberry THC:CBN 2:1 Gummies but can't find the b"
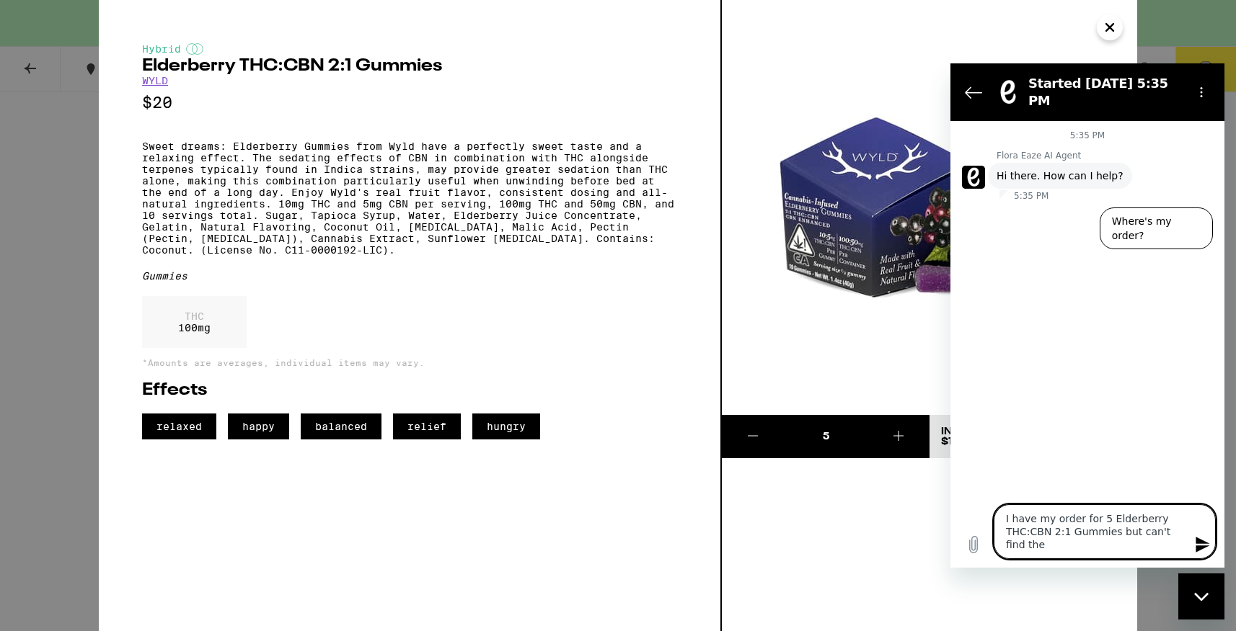
type textarea "x"
type textarea "I have my order for 5 Elderberry THC:CBN 2:1 Gummies but can't find the bu"
type textarea "x"
type textarea "I have my order for 5 Elderberry THC:CBN 2:1 Gummies but can't find the but"
type textarea "x"
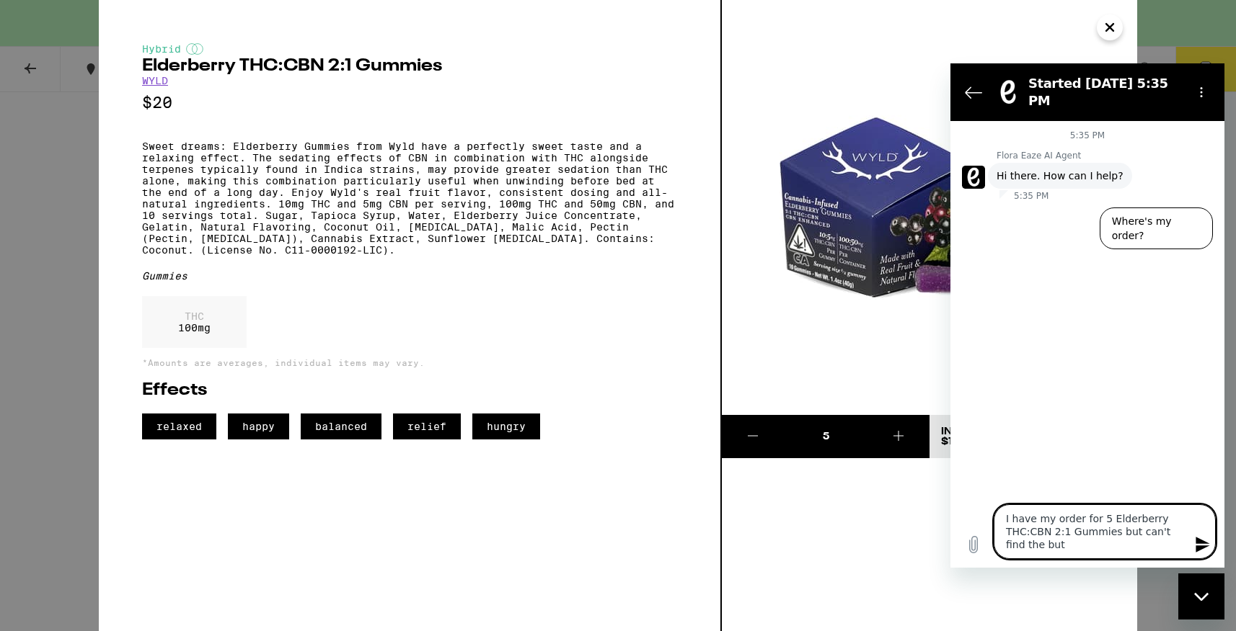
type textarea "I have my order for 5 Elderberry THC:CBN 2:1 Gummies but can't find the butt"
type textarea "x"
type textarea "I have my order for 5 Elderberry THC:CBN 2:1 Gummies but can't find the butto"
type textarea "x"
type textarea "I have my order for 5 Elderberry THC:CBN 2:1 Gummies but can't find the button"
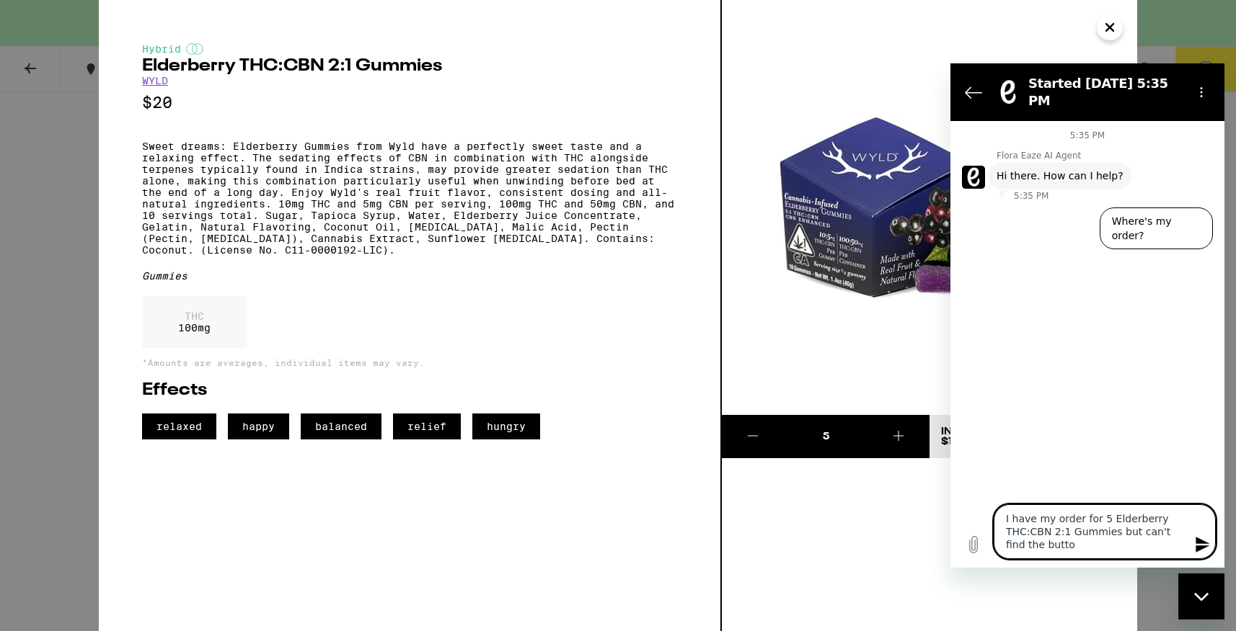
type textarea "x"
type textarea "I have my order for 5 Elderberry THC:CBN 2:1 Gummies but can't find the button"
type textarea "x"
type textarea "I have my order for 5 Elderberry THC:CBN 2:1 Gummies but can't find the button t"
type textarea "x"
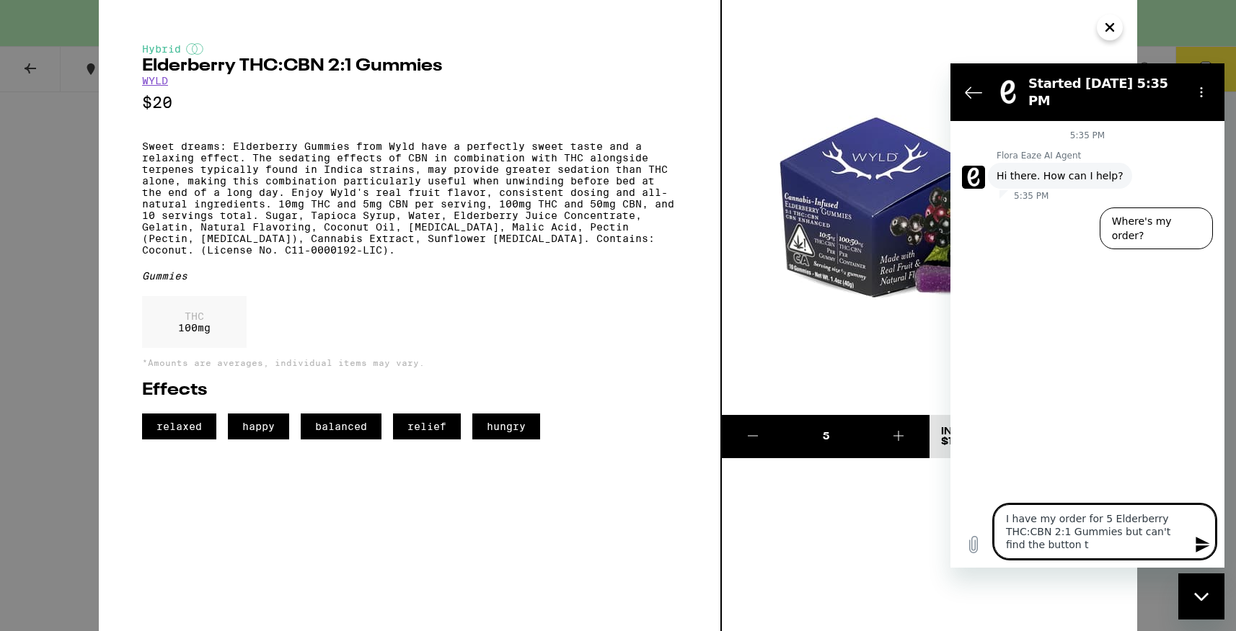
type textarea "I have my order for 5 Elderberry THC:CBN 2:1 Gummies but can't find the button …"
type textarea "x"
type textarea "I have my order for 5 Elderberry THC:CBN 2:1 Gummies but can't find the button …"
type textarea "x"
type textarea "I have my order for 5 Elderberry THC:CBN 2:1 Gummies but can't find the button …"
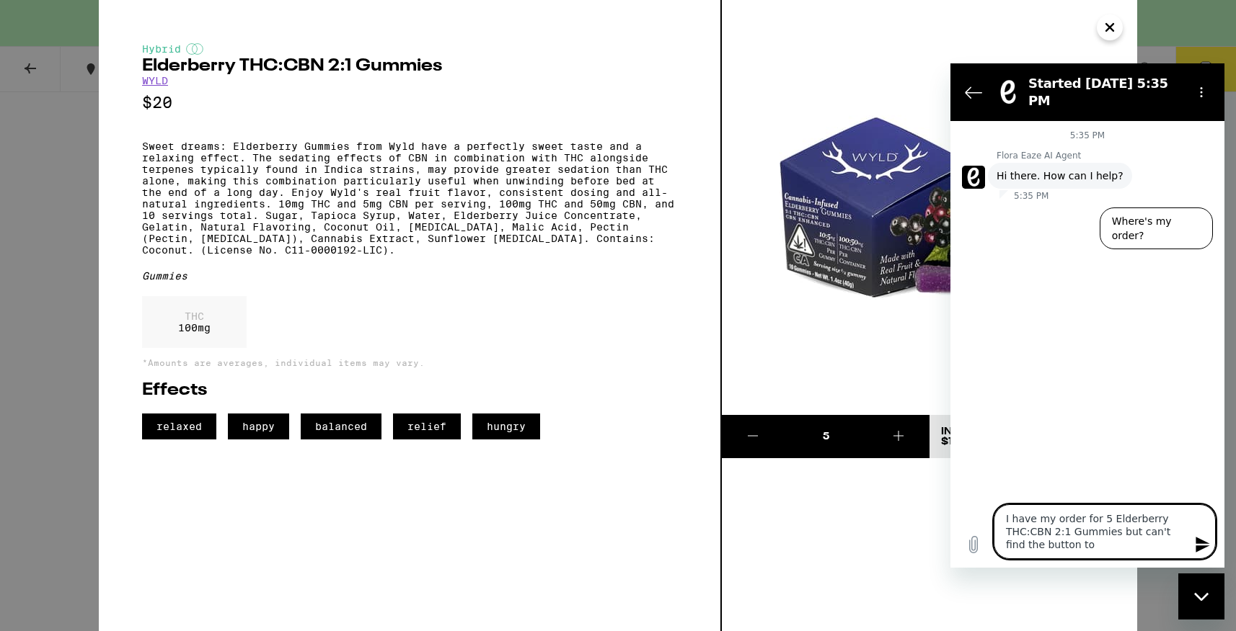
type textarea "x"
type textarea "I have my order for 5 Elderberry THC:CBN 2:1 Gummies but can't find the button …"
type textarea "x"
type textarea "I have my order for 5 Elderberry THC:CBN 2:1 Gummies but can't find the button …"
type textarea "x"
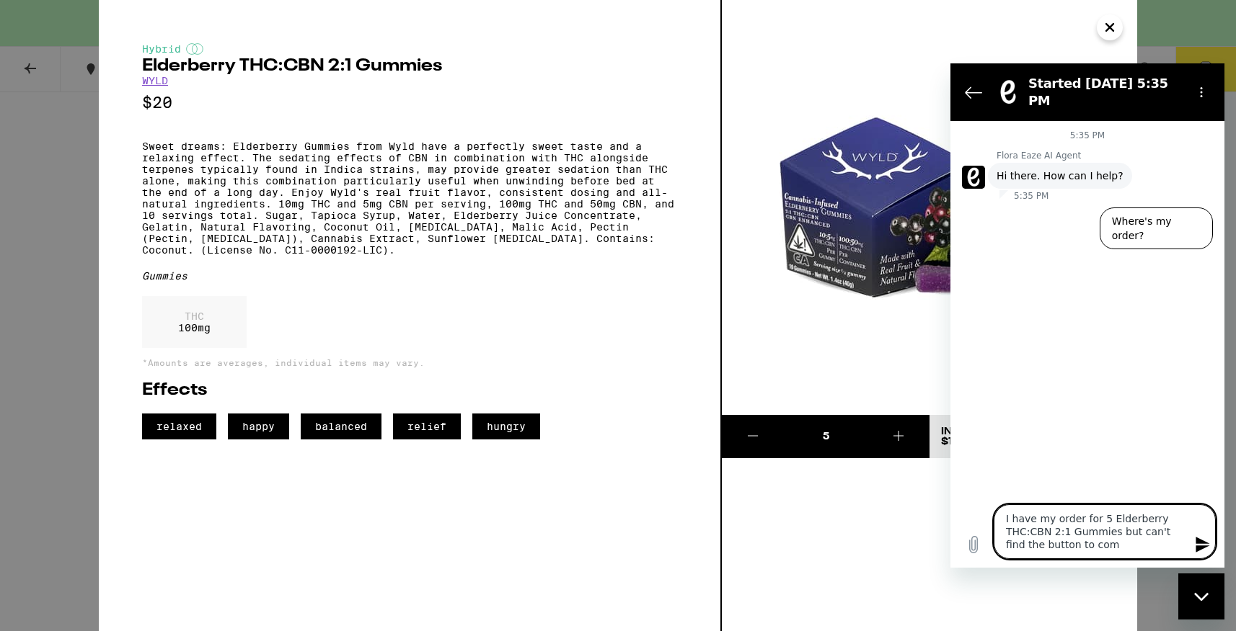
type textarea "I have my order for 5 Elderberry THC:CBN 2:1 Gummies but can't find the button …"
type textarea "x"
type textarea "I have my order for 5 Elderberry THC:CBN 2:1 Gummies but can't find the button …"
type textarea "x"
type textarea "I have my order for 5 Elderberry THC:CBN 2:1 Gummies but can't find the button …"
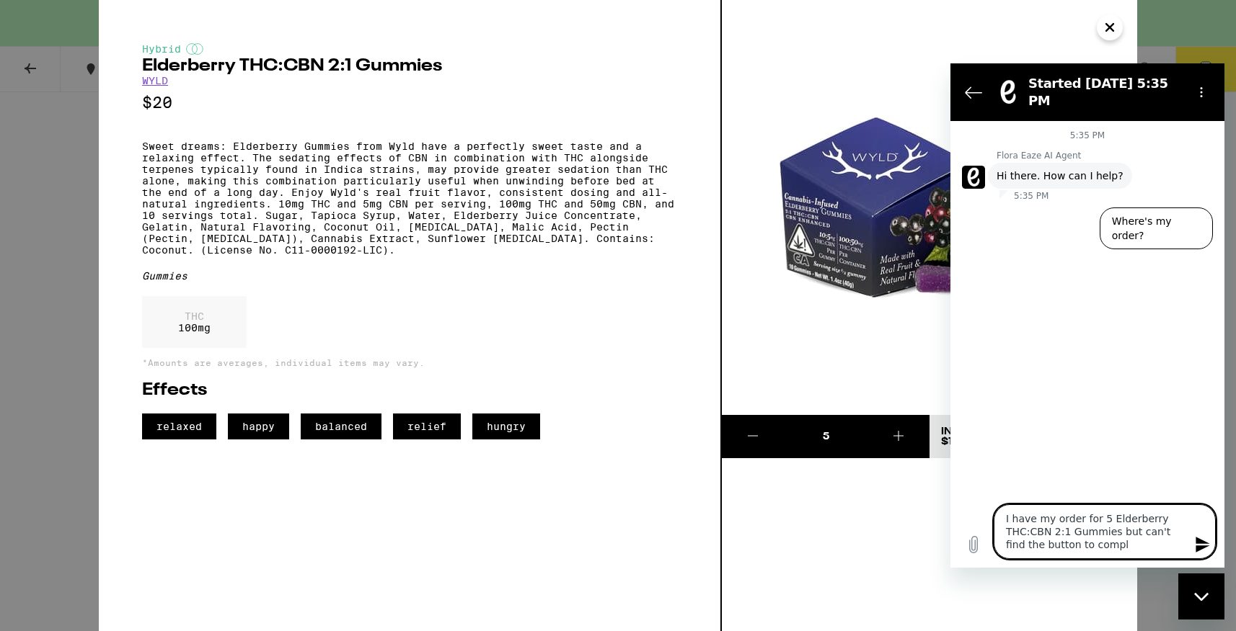
type textarea "x"
type textarea "I have my order for 5 Elderberry THC:CBN 2:1 Gummies but can't find the button …"
type textarea "x"
type textarea "I have my order for 5 Elderberry THC:CBN 2:1 Gummies but can't find the button …"
type textarea "x"
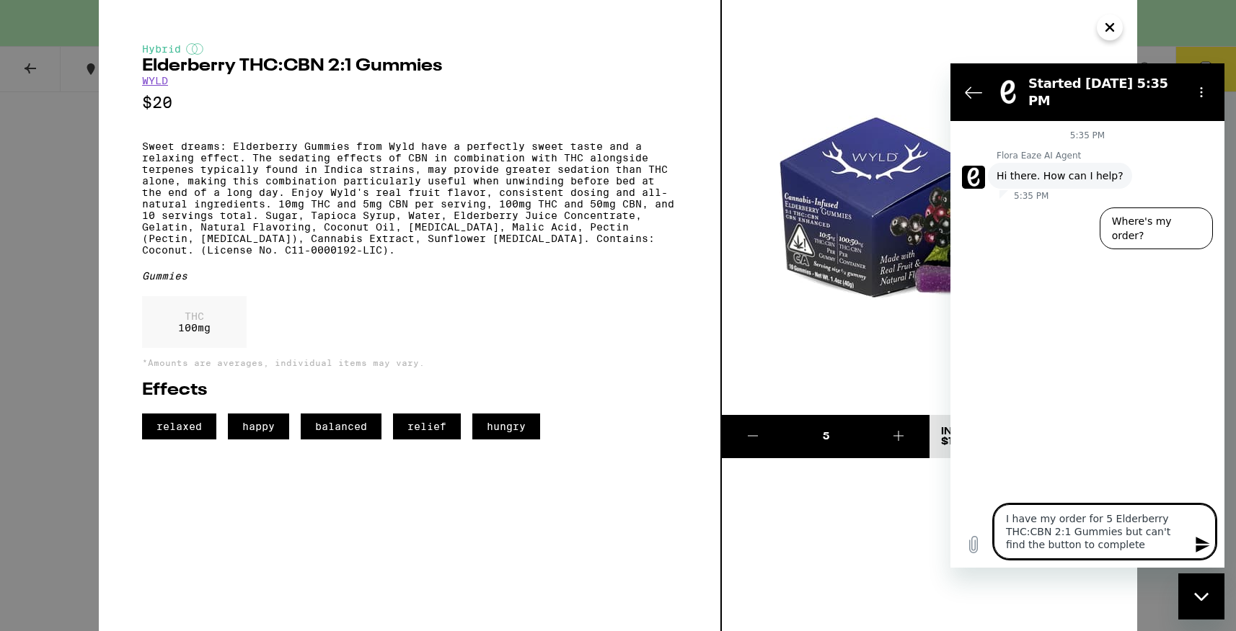
type textarea "I have my order for 5 Elderberry THC:CBN 2:1 Gummies but can't find the button …"
type textarea "x"
type textarea "I have my order for 5 Elderberry THC:CBN 2:1 Gummies but can't find the button …"
type textarea "x"
type textarea "I have my order for 5 Elderberry THC:CBN 2:1 Gummies but can't find the button …"
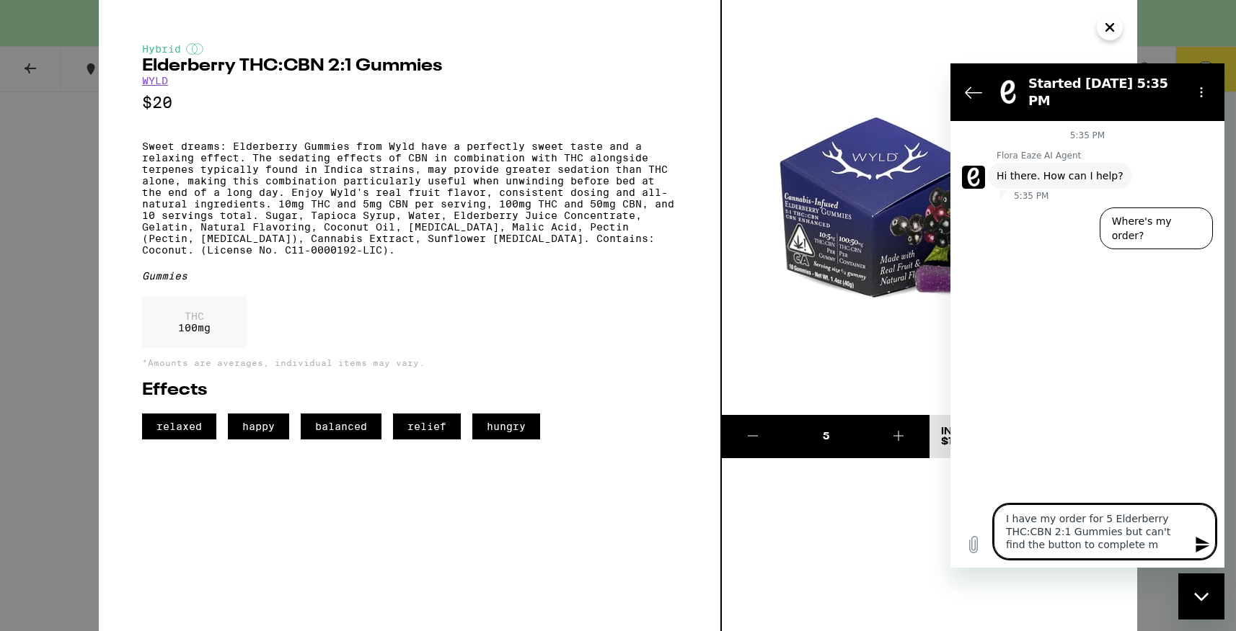
type textarea "x"
type textarea "I have my order for 5 Elderberry THC:CBN 2:1 Gummies but can't find the button …"
type textarea "x"
type textarea "I have my order for 5 Elderberry THC:CBN 2:1 Gummies but can't find the button …"
type textarea "x"
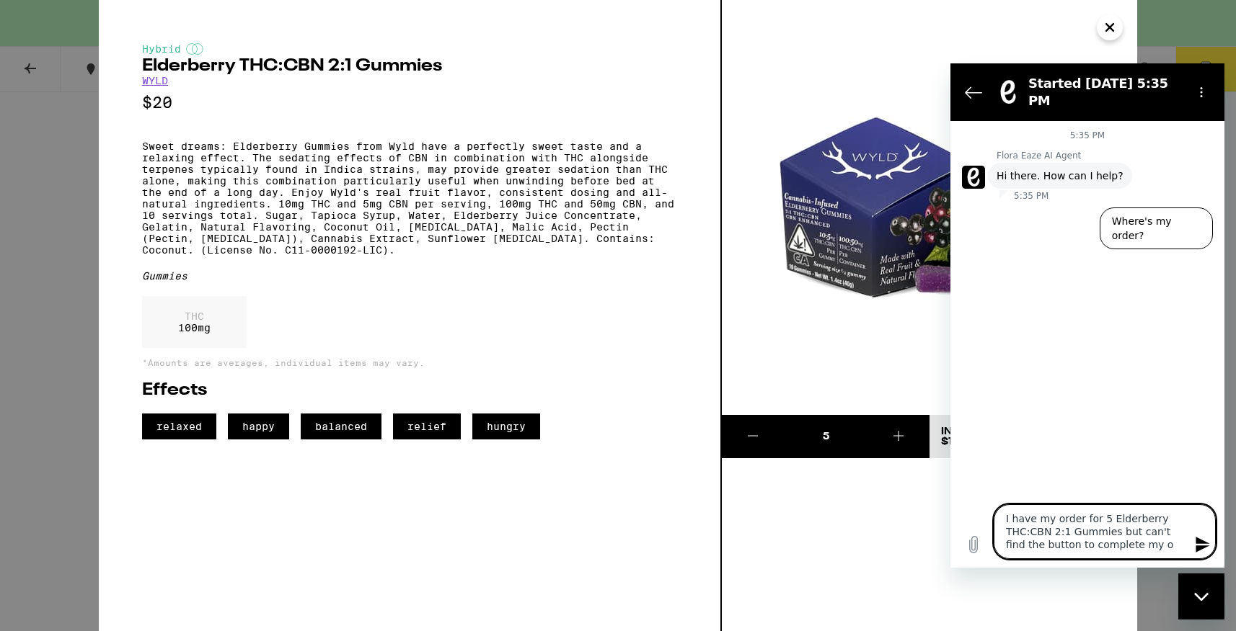
type textarea "I have my order for 5 Elderberry THC:CBN 2:1 Gummies but can't find the button …"
type textarea "x"
type textarea "I have my order for 5 Elderberry THC:CBN 2:1 Gummies but can't find the button …"
type textarea "x"
type textarea "I have my order for 5 Elderberry THC:CBN 2:1 Gummies but can't find the button …"
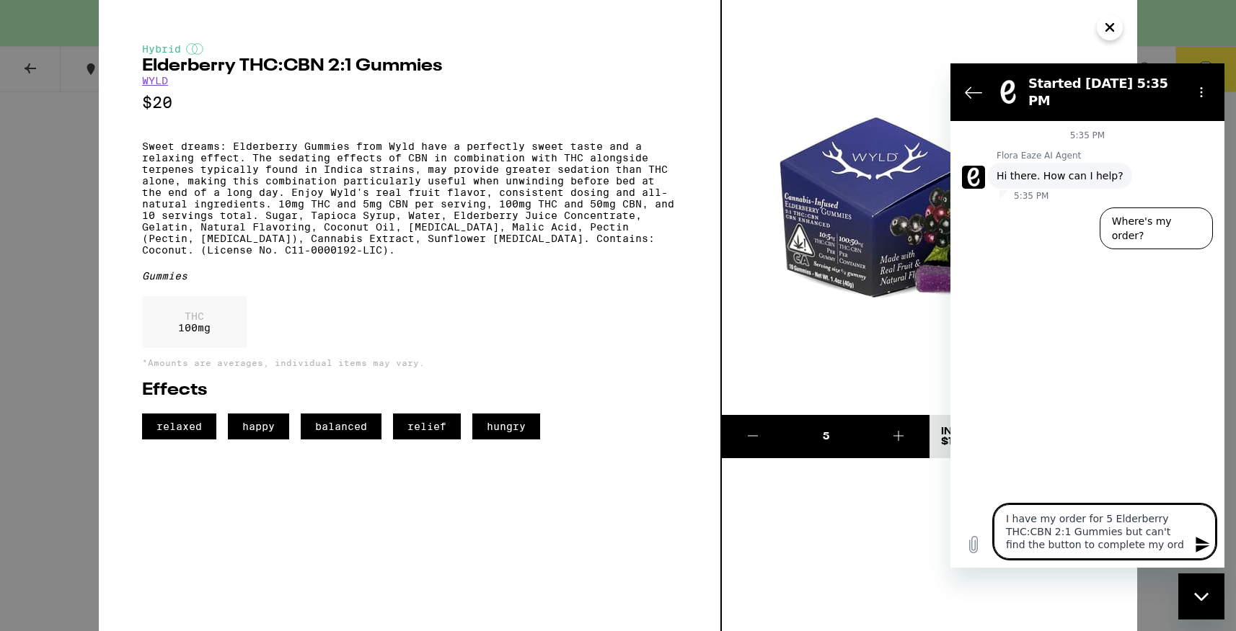
type textarea "x"
type textarea "I have my order for 5 Elderberry THC:CBN 2:1 Gummies but can't find the button …"
type textarea "x"
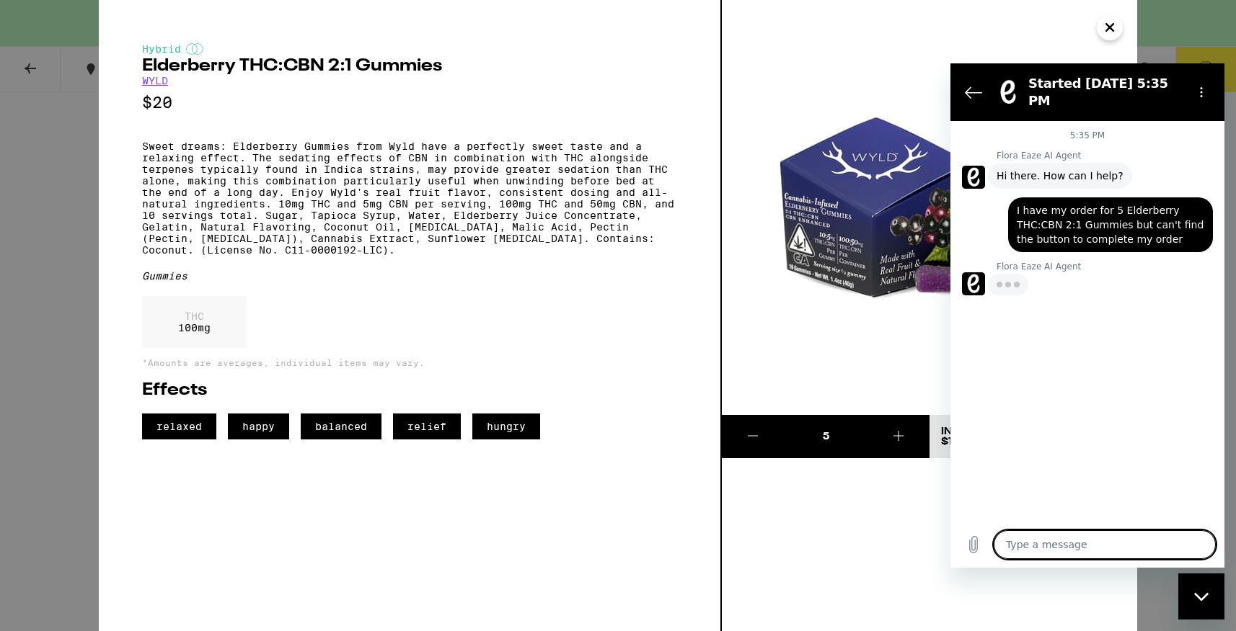
type textarea "x"
click at [1149, 292] on span "Sorry I couldn't answer your question. Please click on "Talk to a human" to be …" at bounding box center [1082, 309] width 173 height 58
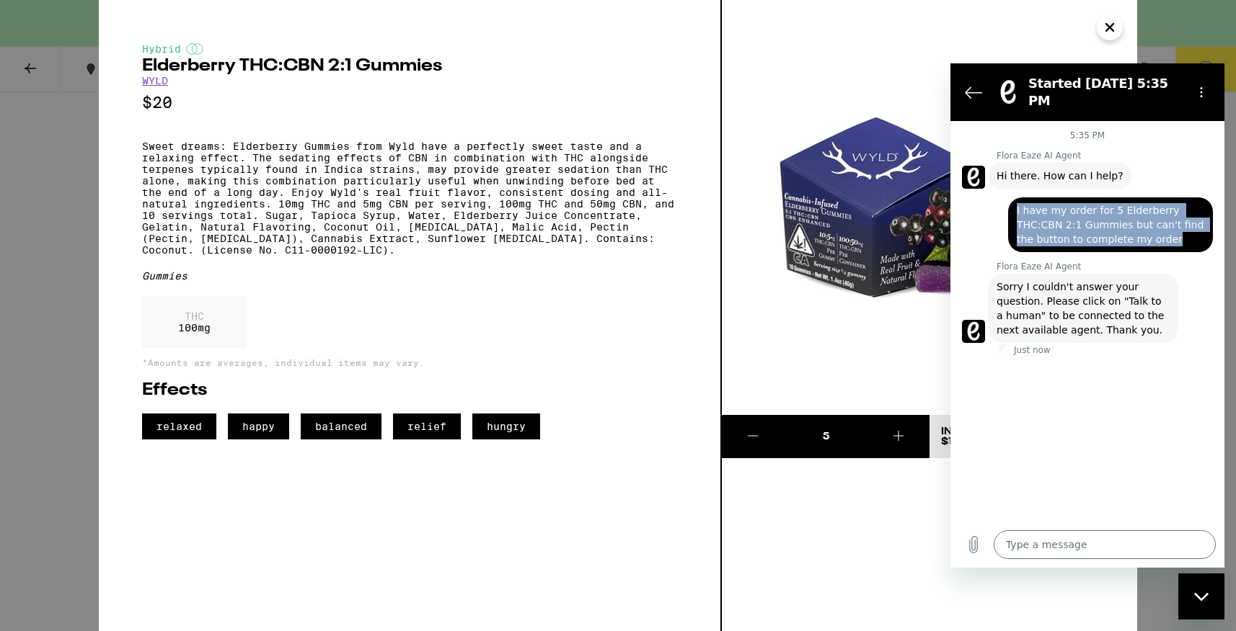
drag, startPoint x: 1018, startPoint y: 202, endPoint x: 1176, endPoint y: 234, distance: 161.7
click at [1176, 234] on span "I have my order for 5 Elderberry THC:CBN 2:1 Gummies but can't find the button …" at bounding box center [1109, 224] width 187 height 43
copy span "I have my order for 5 Elderberry THC:CBN 2:1 Gummies but can't find the button …"
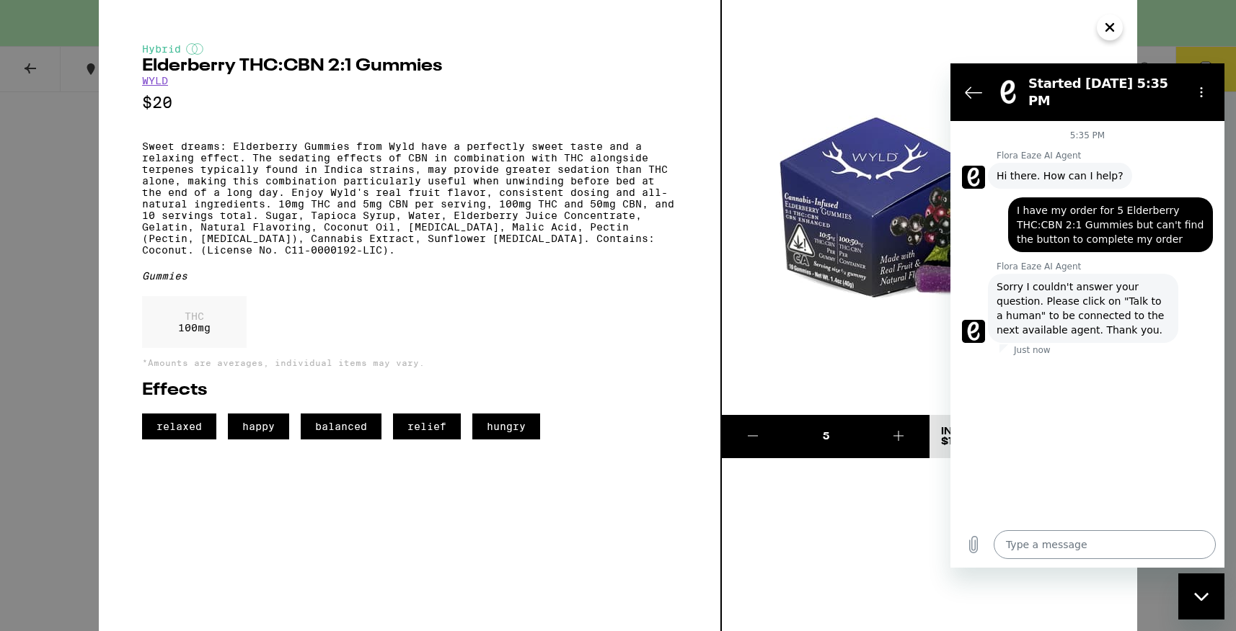
click at [1008, 544] on textarea at bounding box center [1104, 545] width 222 height 29
type textarea "t"
type textarea "x"
type textarea "ta"
type textarea "x"
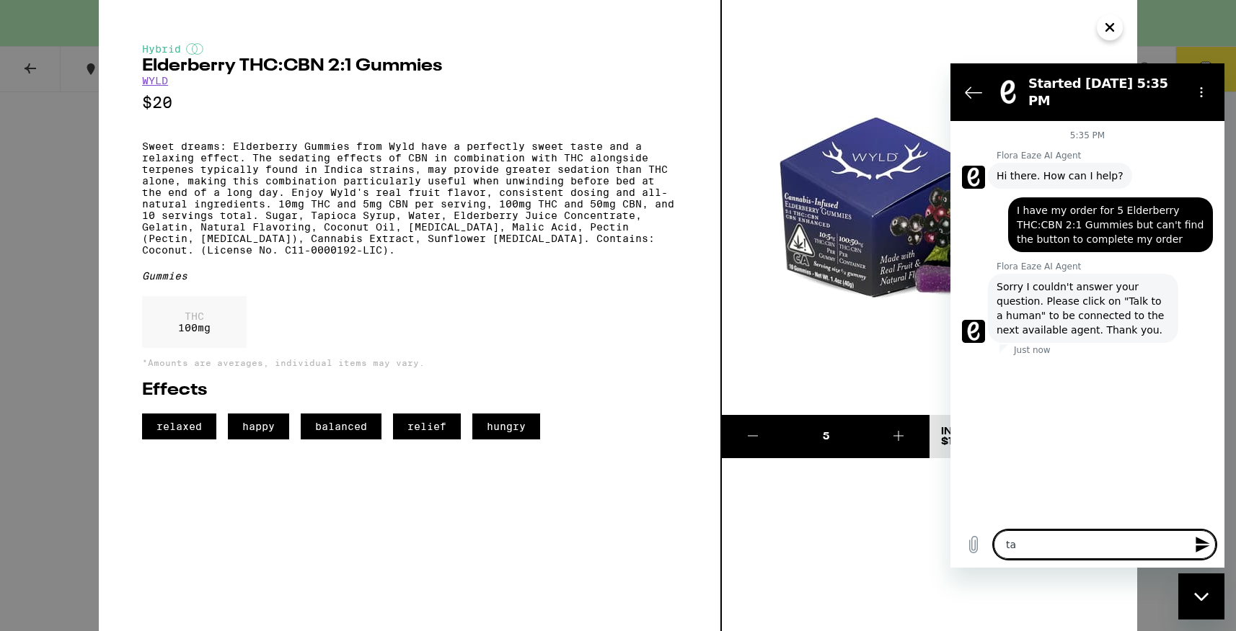
type textarea "tal"
type textarea "x"
type textarea "talk"
type textarea "x"
type textarea "talk"
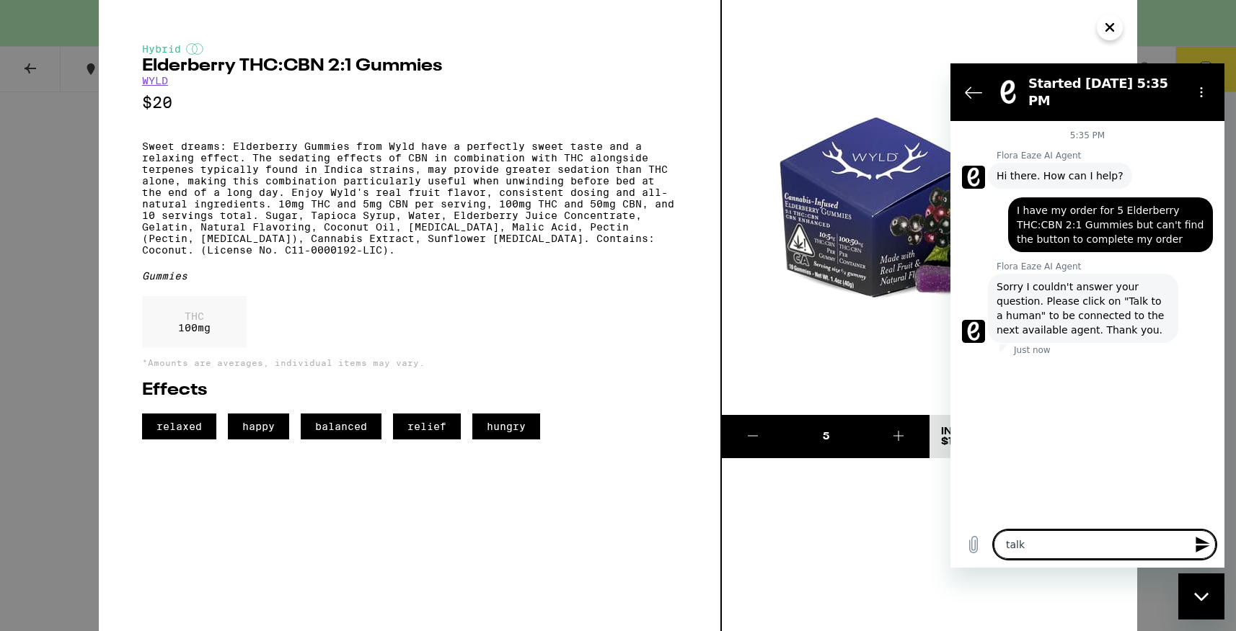
type textarea "x"
type textarea "talk t"
type textarea "x"
type textarea "talk to"
type textarea "x"
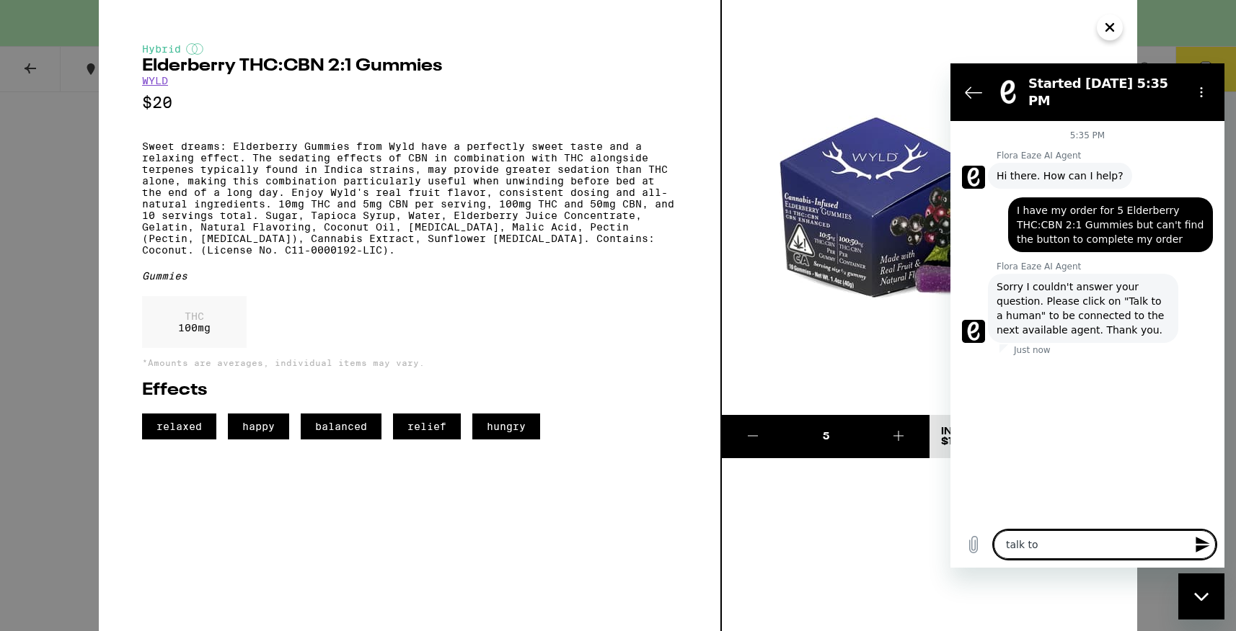
type textarea "talk to"
type textarea "x"
type textarea "talk to a"
type textarea "x"
type textarea "talk to a"
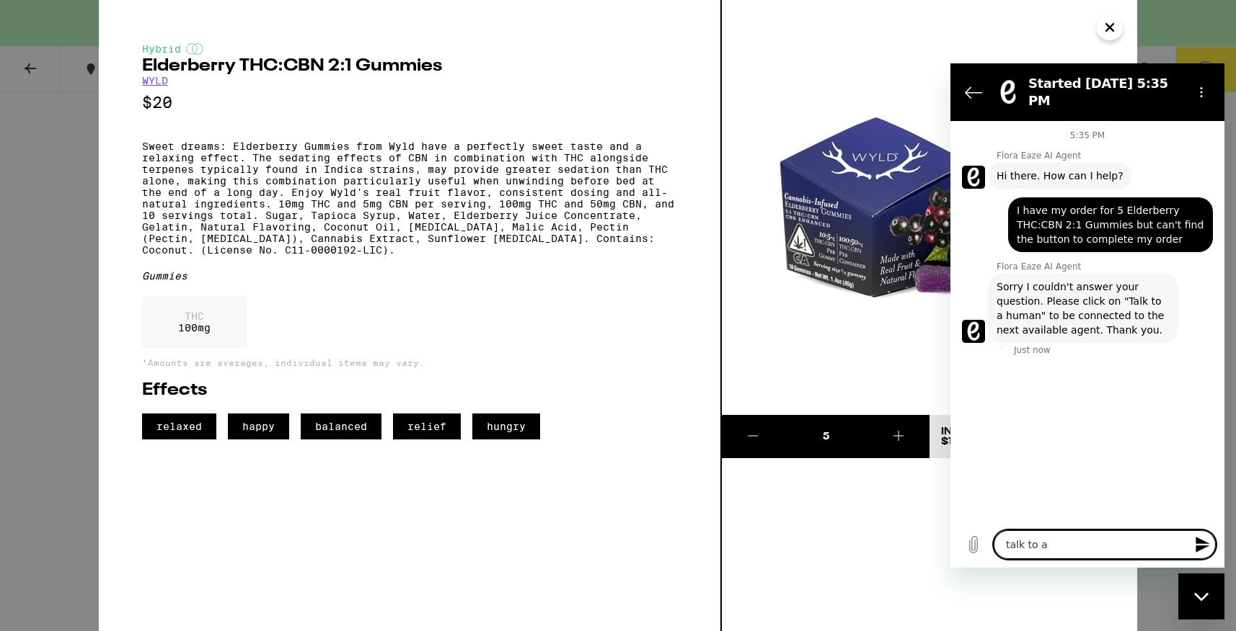
type textarea "x"
type textarea "talk to a l"
type textarea "x"
type textarea "talk to a li"
type textarea "x"
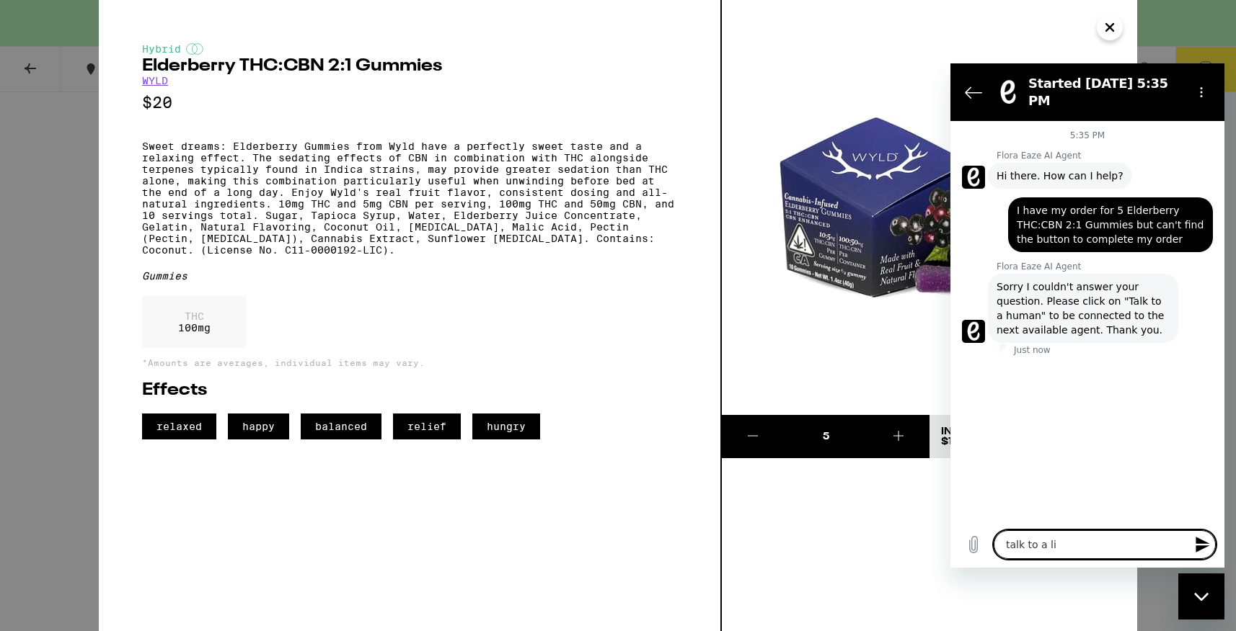
type textarea "talk to a liv"
type textarea "x"
type textarea "talk to a live"
type textarea "x"
type textarea "talk to a liv"
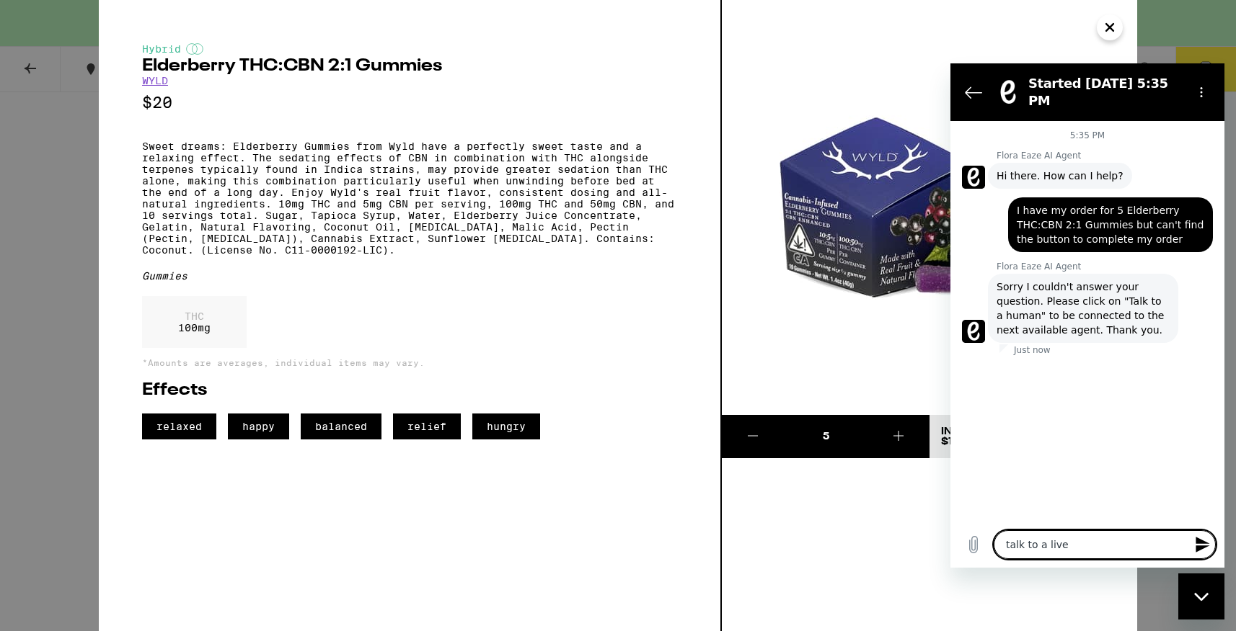
type textarea "x"
type textarea "talk to a li"
type textarea "x"
type textarea "talk to a l"
type textarea "x"
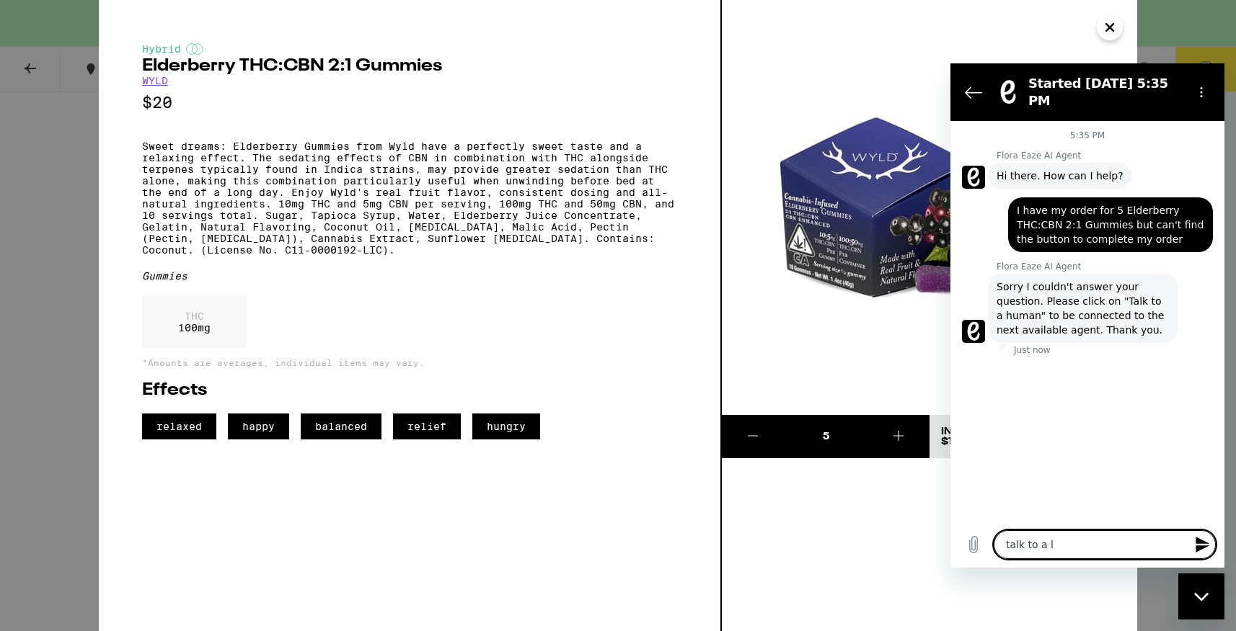
type textarea "talk to a"
type textarea "x"
type textarea "talk to a h"
type textarea "x"
type textarea "talk to a hu"
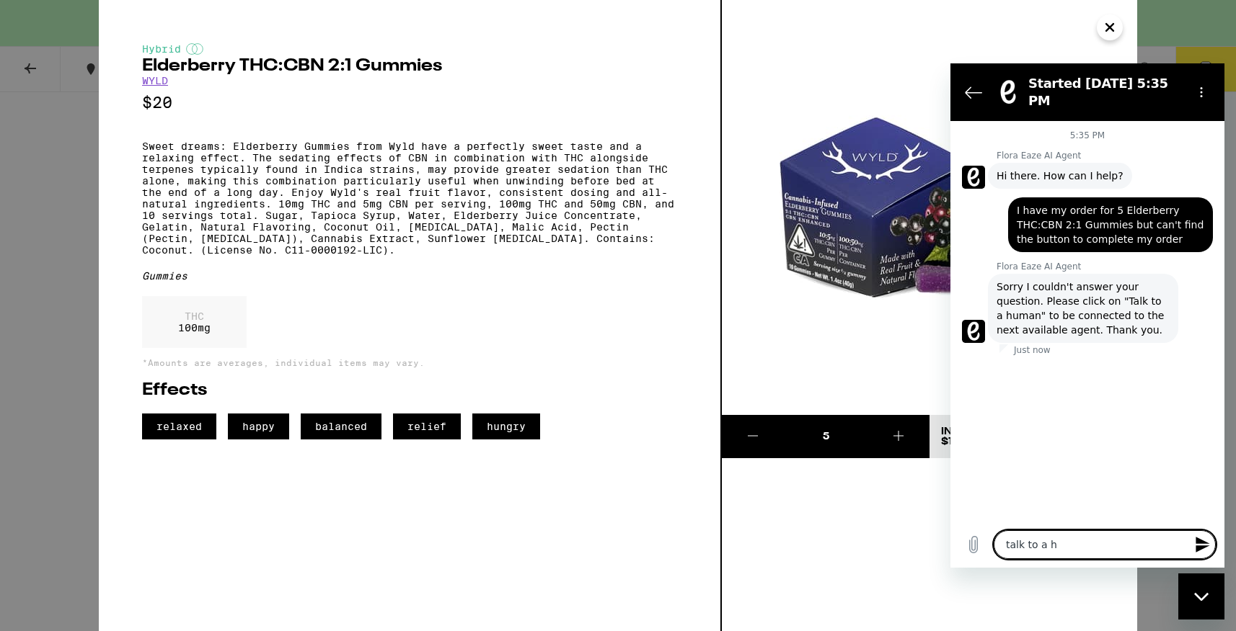
type textarea "x"
type textarea "talk to a hum"
type textarea "x"
type textarea "talk to a huma"
type textarea "x"
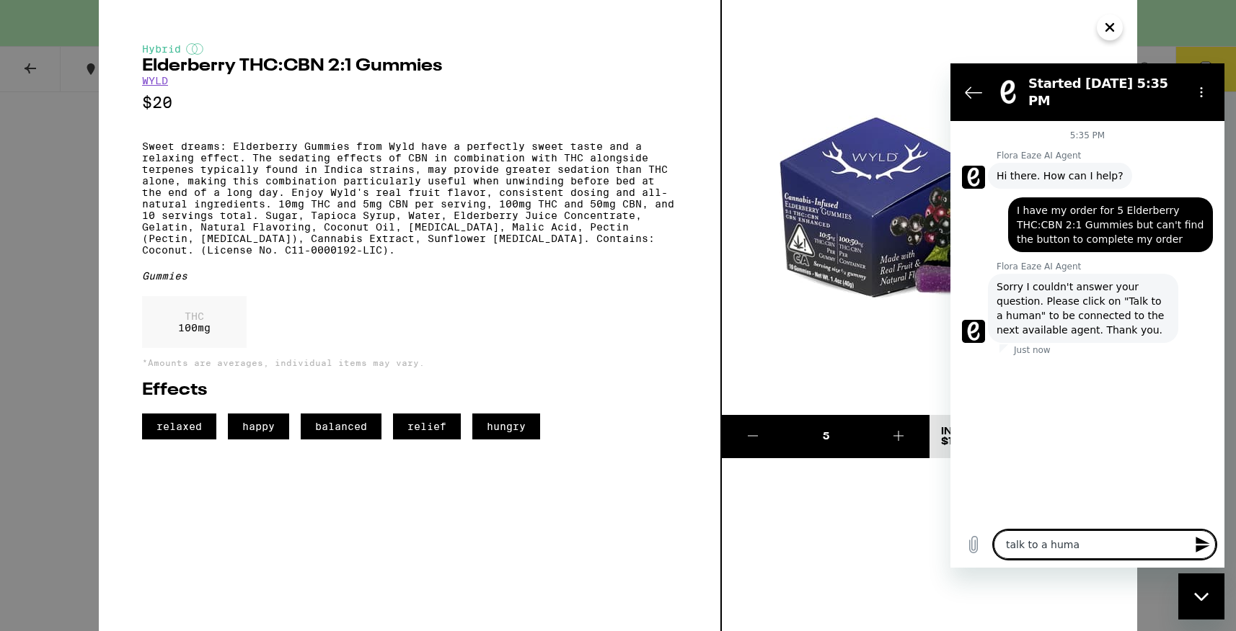
type textarea "talk to a human"
type textarea "x"
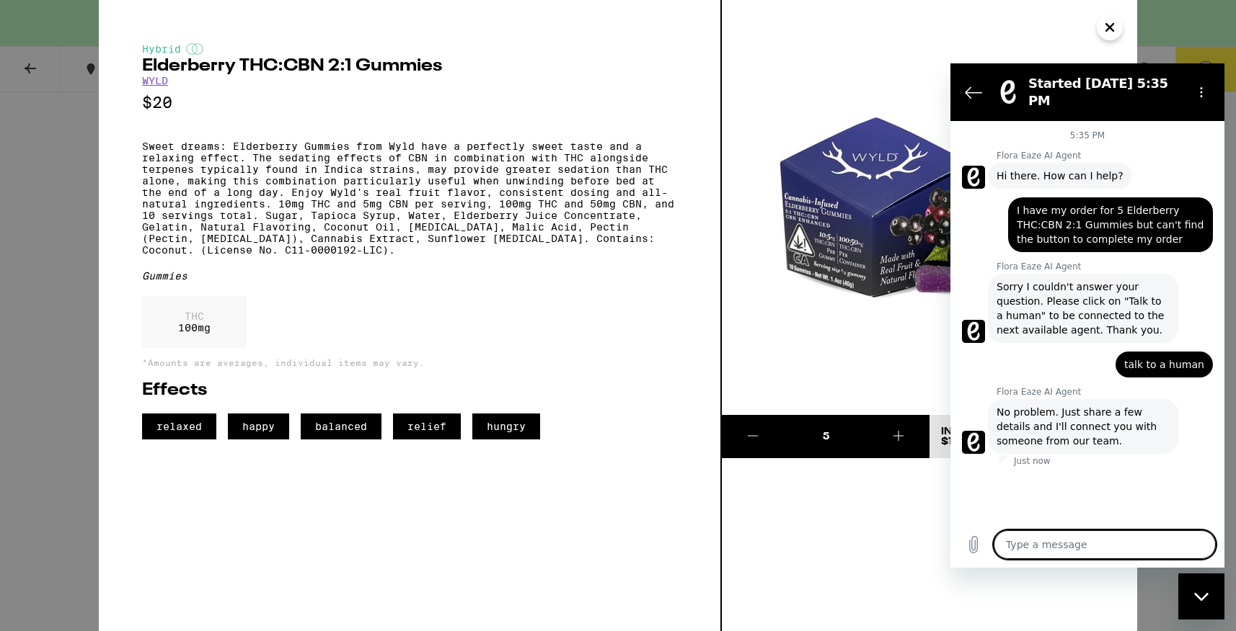
type textarea "x"
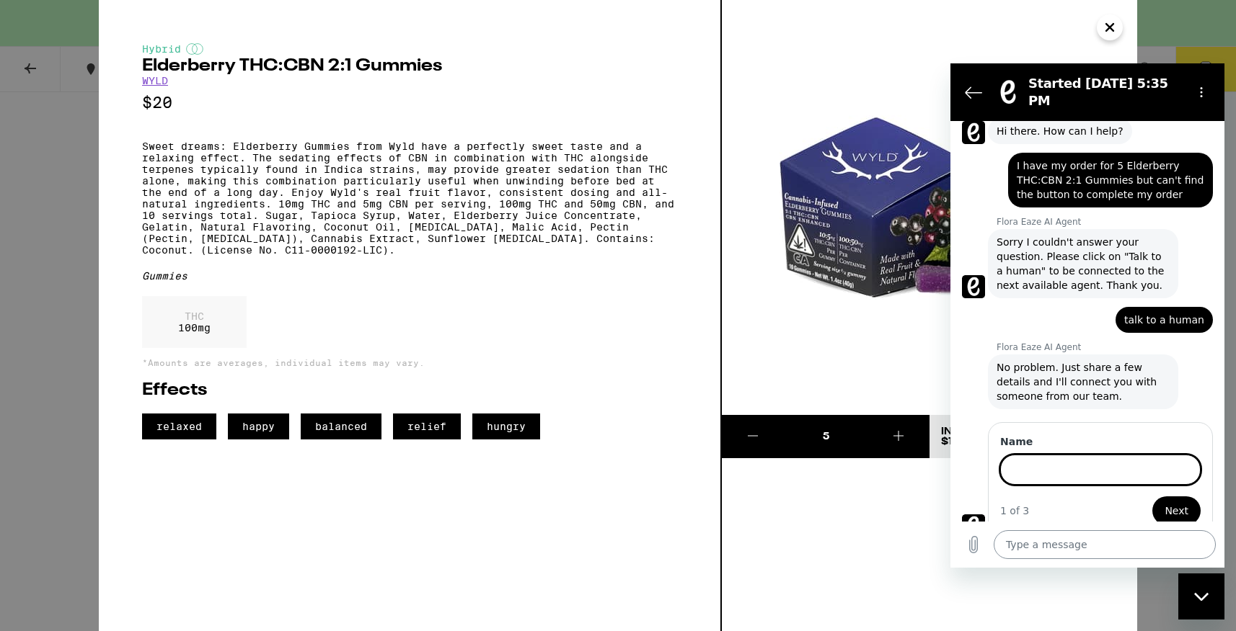
scroll to position [48, 0]
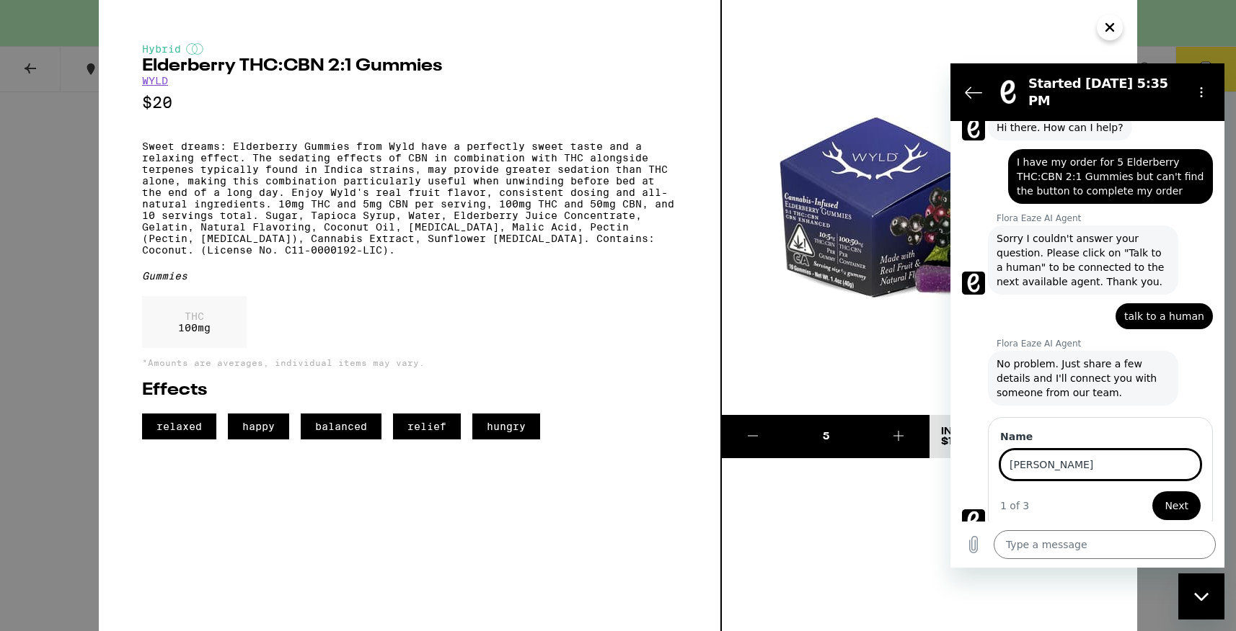
type input "[PERSON_NAME]"
click at [1183, 497] on span "Next" at bounding box center [1176, 505] width 24 height 17
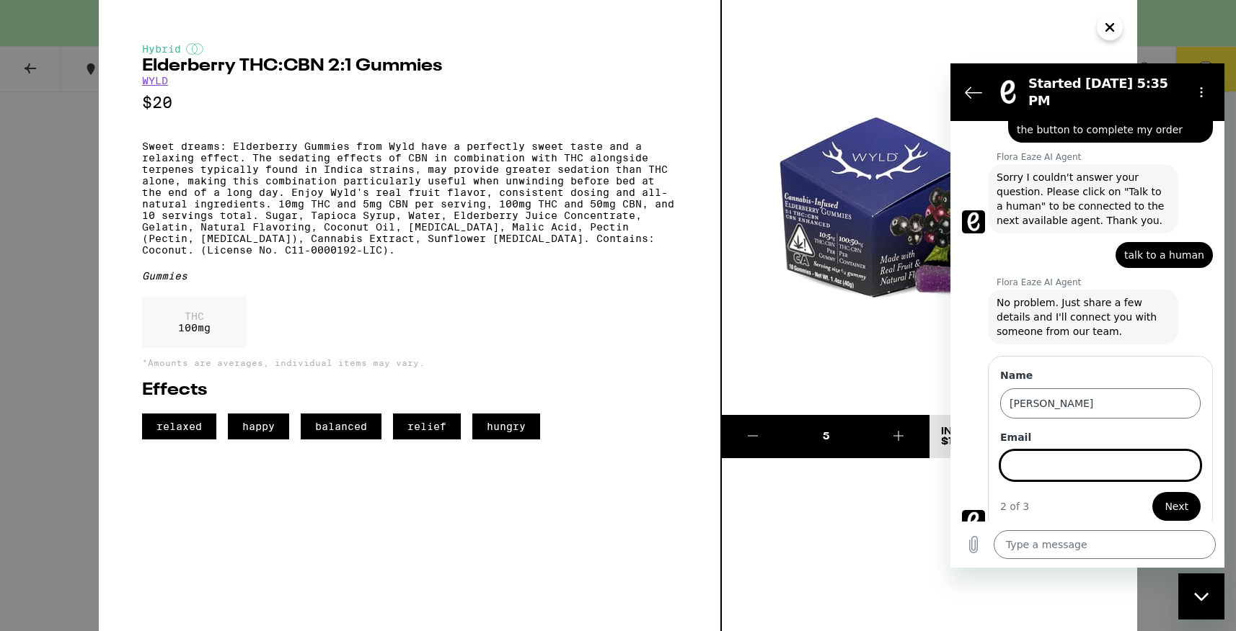
scroll to position [110, 0]
click at [1045, 454] on input "Email" at bounding box center [1100, 465] width 200 height 30
type input "[EMAIL_ADDRESS][DOMAIN_NAME]"
click at [1174, 497] on span "Next" at bounding box center [1176, 505] width 24 height 17
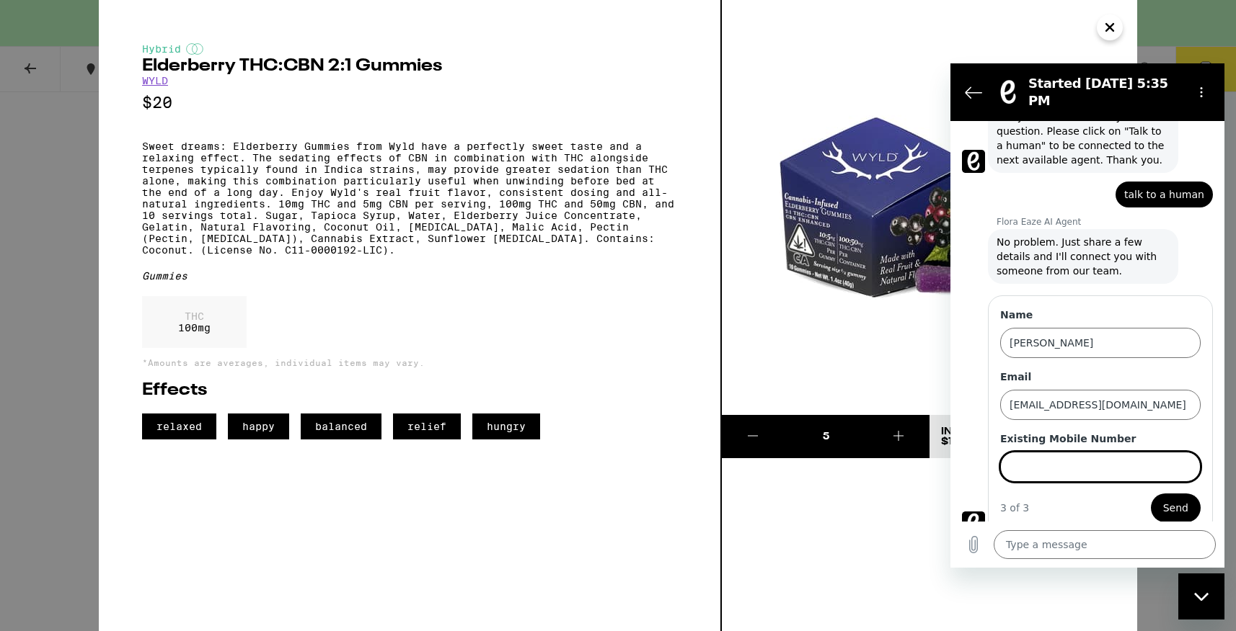
scroll to position [172, 0]
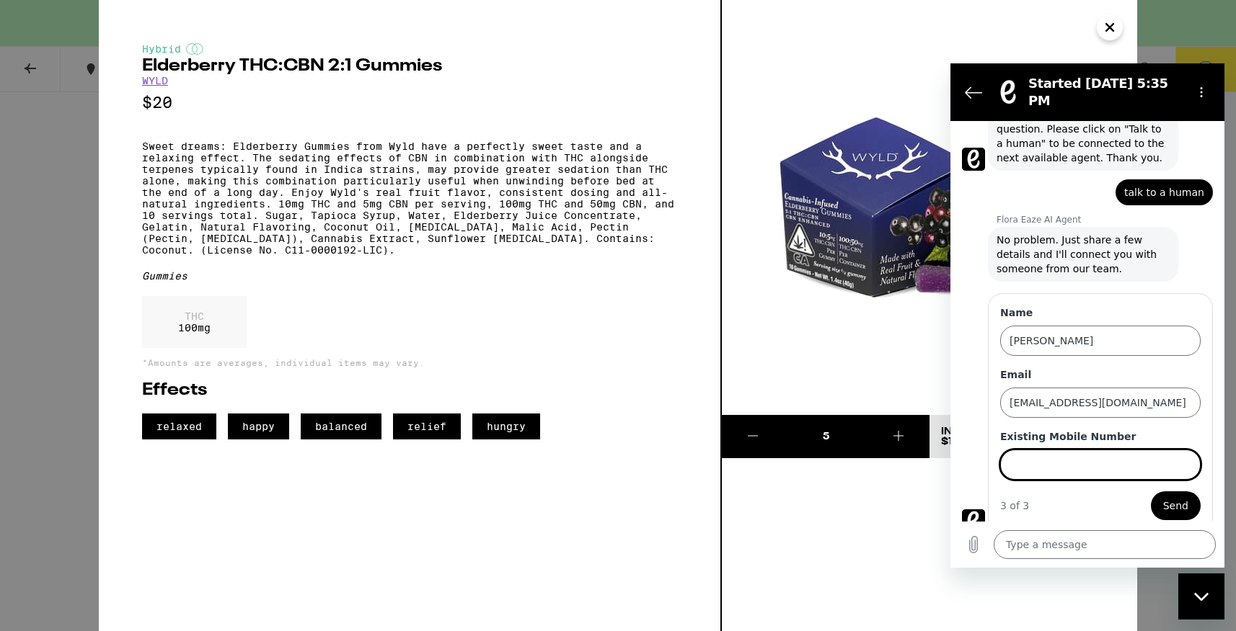
click at [1031, 458] on input "Existing Mobile Number" at bounding box center [1100, 465] width 200 height 30
type input "[PHONE_NUMBER]"
click at [1166, 497] on span "Send" at bounding box center [1175, 505] width 25 height 17
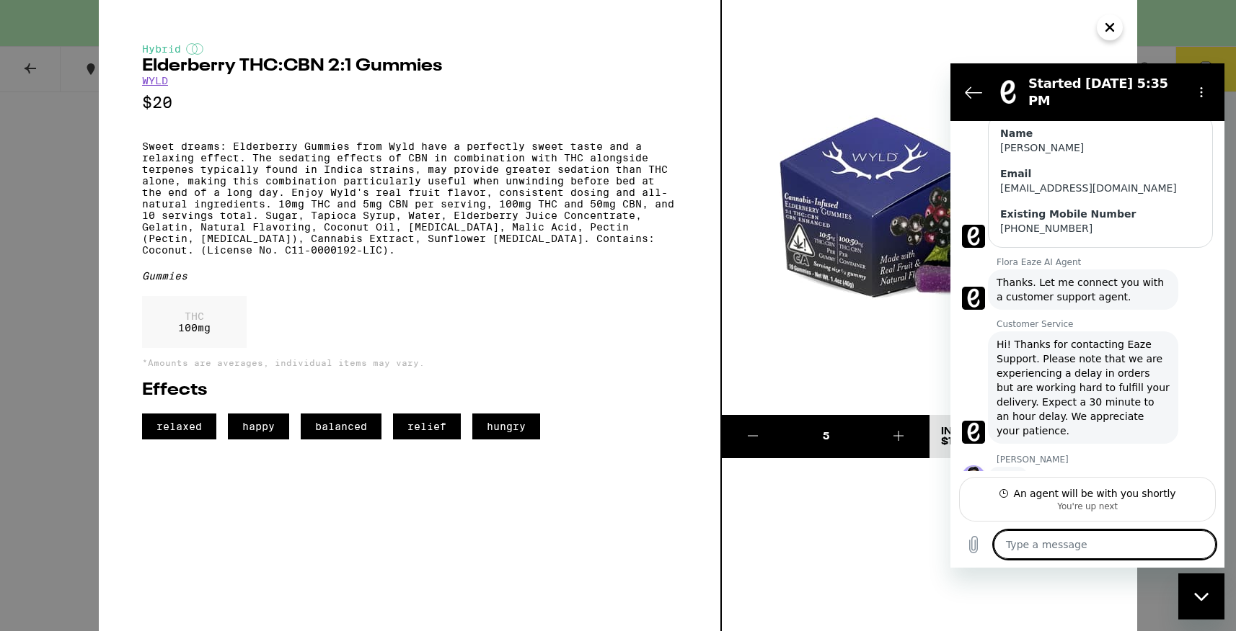
scroll to position [368, 0]
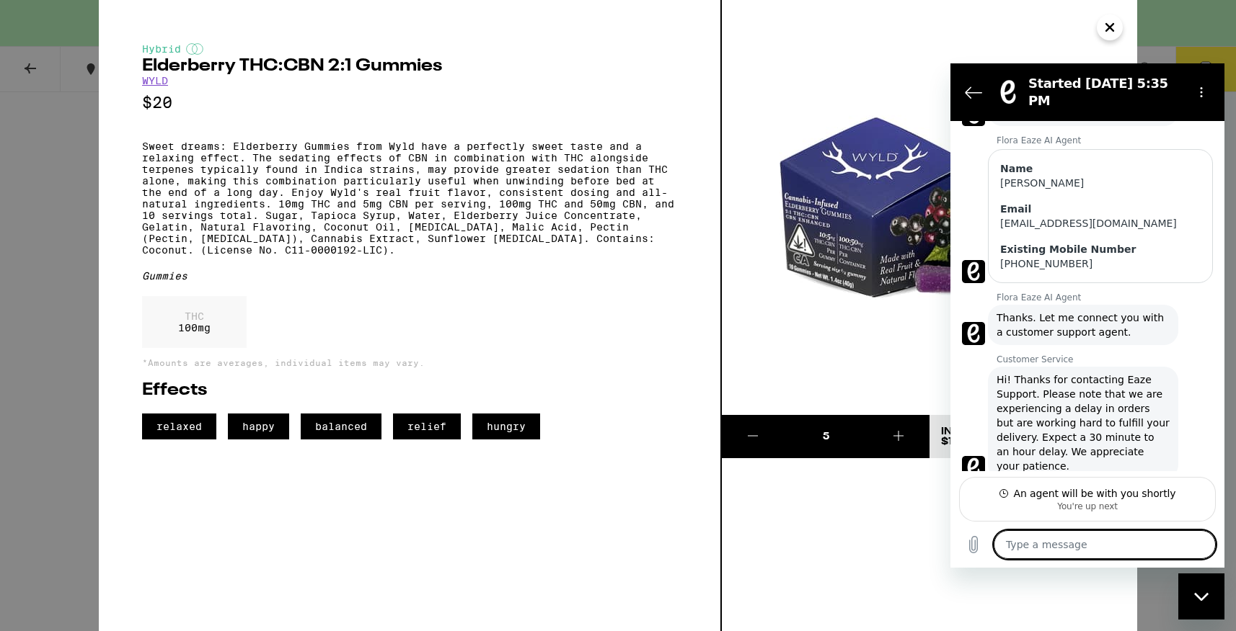
type textarea "x"
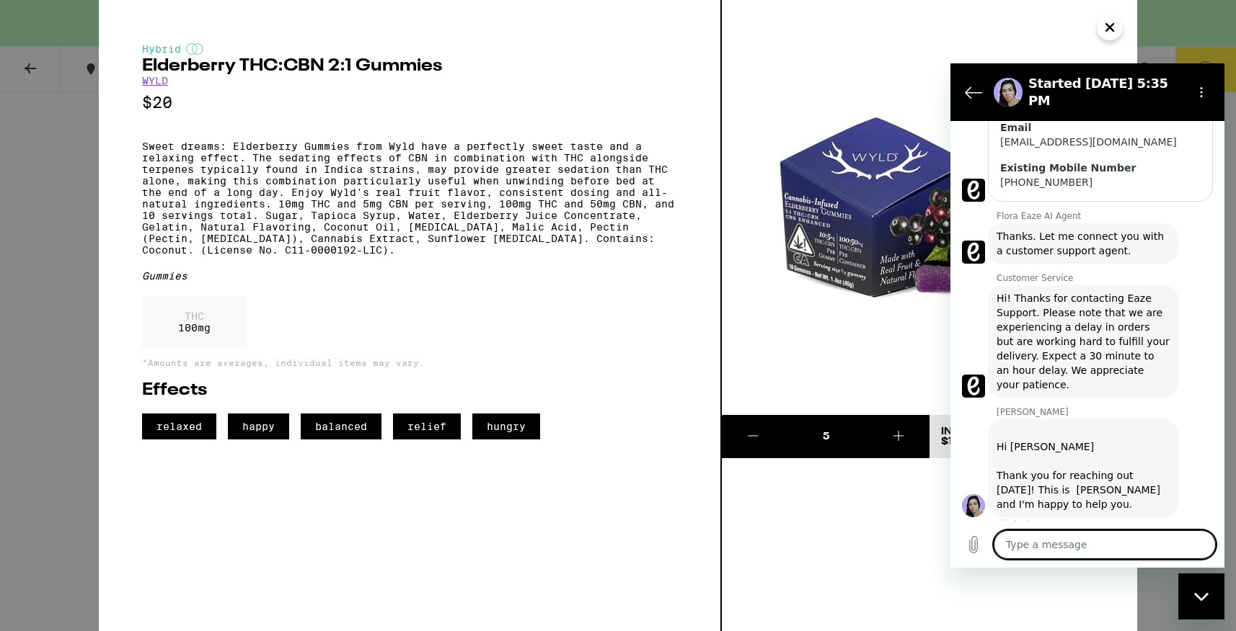
scroll to position [410, 0]
click at [1048, 550] on textarea at bounding box center [1104, 545] width 222 height 29
paste textarea "I have my order for 5 Elderberry THC:CBN 2:1 Gummies but can't find the button …"
type textarea "I have my order for 5 Elderberry THC:CBN 2:1 Gummies but can't find the button …"
type textarea "x"
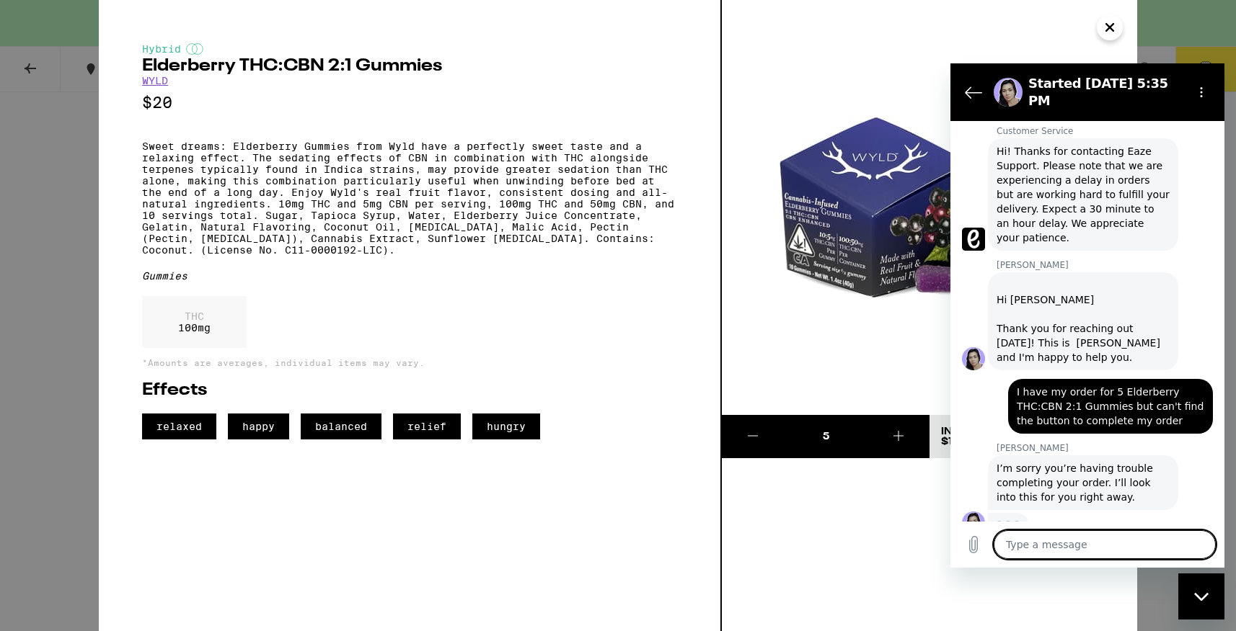
scroll to position [557, 0]
type textarea "x"
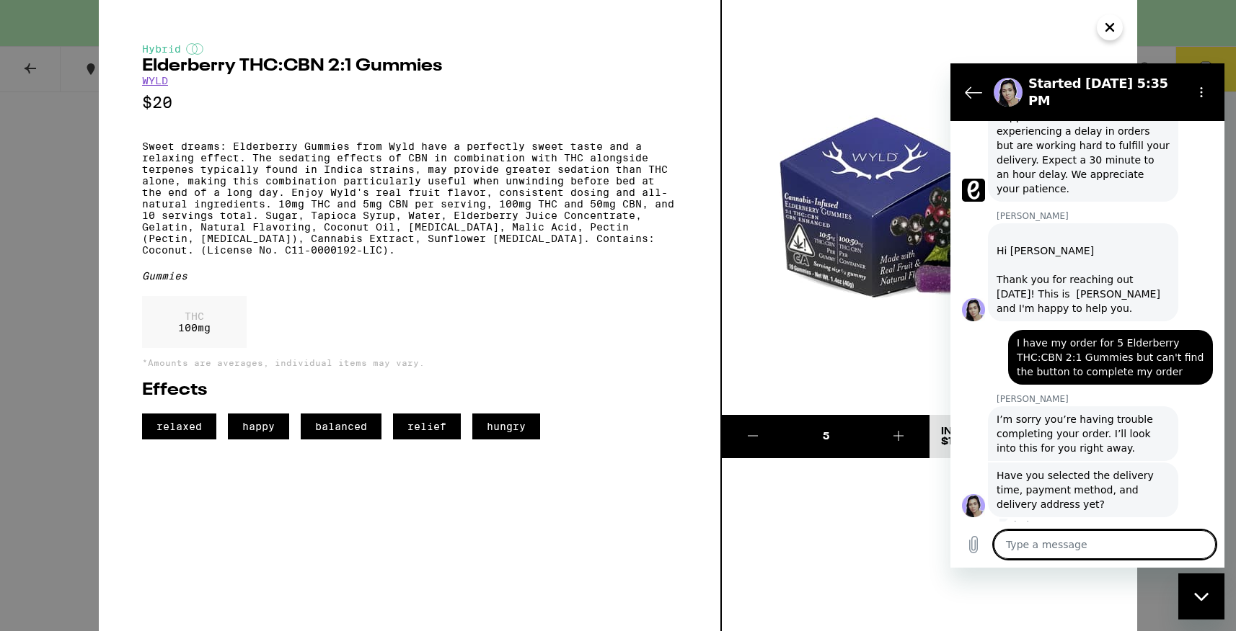
scroll to position [606, 0]
type textarea "n"
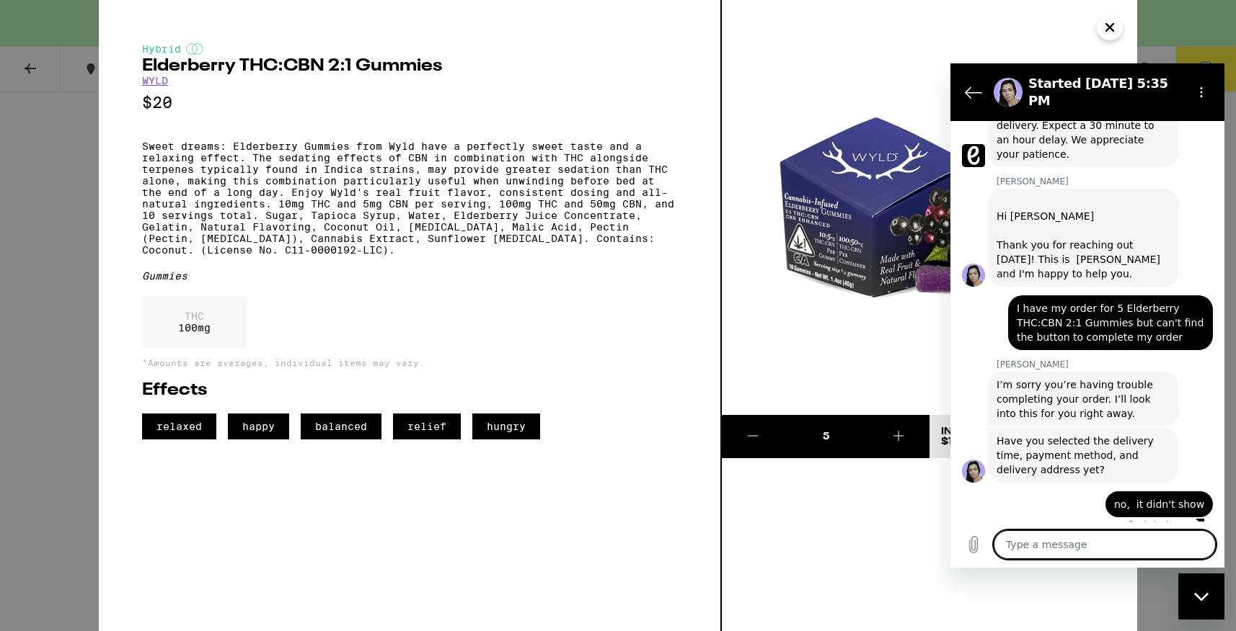
scroll to position [641, 0]
click at [776, 526] on div "5 In Bag $100" at bounding box center [929, 315] width 415 height 631
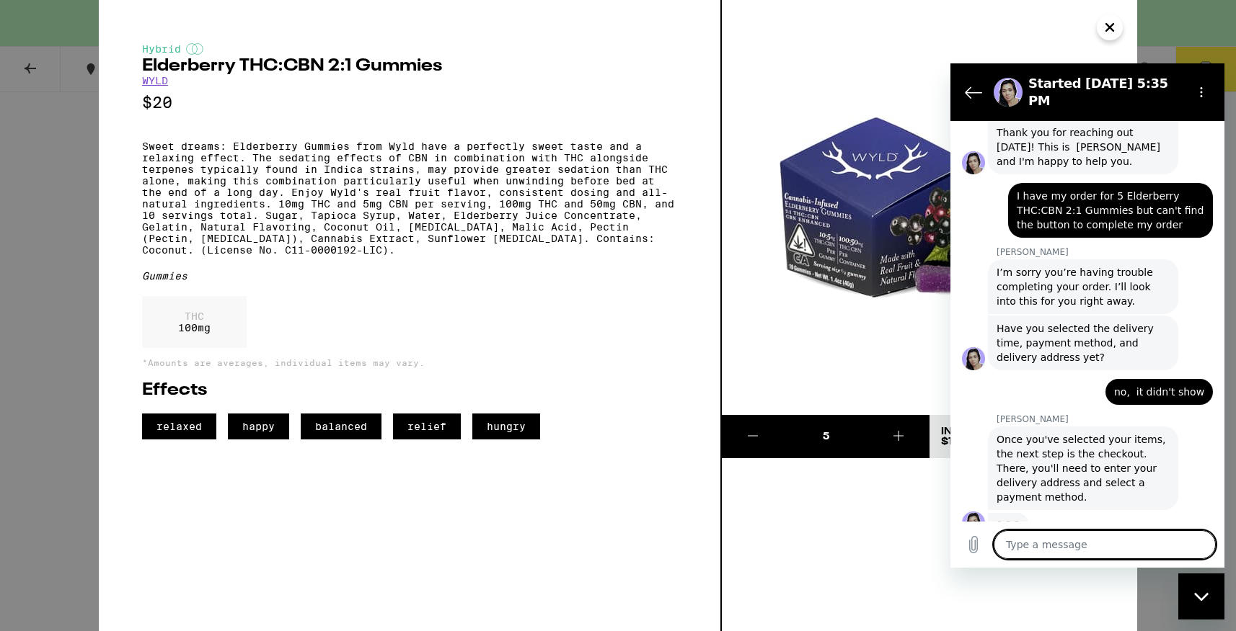
scroll to position [753, 0]
click at [1019, 547] on textarea at bounding box center [1104, 545] width 222 height 29
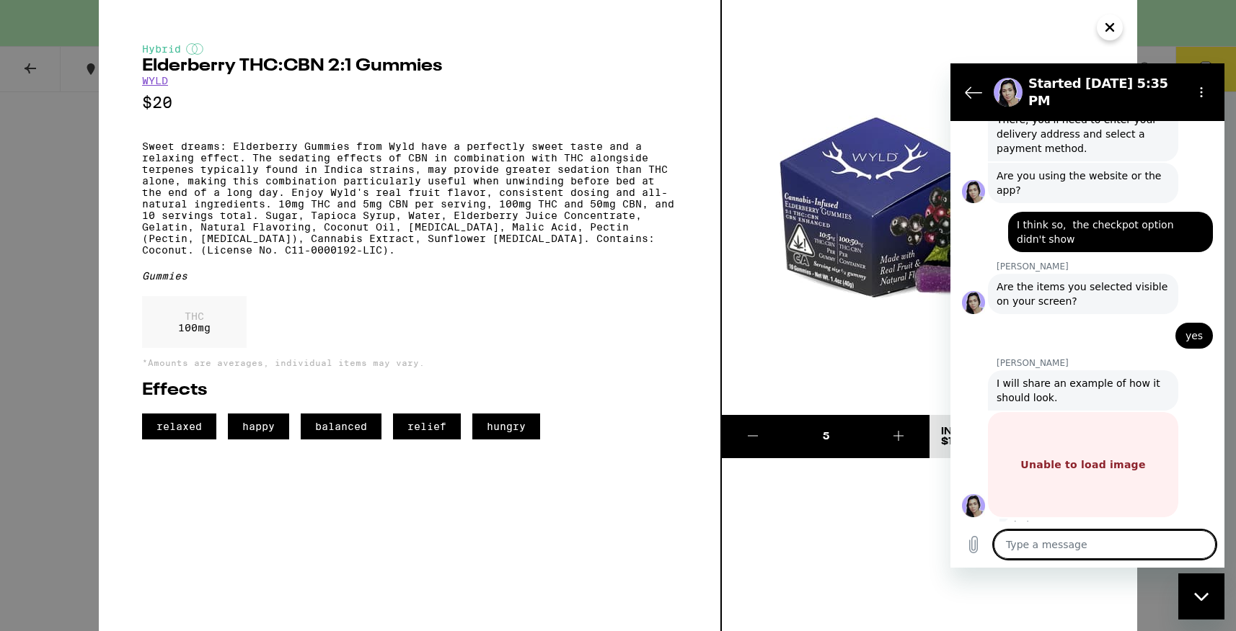
scroll to position [1102, 0]
click at [1049, 547] on textarea at bounding box center [1104, 545] width 222 height 29
click at [1118, 549] on textarea "unable to load image" at bounding box center [1104, 545] width 222 height 29
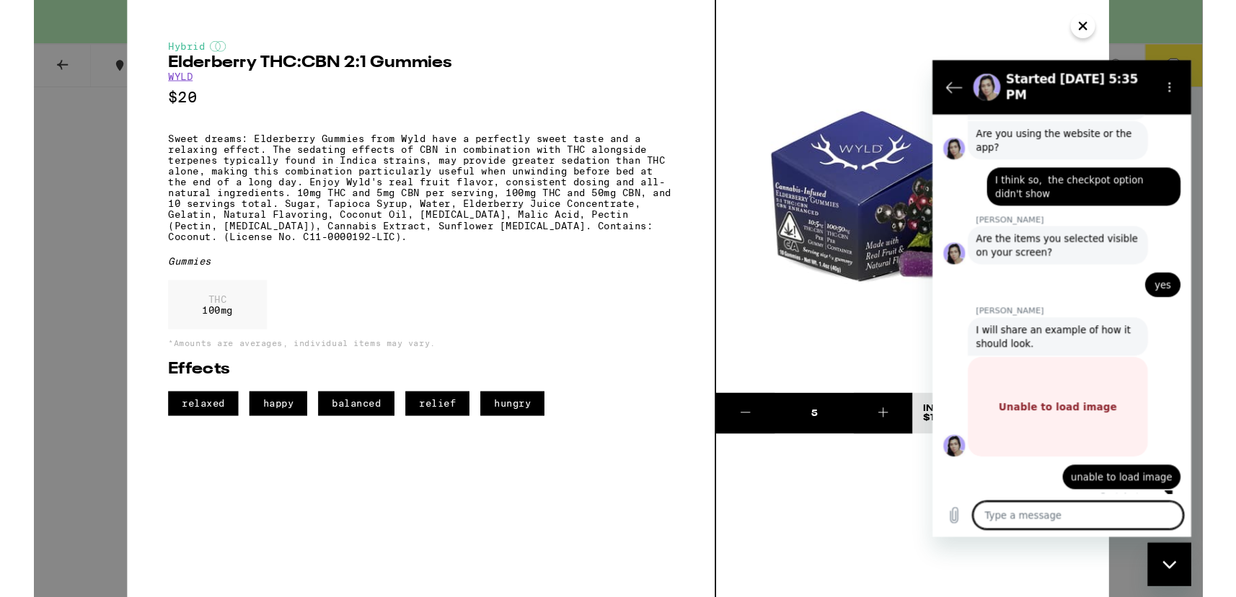
scroll to position [1137, 0]
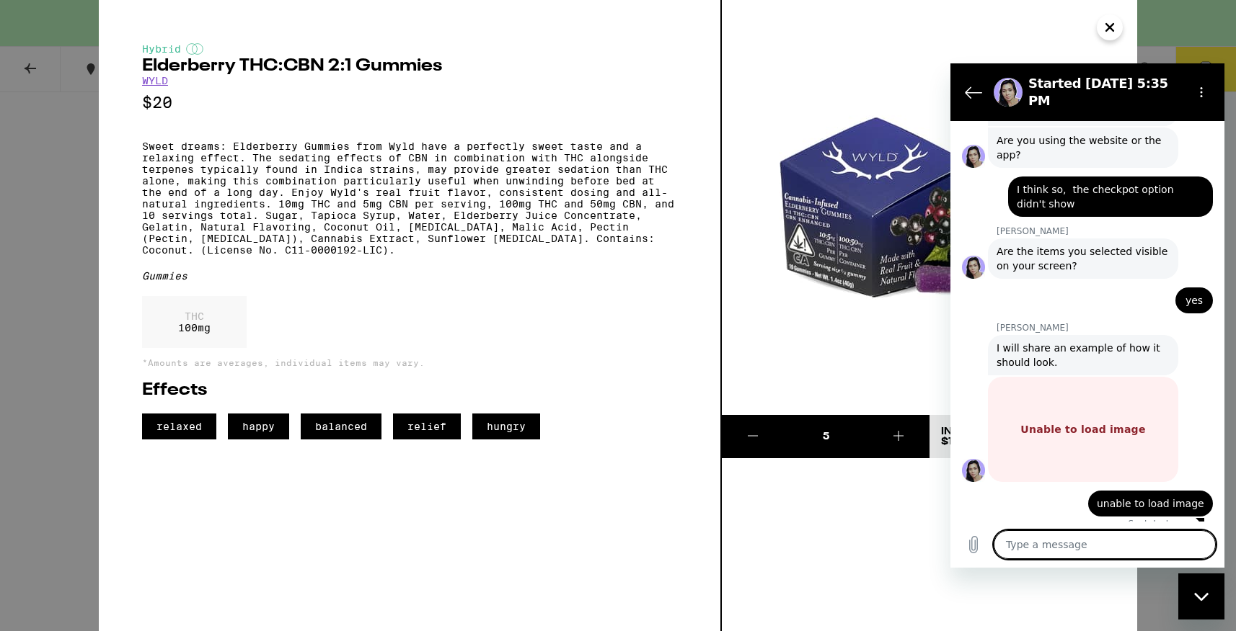
click at [1112, 422] on p "Unable to load image" at bounding box center [1082, 429] width 125 height 14
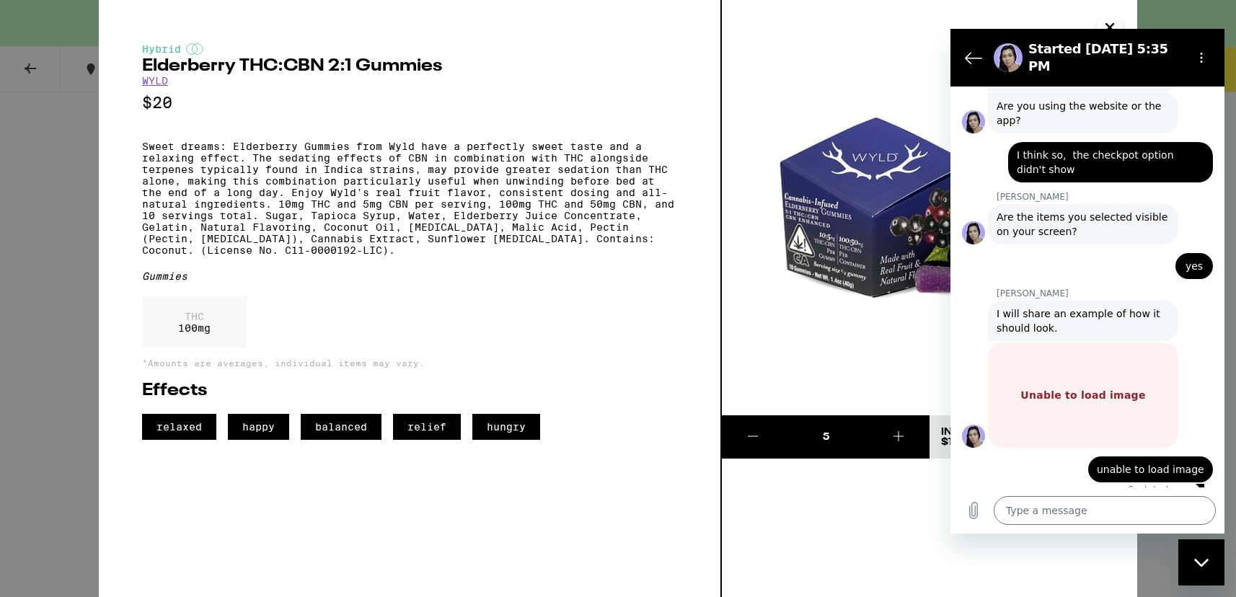
click at [1106, 388] on p "Unable to load image" at bounding box center [1082, 395] width 125 height 14
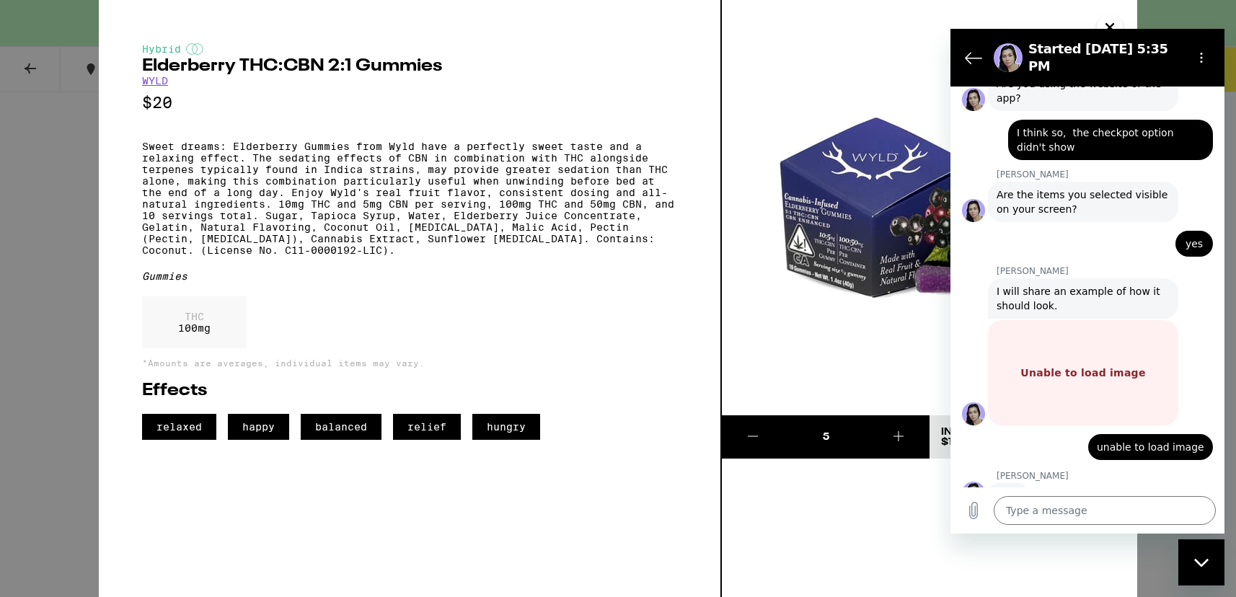
scroll to position [1164, 0]
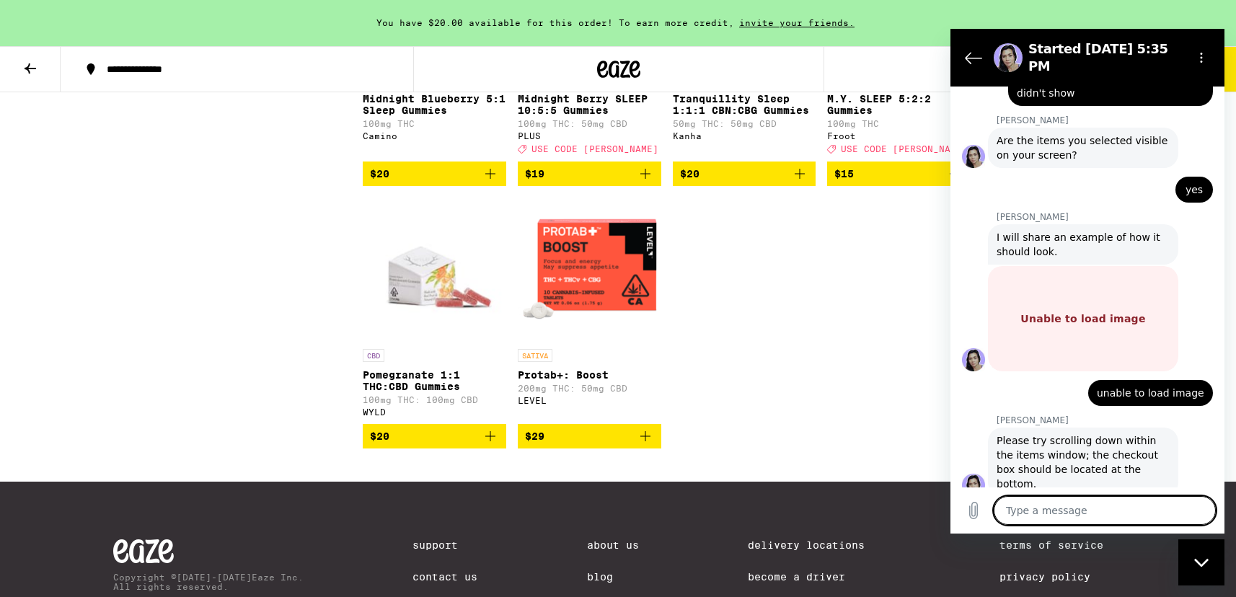
scroll to position [757, 0]
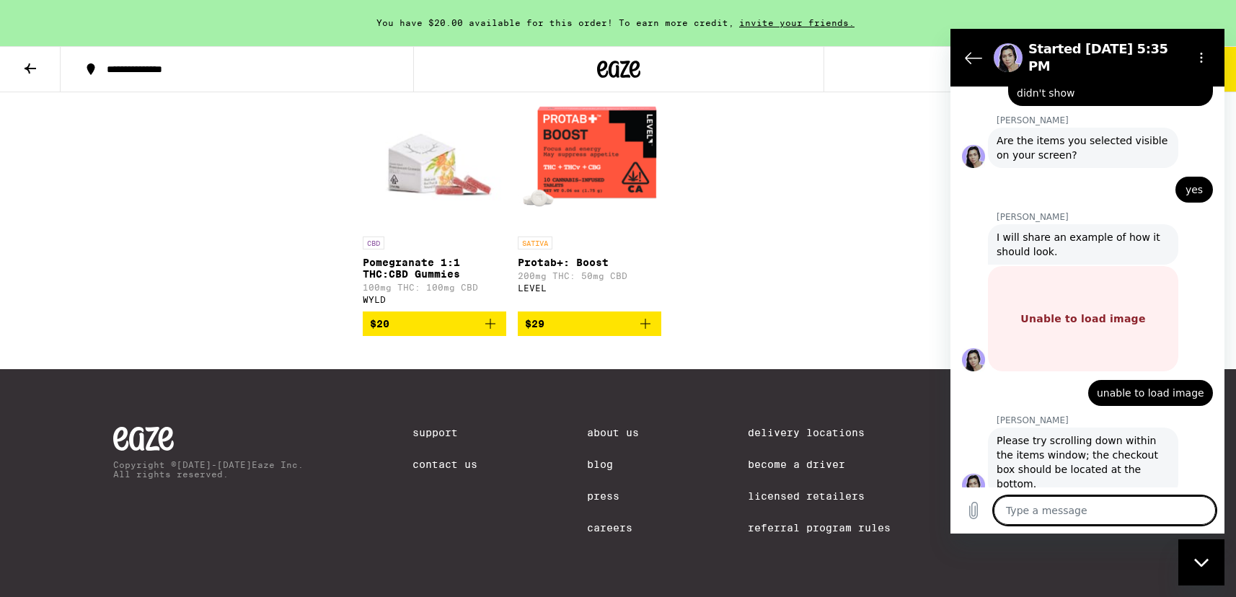
click at [1014, 512] on textarea at bounding box center [1104, 510] width 222 height 29
drag, startPoint x: 1175, startPoint y: 34, endPoint x: 1062, endPoint y: 46, distance: 113.8
click at [1062, 46] on section "Started [DATE] 5:35 PM" at bounding box center [1087, 58] width 274 height 58
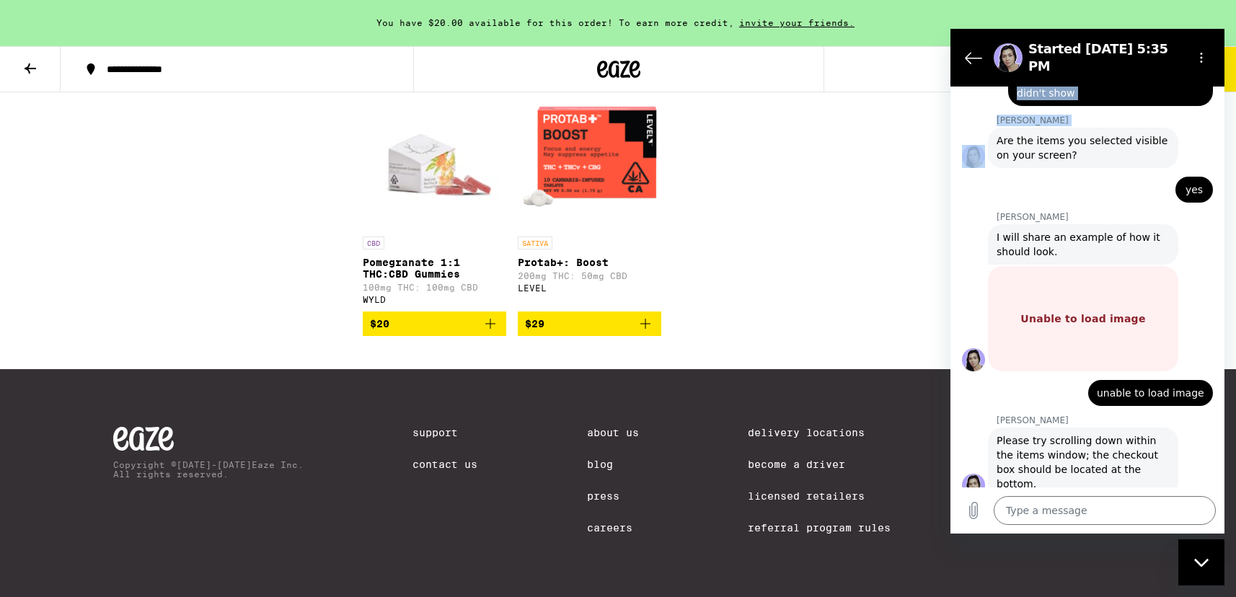
drag, startPoint x: 959, startPoint y: 32, endPoint x: 965, endPoint y: 107, distance: 74.5
click at [965, 107] on div "Started [DATE] 5:35 PM 5:35 PM Flora Eaze AI Agent Flora Eaze AI Agent says: Hi…" at bounding box center [1087, 281] width 274 height 505
click at [1205, 559] on icon "Close messaging window" at bounding box center [1201, 562] width 15 height 9
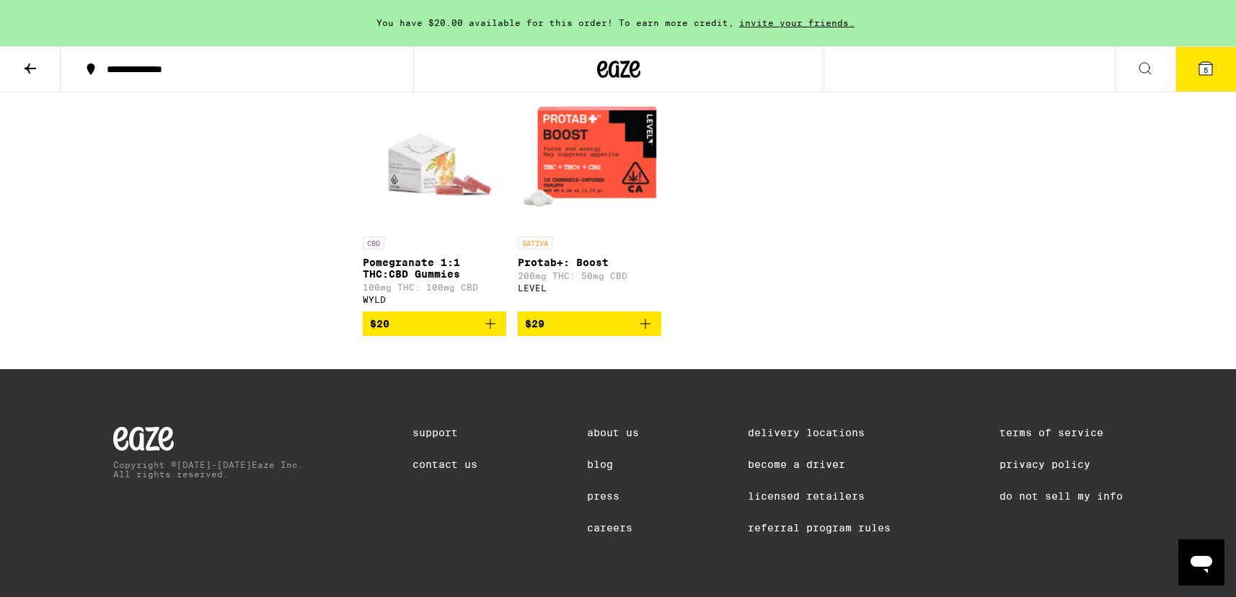
click at [1203, 557] on icon "Open messaging window" at bounding box center [1201, 564] width 22 height 17
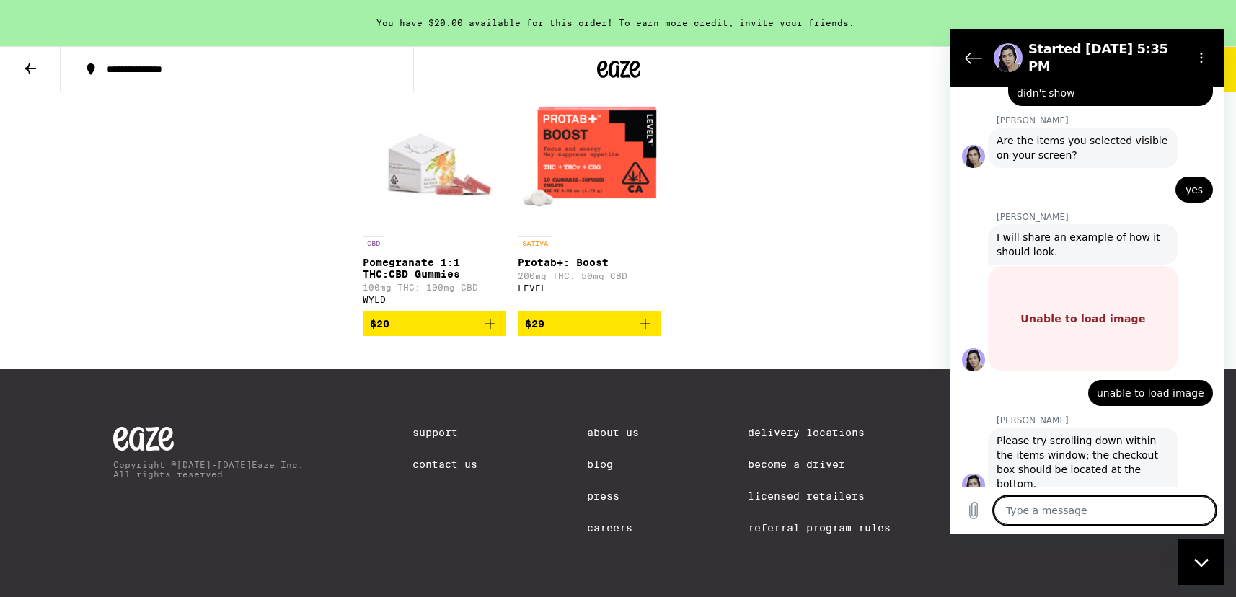
click at [1039, 519] on textarea at bounding box center [1104, 510] width 222 height 29
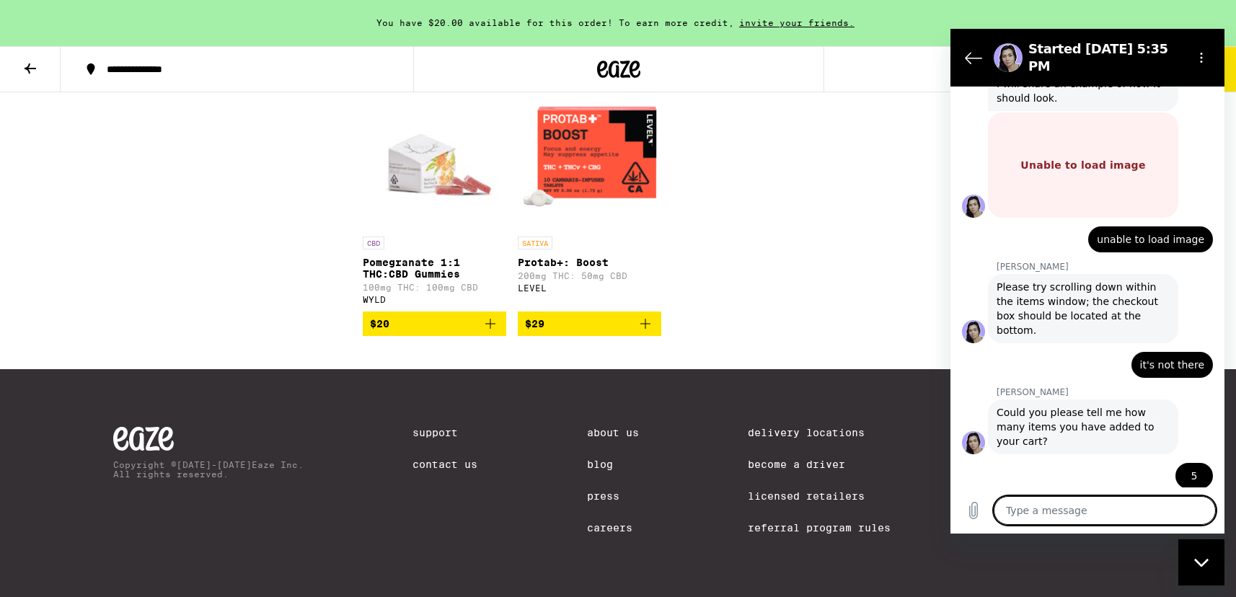
scroll to position [1372, 0]
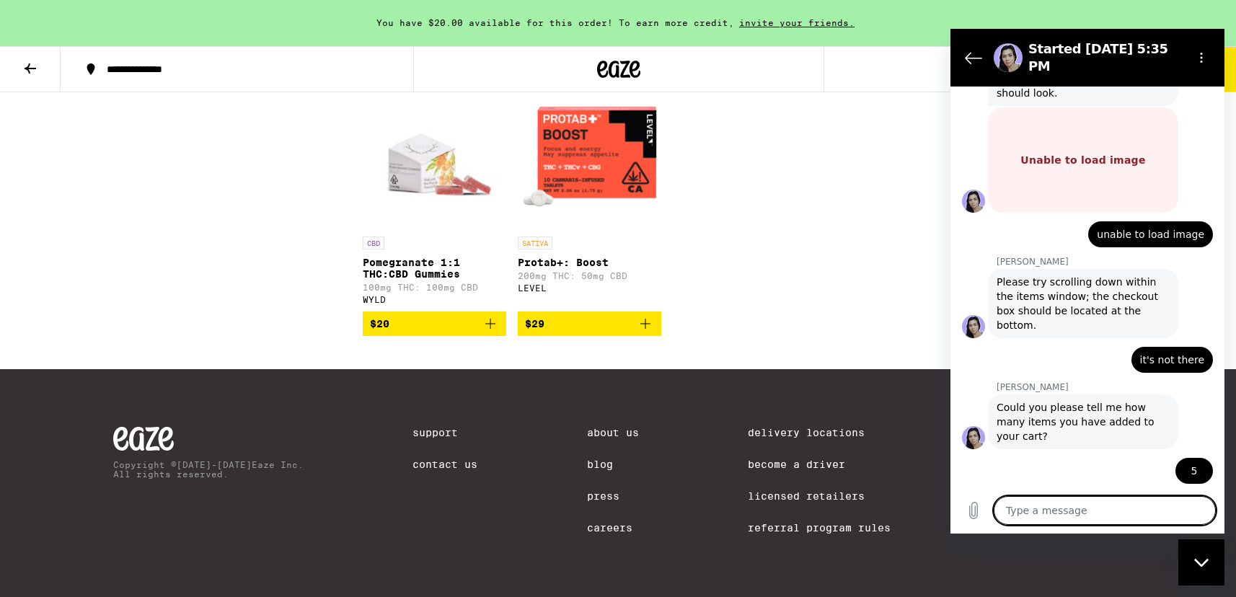
click at [1017, 514] on textarea at bounding box center [1104, 510] width 222 height 29
paste textarea "I have my order for 5 Elderberry THC:CBN 2:1 Gummies but can't find the button …"
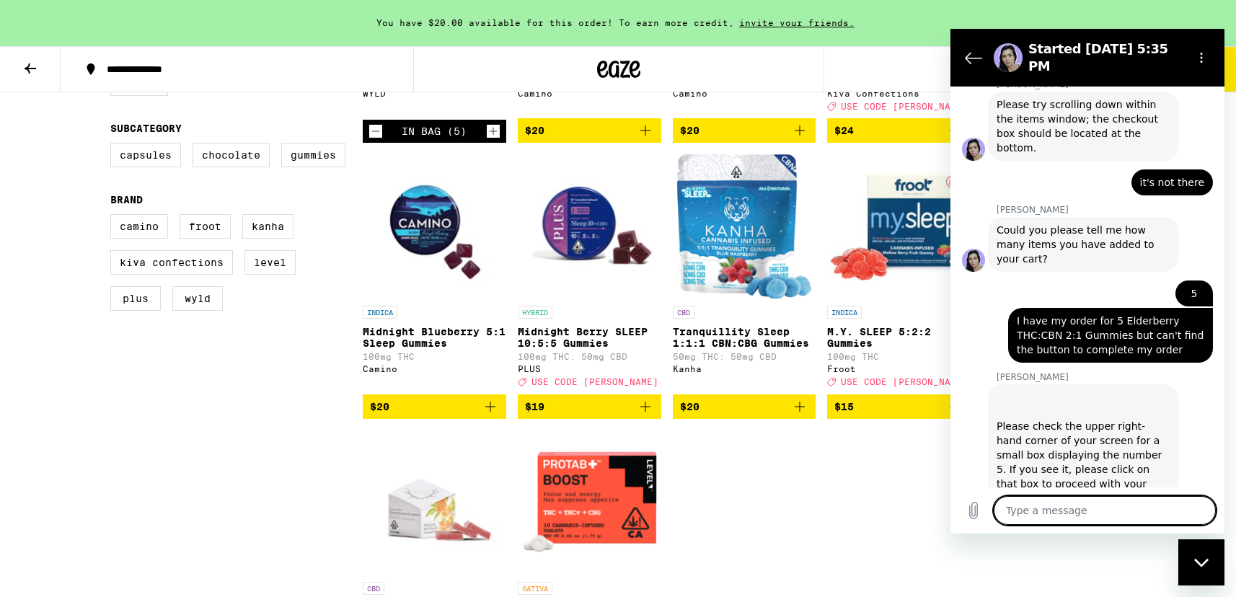
scroll to position [0, 0]
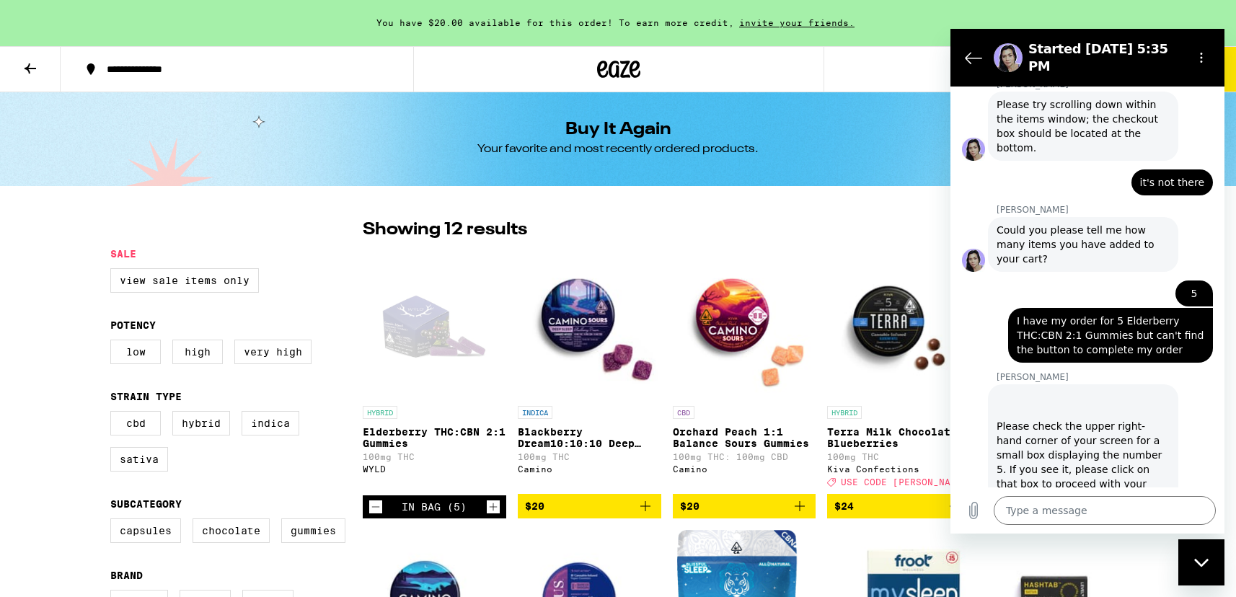
click at [1210, 562] on div "Close messaging window" at bounding box center [1200, 562] width 43 height 43
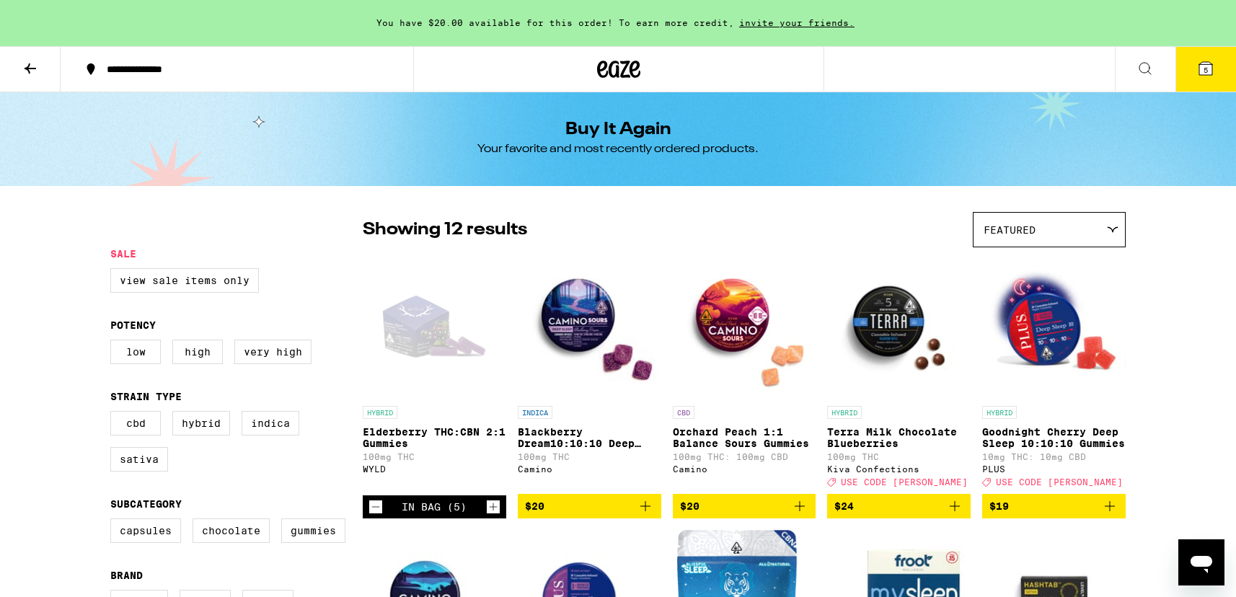
click at [1205, 73] on span "5" at bounding box center [1205, 70] width 4 height 9
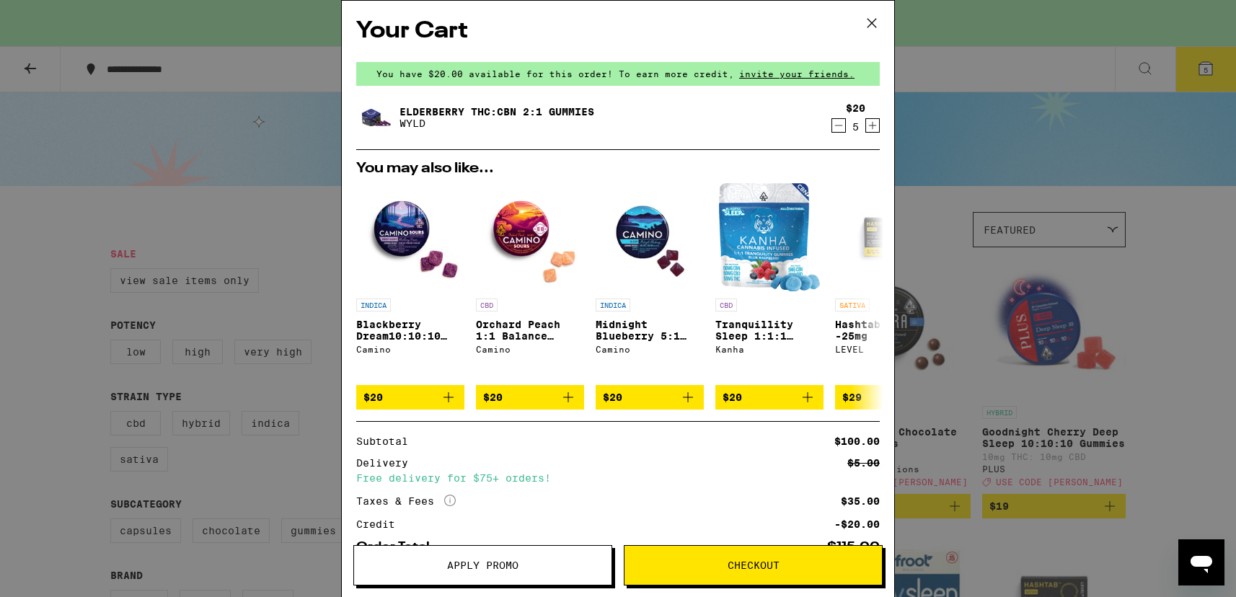
click at [779, 562] on span "Checkout" at bounding box center [752, 565] width 257 height 10
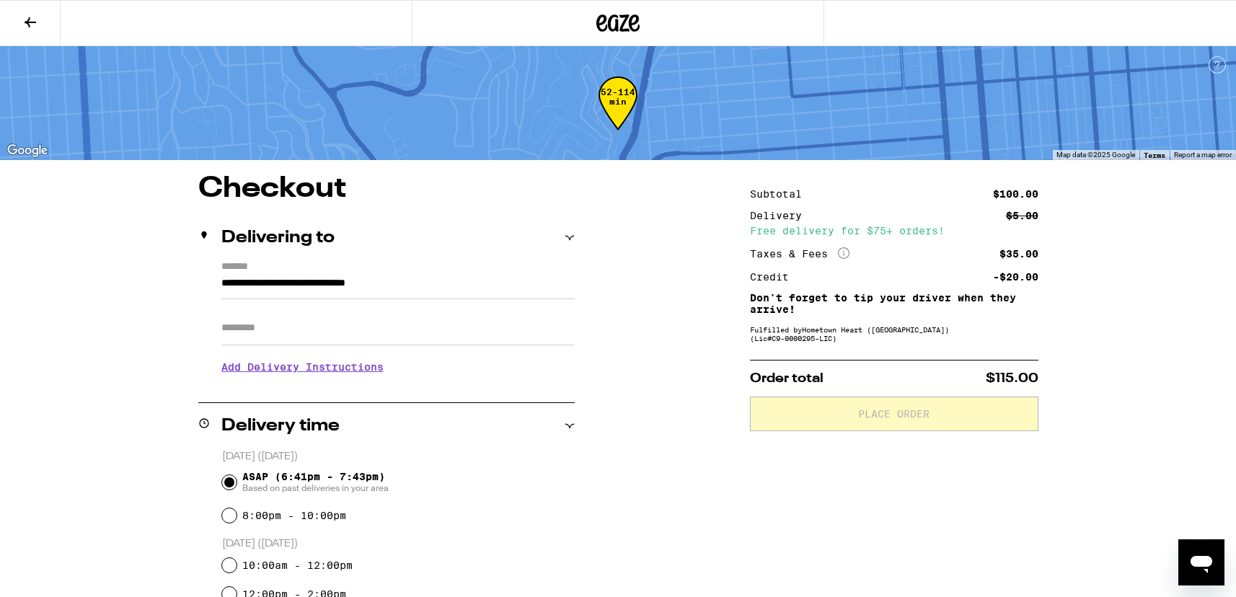
click at [247, 331] on input "Apt/Suite" at bounding box center [397, 328] width 353 height 35
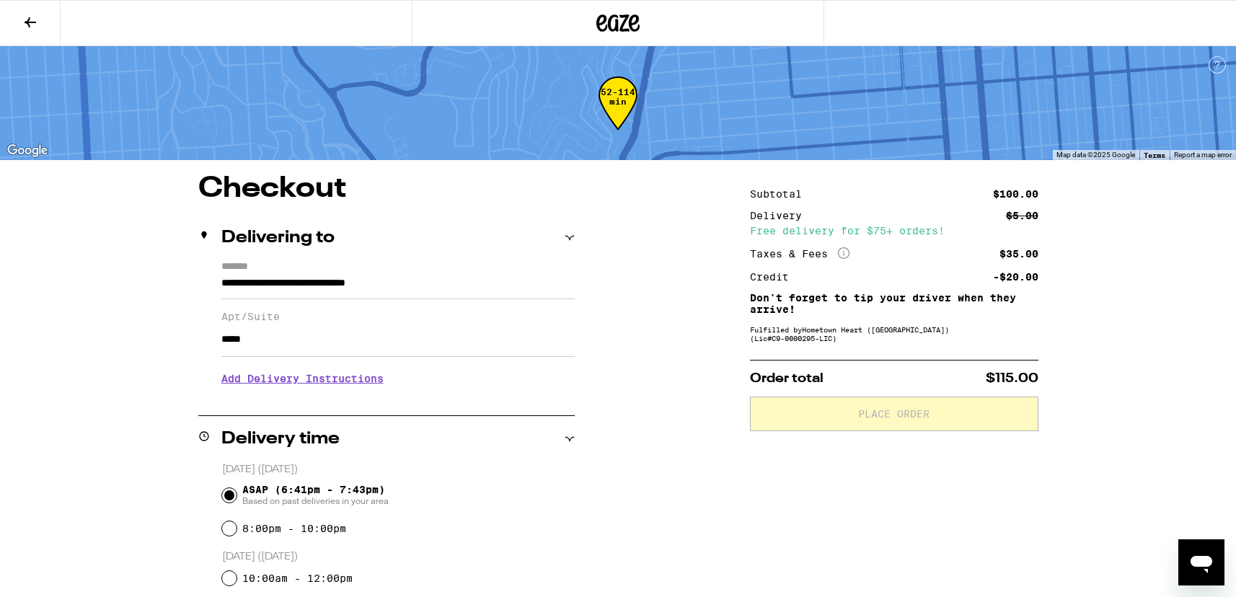
click at [259, 389] on h3 "Add Delivery Instructions" at bounding box center [397, 378] width 353 height 33
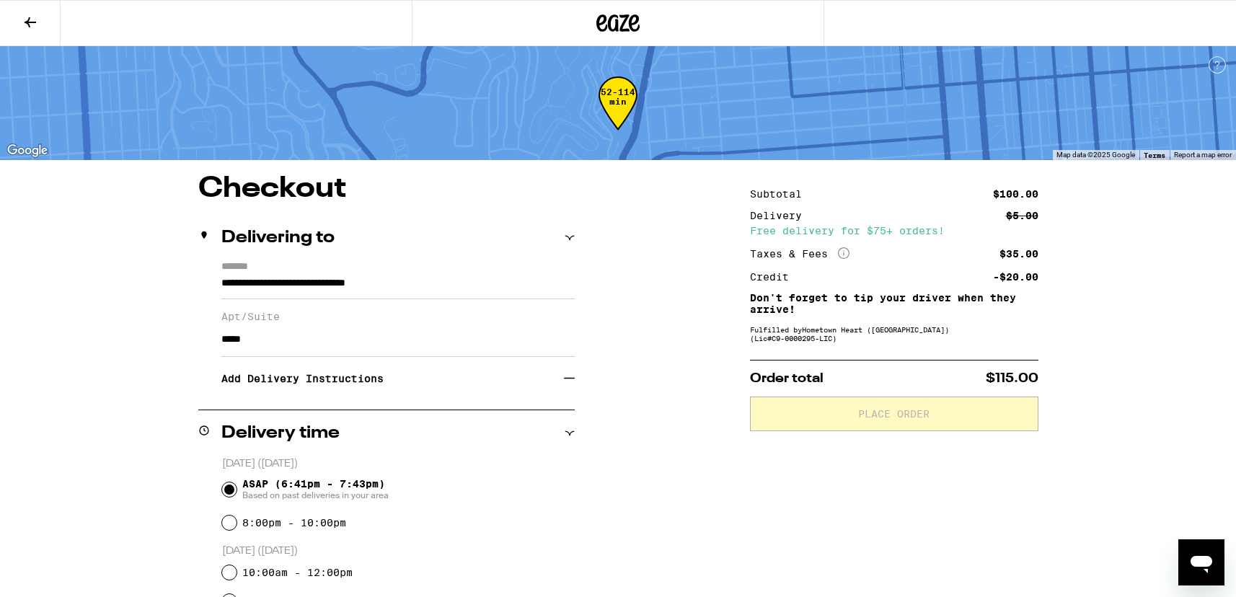
click at [573, 384] on icon at bounding box center [569, 378] width 11 height 11
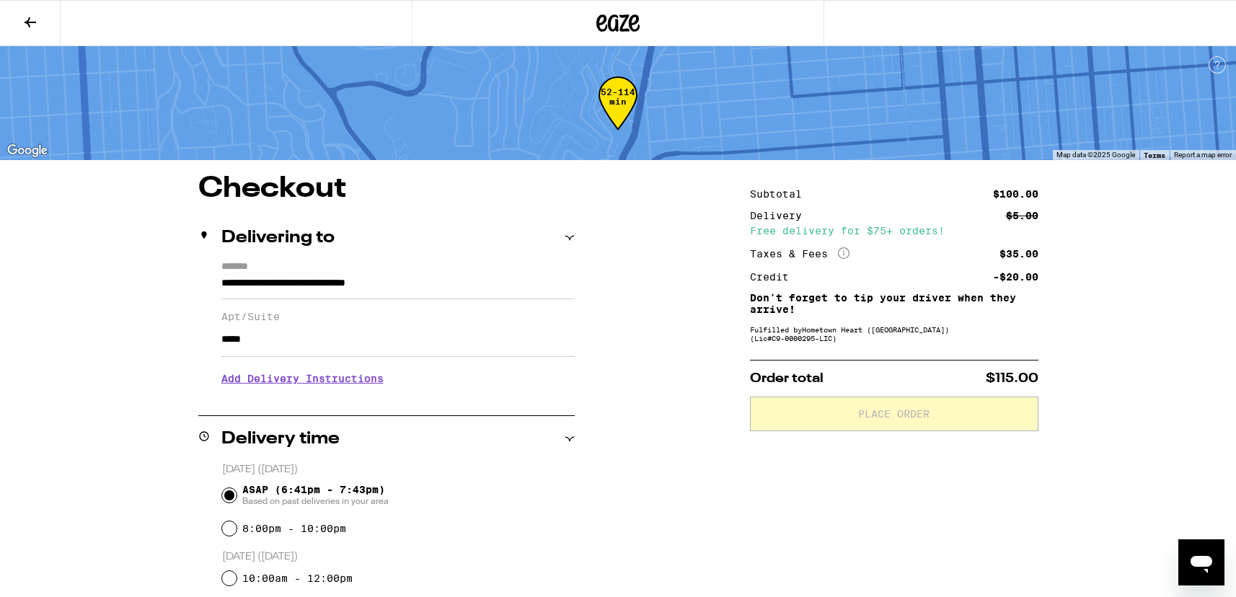
click at [372, 386] on h3 "Add Delivery Instructions" at bounding box center [397, 378] width 353 height 33
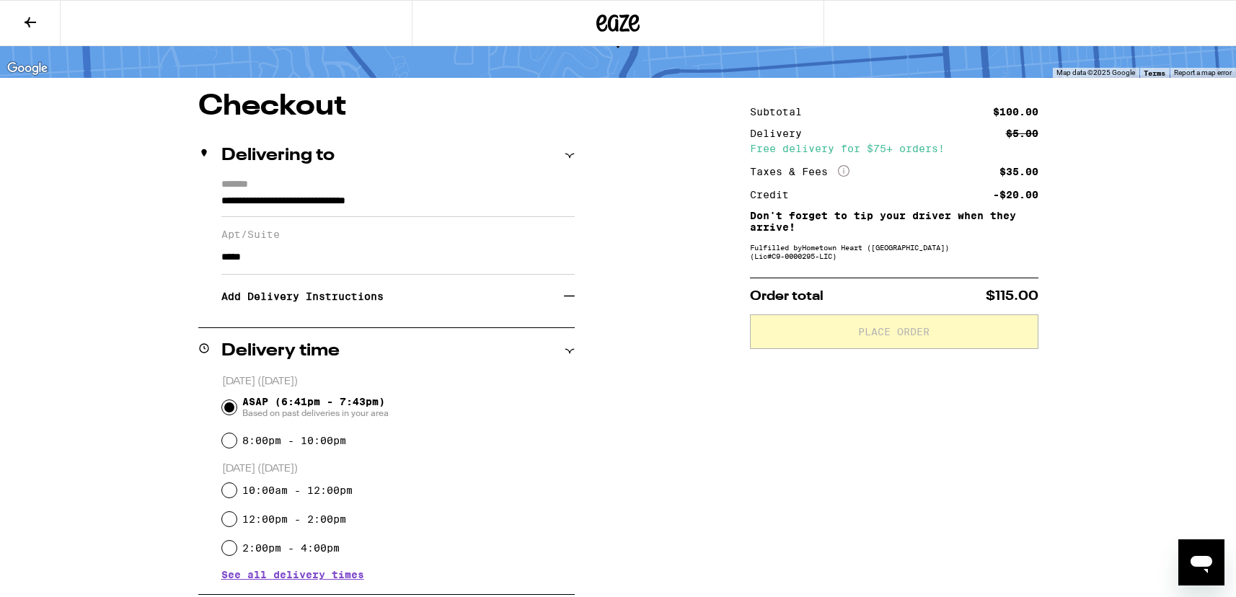
scroll to position [92, 0]
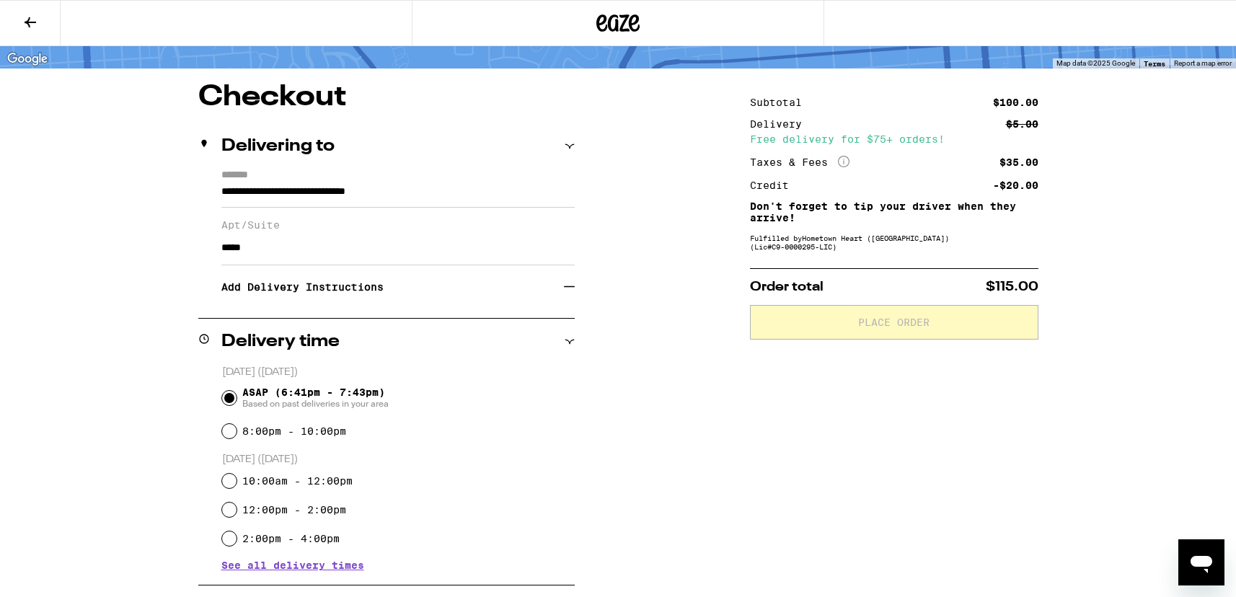
click at [230, 398] on input "ASAP (6:41pm - 7:43pm) Based on past deliveries in your area" at bounding box center [229, 398] width 14 height 14
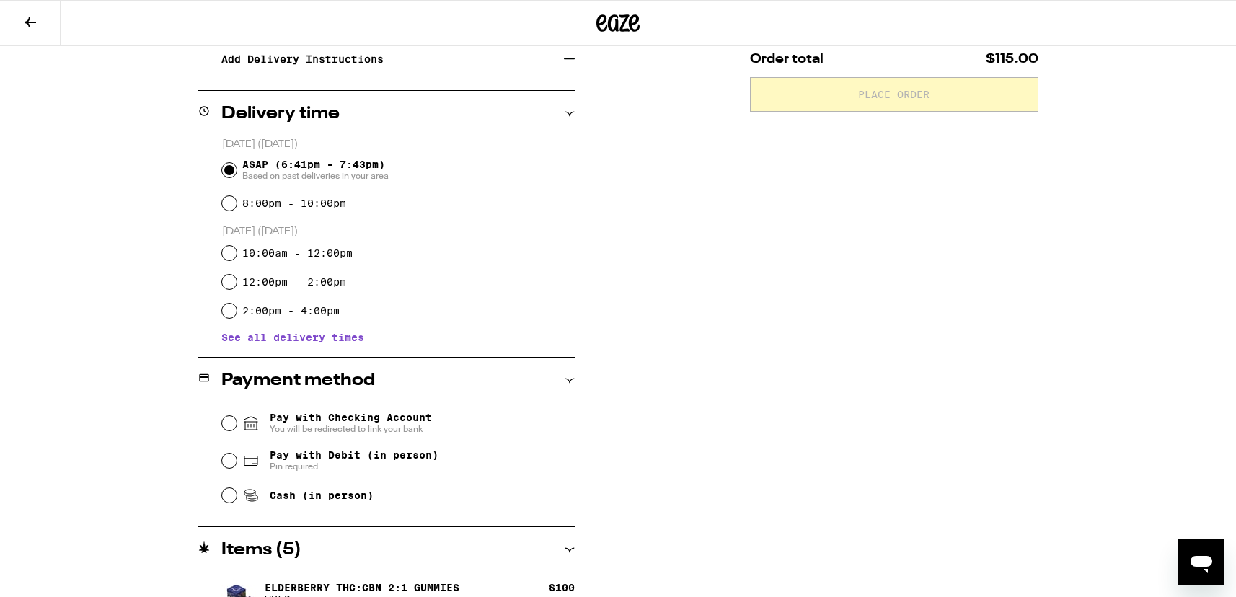
scroll to position [329, 0]
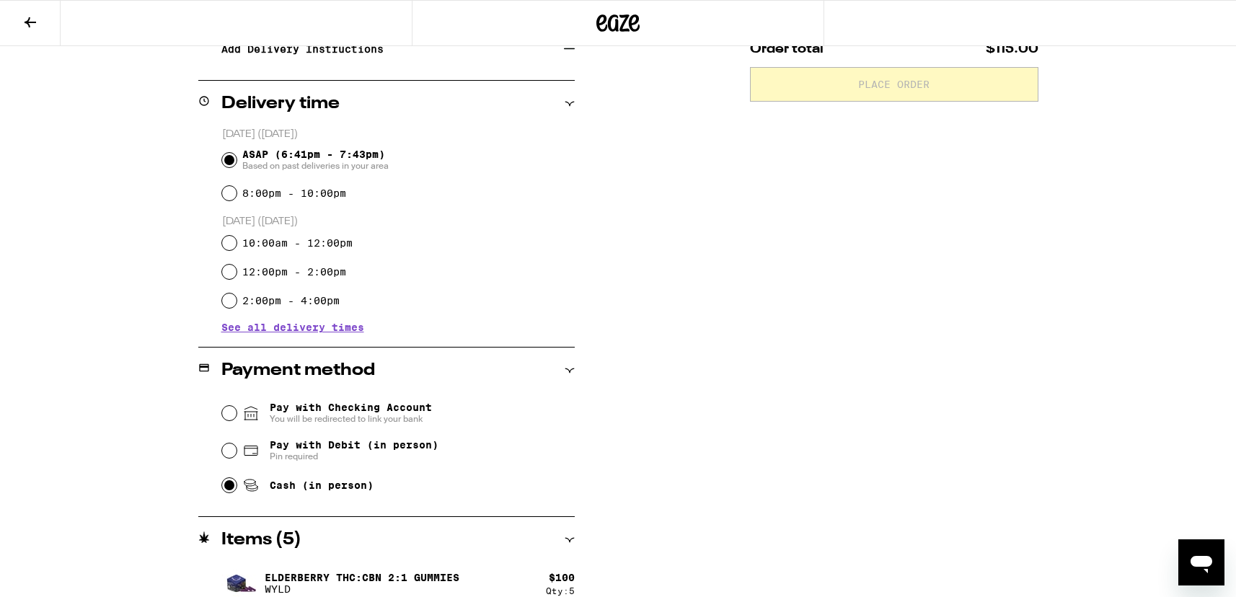
click at [230, 489] on input "Cash (in person)" at bounding box center [229, 485] width 14 height 14
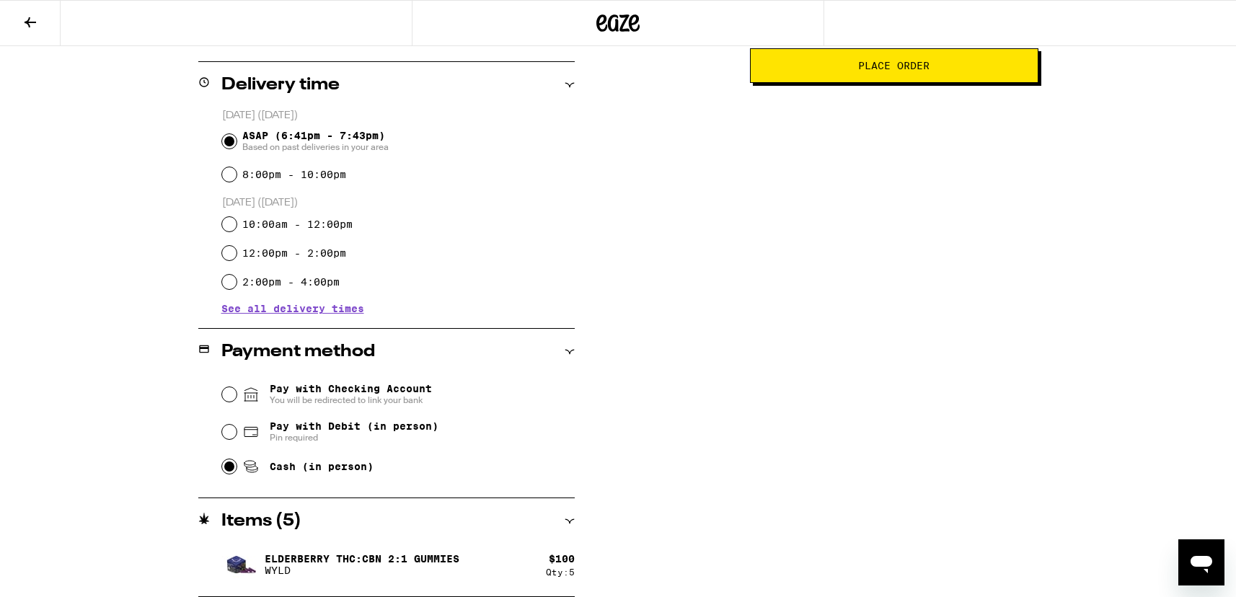
click at [954, 71] on span "Place Order" at bounding box center [894, 66] width 264 height 10
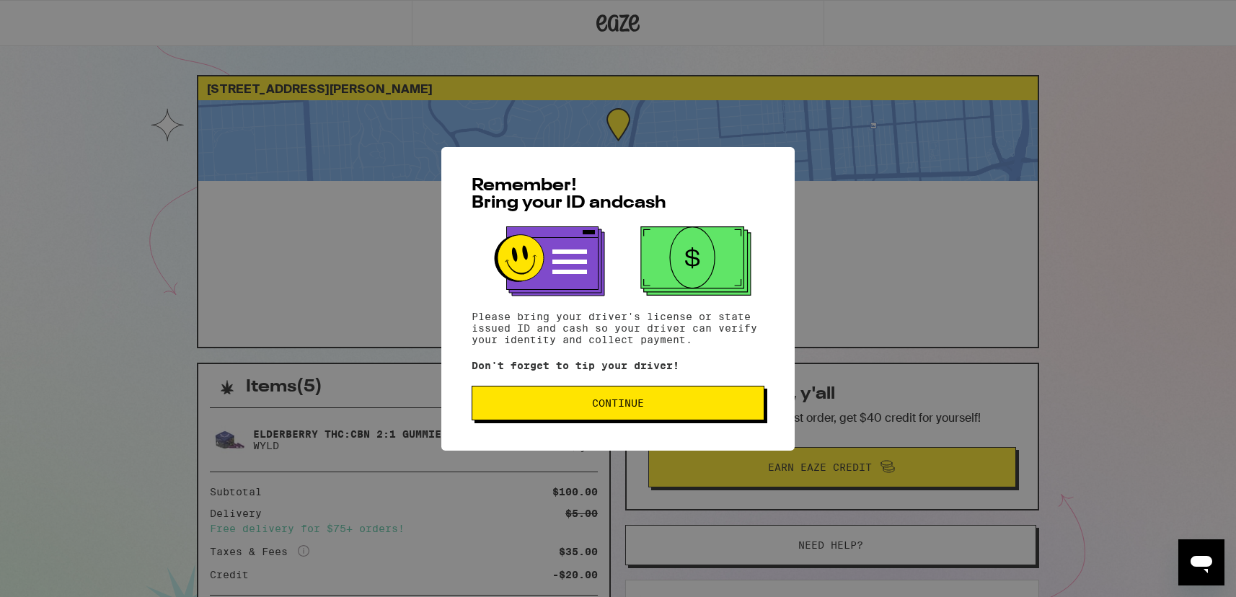
click at [676, 408] on span "Continue" at bounding box center [618, 403] width 268 height 10
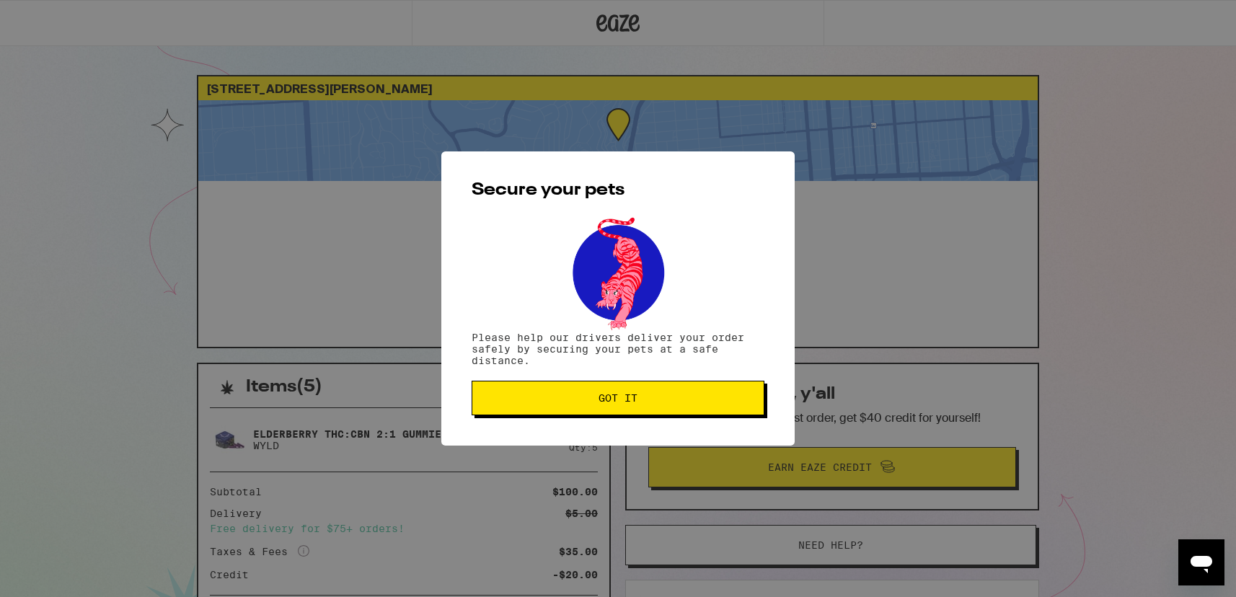
click at [675, 407] on button "Got it" at bounding box center [617, 398] width 293 height 35
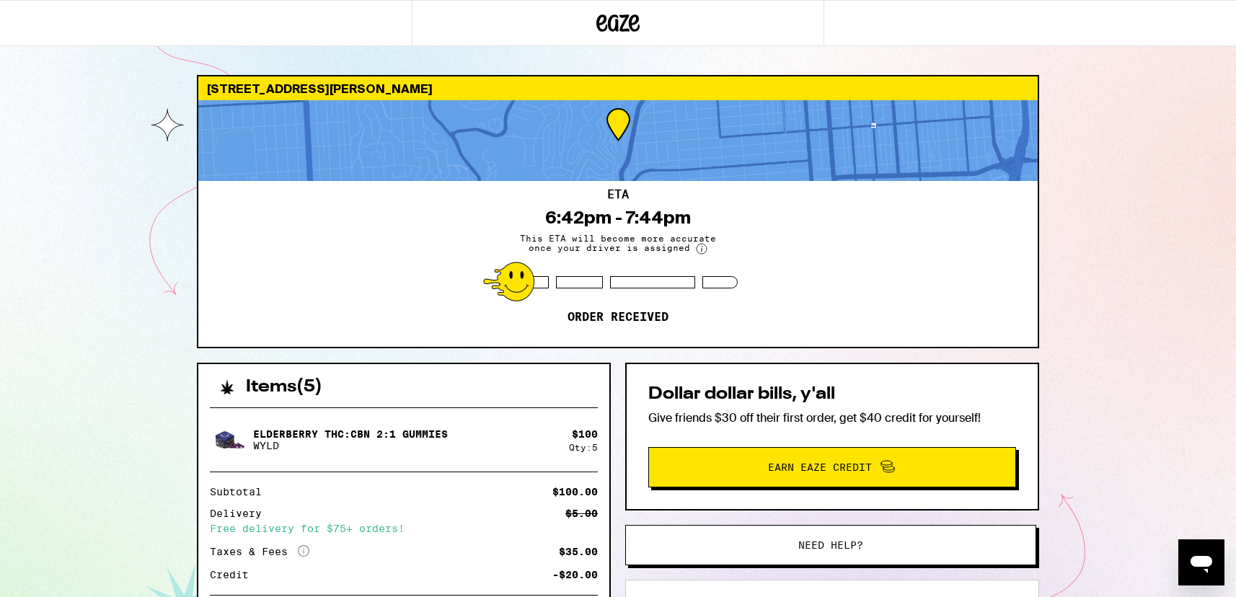
click at [1198, 553] on icon "Open messaging window" at bounding box center [1201, 562] width 26 height 26
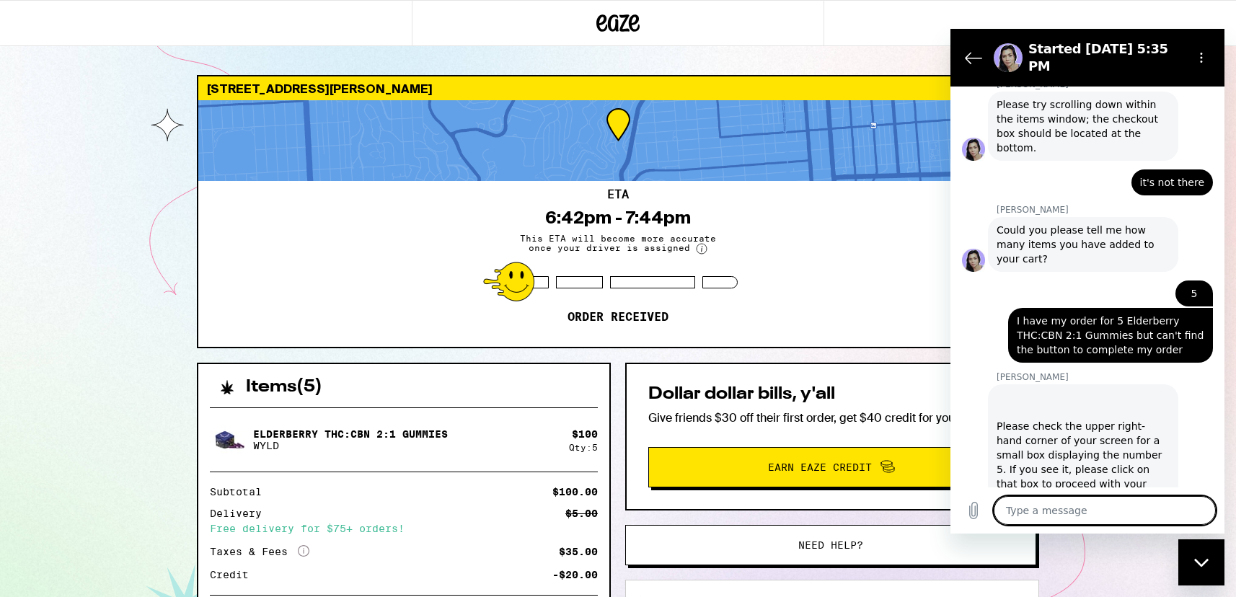
click at [1039, 508] on textarea at bounding box center [1104, 510] width 222 height 29
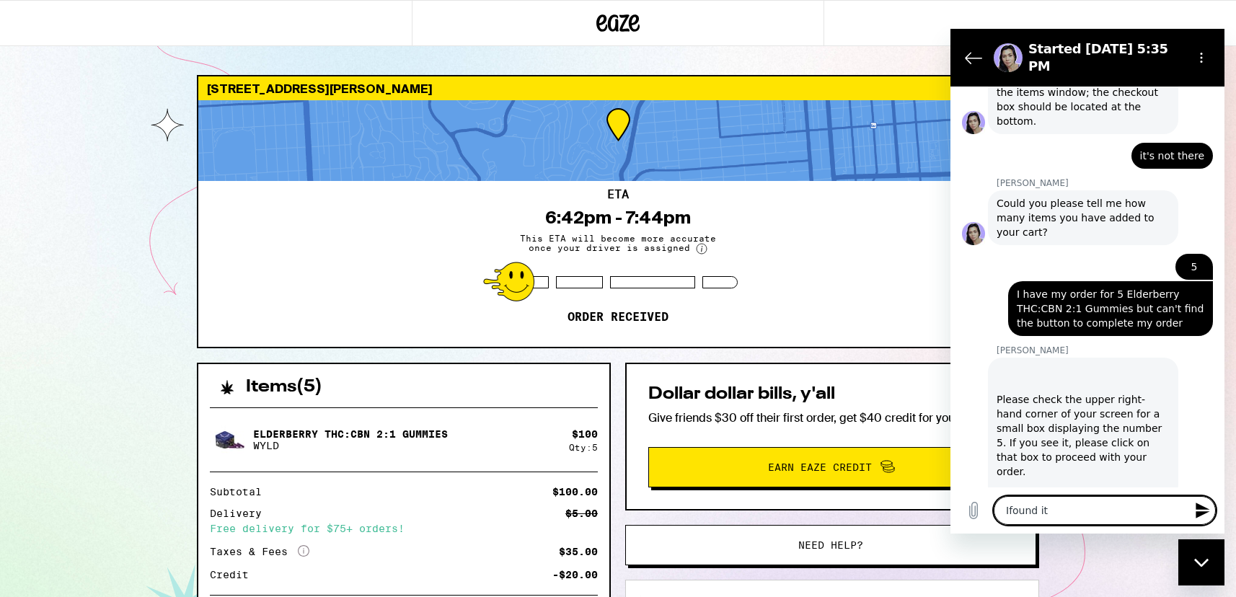
scroll to position [1577, 0]
click at [1021, 515] on textarea "Ifound it" at bounding box center [1104, 510] width 222 height 29
click at [950, 29] on lt-em "I found" at bounding box center [950, 29] width 0 height 0
click at [1063, 512] on textarea "I found it" at bounding box center [1104, 510] width 222 height 29
click at [1161, 512] on textarea "I found it. Thanks" at bounding box center [1104, 510] width 222 height 29
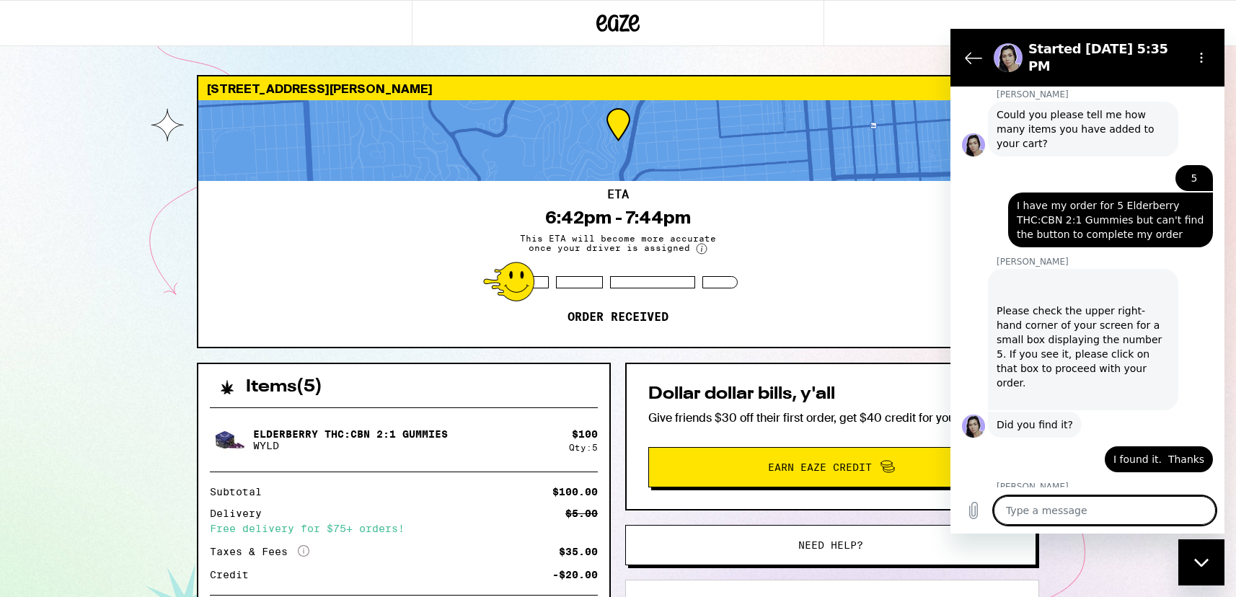
scroll to position [1666, 0]
click at [1024, 511] on textarea at bounding box center [1104, 510] width 222 height 29
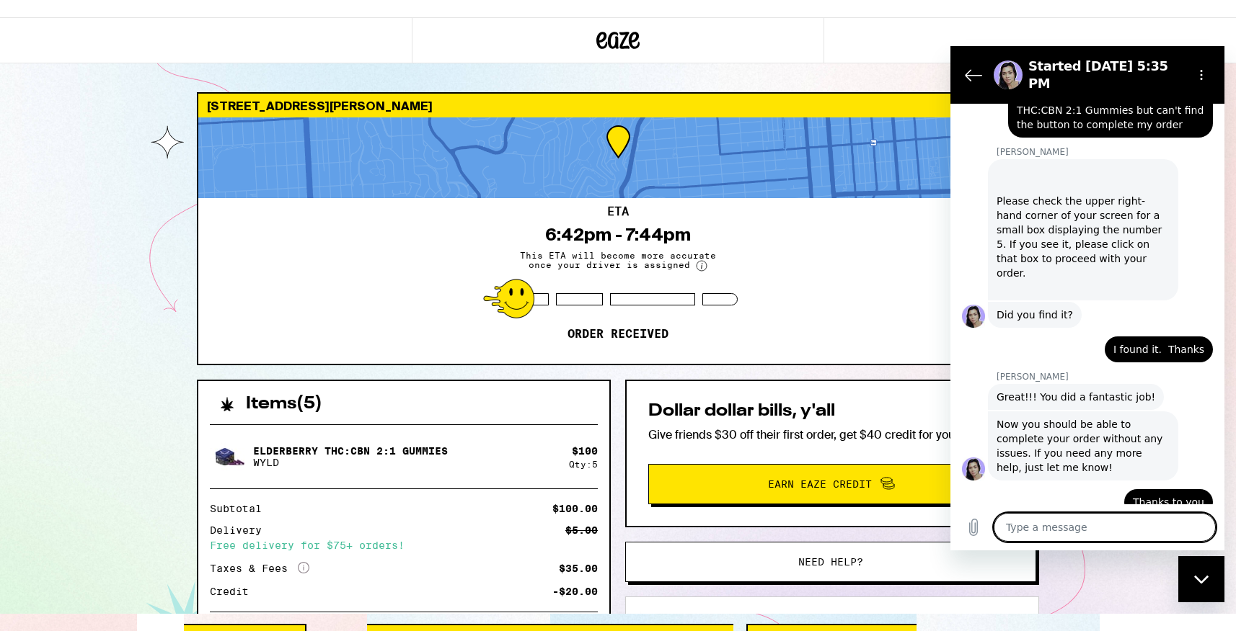
scroll to position [1, 0]
